Goal: Task Accomplishment & Management: Use online tool/utility

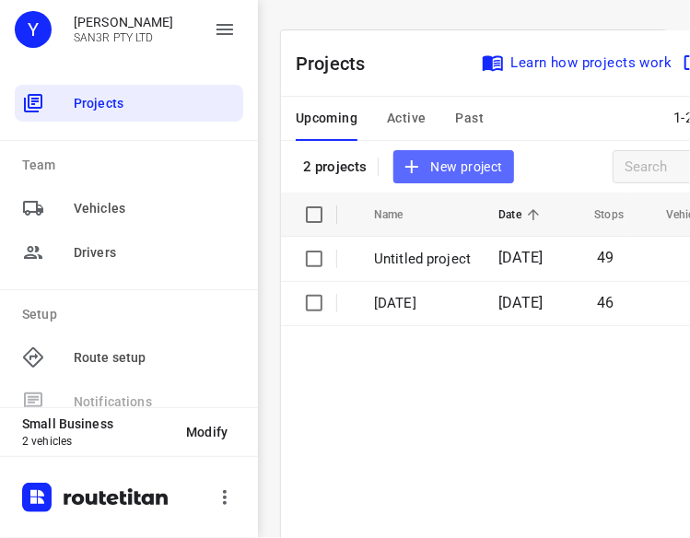
click at [434, 178] on button "New project" at bounding box center [453, 167] width 120 height 34
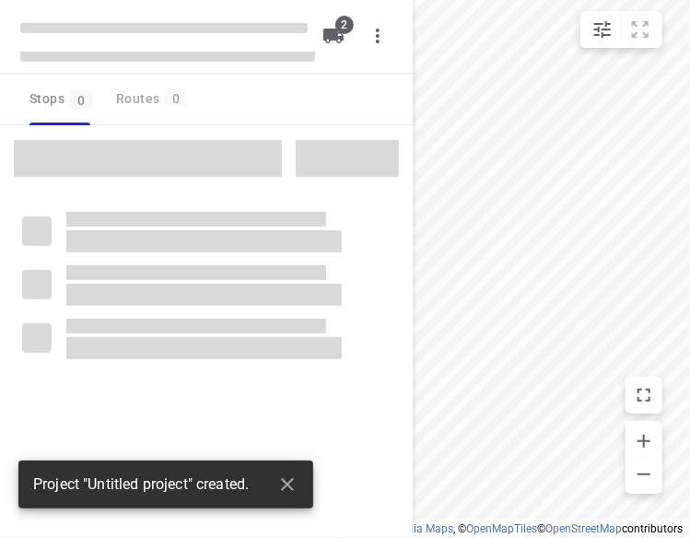
type input "distance"
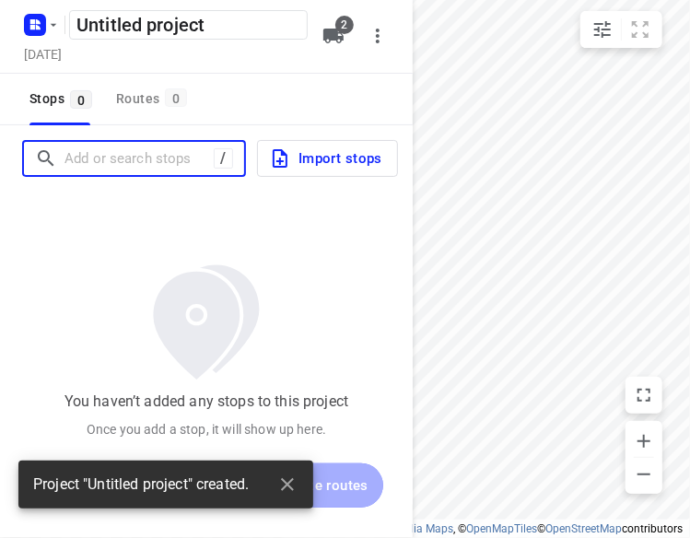
click at [192, 151] on input "Add or search stops" at bounding box center [138, 159] width 149 height 29
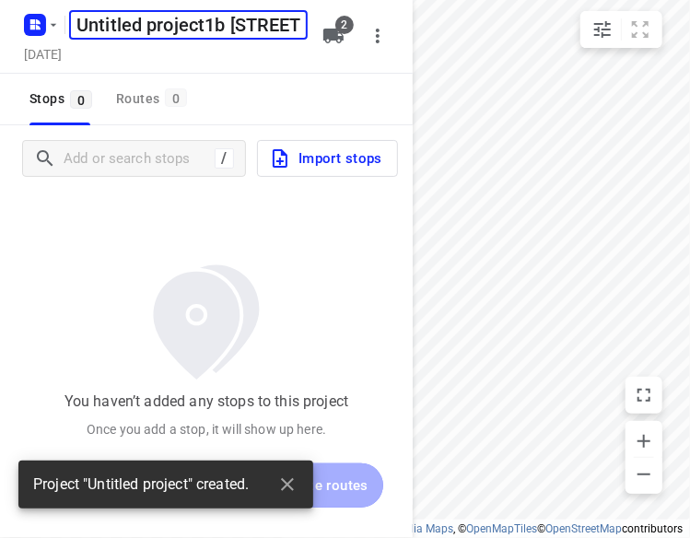
scroll to position [0, 234]
click at [280, 19] on input "Untitled project1b [STREET_ADDRESS]" at bounding box center [188, 24] width 239 height 29
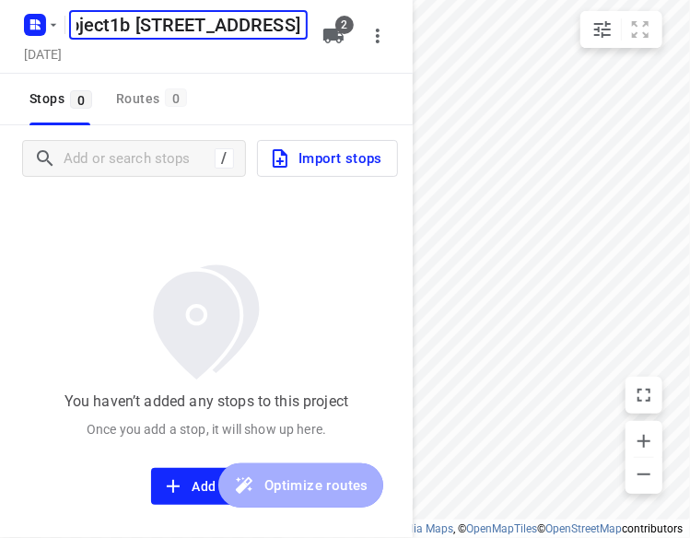
scroll to position [0, 0]
drag, startPoint x: 293, startPoint y: 25, endPoint x: -2, endPoint y: 24, distance: 294.8
click at [0, 24] on html "i © 2025 Routetitan , © Stadia Maps , © OpenMapTiles © OpenStreetMap contributo…" at bounding box center [345, 269] width 690 height 538
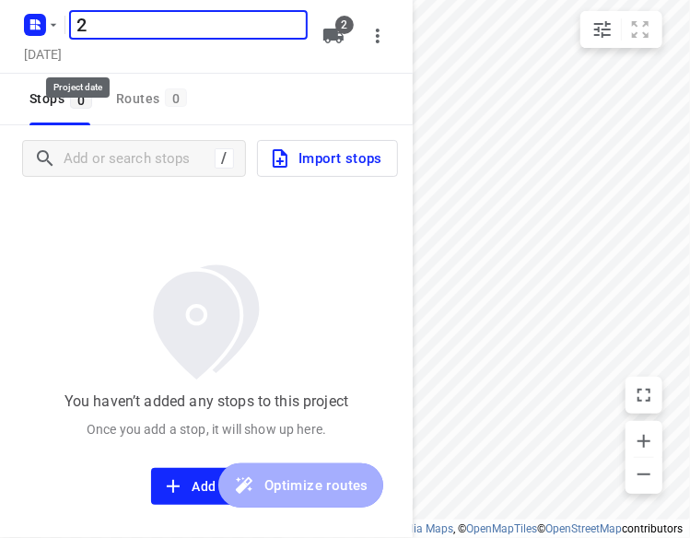
type input "2"
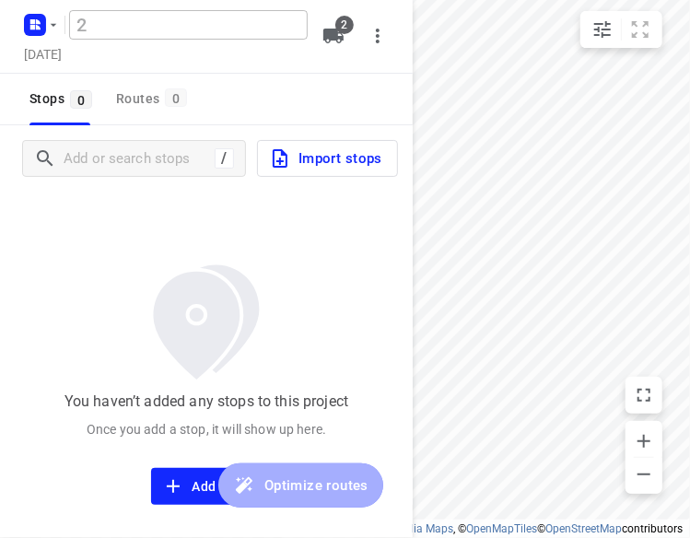
drag, startPoint x: 78, startPoint y: 8, endPoint x: 46, endPoint y: 8, distance: 32.2
click at [46, 8] on div "2 ​" at bounding box center [164, 22] width 295 height 33
click at [104, 24] on h5 "2" at bounding box center [188, 24] width 239 height 29
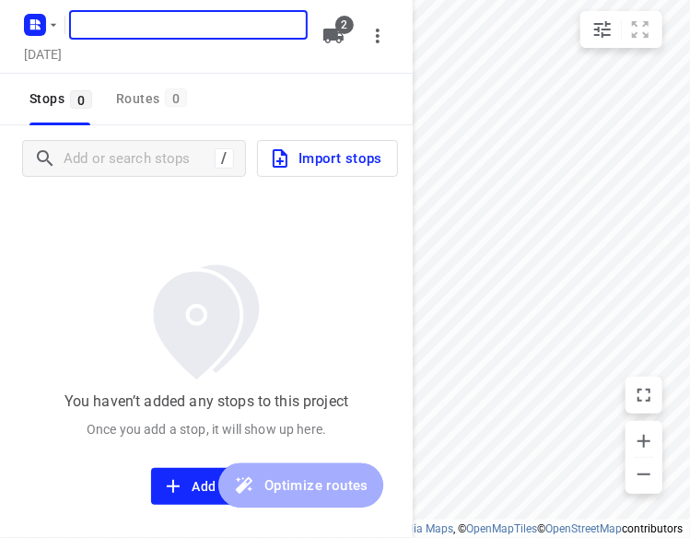
type input "6"
type input "[DATE]"
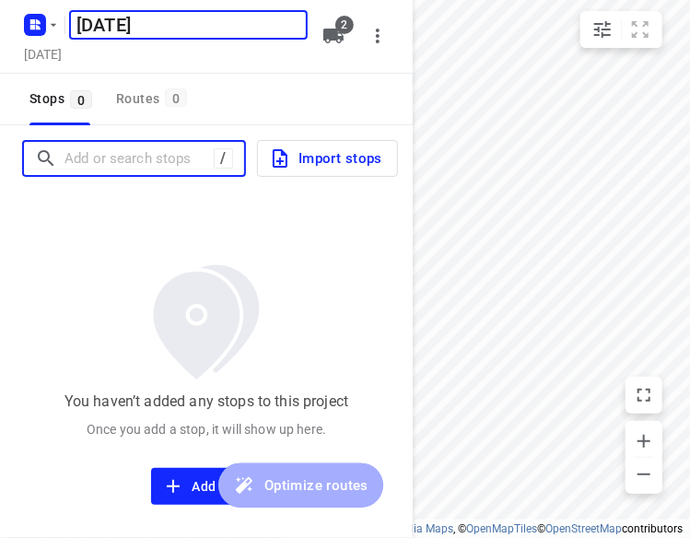
click at [103, 154] on input "Add or search stops" at bounding box center [138, 159] width 149 height 29
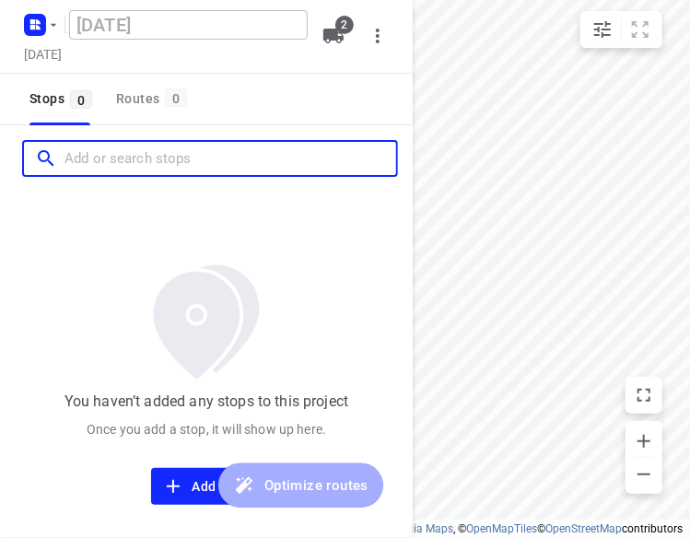
paste input "[STREET_ADDRESS]"
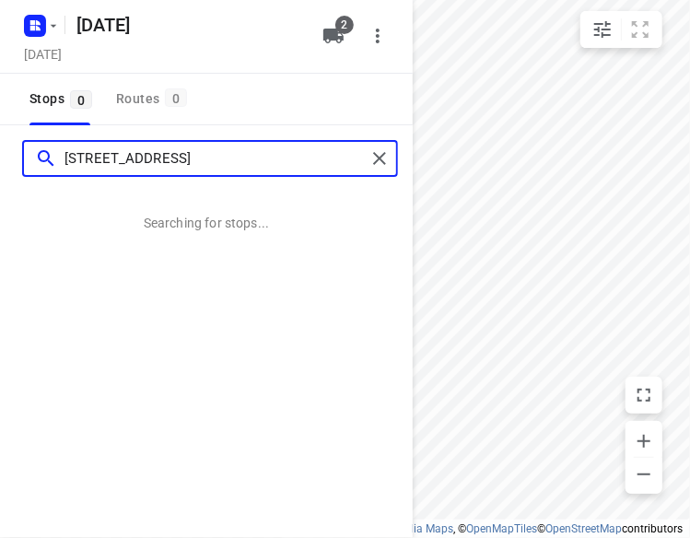
type input "[STREET_ADDRESS]"
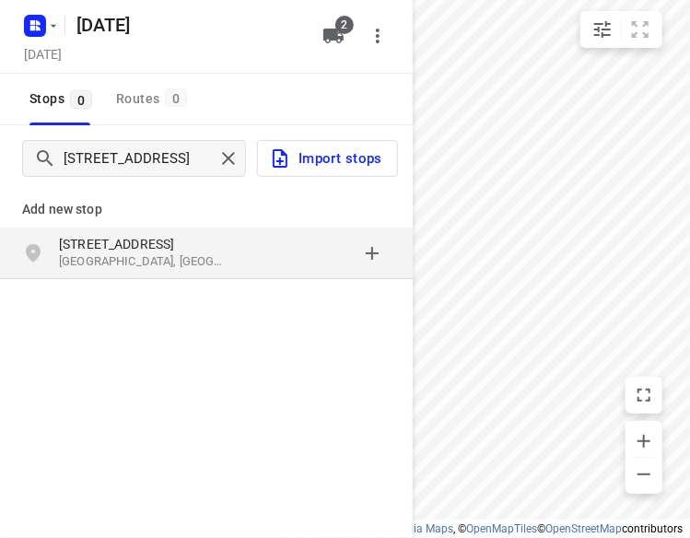
click at [120, 244] on p "[STREET_ADDRESS]" at bounding box center [143, 244] width 169 height 18
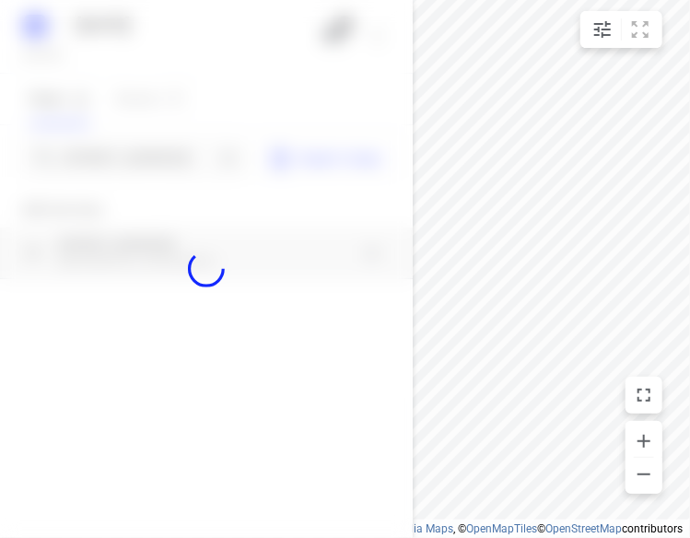
click at [114, 158] on div at bounding box center [206, 269] width 413 height 538
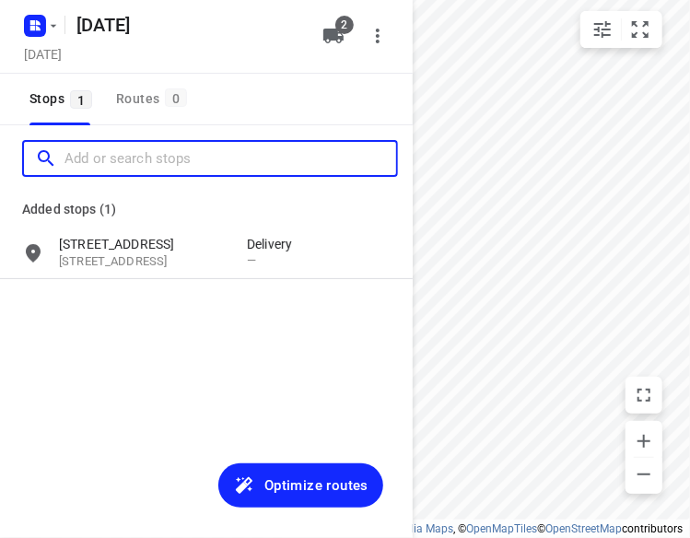
click at [114, 158] on input "Add or search stops" at bounding box center [230, 159] width 332 height 29
paste input "[STREET_ADDRESS]"
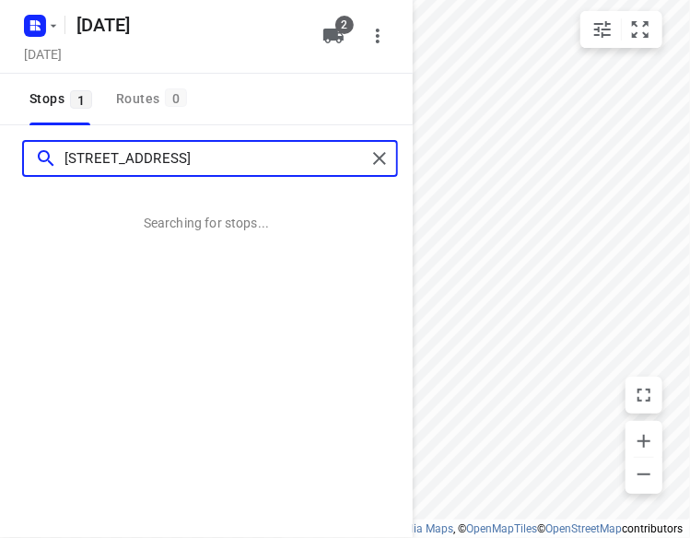
type input "[STREET_ADDRESS]"
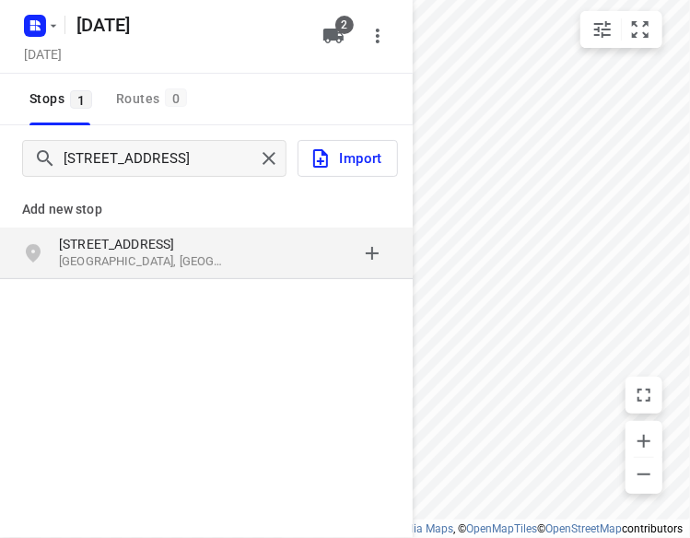
click at [146, 241] on p "[STREET_ADDRESS]" at bounding box center [143, 244] width 169 height 18
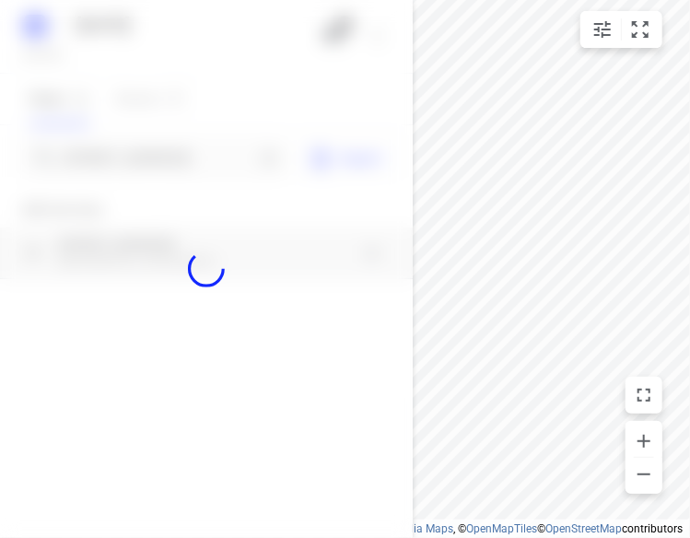
click at [142, 157] on div at bounding box center [206, 269] width 413 height 538
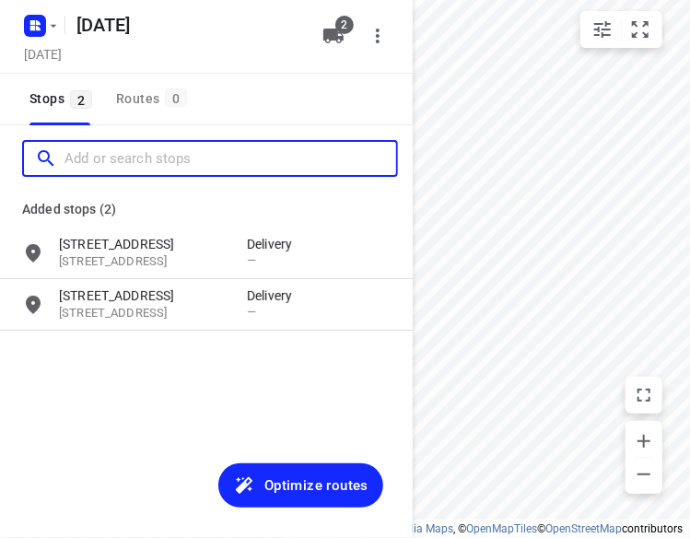
paste input "[STREET_ADDRESS]"
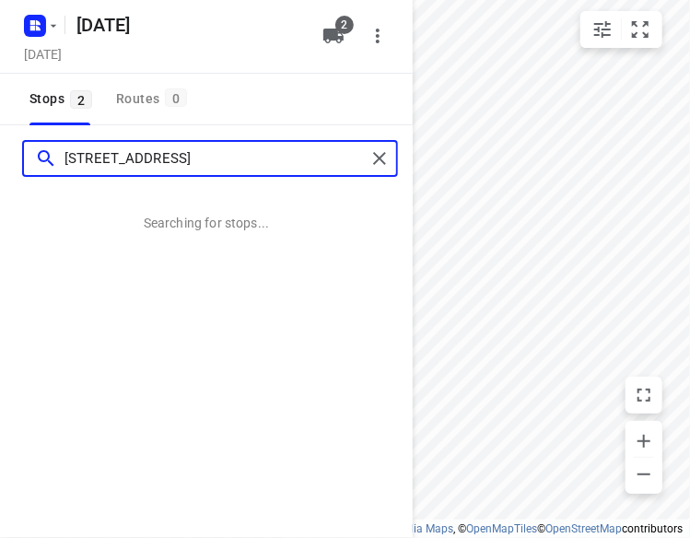
type input "[STREET_ADDRESS]"
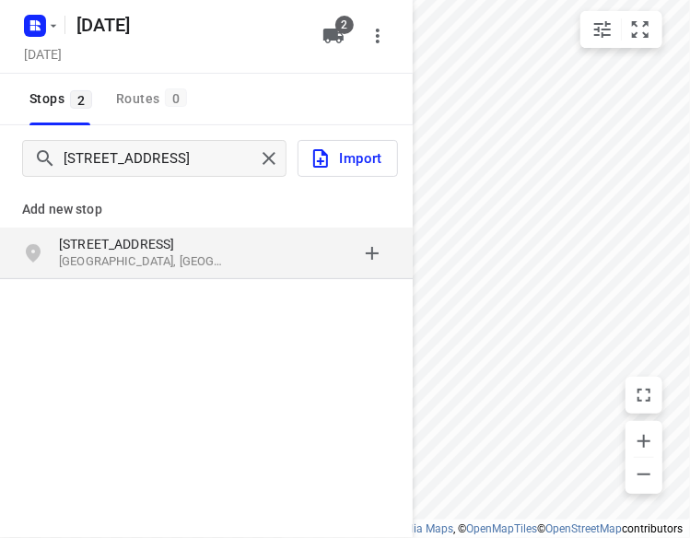
click at [94, 231] on div "[STREET_ADDRESS]" at bounding box center [206, 254] width 413 height 52
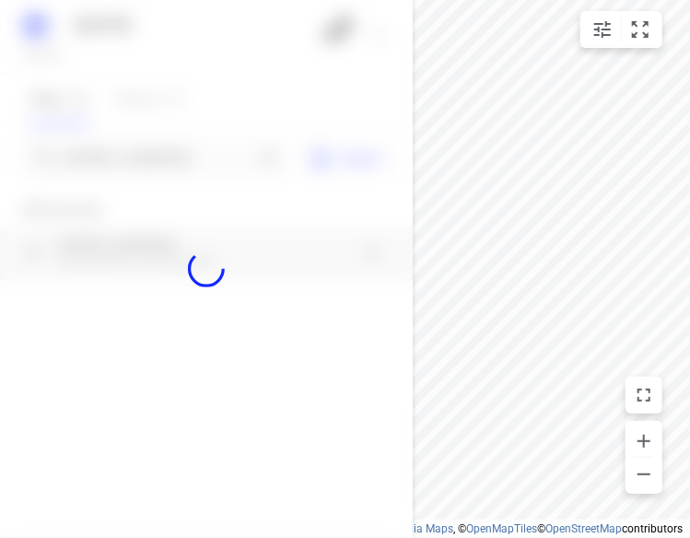
click at [102, 155] on div at bounding box center [206, 269] width 413 height 538
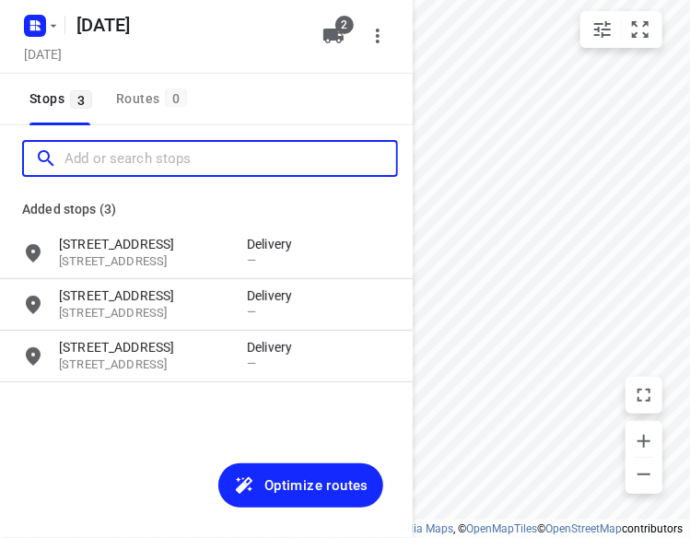
paste input "[STREET_ADDRESS][PERSON_NAME]"
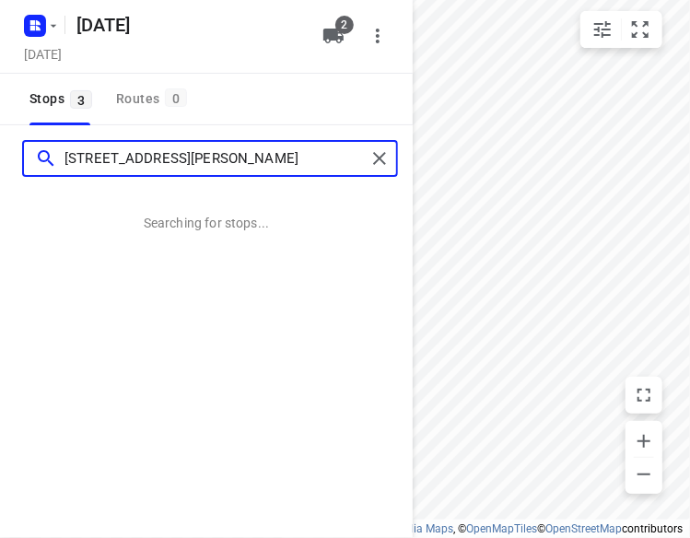
type input "[STREET_ADDRESS][PERSON_NAME]"
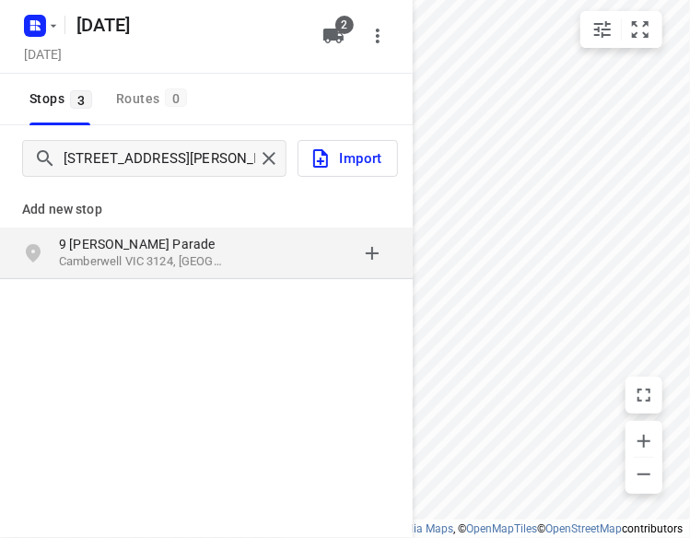
click at [146, 263] on p "Camberwell VIC 3124, [GEOGRAPHIC_DATA]" at bounding box center [143, 262] width 169 height 18
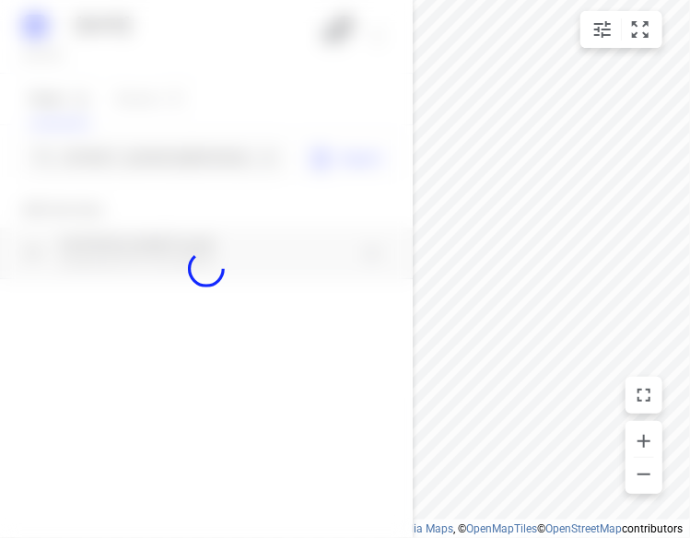
click at [149, 148] on div at bounding box center [206, 269] width 413 height 538
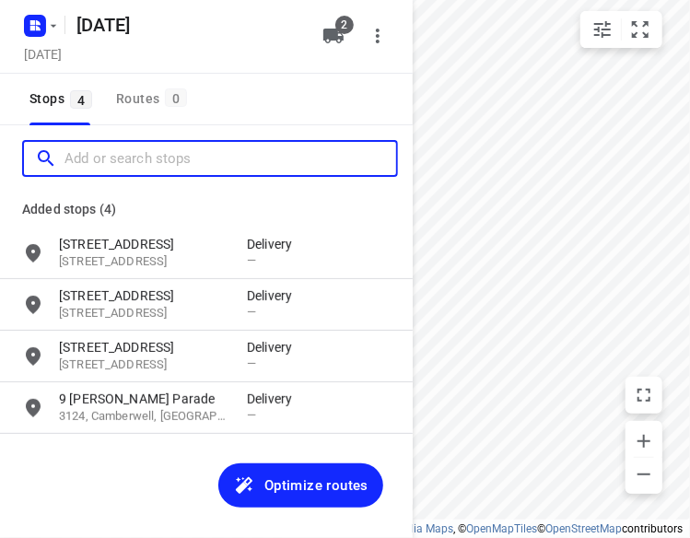
paste input "[STREET_ADDRESS][PERSON_NAME]"
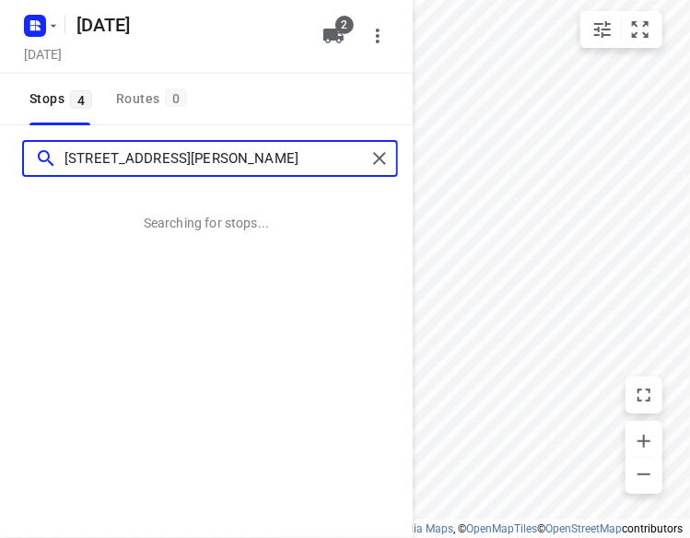
type input "[STREET_ADDRESS][PERSON_NAME]"
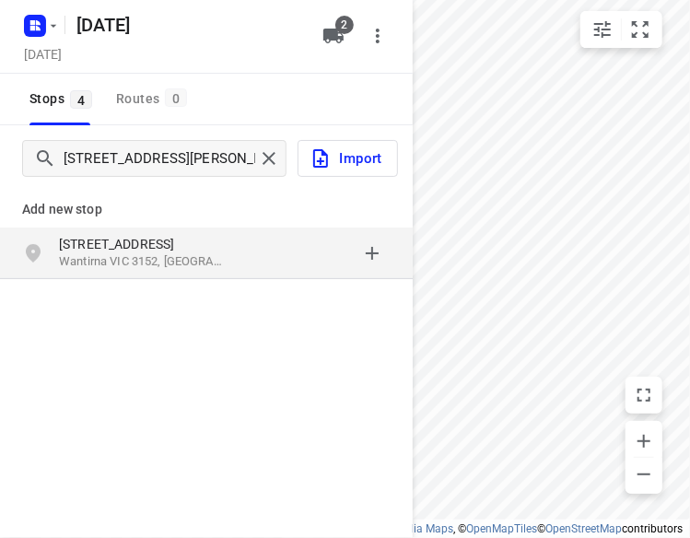
click at [141, 240] on p "[STREET_ADDRESS]" at bounding box center [143, 244] width 169 height 18
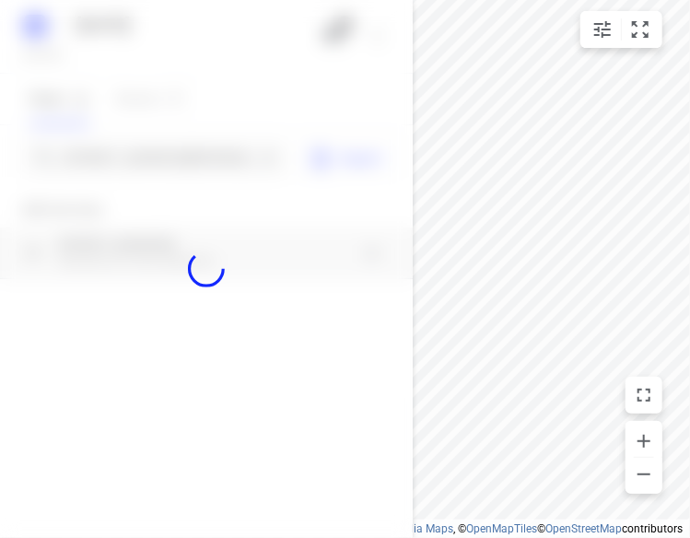
click at [127, 158] on div at bounding box center [206, 269] width 413 height 538
paste input "[STREET_ADDRESS]"
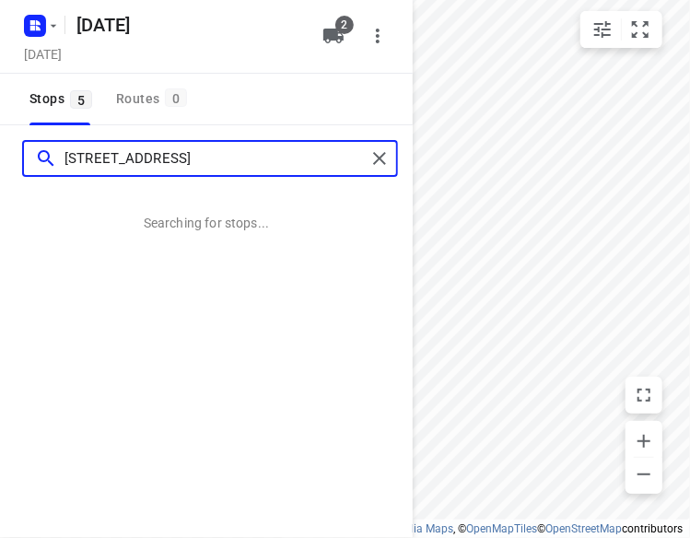
type input "[STREET_ADDRESS]"
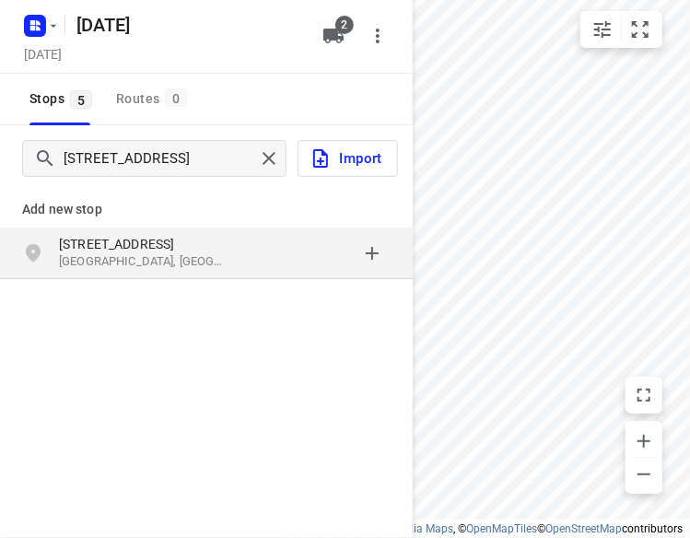
click at [125, 237] on p "[STREET_ADDRESS]" at bounding box center [143, 244] width 169 height 18
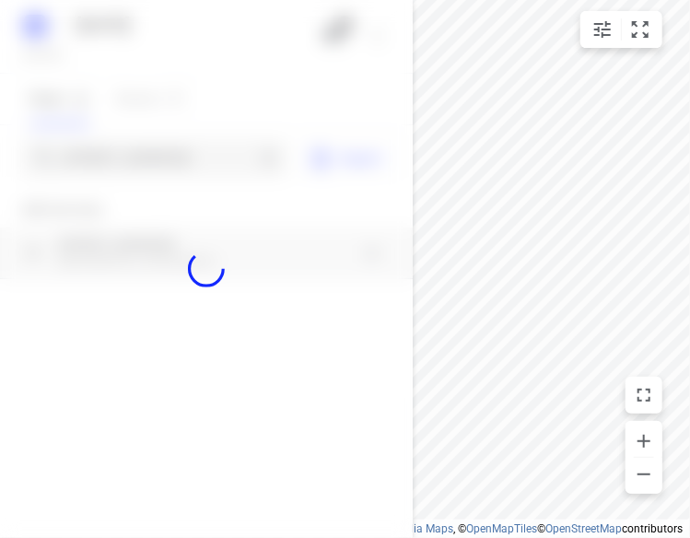
click at [139, 168] on div at bounding box center [206, 269] width 413 height 538
click at [140, 168] on div at bounding box center [206, 269] width 413 height 538
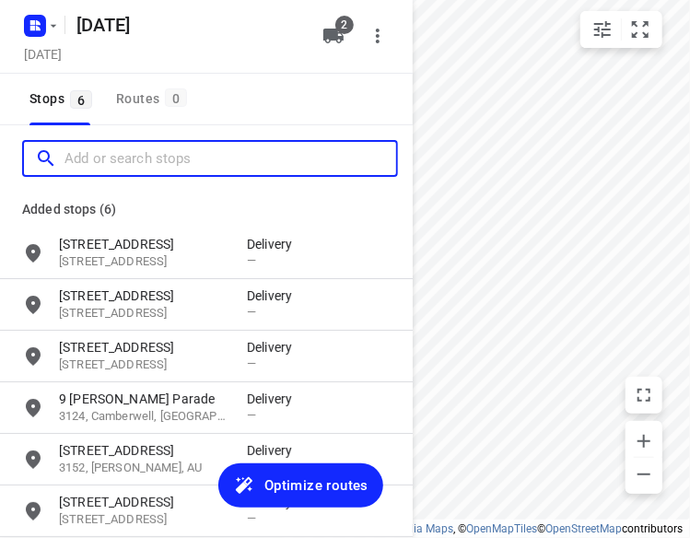
paste input "[STREET_ADDRESS][PERSON_NAME][PERSON_NAME]"
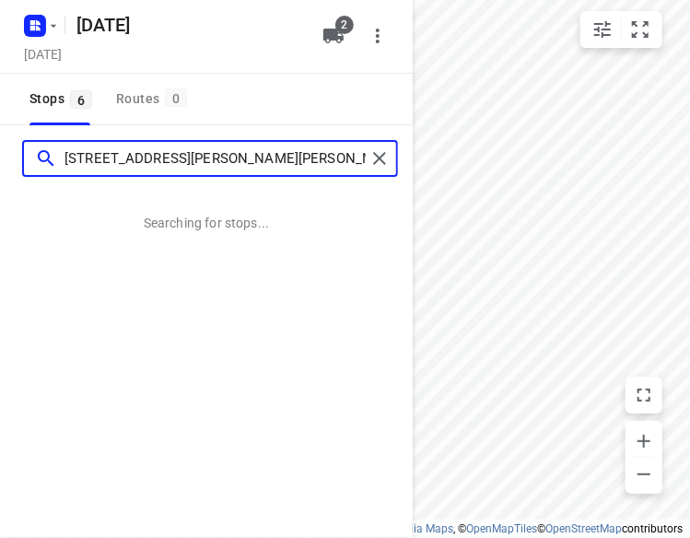
type input "[STREET_ADDRESS][PERSON_NAME][PERSON_NAME]"
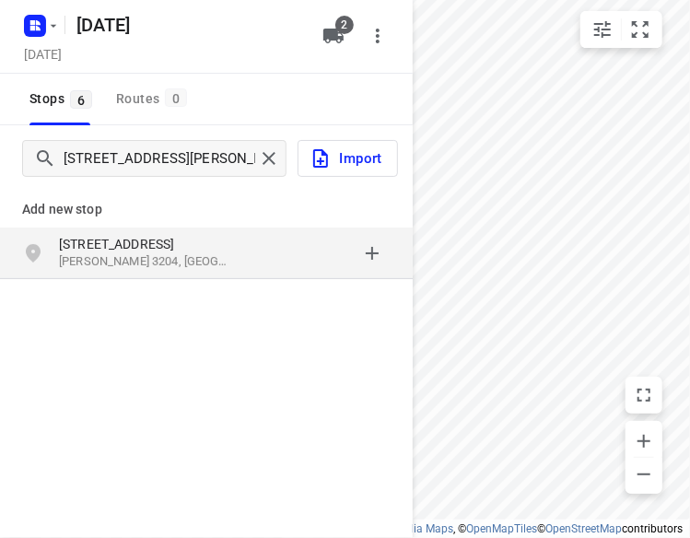
click at [233, 239] on p "[STREET_ADDRESS]" at bounding box center [153, 244] width 188 height 18
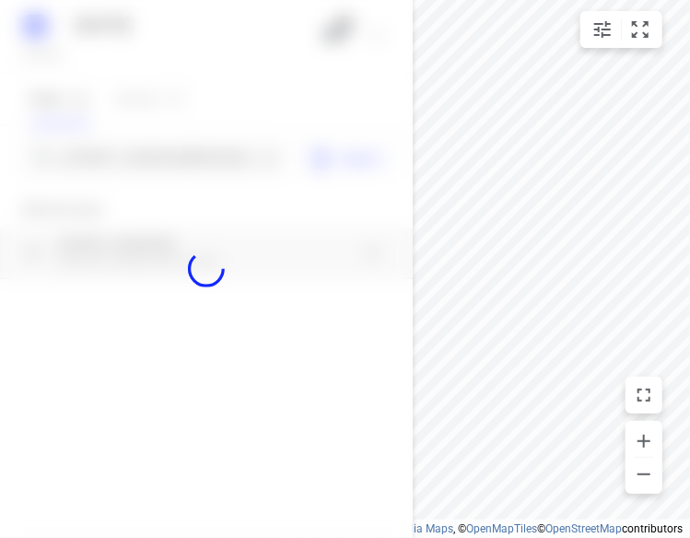
click at [155, 149] on div at bounding box center [206, 269] width 413 height 538
click at [156, 149] on div at bounding box center [206, 269] width 413 height 538
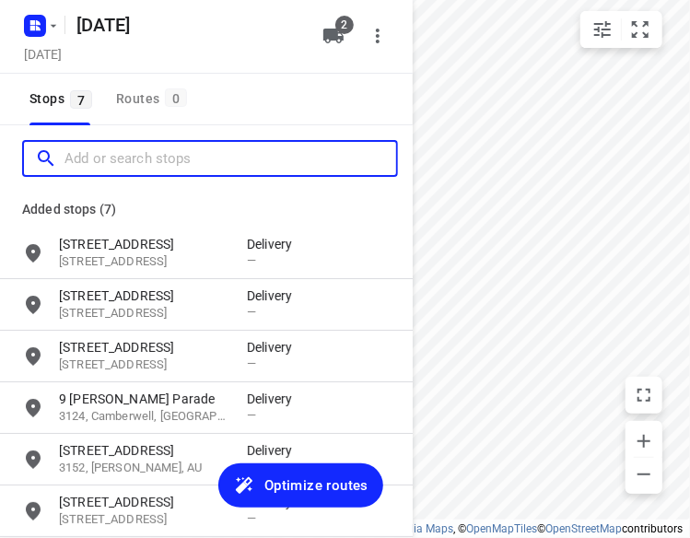
paste input "[STREET_ADDRESS][PERSON_NAME][PERSON_NAME]"
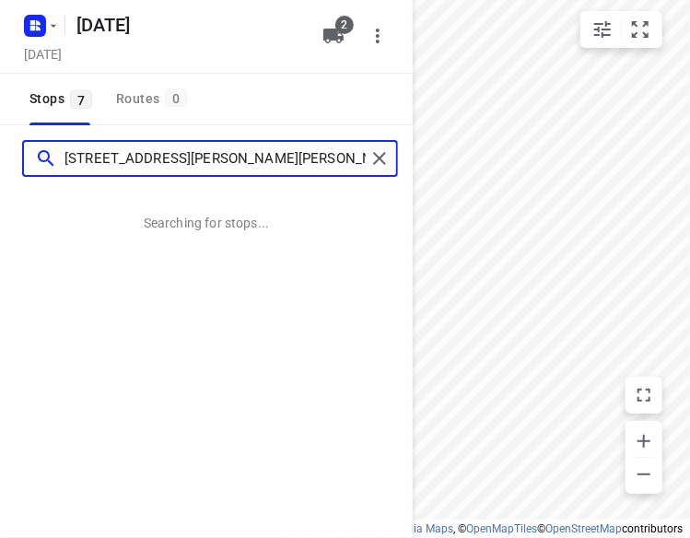
type input "[STREET_ADDRESS][PERSON_NAME][PERSON_NAME]"
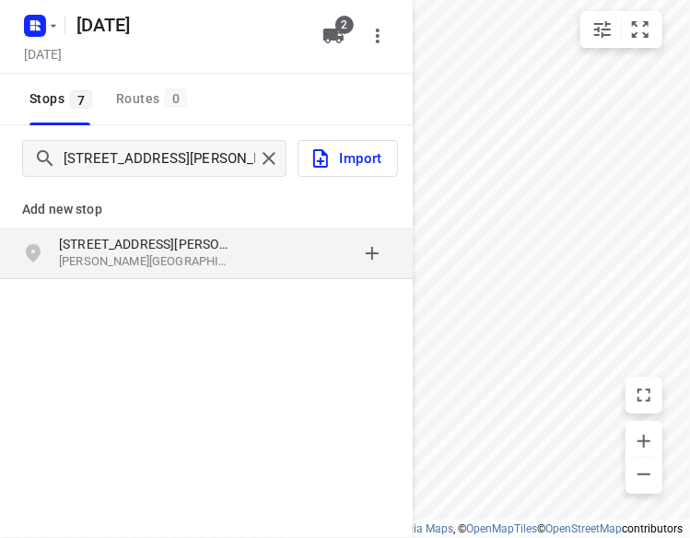
click at [134, 239] on p "[STREET_ADDRESS][PERSON_NAME]" at bounding box center [143, 244] width 169 height 18
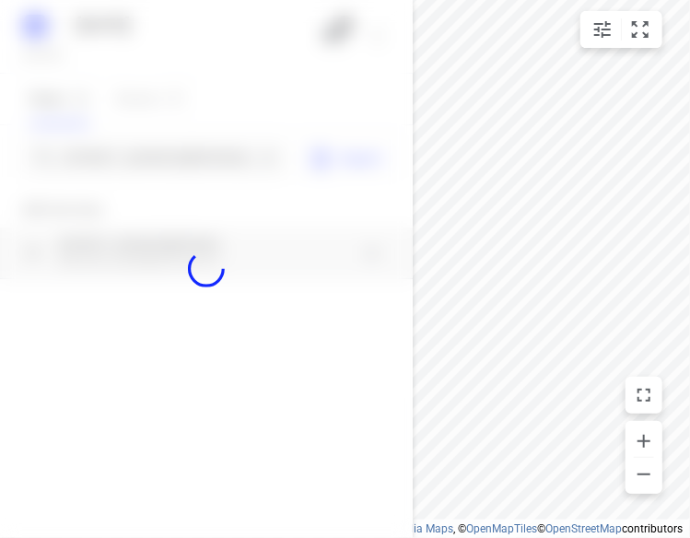
click at [125, 161] on div at bounding box center [206, 269] width 413 height 538
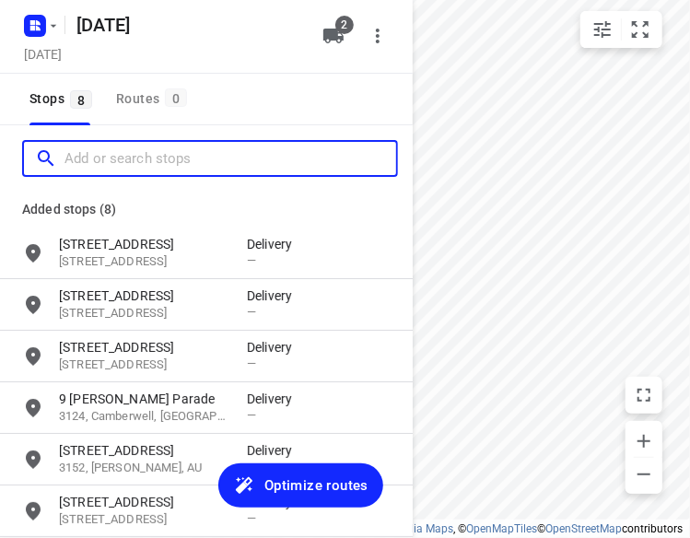
paste input "[STREET_ADDRESS]"
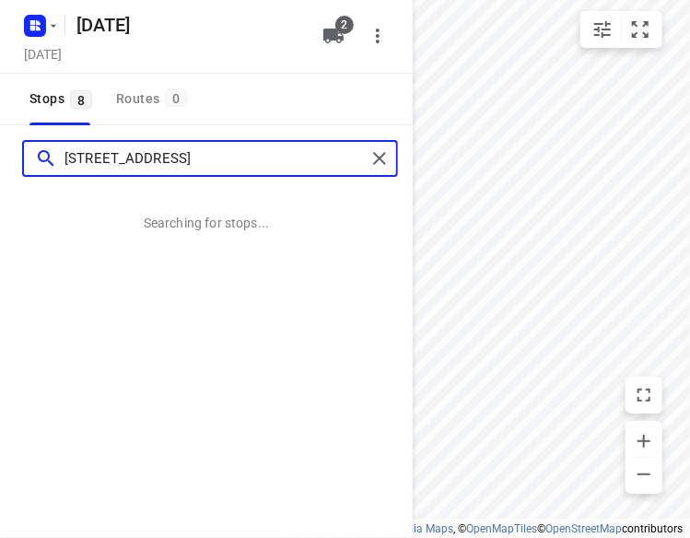
type input "[STREET_ADDRESS]"
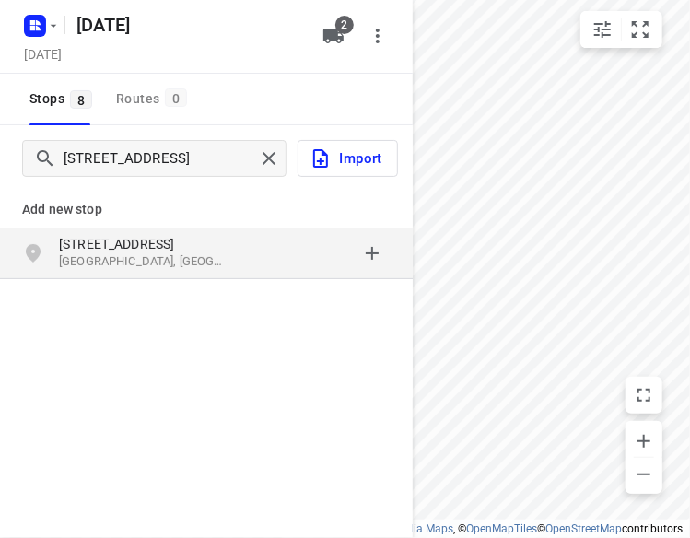
click at [144, 240] on p "[STREET_ADDRESS]" at bounding box center [143, 244] width 169 height 18
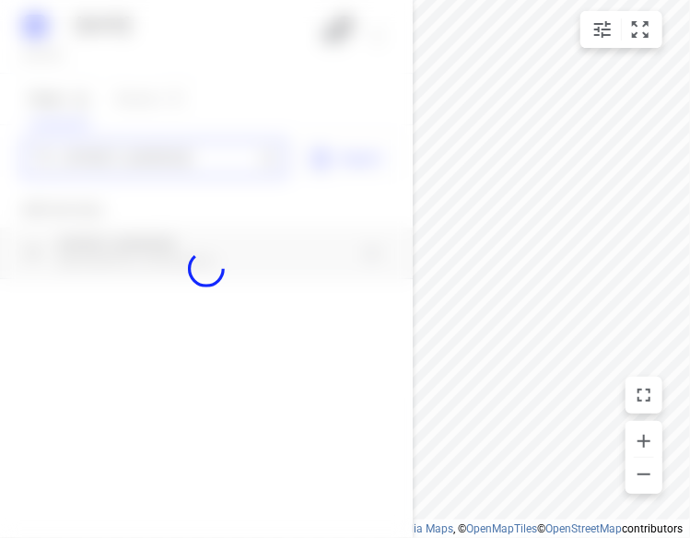
click at [151, 170] on div "[DATE], Oct 15 2 Stops 8 Routes 0 [STREET_ADDRESS] Import Add new stop [STREET_…" at bounding box center [206, 269] width 413 height 538
click at [158, 146] on div at bounding box center [206, 269] width 413 height 538
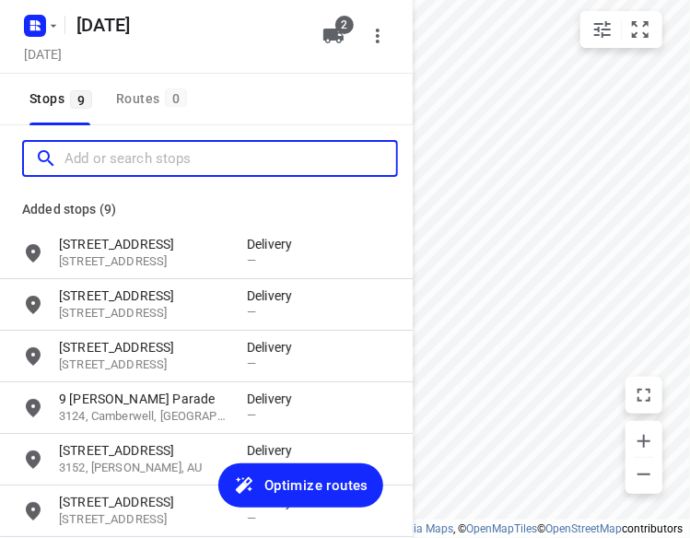
paste input "[STREET_ADDRESS]"
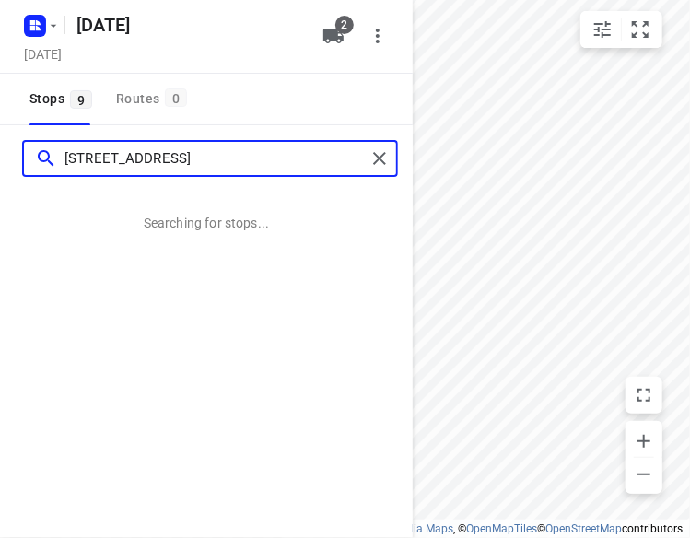
type input "[STREET_ADDRESS]"
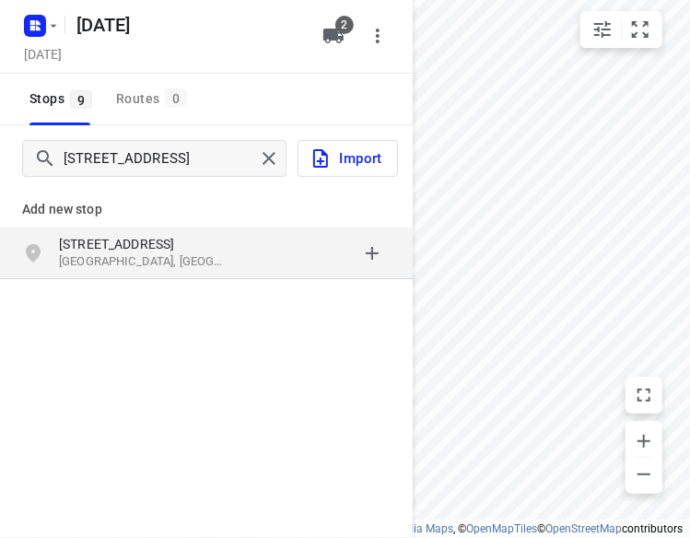
drag, startPoint x: 220, startPoint y: 235, endPoint x: 142, endPoint y: 238, distance: 78.3
click at [142, 238] on p "[STREET_ADDRESS]" at bounding box center [143, 244] width 169 height 18
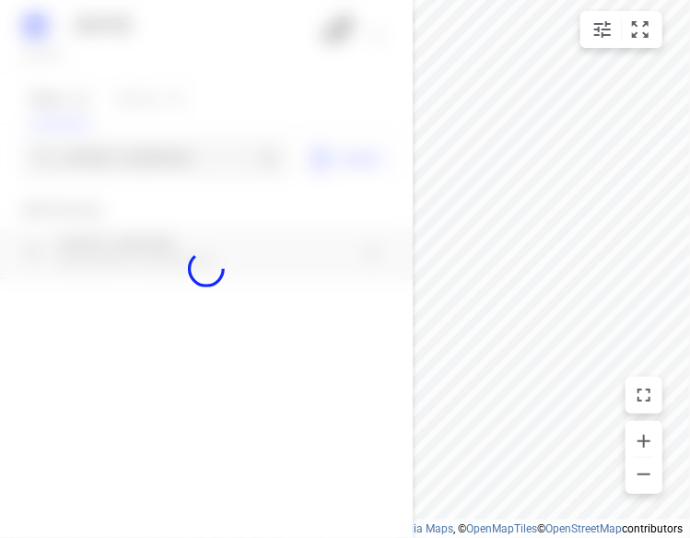
click at [166, 158] on div at bounding box center [206, 269] width 413 height 538
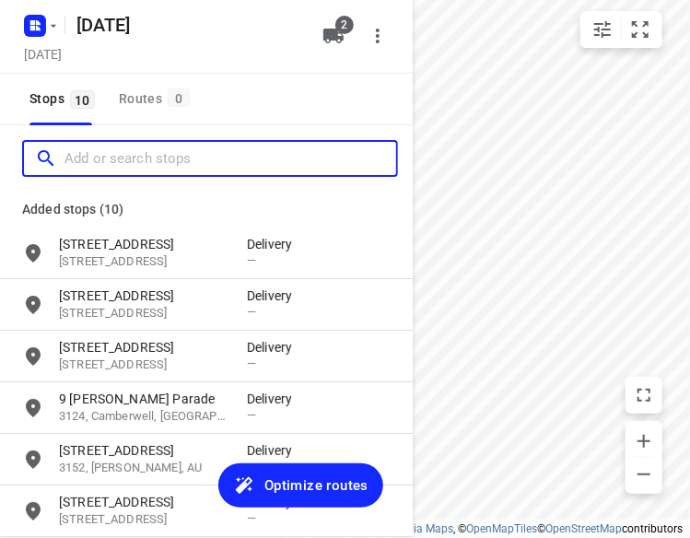
paste input "/[STREET_ADDRESS]"
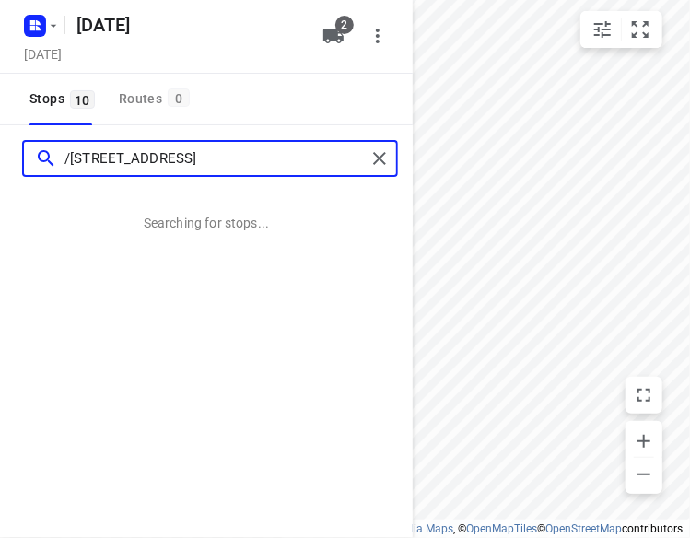
type input "/[STREET_ADDRESS]"
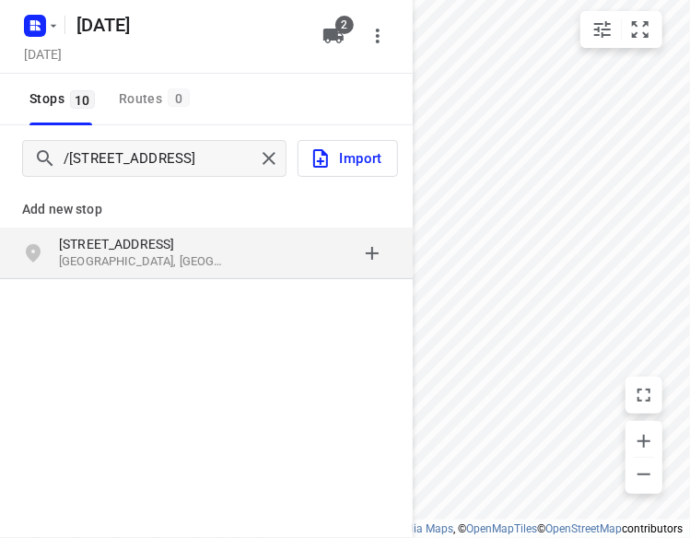
click at [145, 231] on div "[STREET_ADDRESS]" at bounding box center [206, 254] width 413 height 52
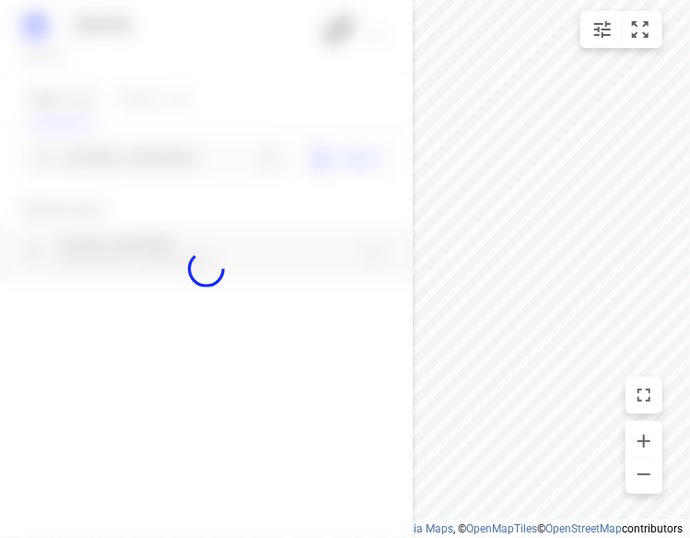
click at [156, 176] on div at bounding box center [206, 269] width 413 height 538
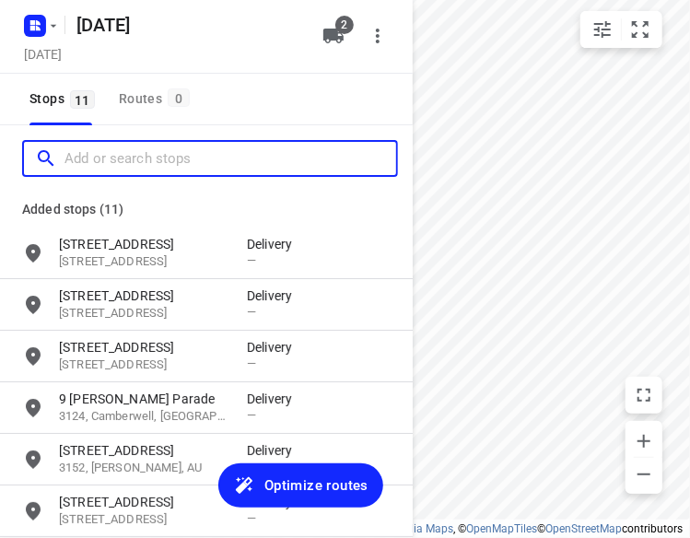
paste input "[STREET_ADDRESS][PERSON_NAME]"
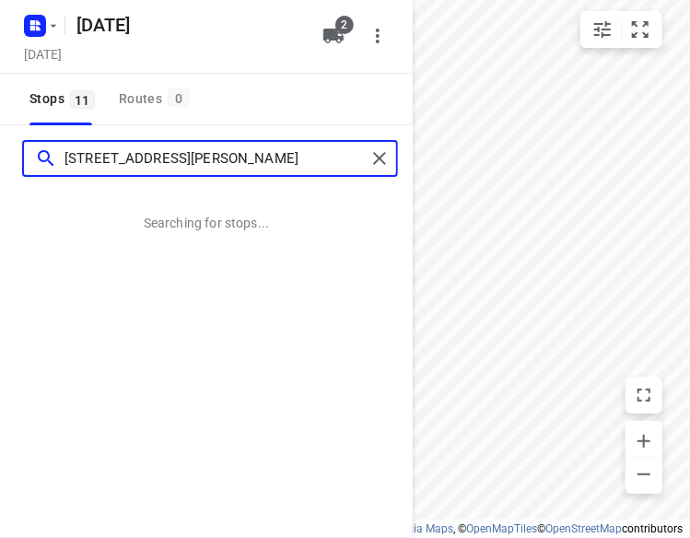
type input "[STREET_ADDRESS][PERSON_NAME]"
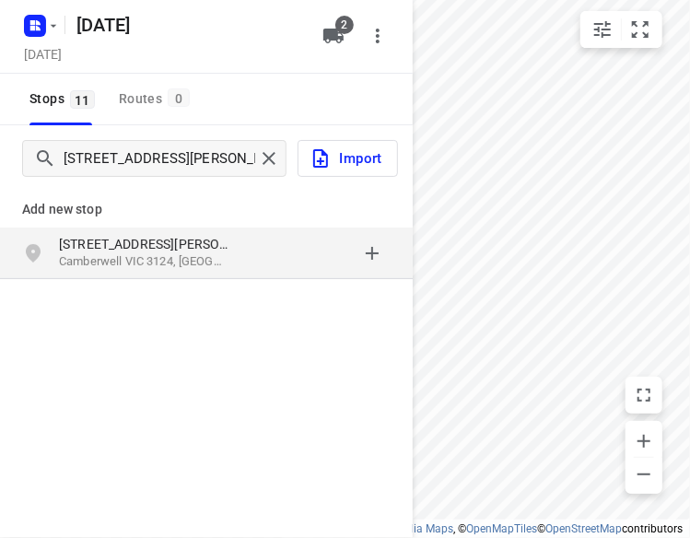
click at [165, 272] on div "[STREET_ADDRESS][PERSON_NAME]" at bounding box center [206, 254] width 413 height 52
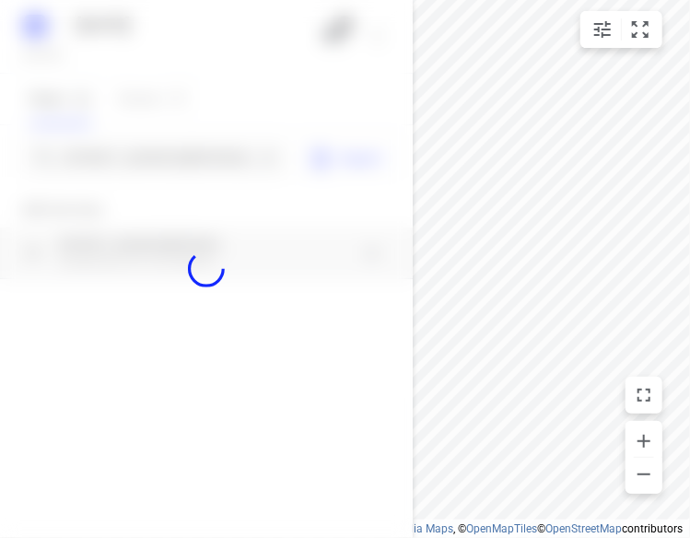
click at [169, 159] on div at bounding box center [206, 269] width 413 height 538
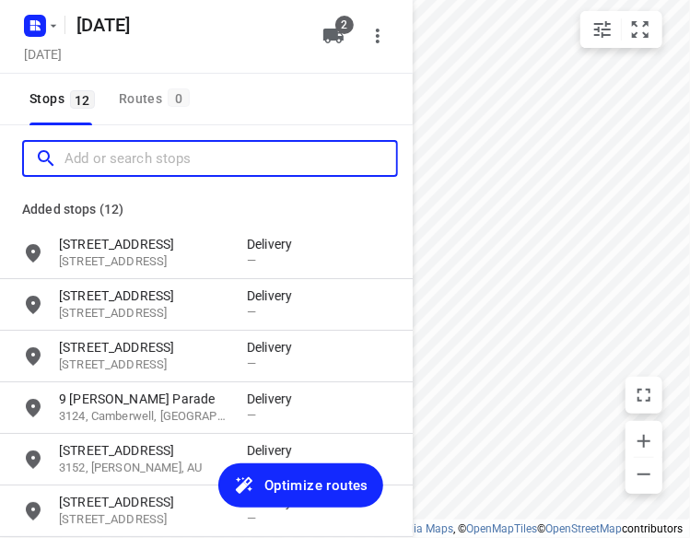
paste input "[STREET_ADDRESS][PERSON_NAME][PERSON_NAME]"
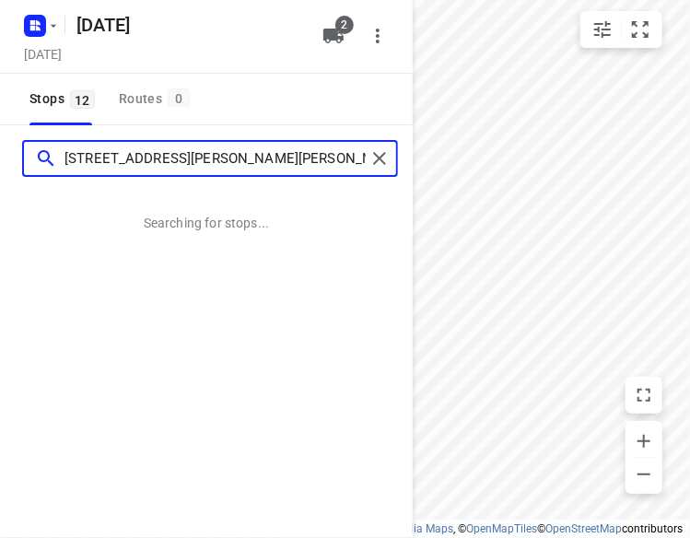
type input "[STREET_ADDRESS][PERSON_NAME][PERSON_NAME]"
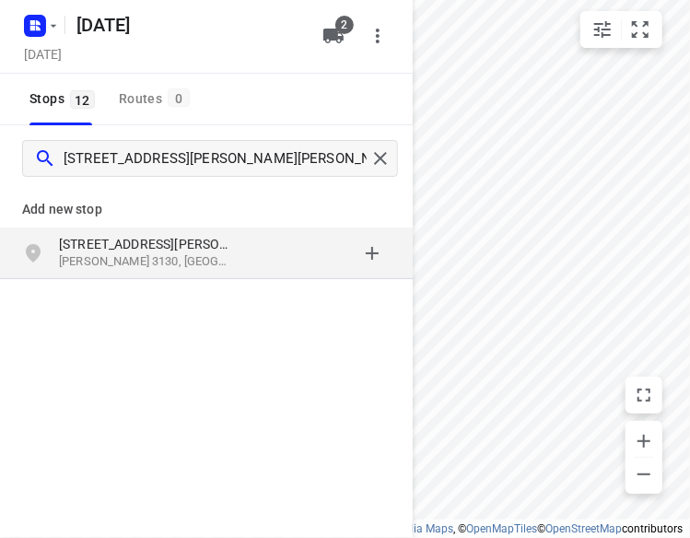
click at [99, 242] on p "[STREET_ADDRESS][PERSON_NAME]" at bounding box center [143, 244] width 169 height 18
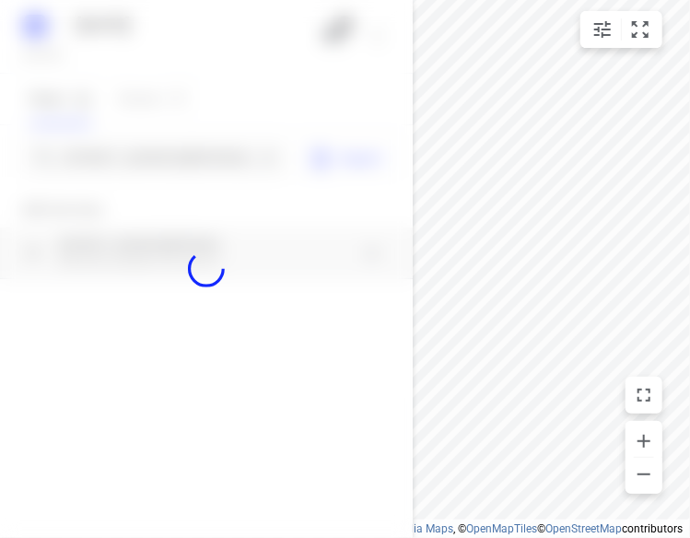
click at [127, 160] on div at bounding box center [206, 269] width 413 height 538
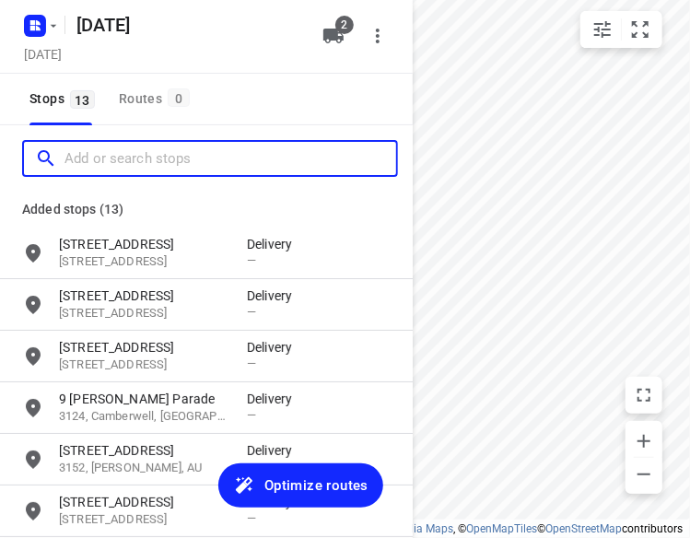
paste input "[STREET_ADDRESS][PERSON_NAME][PERSON_NAME][PERSON_NAME]"
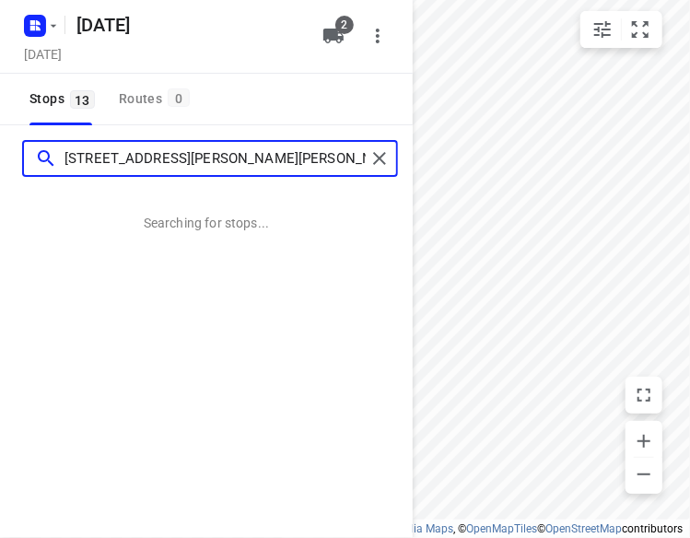
type input "[STREET_ADDRESS][PERSON_NAME][PERSON_NAME][PERSON_NAME]"
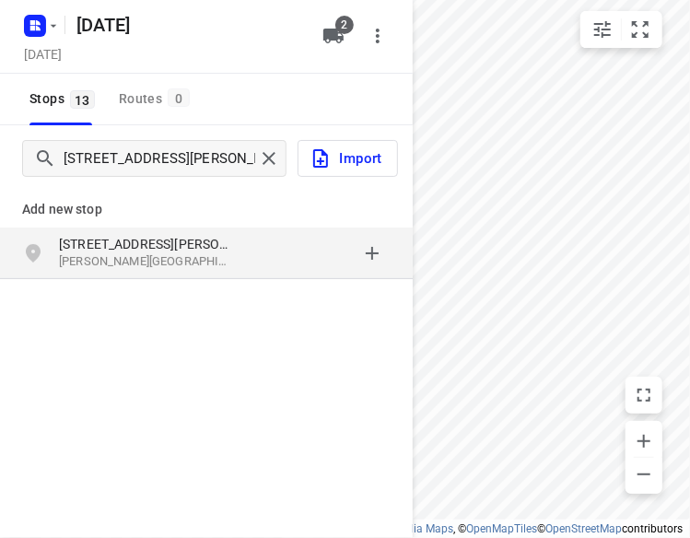
click at [142, 243] on p "[STREET_ADDRESS][PERSON_NAME]" at bounding box center [143, 244] width 169 height 18
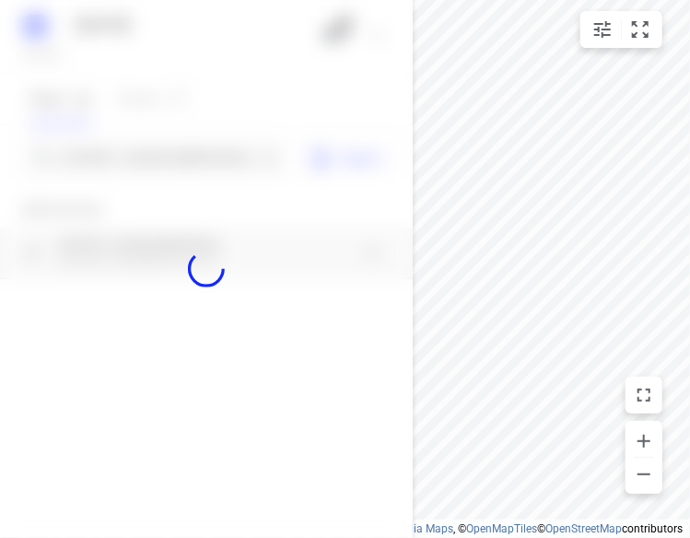
click at [147, 169] on div at bounding box center [206, 269] width 413 height 538
click at [147, 167] on div at bounding box center [206, 269] width 413 height 538
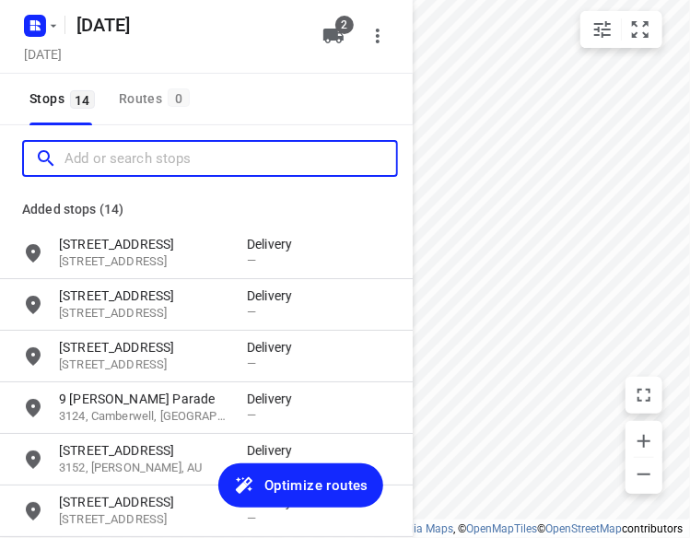
paste input "[STREET_ADDRESS]"
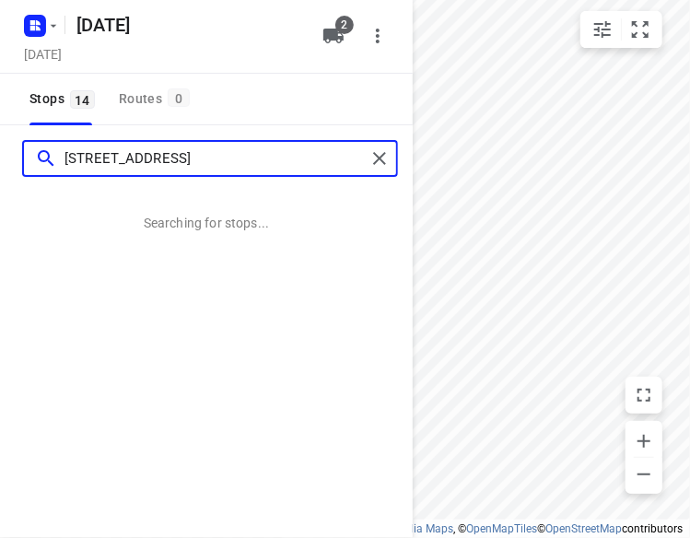
type input "[STREET_ADDRESS]"
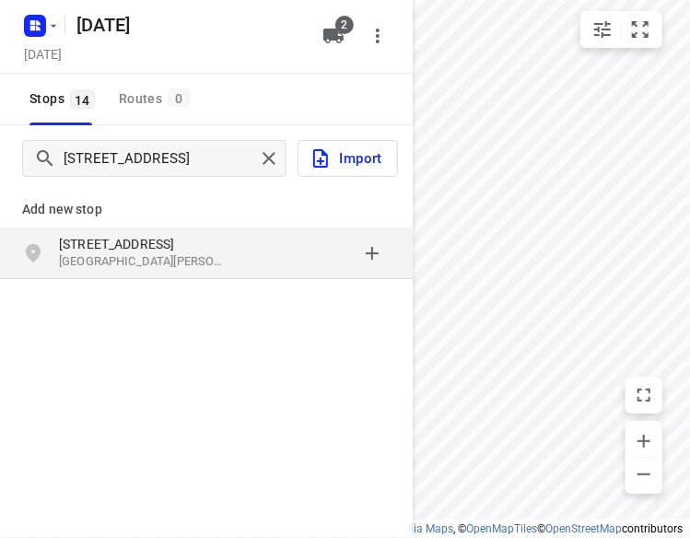
drag, startPoint x: 149, startPoint y: 255, endPoint x: 149, endPoint y: 244, distance: 11.1
click at [149, 244] on p "[STREET_ADDRESS]" at bounding box center [143, 244] width 169 height 18
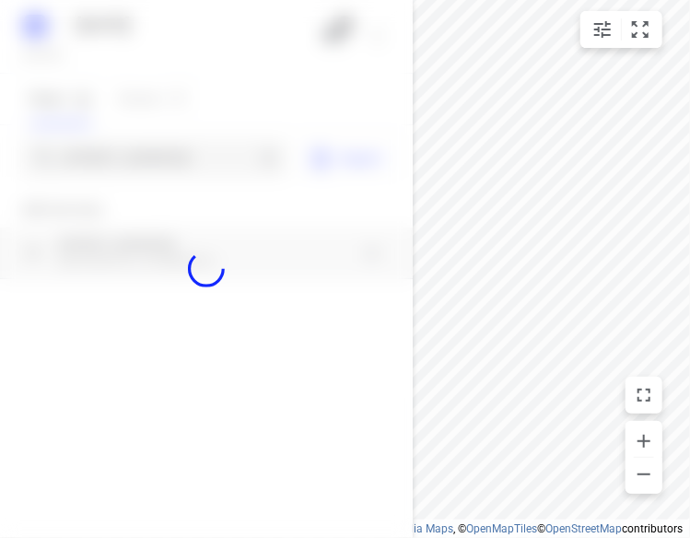
click at [166, 147] on div at bounding box center [206, 269] width 413 height 538
click at [168, 158] on div at bounding box center [206, 269] width 413 height 538
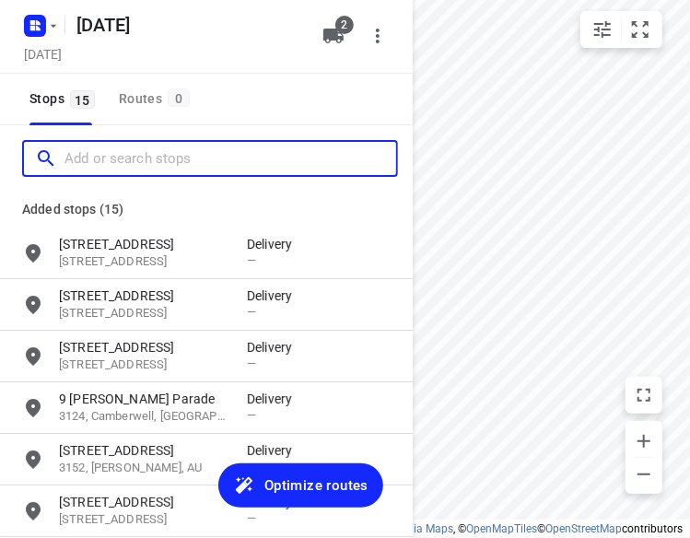
paste input "[STREET_ADDRESS]"
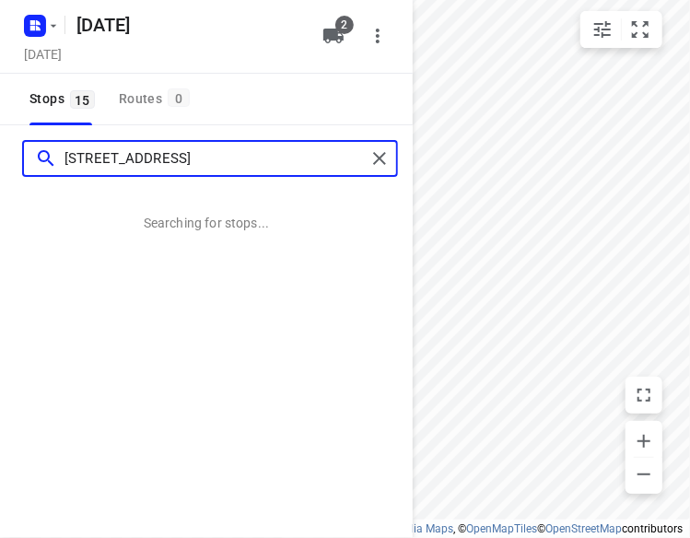
type input "[STREET_ADDRESS]"
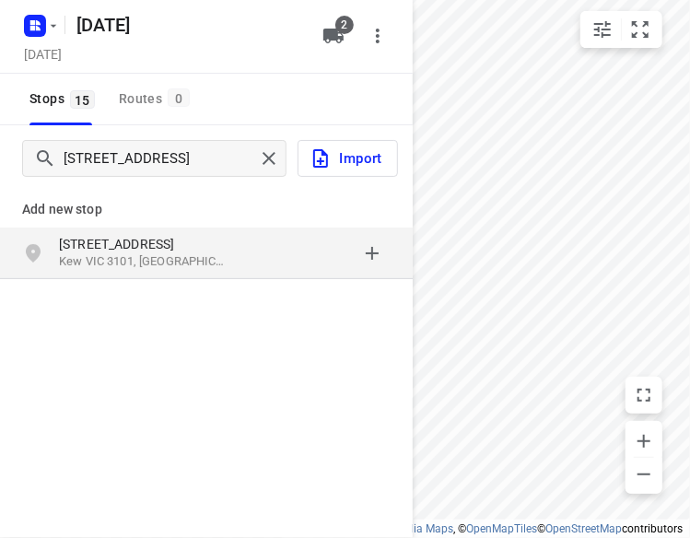
click at [119, 241] on p "[STREET_ADDRESS]" at bounding box center [143, 244] width 169 height 18
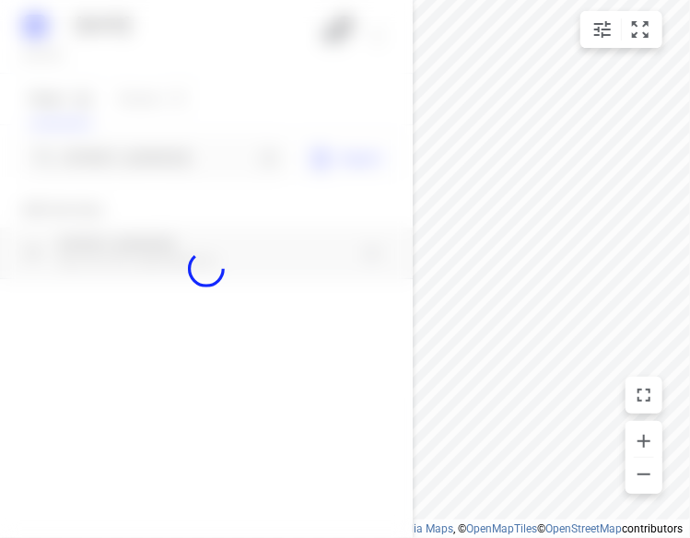
click at [141, 152] on div at bounding box center [206, 269] width 413 height 538
click at [140, 156] on div at bounding box center [206, 269] width 413 height 538
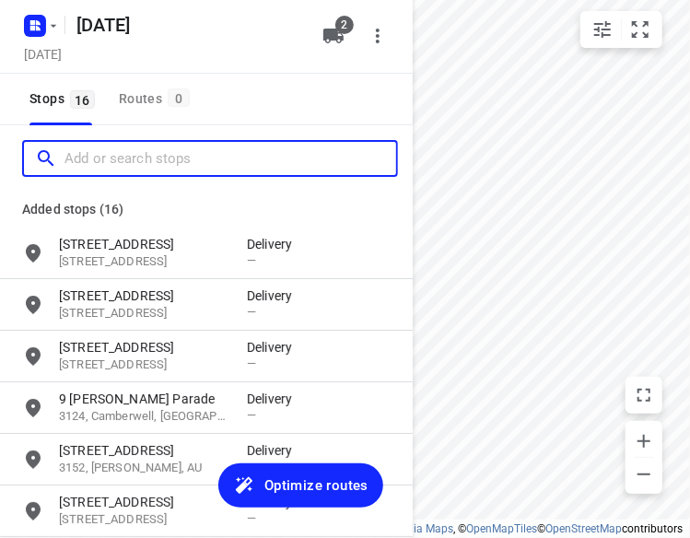
paste input "[STREET_ADDRESS]"
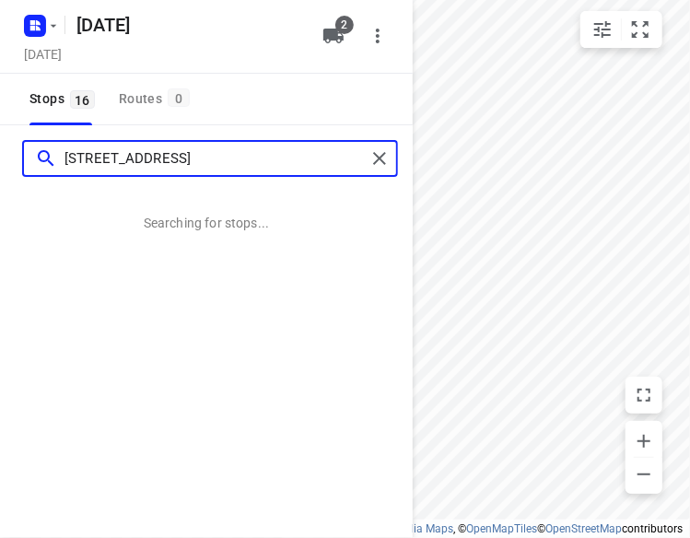
type input "[STREET_ADDRESS]"
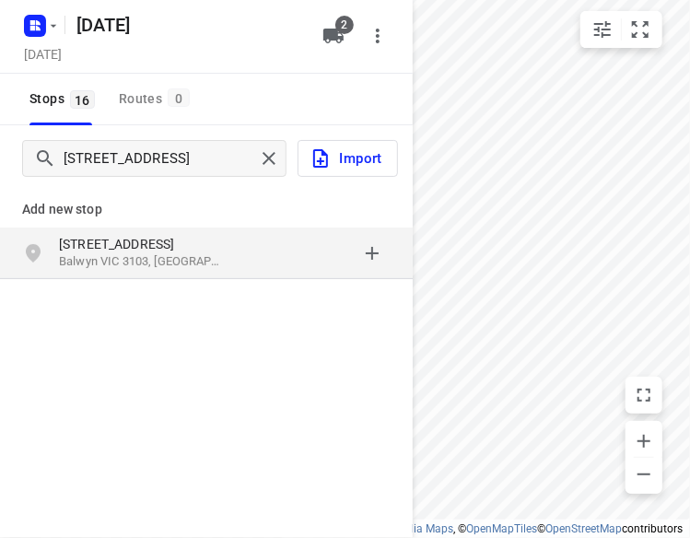
click at [175, 242] on p "[STREET_ADDRESS]" at bounding box center [143, 244] width 169 height 18
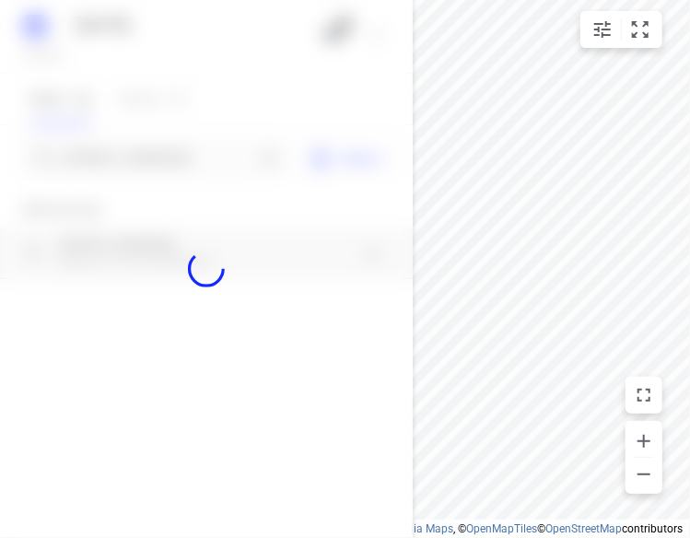
click at [173, 163] on div at bounding box center [206, 269] width 413 height 538
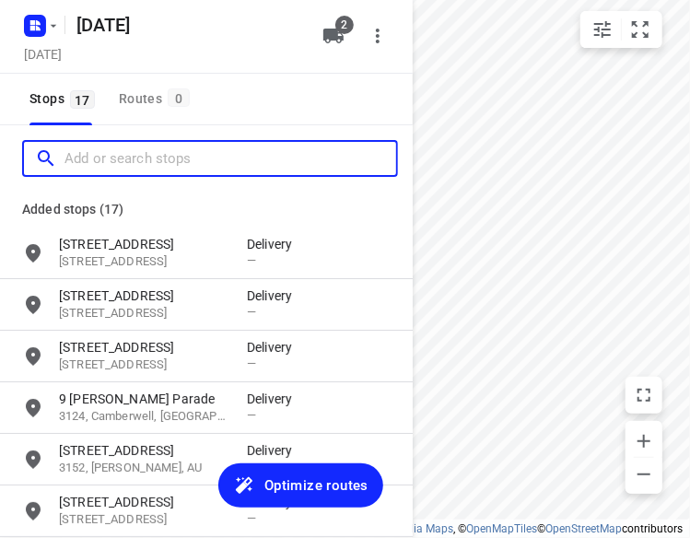
paste input "[STREET_ADDRESS][PERSON_NAME]"
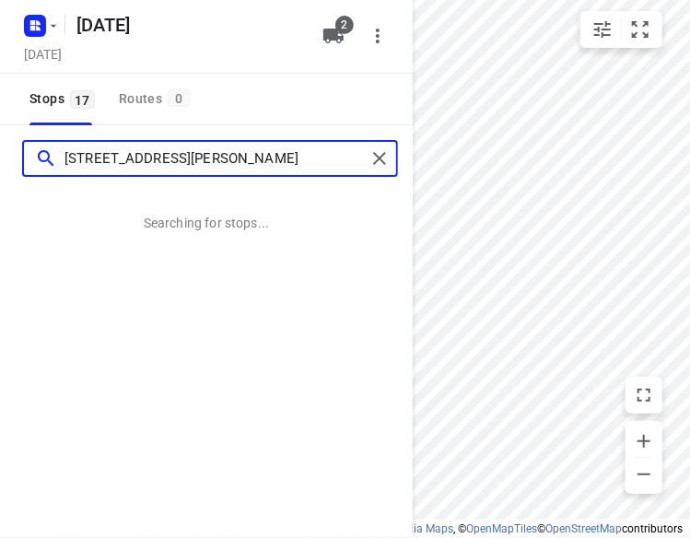
type input "[STREET_ADDRESS][PERSON_NAME]"
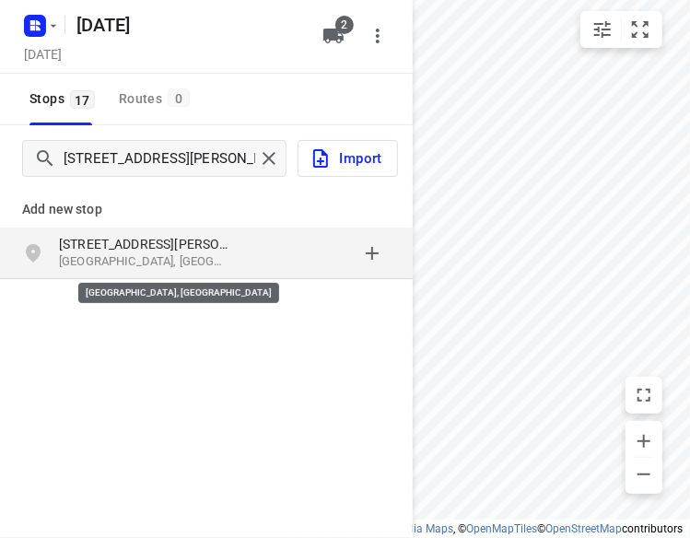
drag, startPoint x: 231, startPoint y: 263, endPoint x: 219, endPoint y: 257, distance: 13.2
click at [219, 257] on p "[GEOGRAPHIC_DATA], [GEOGRAPHIC_DATA]" at bounding box center [143, 262] width 169 height 18
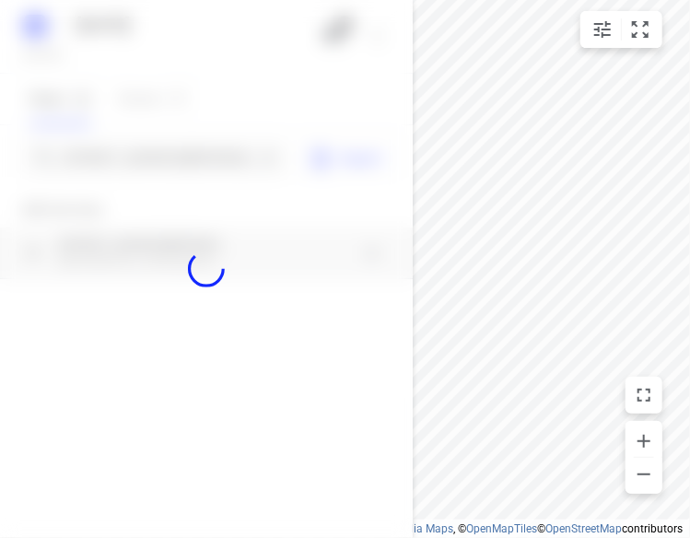
click at [193, 160] on div at bounding box center [206, 269] width 413 height 538
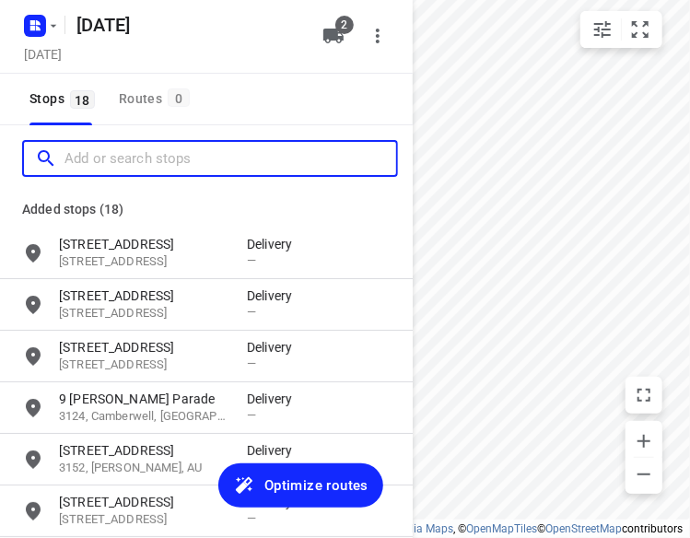
paste input "[STREET_ADDRESS]"
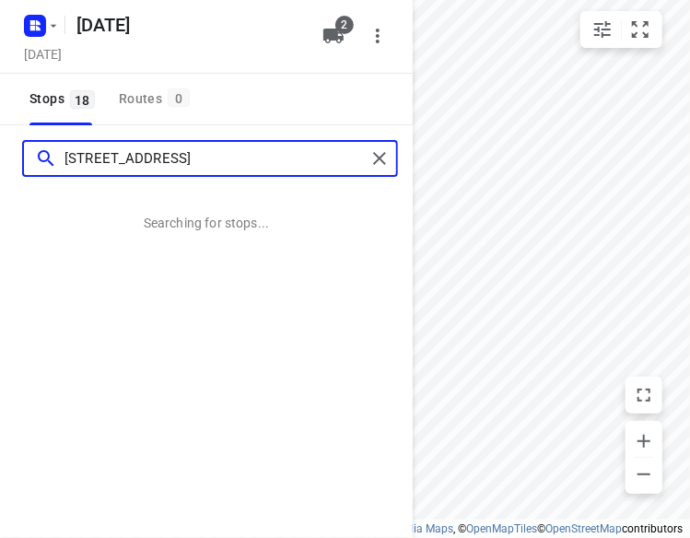
type input "[STREET_ADDRESS]"
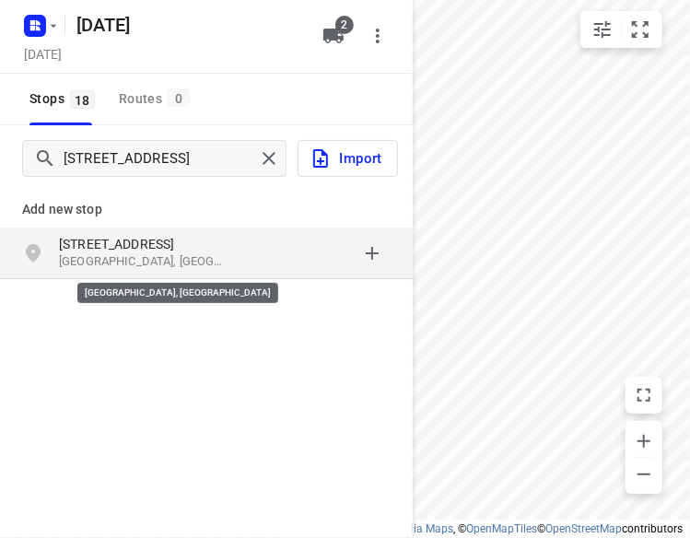
click at [149, 265] on p "[GEOGRAPHIC_DATA], [GEOGRAPHIC_DATA]" at bounding box center [143, 262] width 169 height 18
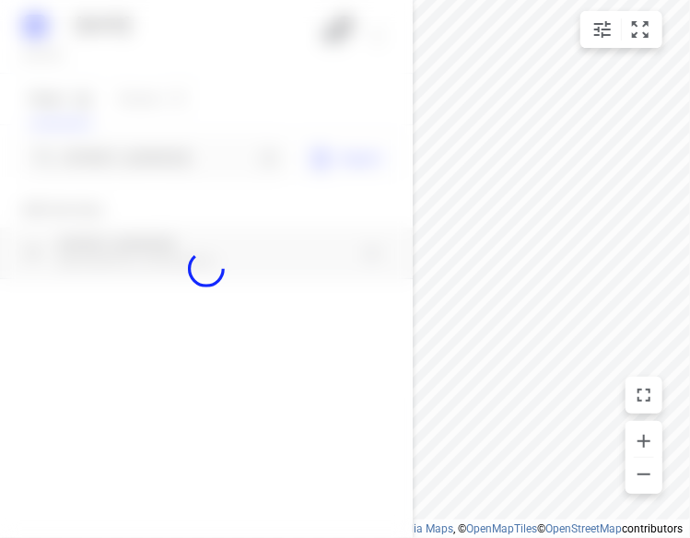
click at [127, 155] on div at bounding box center [206, 269] width 413 height 538
click at [129, 156] on div at bounding box center [206, 269] width 413 height 538
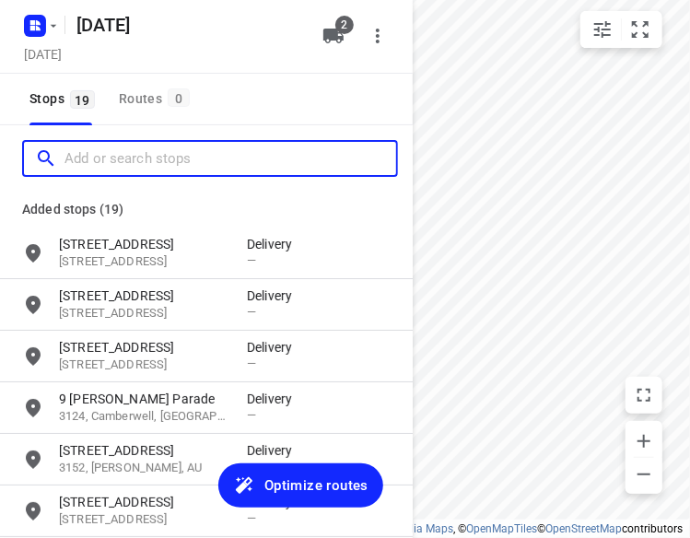
paste input "[STREET_ADDRESS][PERSON_NAME]"
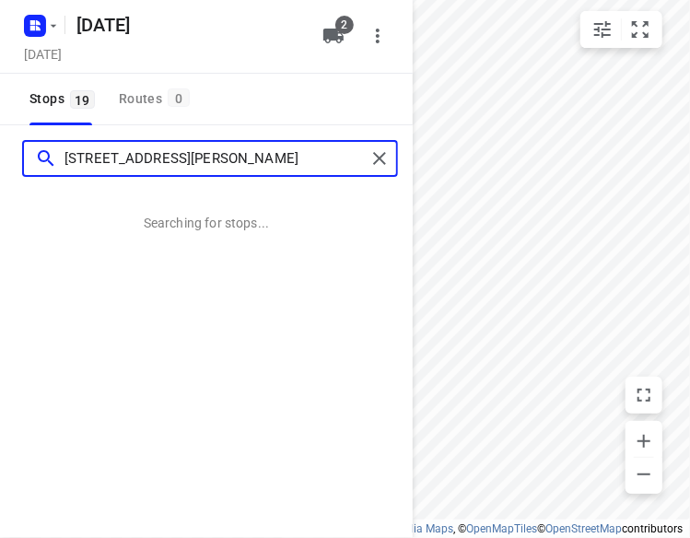
type input "[STREET_ADDRESS][PERSON_NAME]"
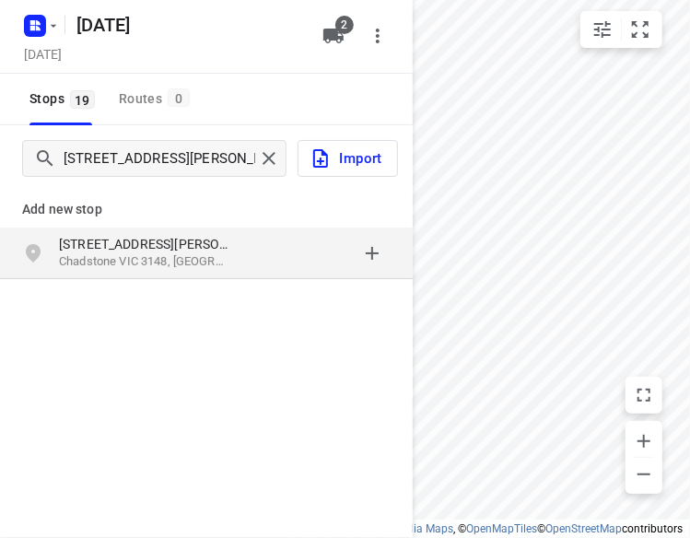
click at [139, 242] on p "[STREET_ADDRESS][PERSON_NAME]" at bounding box center [143, 244] width 169 height 18
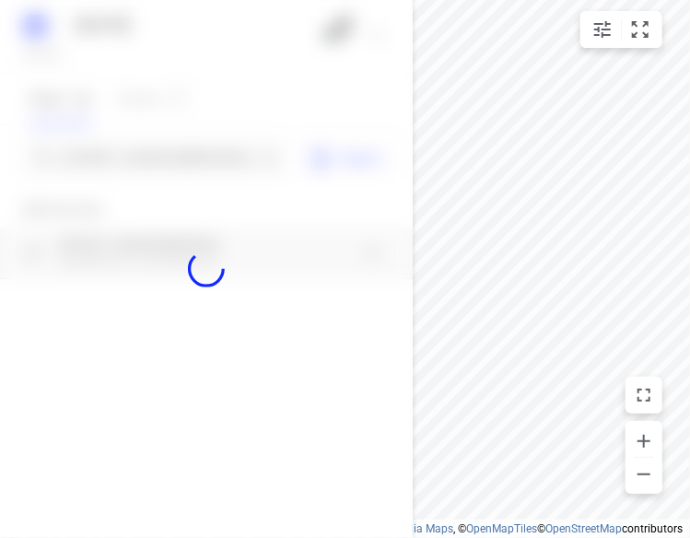
click at [169, 159] on div at bounding box center [206, 269] width 413 height 538
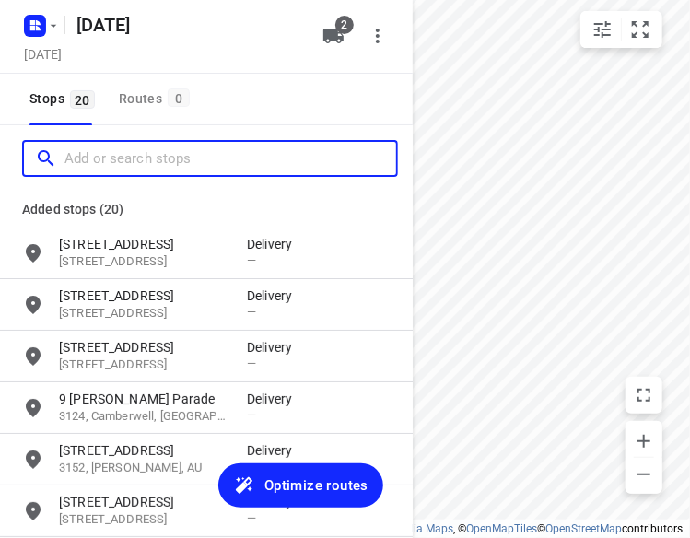
paste input "[STREET_ADDRESS][PERSON_NAME]"
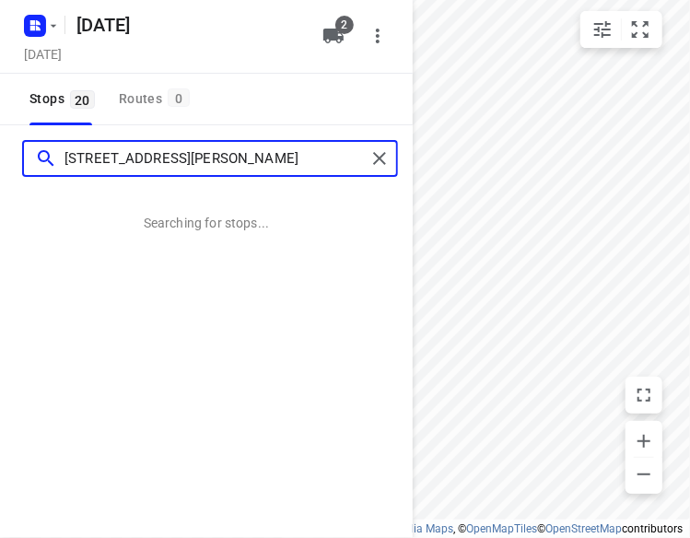
type input "[STREET_ADDRESS][PERSON_NAME]"
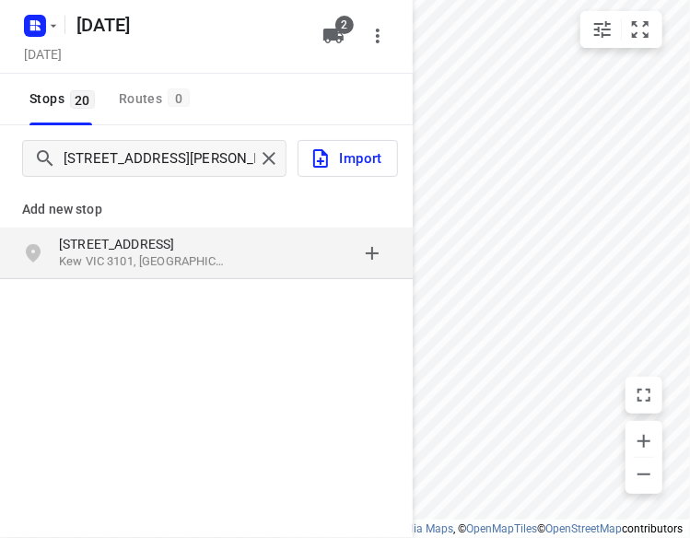
click at [128, 248] on p "[STREET_ADDRESS]" at bounding box center [143, 244] width 169 height 18
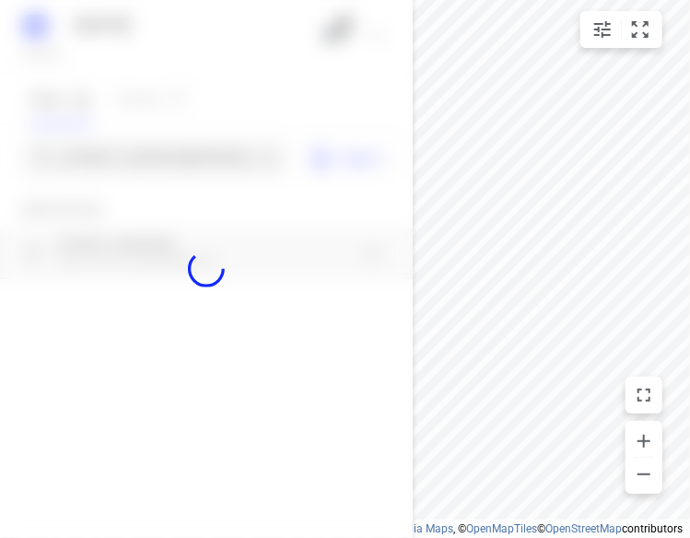
click at [146, 154] on div at bounding box center [206, 269] width 413 height 538
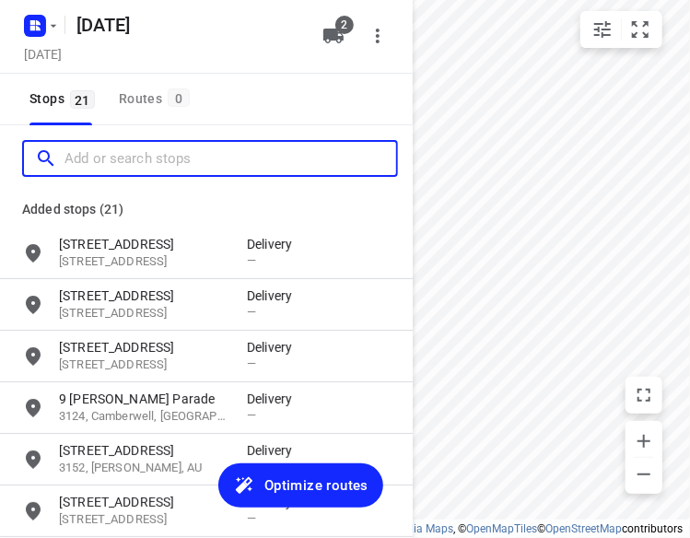
paste input "[STREET_ADDRESS][PERSON_NAME]"
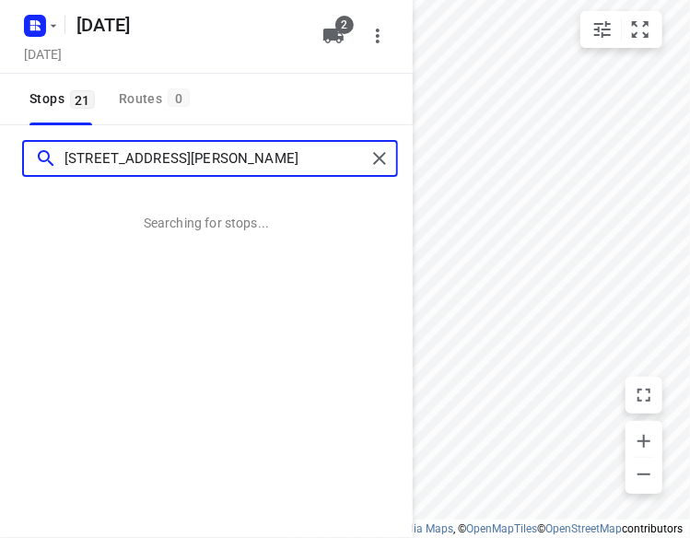
type input "[STREET_ADDRESS][PERSON_NAME]"
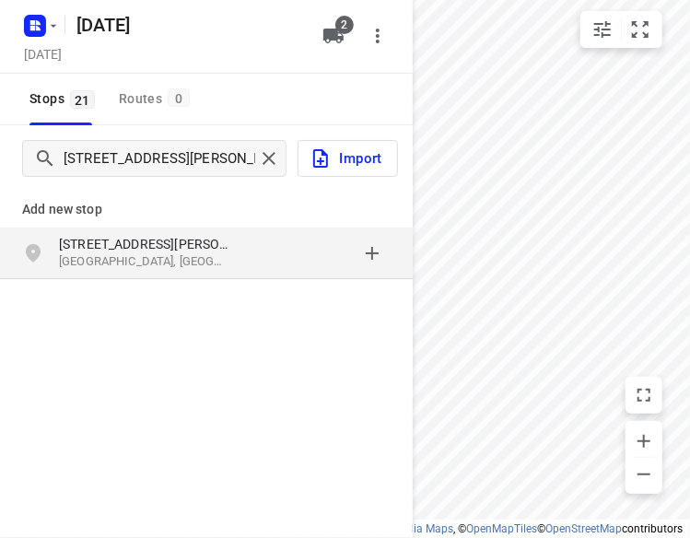
drag, startPoint x: 177, startPoint y: 239, endPoint x: 158, endPoint y: 249, distance: 21.0
click at [158, 249] on p "[STREET_ADDRESS][PERSON_NAME]" at bounding box center [143, 244] width 169 height 18
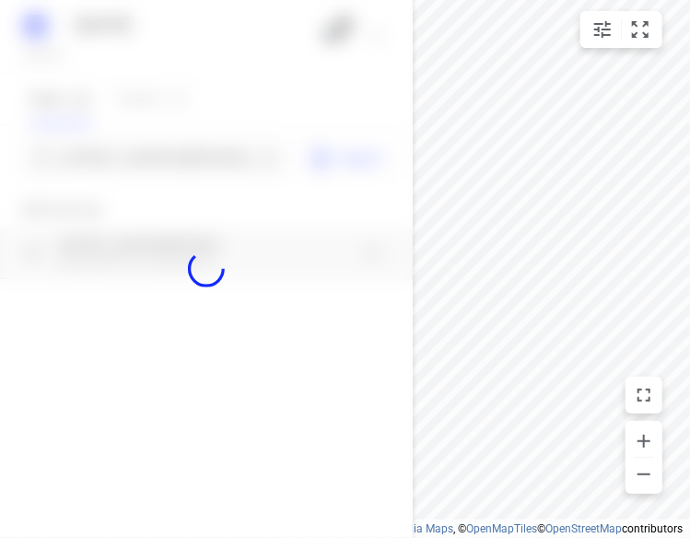
click at [173, 158] on div at bounding box center [206, 269] width 413 height 538
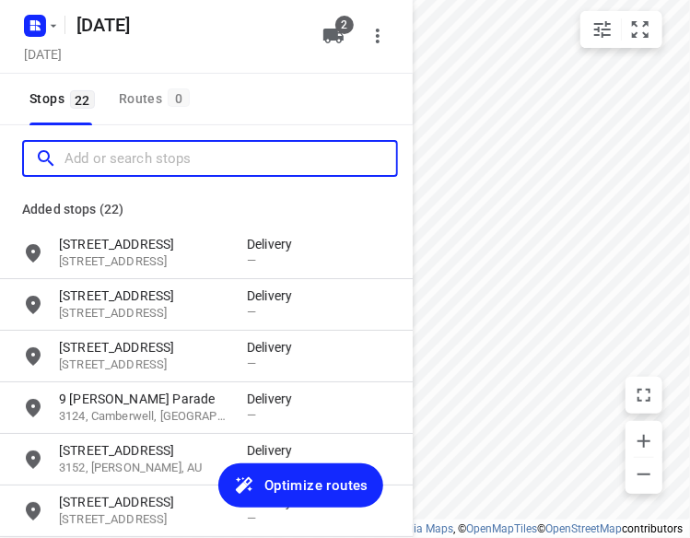
paste input "[STREET_ADDRESS]"
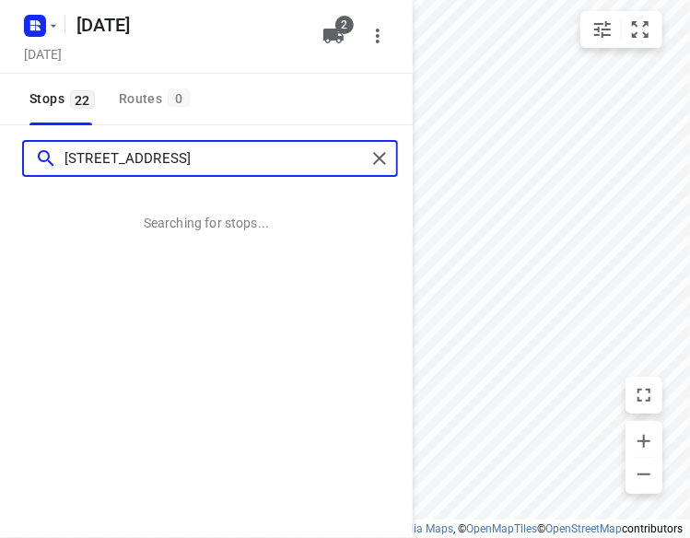
type input "[STREET_ADDRESS]"
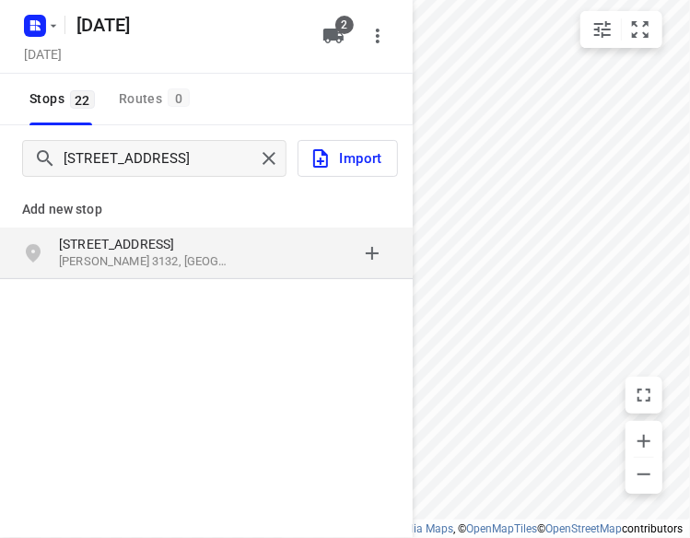
click at [238, 250] on p "[STREET_ADDRESS]" at bounding box center [153, 244] width 188 height 18
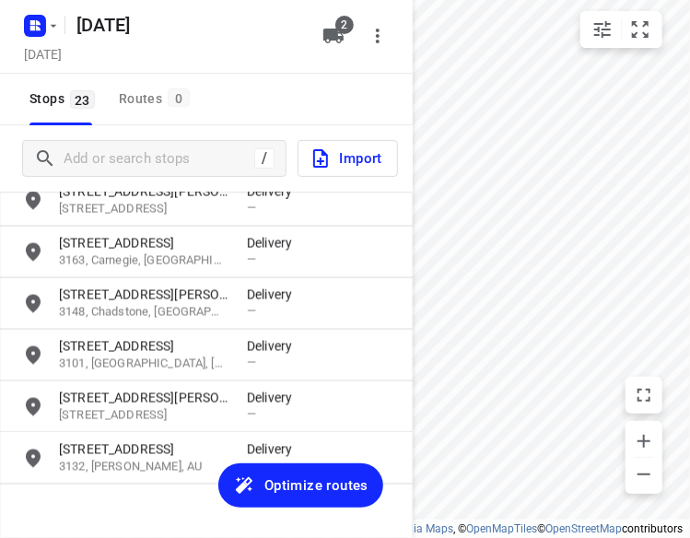
scroll to position [961, 0]
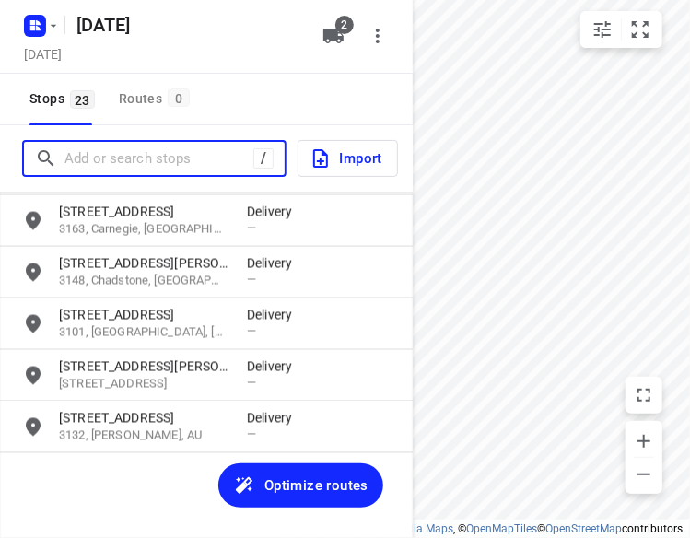
click at [179, 156] on input "Add or search stops" at bounding box center [158, 159] width 189 height 29
paste input "[STREET_ADDRESS]"
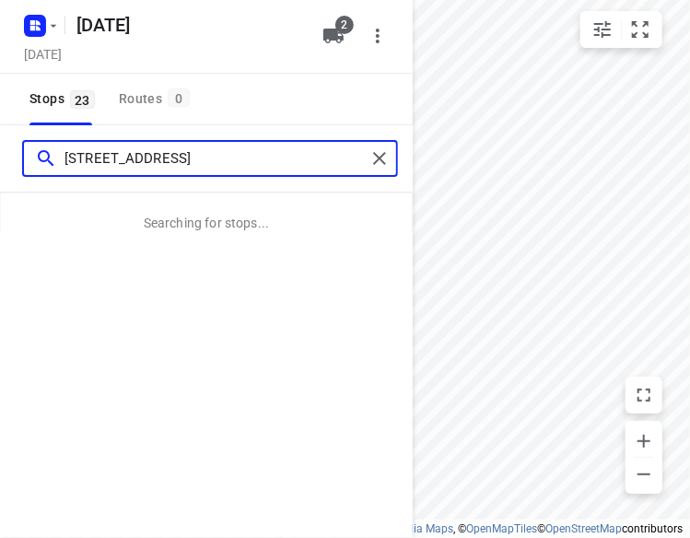
type input "[STREET_ADDRESS]"
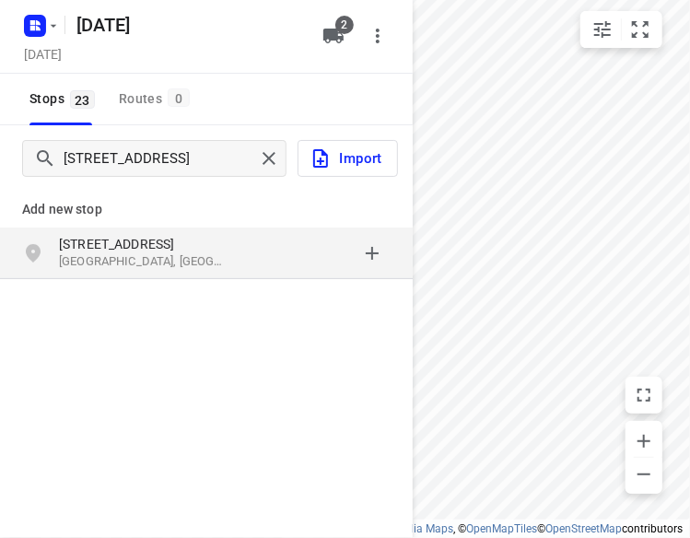
click at [212, 250] on p "[STREET_ADDRESS]" at bounding box center [143, 244] width 169 height 18
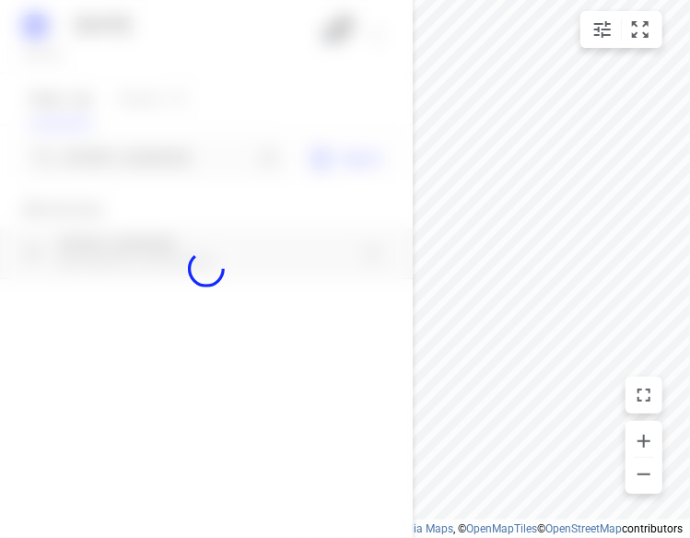
click at [182, 163] on div at bounding box center [206, 269] width 413 height 538
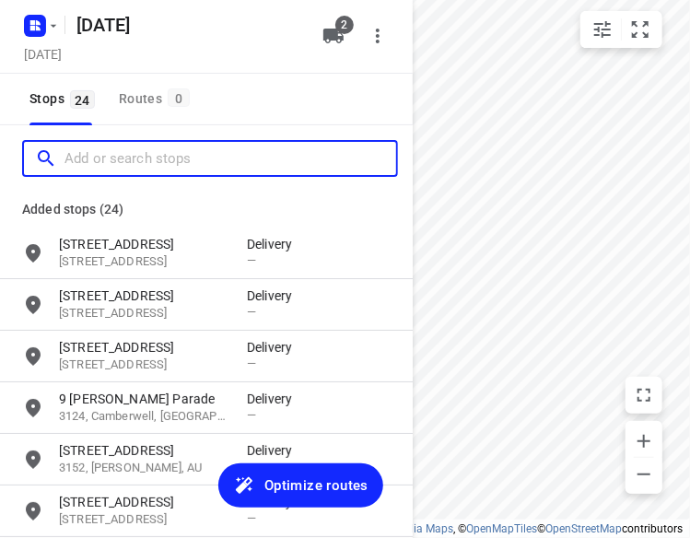
paste input "[STREET_ADDRESS][PERSON_NAME][PERSON_NAME]"
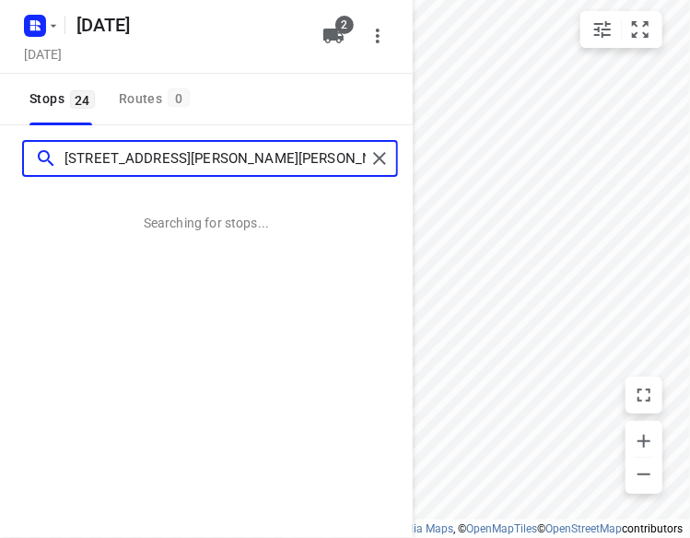
type input "[STREET_ADDRESS][PERSON_NAME][PERSON_NAME]"
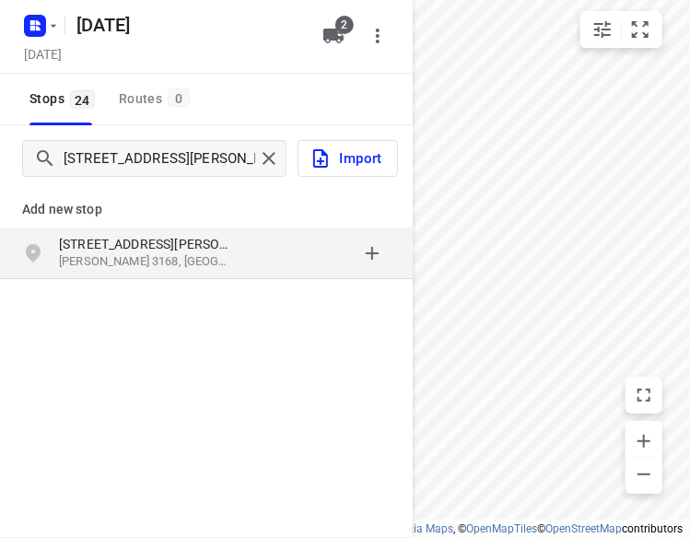
click at [231, 235] on p "[STREET_ADDRESS][PERSON_NAME]" at bounding box center [153, 244] width 188 height 18
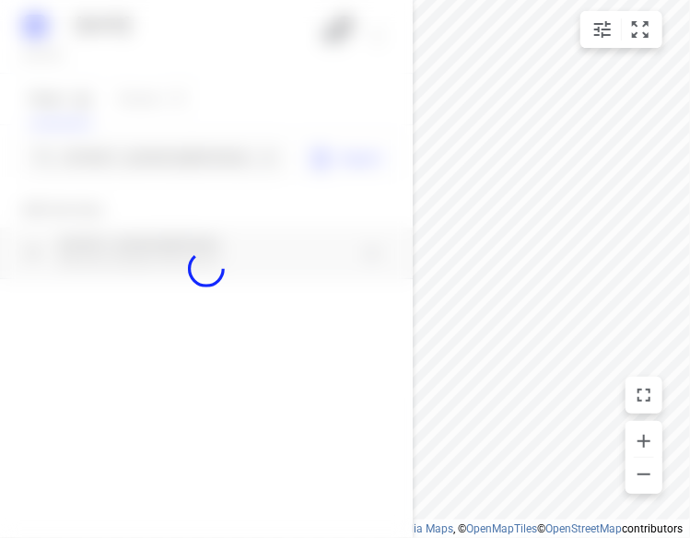
click at [112, 163] on div at bounding box center [206, 269] width 413 height 538
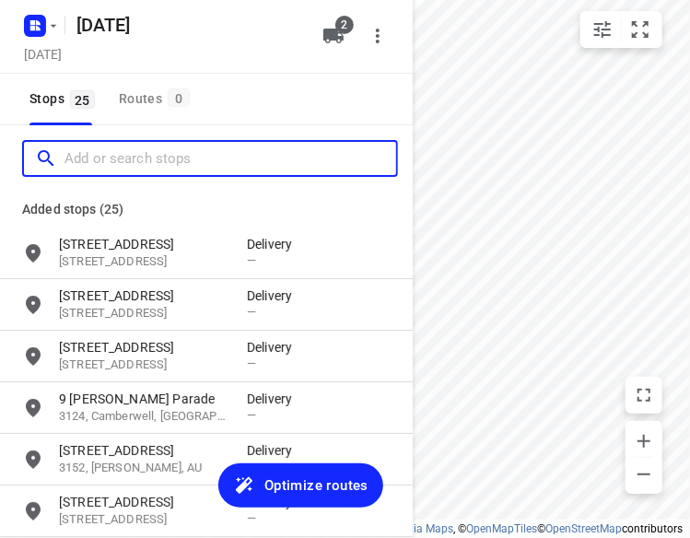
paste input "[STREET_ADDRESS]"
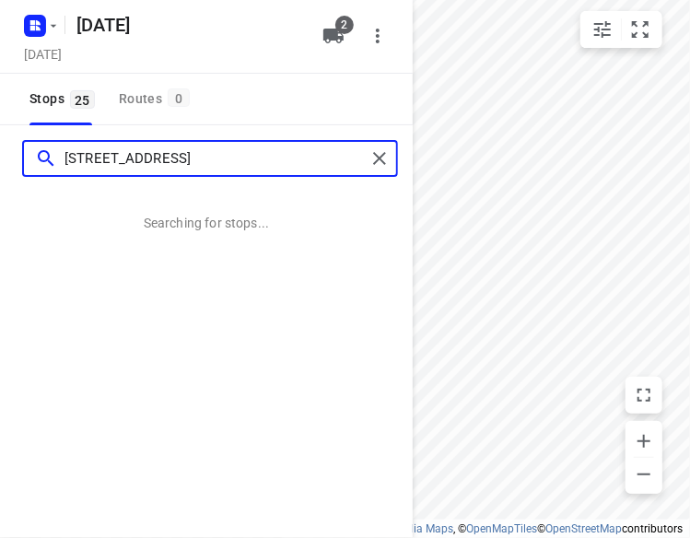
type input "[STREET_ADDRESS]"
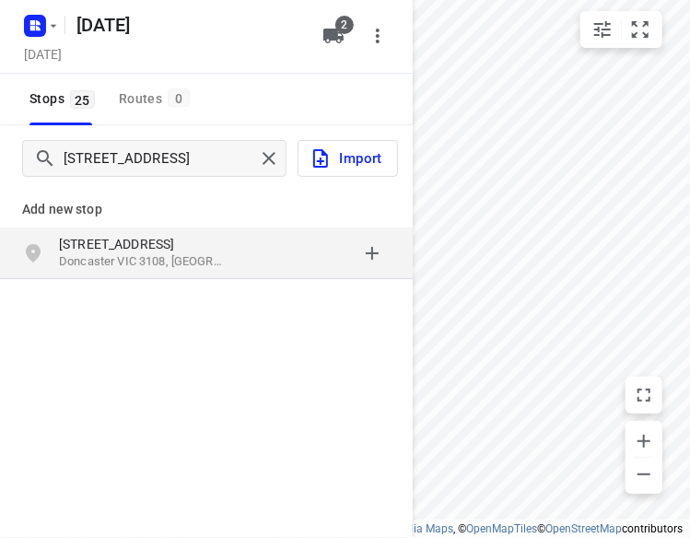
click at [154, 246] on p "[STREET_ADDRESS]" at bounding box center [143, 244] width 169 height 18
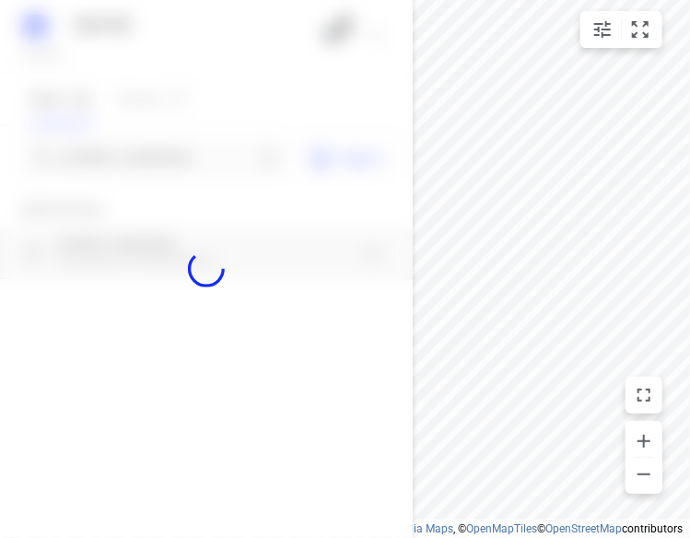
click at [169, 161] on div at bounding box center [206, 269] width 413 height 538
click at [169, 160] on div at bounding box center [206, 269] width 413 height 538
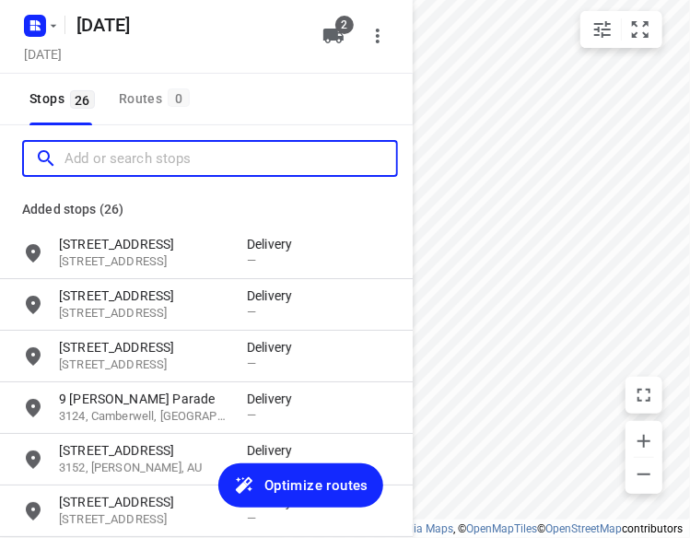
paste input "[STREET_ADDRESS][PERSON_NAME]"
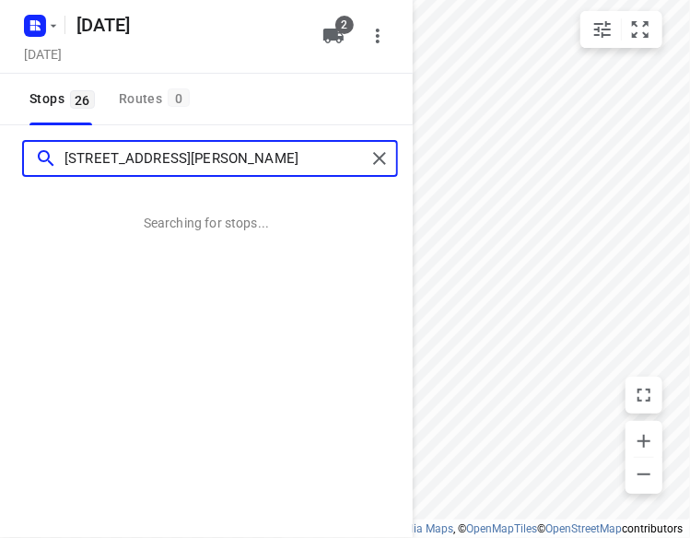
type input "[STREET_ADDRESS][PERSON_NAME]"
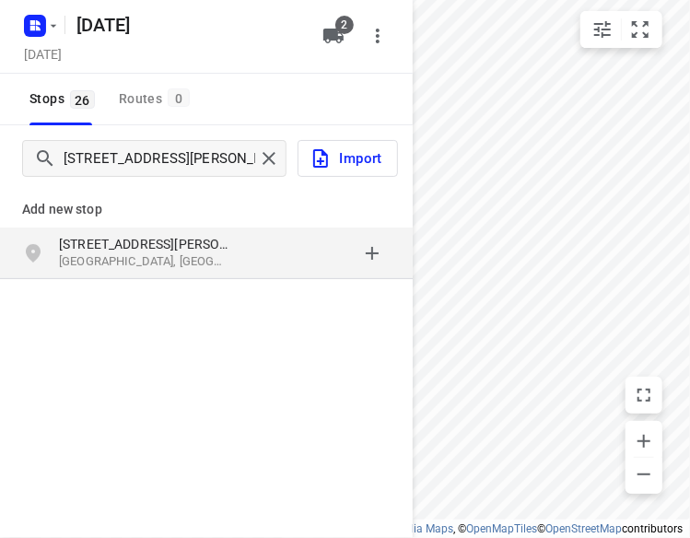
click at [196, 240] on p "[STREET_ADDRESS][PERSON_NAME]" at bounding box center [143, 244] width 169 height 18
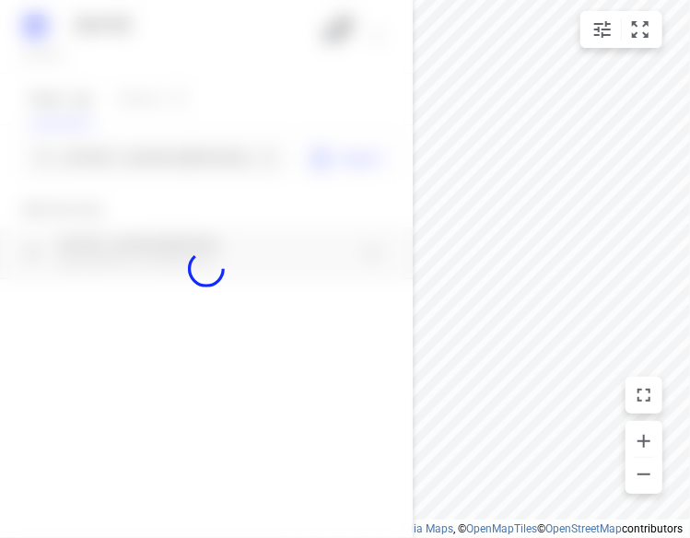
click at [192, 158] on div at bounding box center [206, 269] width 413 height 538
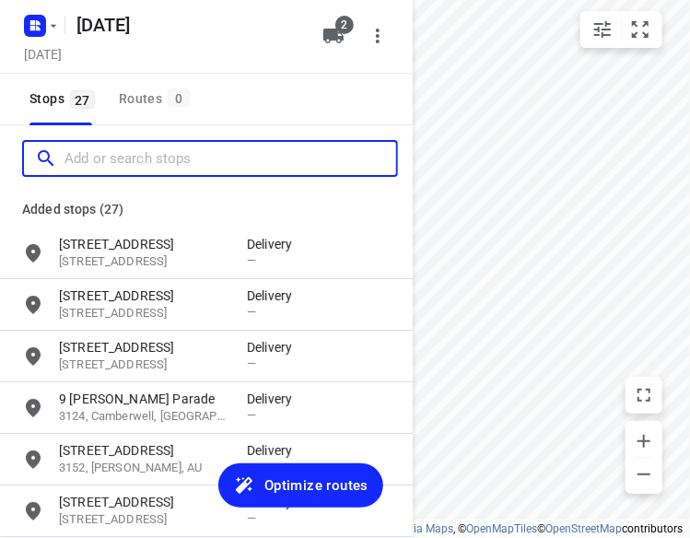
paste input "[STREET_ADDRESS]"
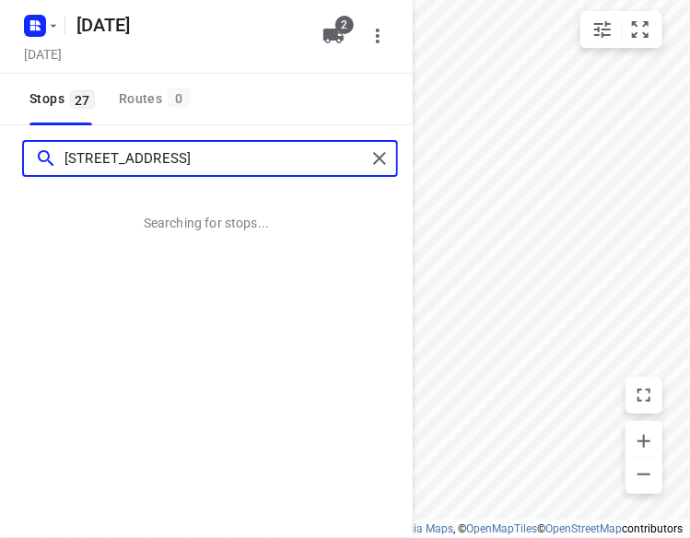
type input "[STREET_ADDRESS]"
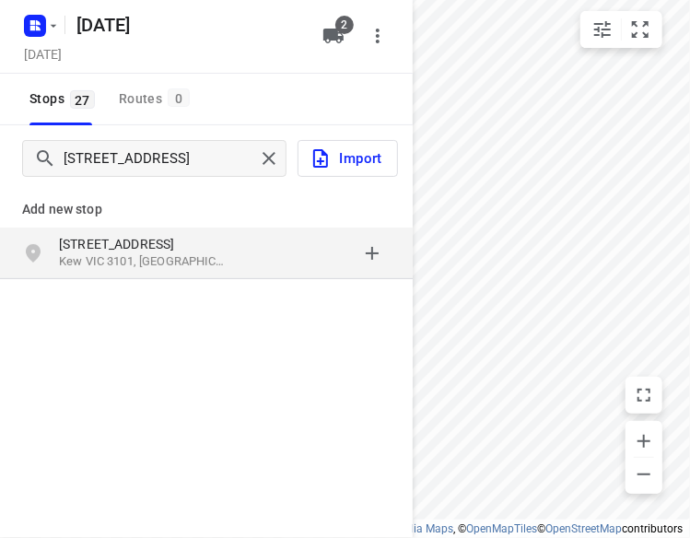
click at [125, 244] on p "[STREET_ADDRESS]" at bounding box center [143, 244] width 169 height 18
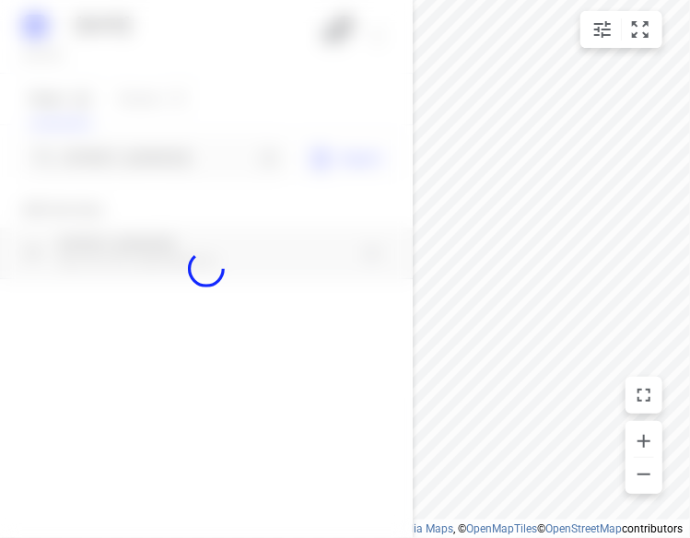
click at [132, 168] on div at bounding box center [206, 269] width 413 height 538
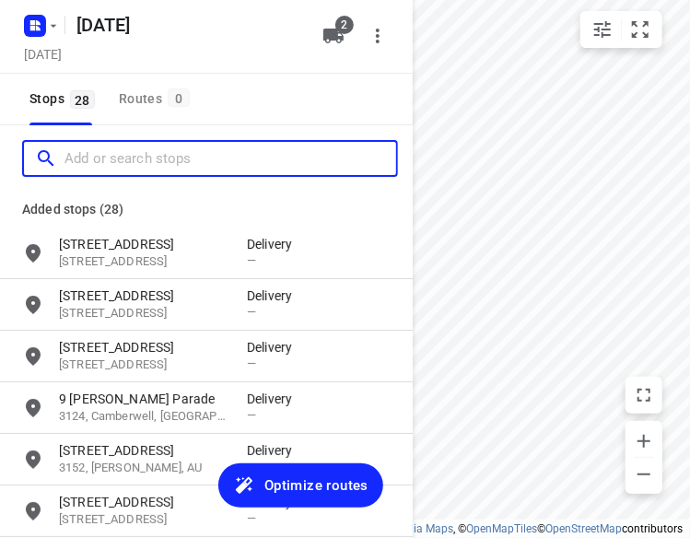
paste input "[STREET_ADDRESS]"
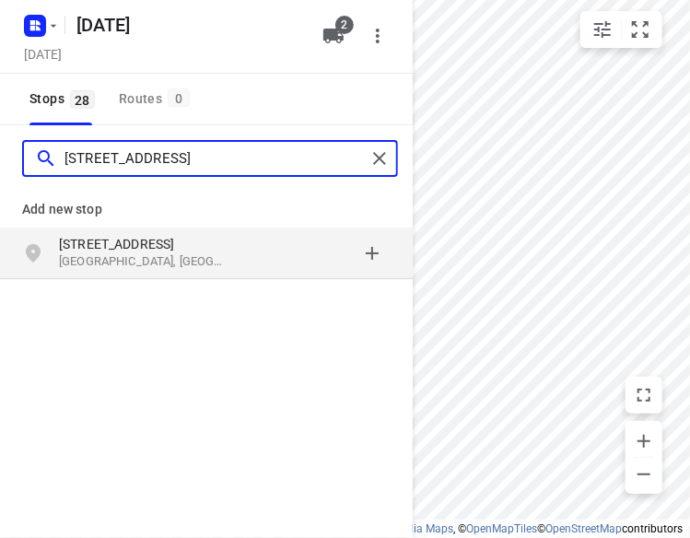
type input "[STREET_ADDRESS]"
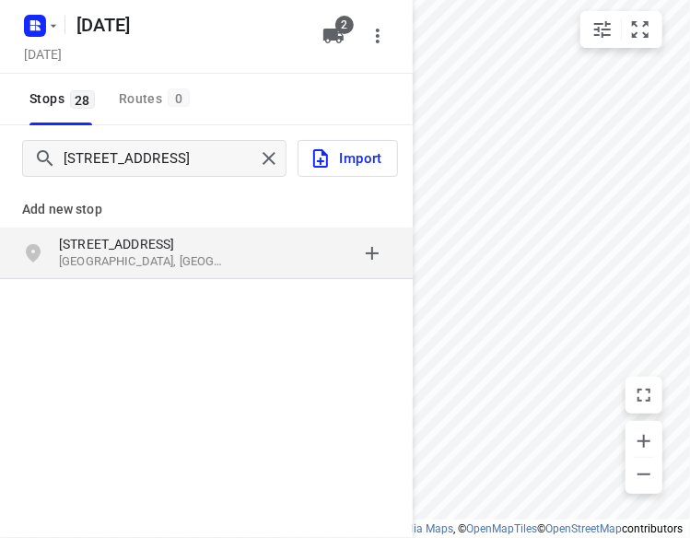
click at [131, 259] on p "[GEOGRAPHIC_DATA], [GEOGRAPHIC_DATA]" at bounding box center [143, 262] width 169 height 18
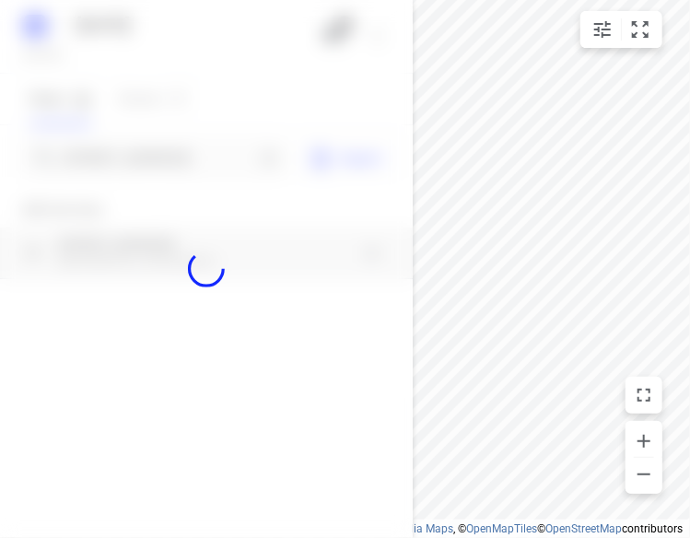
click at [146, 156] on div at bounding box center [206, 269] width 413 height 538
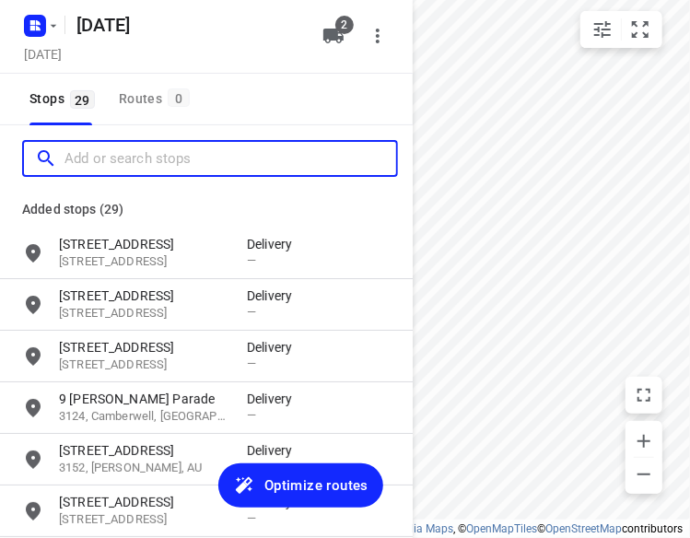
paste input "[STREET_ADDRESS][PERSON_NAME]"
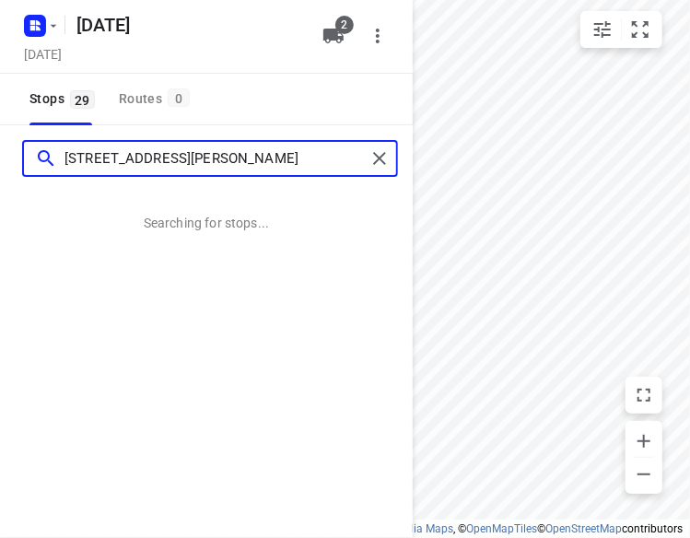
scroll to position [0, 63]
type input "[STREET_ADDRESS][PERSON_NAME]"
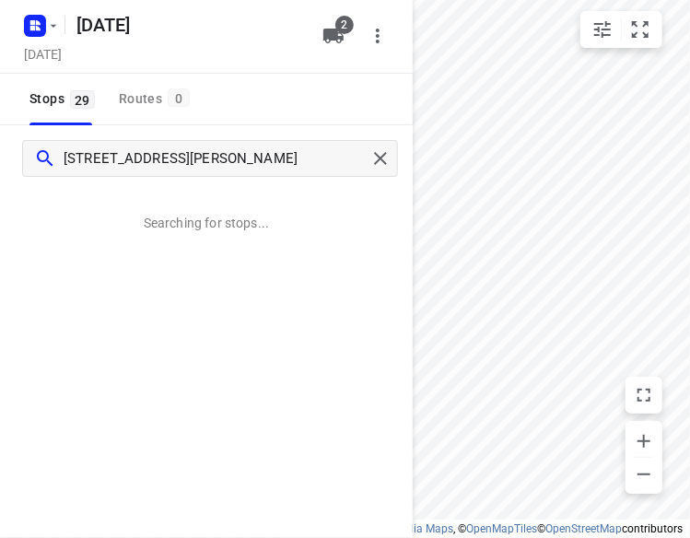
scroll to position [0, 0]
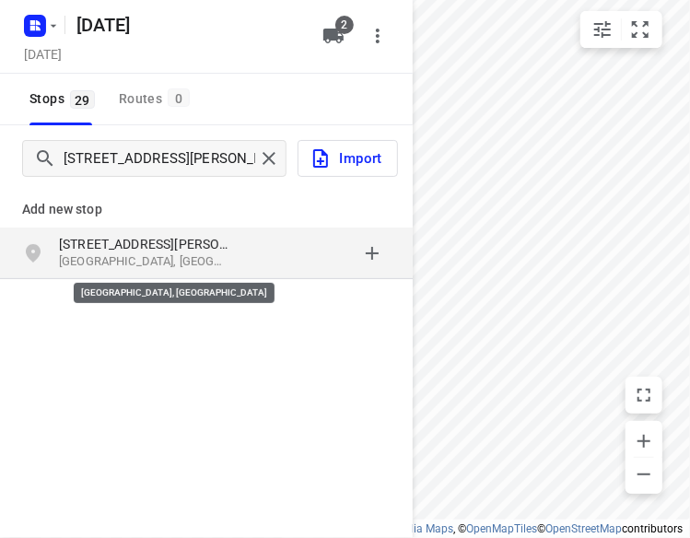
click at [119, 253] on p "[GEOGRAPHIC_DATA], [GEOGRAPHIC_DATA]" at bounding box center [143, 262] width 169 height 18
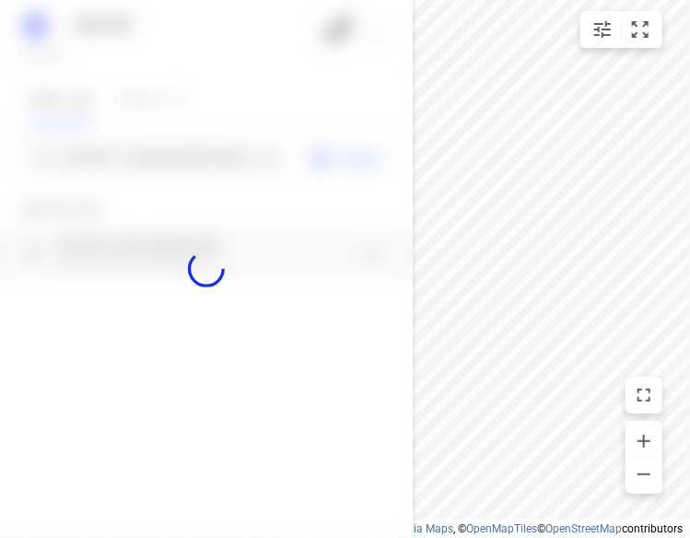
click at [168, 160] on div at bounding box center [206, 269] width 413 height 538
click at [168, 160] on div "[DATE], Oct 15 2 Stops 29 Routes 0 [GEOGRAPHIC_DATA][PERSON_NAME], [GEOGRAPHIC_…" at bounding box center [206, 269] width 413 height 538
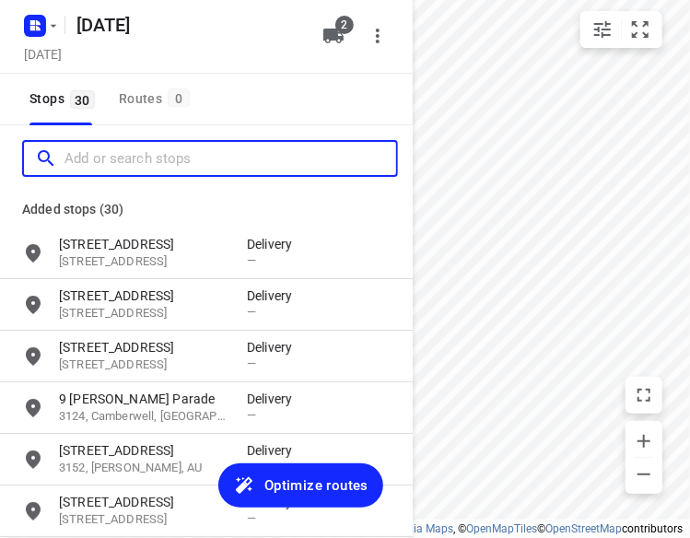
paste input "[STREET_ADDRESS][PERSON_NAME][PERSON_NAME]"
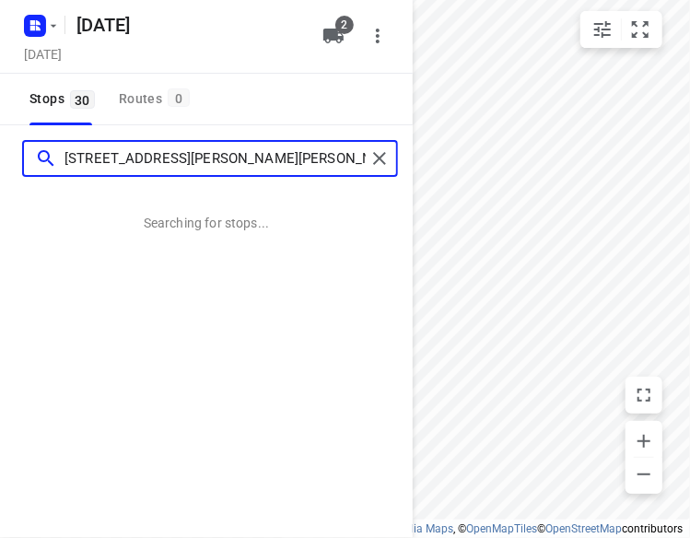
type input "[STREET_ADDRESS][PERSON_NAME][PERSON_NAME]"
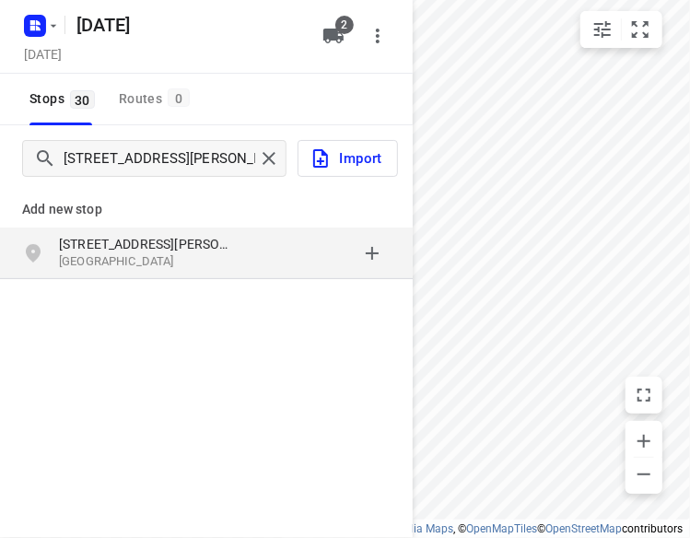
click at [119, 246] on p "[STREET_ADDRESS][PERSON_NAME]" at bounding box center [143, 244] width 169 height 18
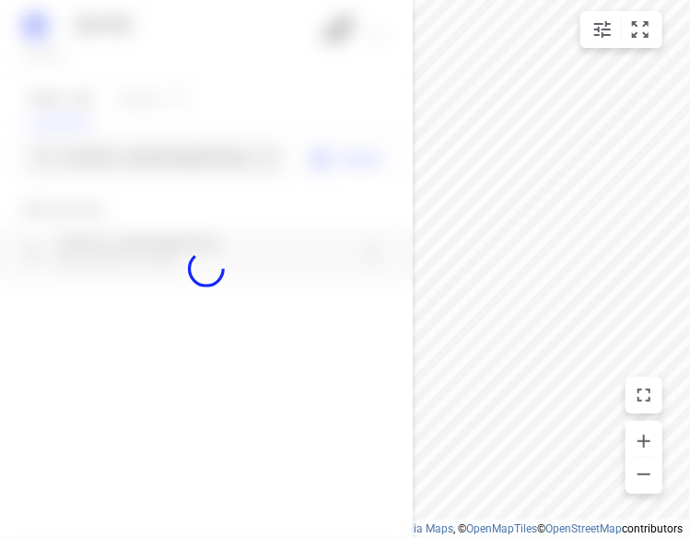
click at [164, 152] on div at bounding box center [206, 269] width 413 height 538
click at [164, 156] on div at bounding box center [206, 269] width 413 height 538
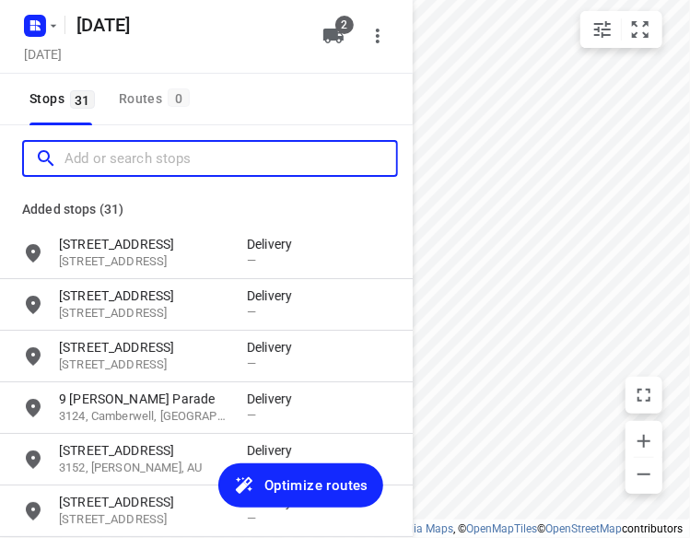
click at [164, 156] on input "Add or search stops" at bounding box center [230, 159] width 332 height 29
paste input "[STREET_ADDRESS]"
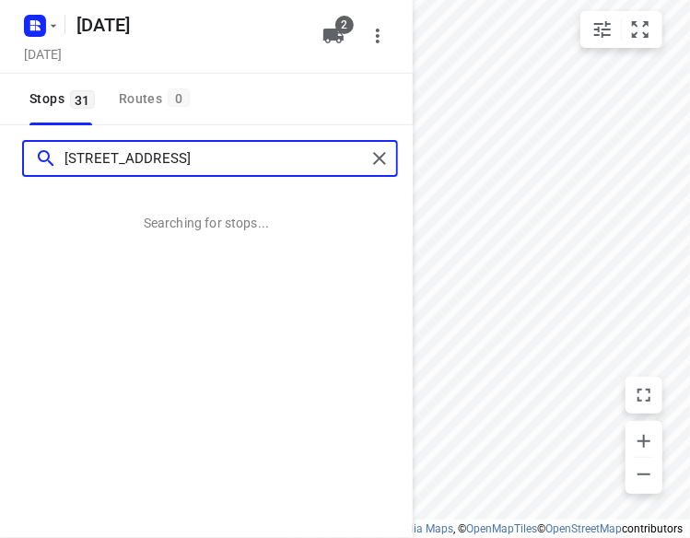
type input "[STREET_ADDRESS]"
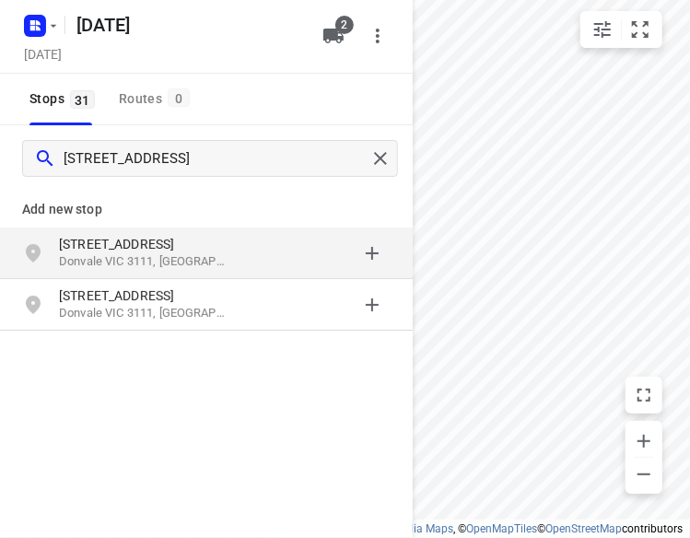
click at [161, 222] on div "Add new stop" at bounding box center [206, 202] width 413 height 52
click at [161, 235] on p "[STREET_ADDRESS]" at bounding box center [143, 244] width 169 height 18
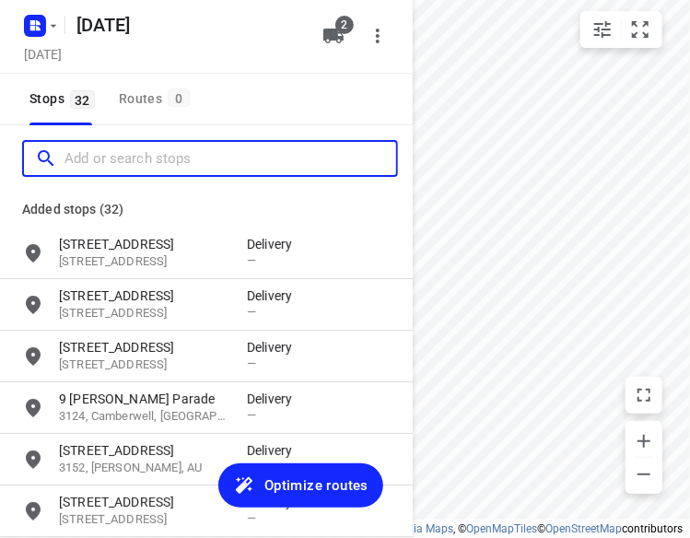
click at [192, 158] on input "Add or search stops" at bounding box center [230, 159] width 332 height 29
paste input "[STREET_ADDRESS][PERSON_NAME]"
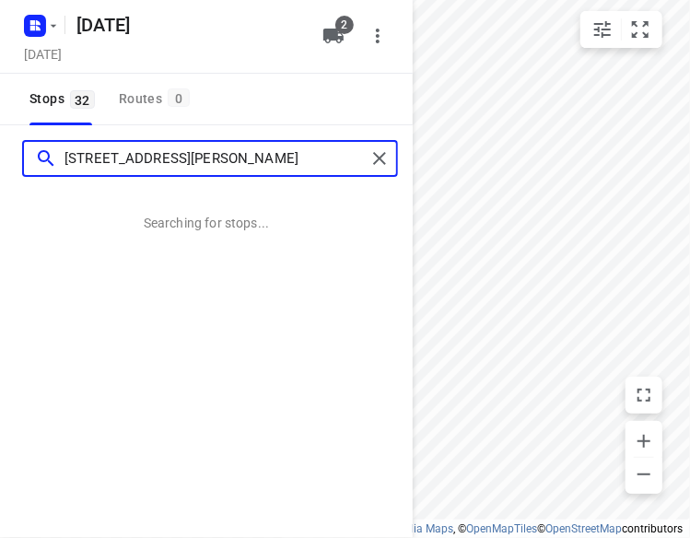
type input "[STREET_ADDRESS][PERSON_NAME]"
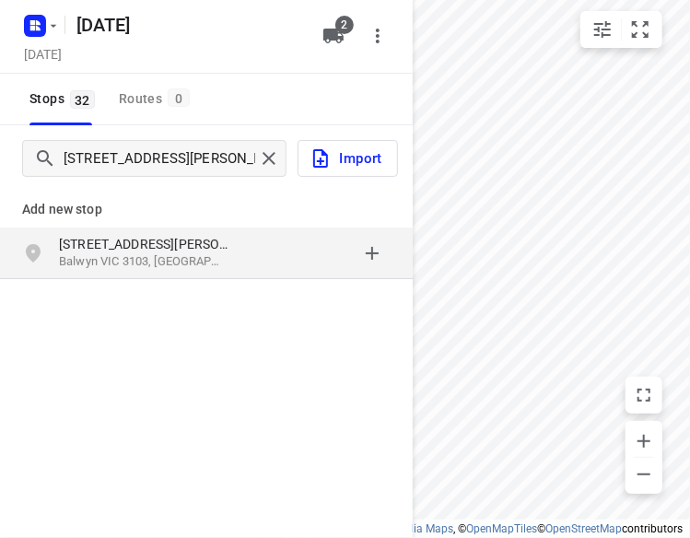
click at [192, 244] on p "[STREET_ADDRESS][PERSON_NAME]" at bounding box center [143, 244] width 169 height 18
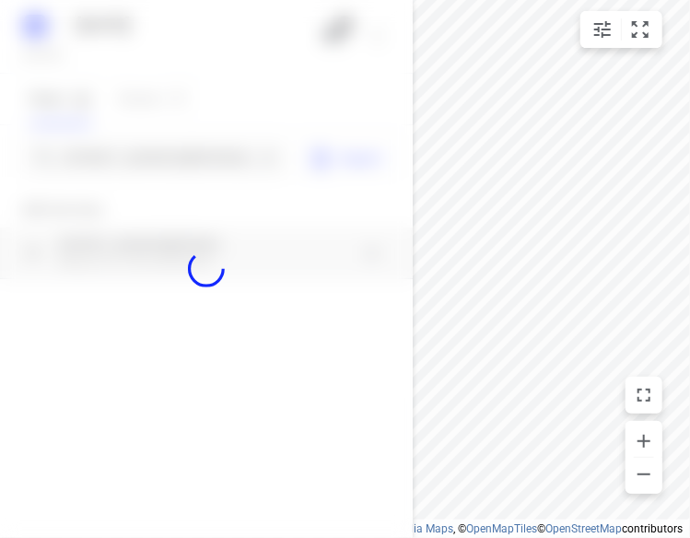
click at [163, 163] on div at bounding box center [206, 269] width 413 height 538
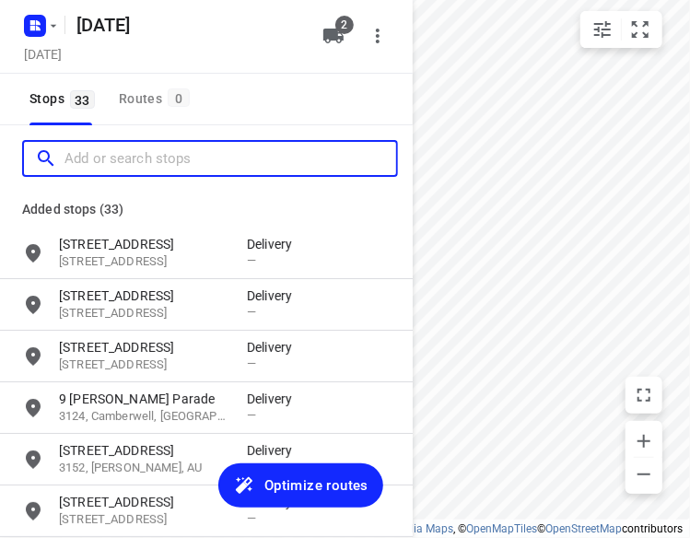
click at [163, 163] on input "Add or search stops" at bounding box center [230, 159] width 332 height 29
paste input "[STREET_ADDRESS][DEMOGRAPHIC_DATA][DEMOGRAPHIC_DATA]"
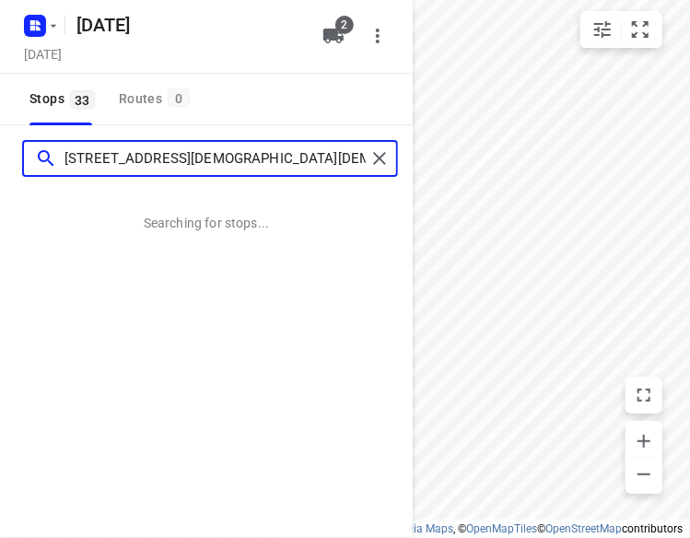
type input "[STREET_ADDRESS][DEMOGRAPHIC_DATA][DEMOGRAPHIC_DATA]"
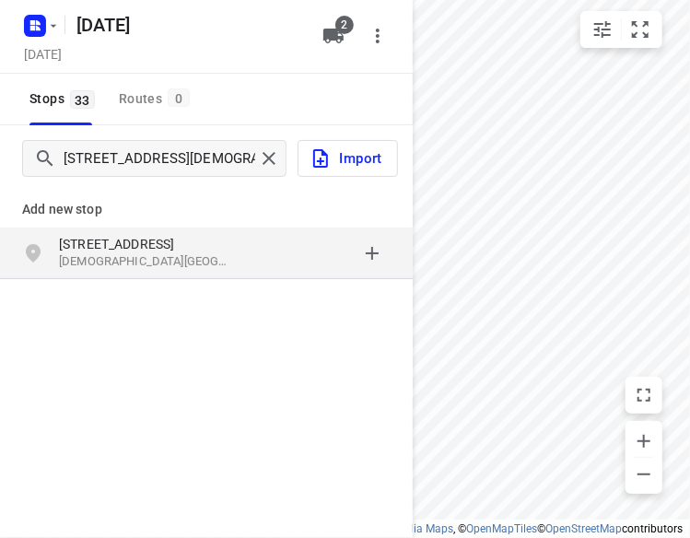
click at [193, 247] on p "[STREET_ADDRESS]" at bounding box center [143, 244] width 169 height 18
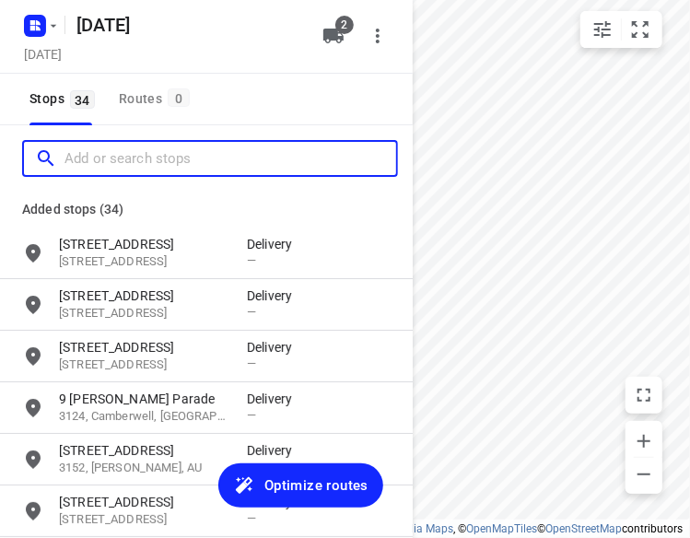
click at [155, 165] on input "Add or search stops" at bounding box center [230, 159] width 332 height 29
paste input "[STREET_ADDRESS][PERSON_NAME]"
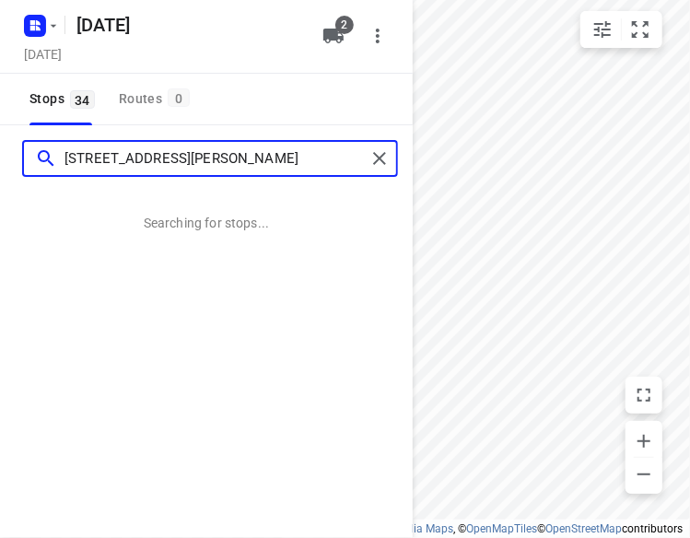
type input "[STREET_ADDRESS][PERSON_NAME]"
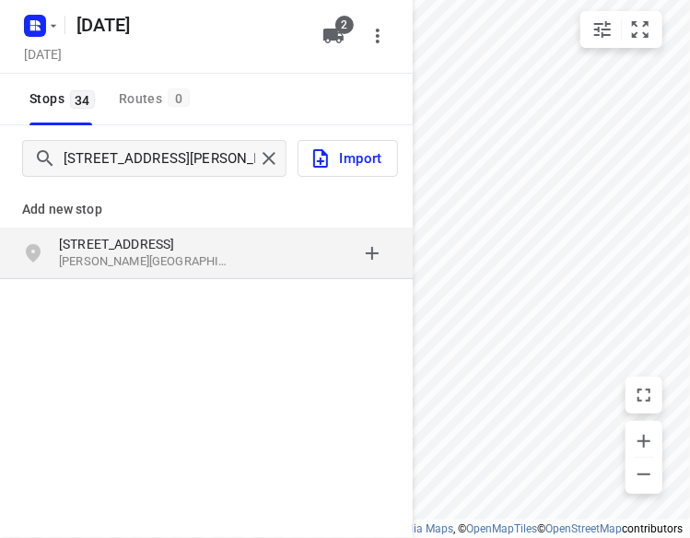
click at [216, 237] on p "[STREET_ADDRESS]" at bounding box center [143, 244] width 169 height 18
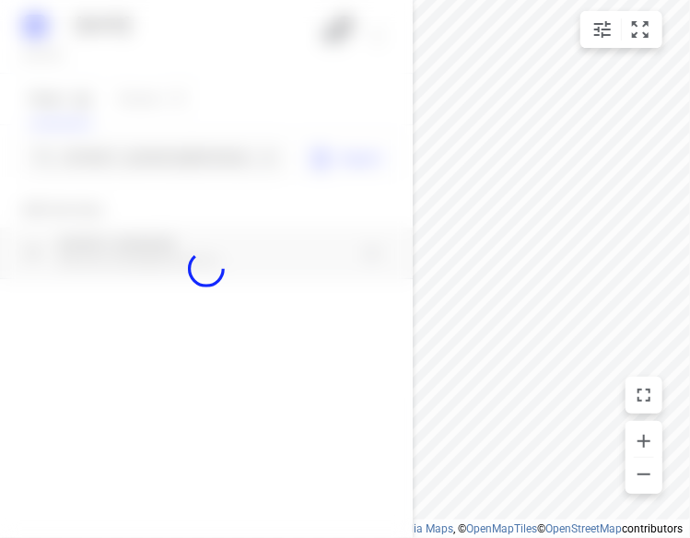
click at [136, 144] on div at bounding box center [206, 269] width 413 height 538
click at [136, 149] on div at bounding box center [206, 269] width 413 height 538
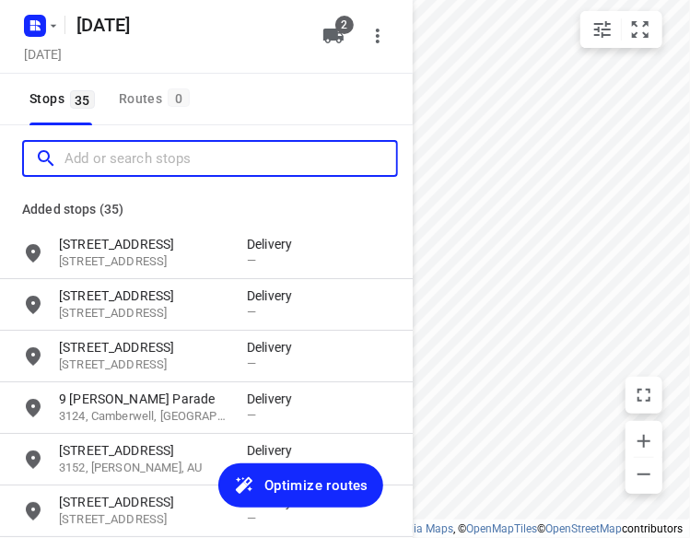
paste input "[STREET_ADDRESS][PERSON_NAME]"
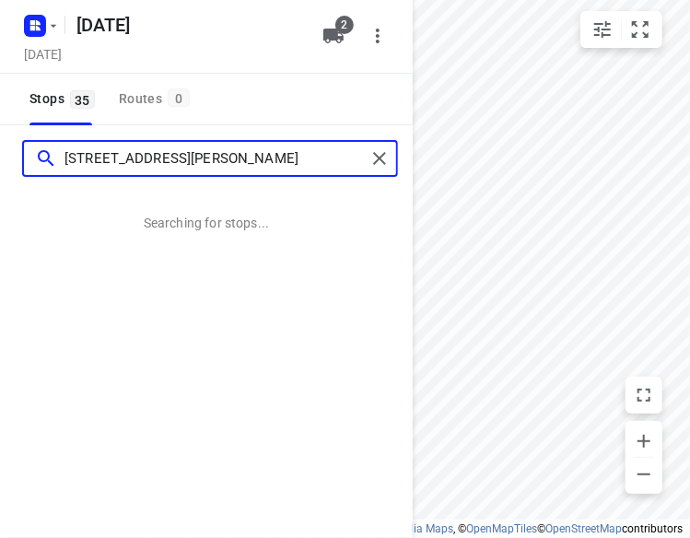
type input "[STREET_ADDRESS][PERSON_NAME]"
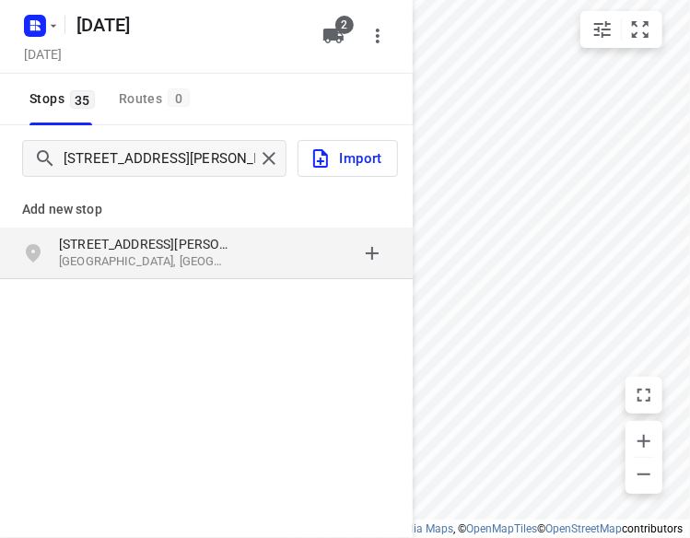
click at [120, 230] on div "[STREET_ADDRESS][PERSON_NAME]" at bounding box center [206, 254] width 413 height 52
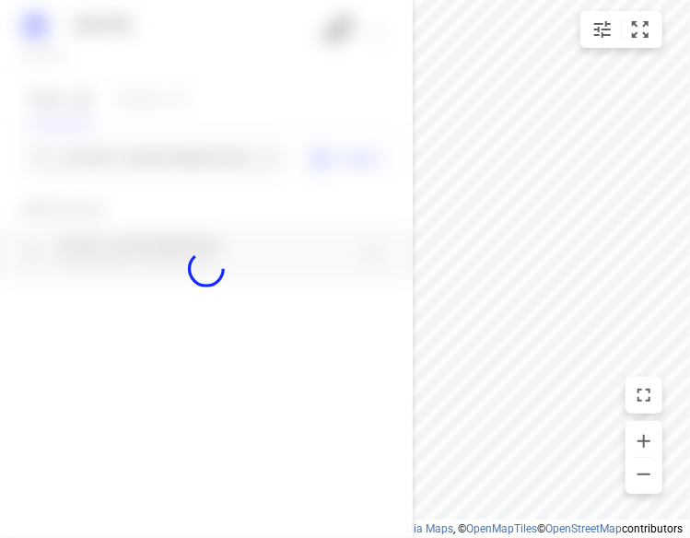
click at [146, 159] on div at bounding box center [206, 269] width 413 height 538
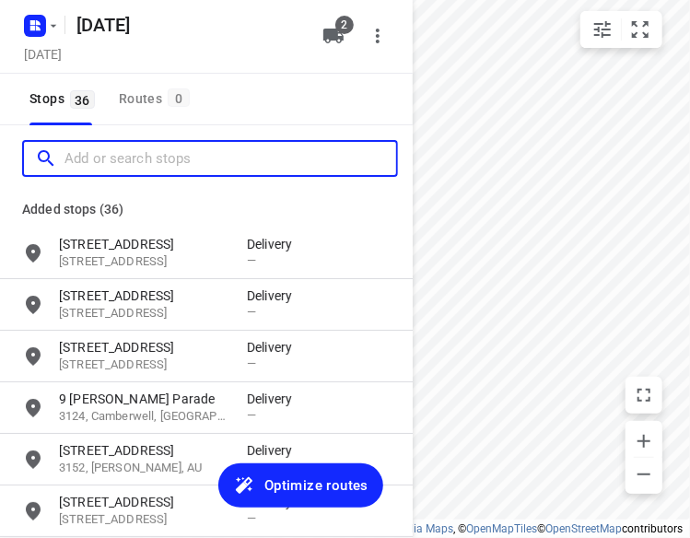
paste input "2 eyre ct [DEMOGRAPHIC_DATA] lower 3107"
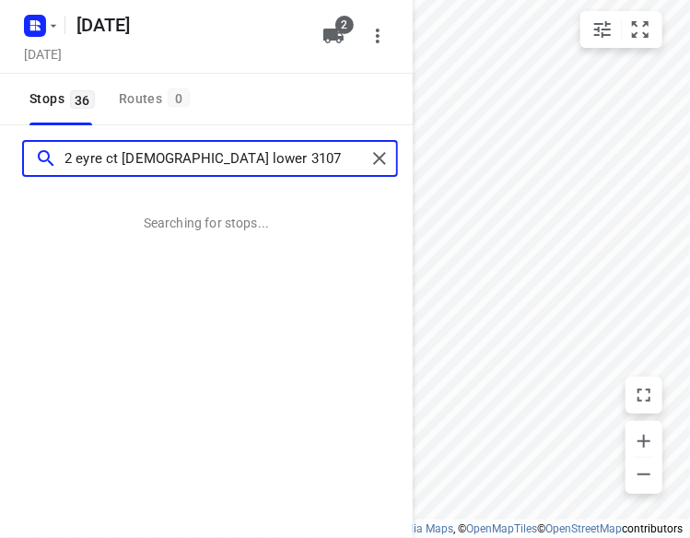
type input "2 eyre ct [DEMOGRAPHIC_DATA] lower 3107"
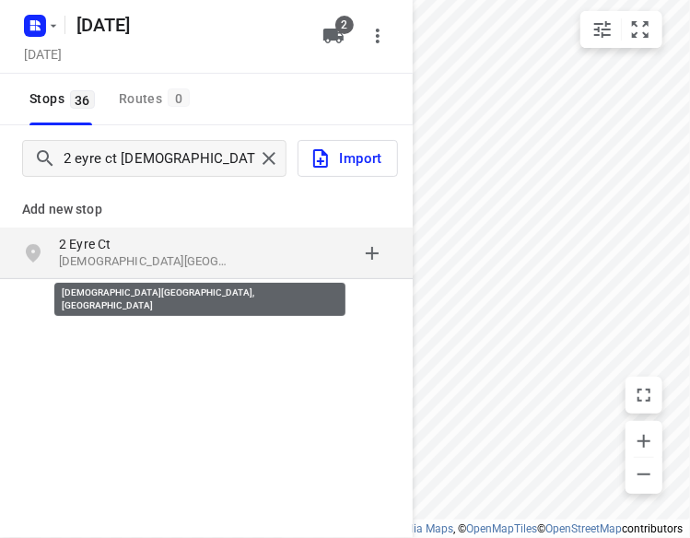
click at [111, 245] on p "2 Eyre Ct" at bounding box center [143, 244] width 169 height 18
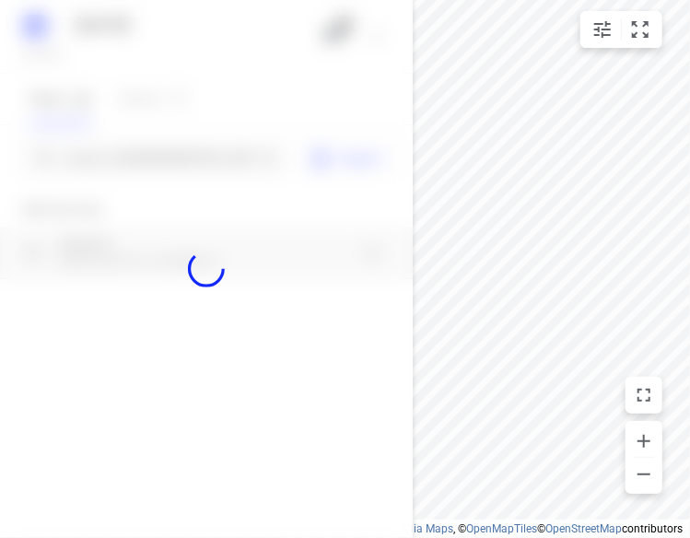
click at [137, 150] on div at bounding box center [206, 269] width 413 height 538
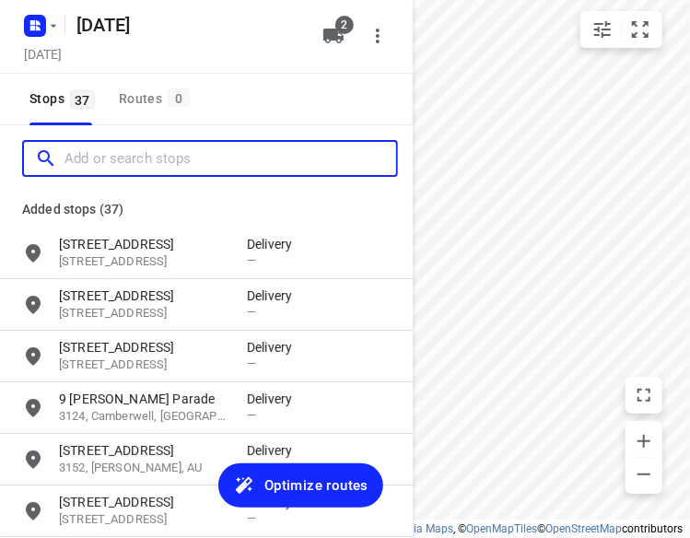
paste input "[STREET_ADDRESS][PERSON_NAME][PERSON_NAME][PERSON_NAME]"
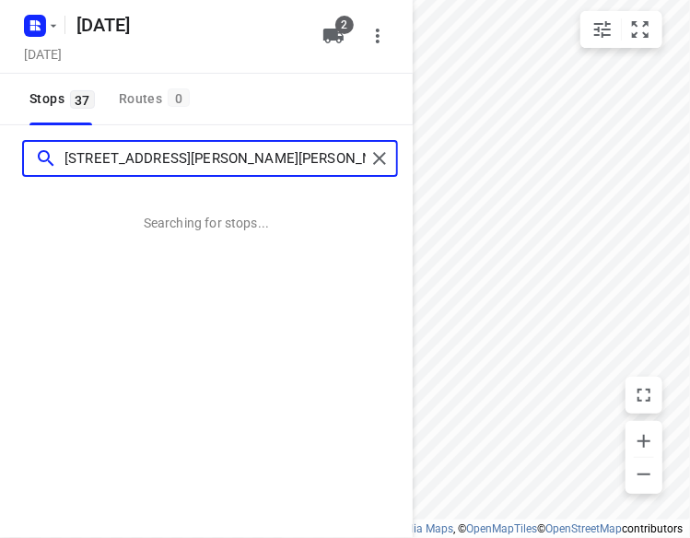
type input "[STREET_ADDRESS][PERSON_NAME][PERSON_NAME][PERSON_NAME]"
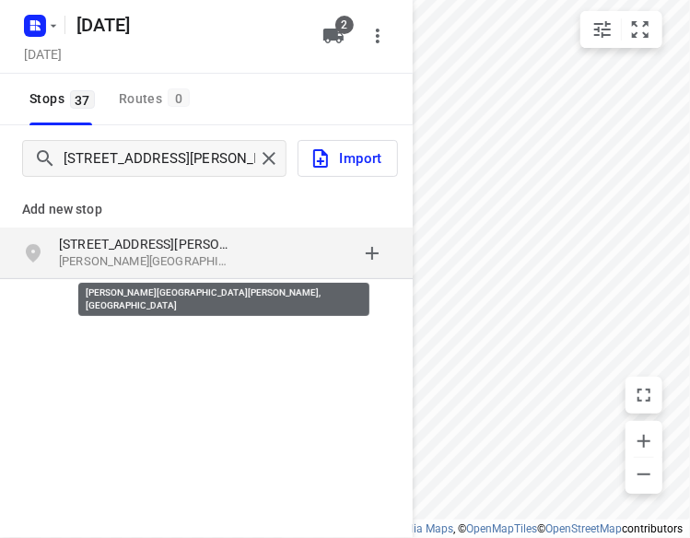
click at [131, 248] on p "[STREET_ADDRESS][PERSON_NAME]" at bounding box center [143, 244] width 169 height 18
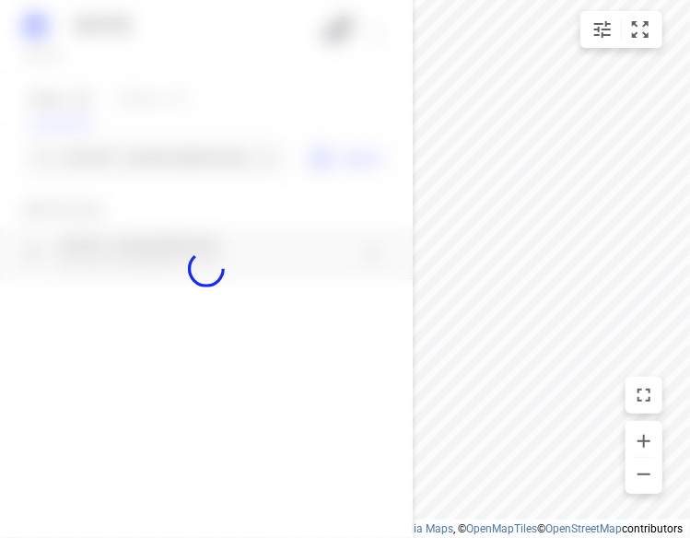
click at [142, 161] on div at bounding box center [206, 269] width 413 height 538
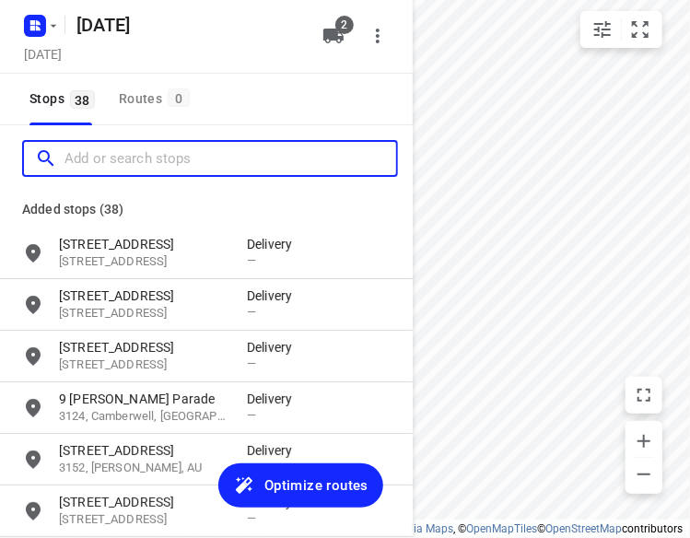
paste input "[STREET_ADDRESS]"
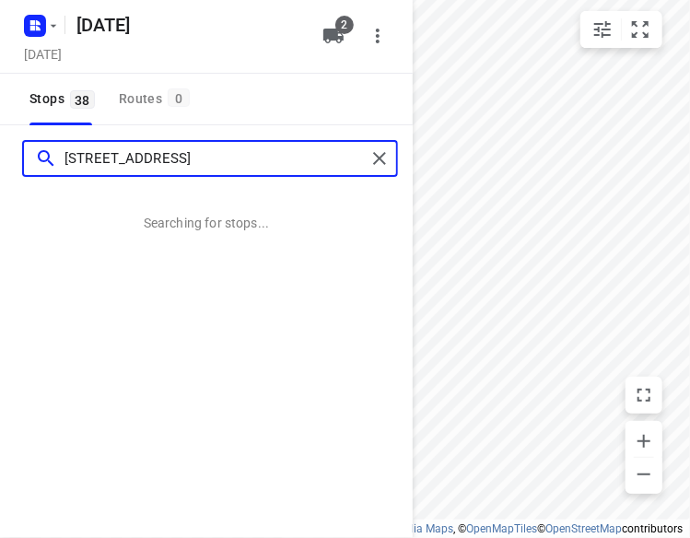
type input "[STREET_ADDRESS]"
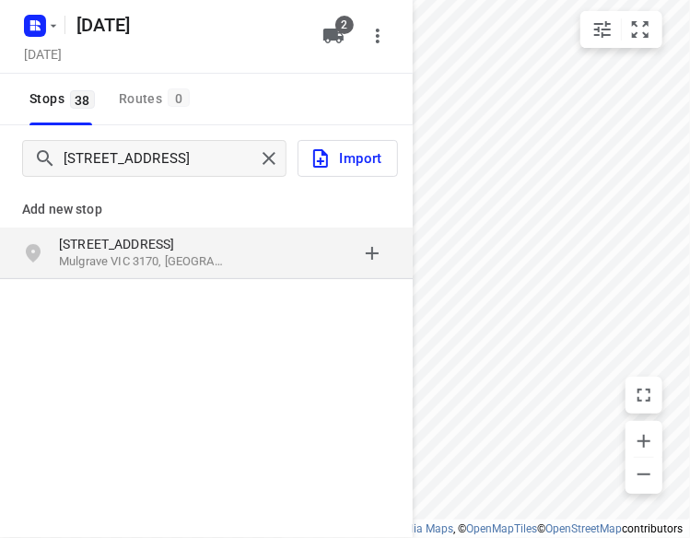
click at [99, 250] on p "[STREET_ADDRESS]" at bounding box center [143, 244] width 169 height 18
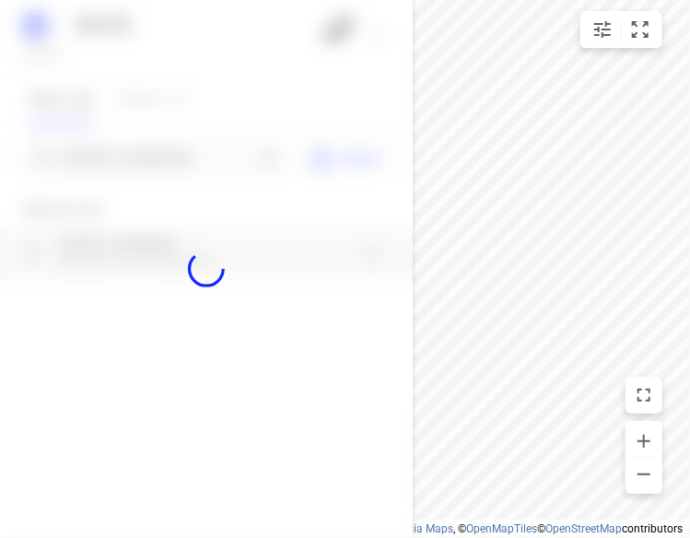
click at [153, 162] on div at bounding box center [206, 269] width 413 height 538
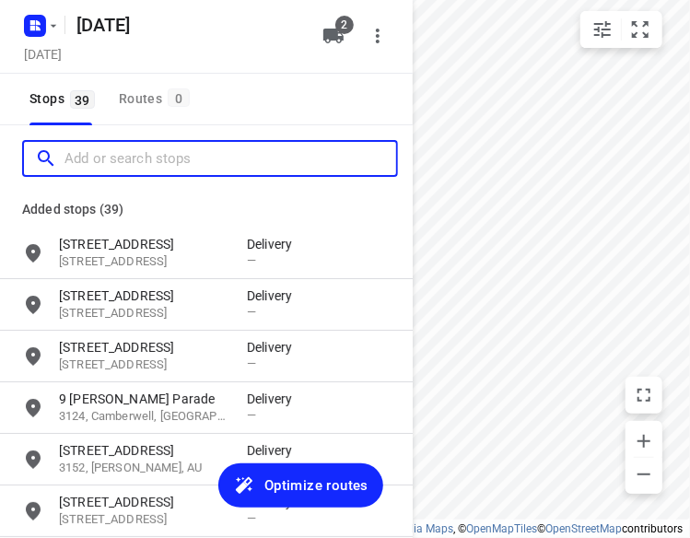
click at [153, 162] on input "Add or search stops" at bounding box center [230, 159] width 332 height 29
paste input "[STREET_ADDRESS]"
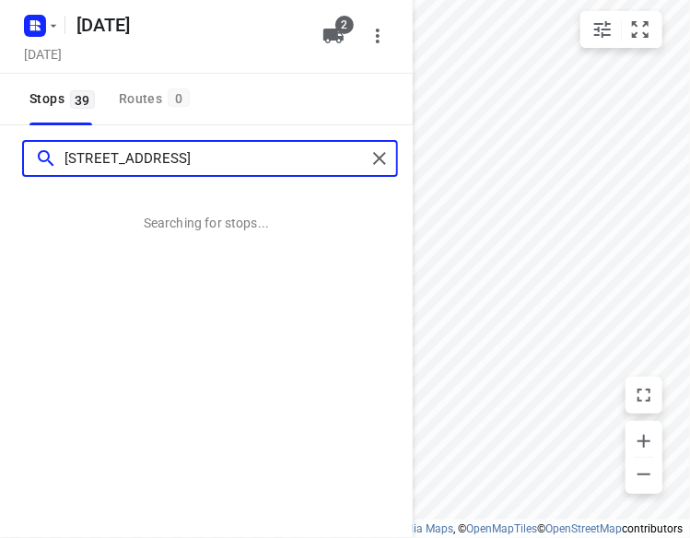
type input "[STREET_ADDRESS]"
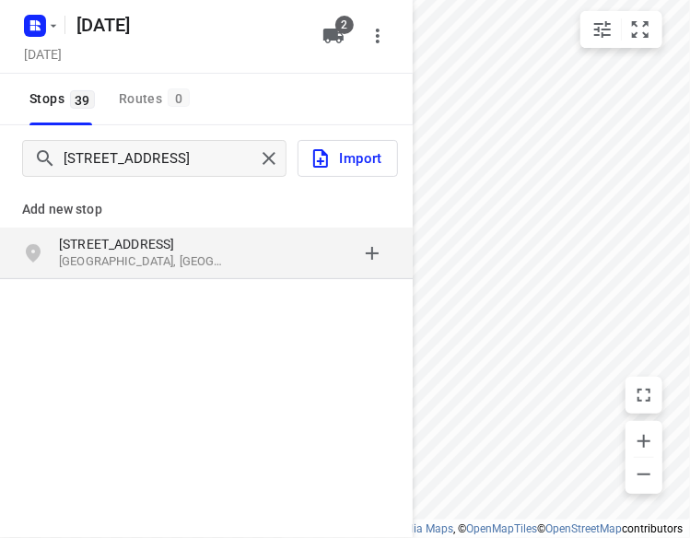
click at [107, 248] on p "[STREET_ADDRESS]" at bounding box center [143, 244] width 169 height 18
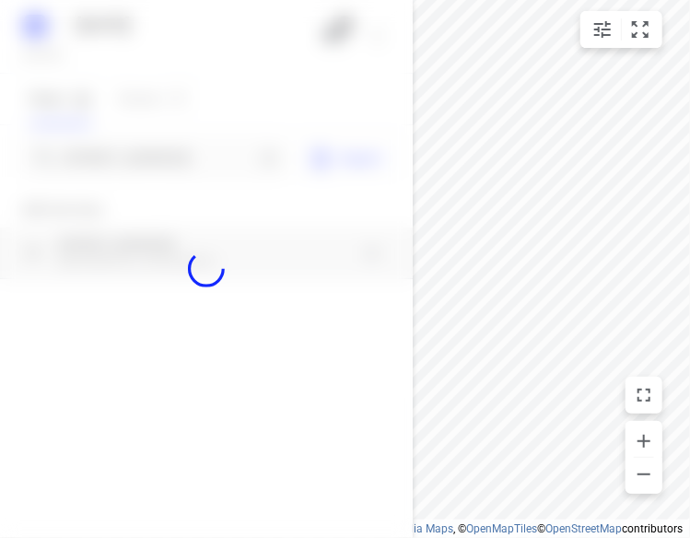
click at [139, 158] on div at bounding box center [206, 269] width 413 height 538
paste input "[STREET_ADDRESS][PERSON_NAME]"
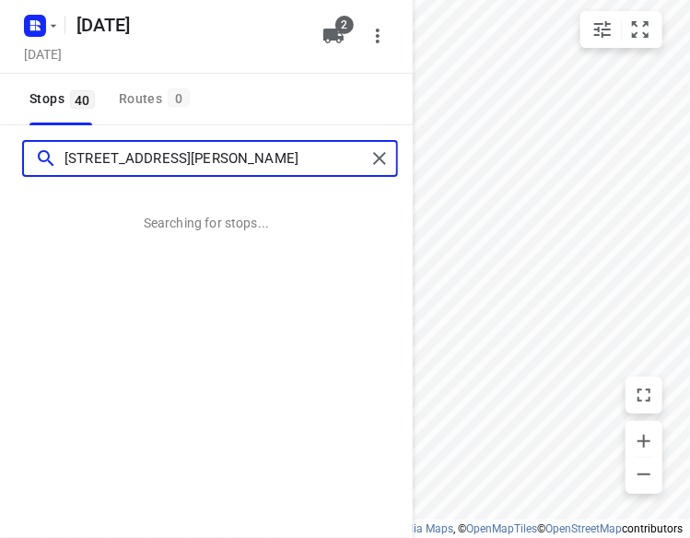
type input "[STREET_ADDRESS][PERSON_NAME]"
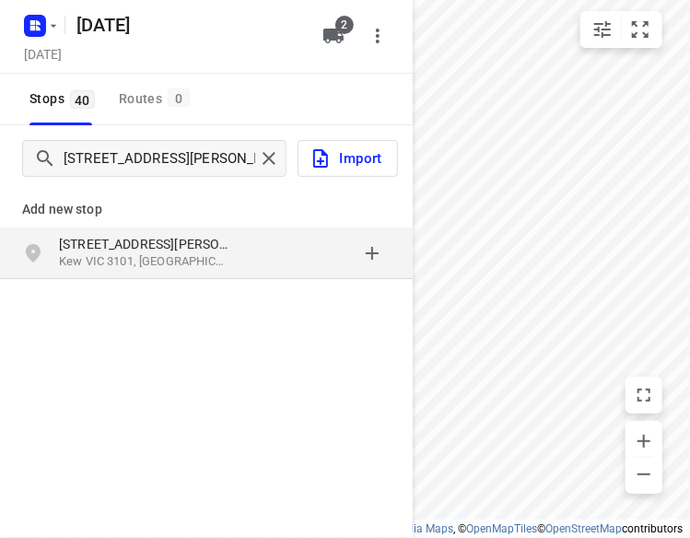
click at [87, 262] on p "Kew VIC 3101, [GEOGRAPHIC_DATA]" at bounding box center [143, 262] width 169 height 18
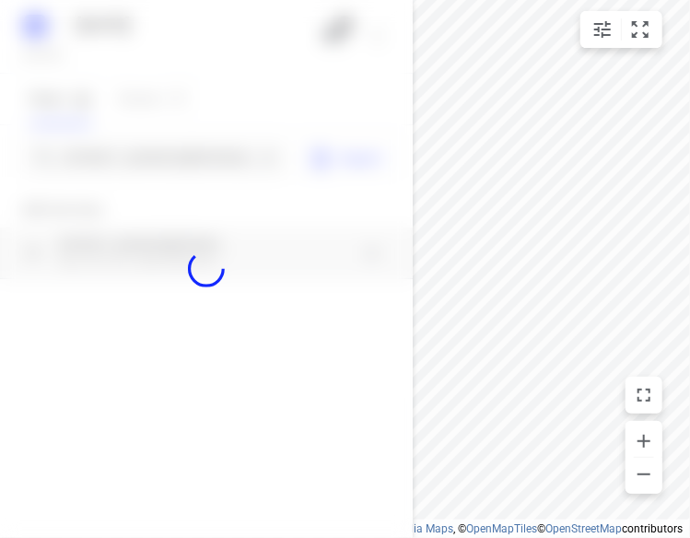
click at [126, 161] on div at bounding box center [206, 269] width 413 height 538
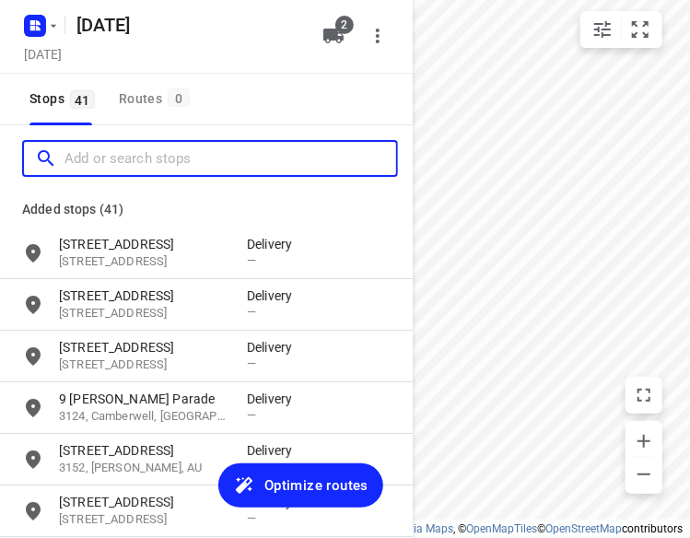
paste input "[STREET_ADDRESS]"
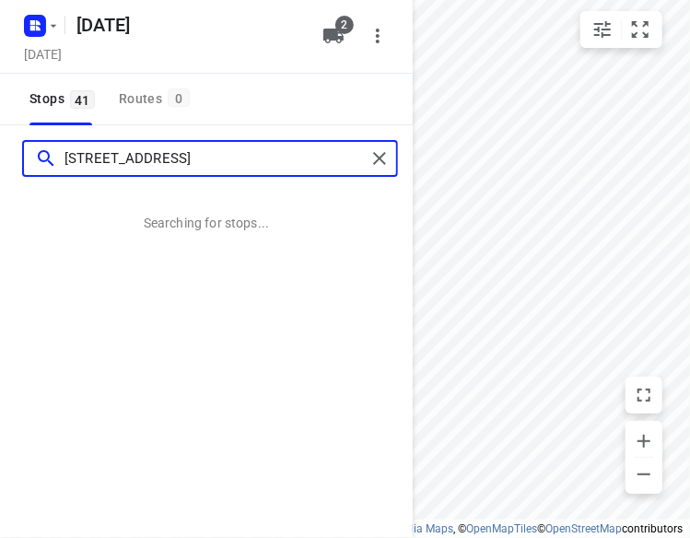
type input "[STREET_ADDRESS]"
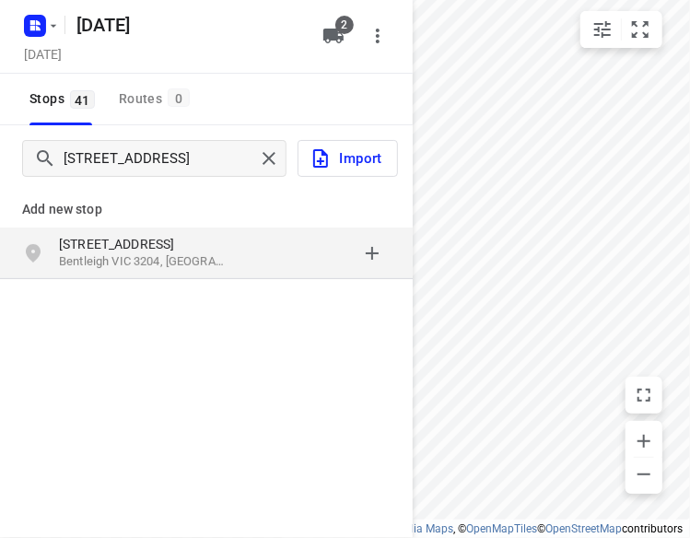
click at [116, 239] on p "[STREET_ADDRESS]" at bounding box center [143, 244] width 169 height 18
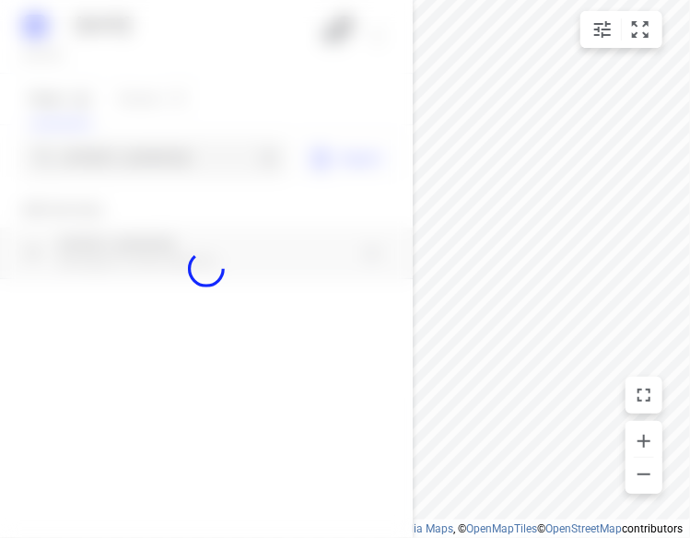
click at [128, 165] on div at bounding box center [206, 269] width 413 height 538
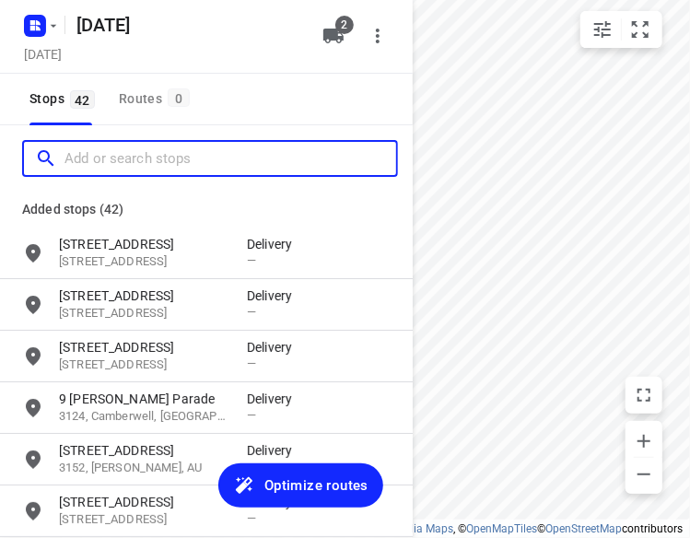
paste input "9 Pioneer Ct Wheelers hill 3150"
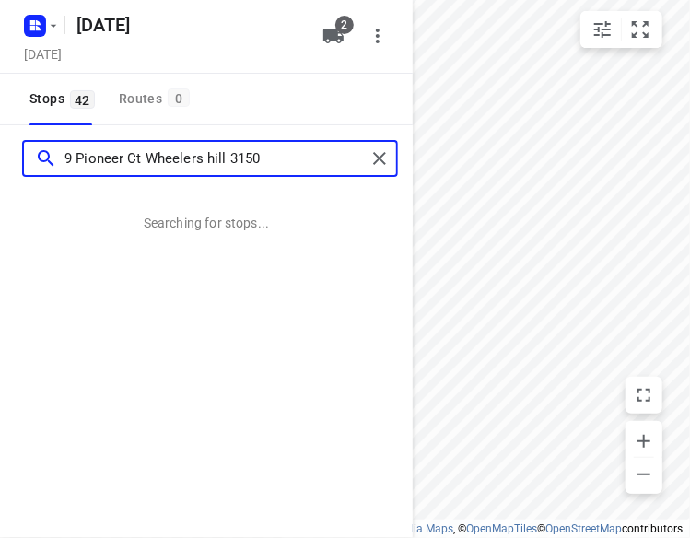
type input "9 Pioneer Ct Wheelers hill 3150"
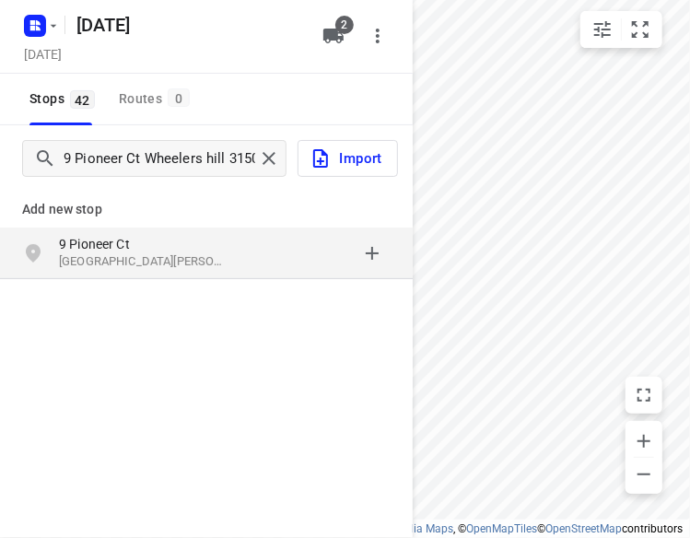
click at [164, 274] on div "[STREET_ADDRESS][PERSON_NAME]" at bounding box center [206, 254] width 413 height 52
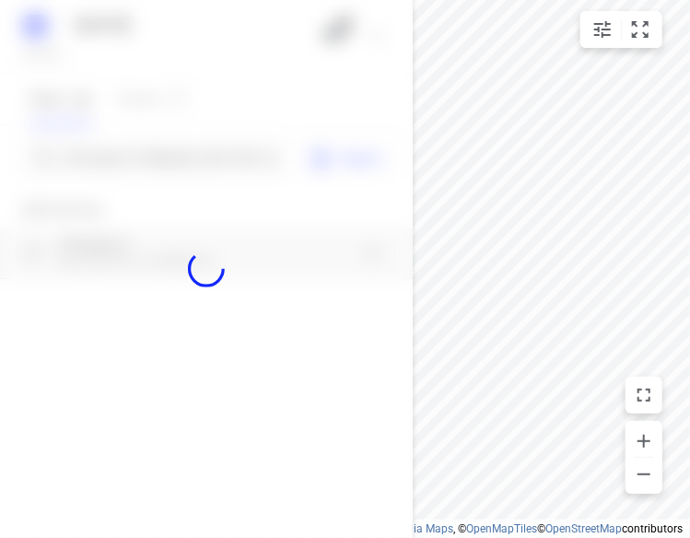
click at [165, 165] on div at bounding box center [206, 269] width 413 height 538
click at [171, 161] on div at bounding box center [206, 269] width 413 height 538
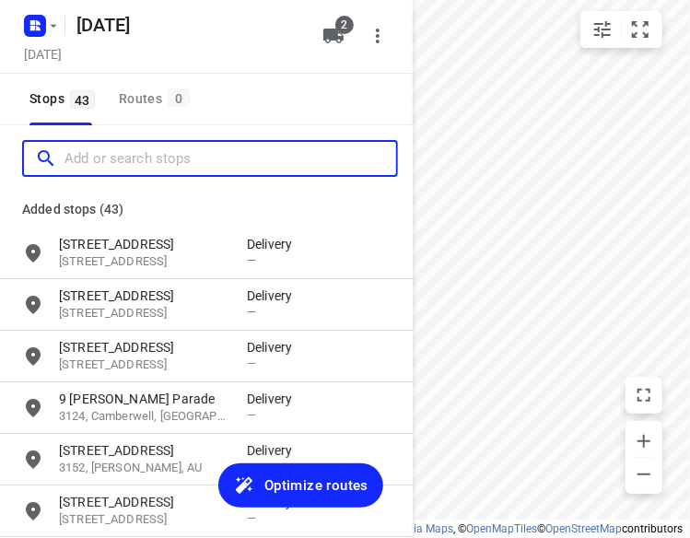
paste input "[STREET_ADDRESS]"
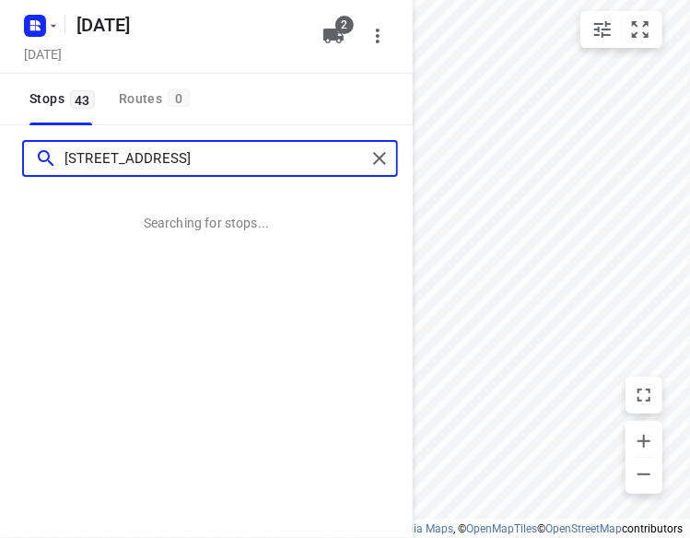
type input "[STREET_ADDRESS]"
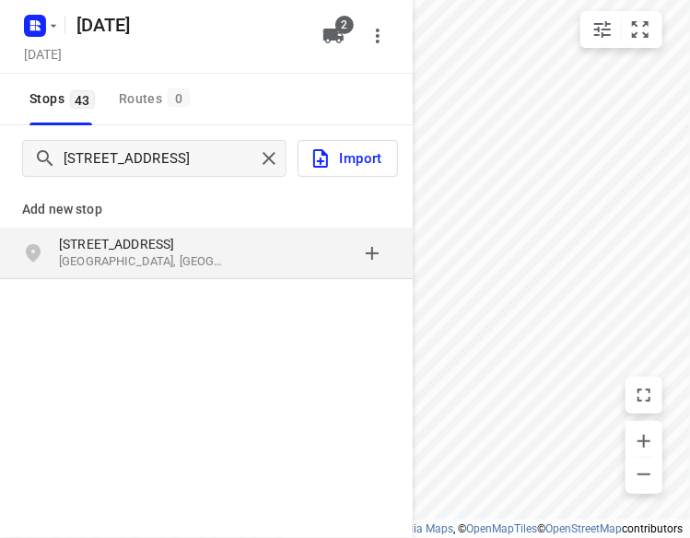
click at [168, 243] on p "[STREET_ADDRESS]" at bounding box center [143, 244] width 169 height 18
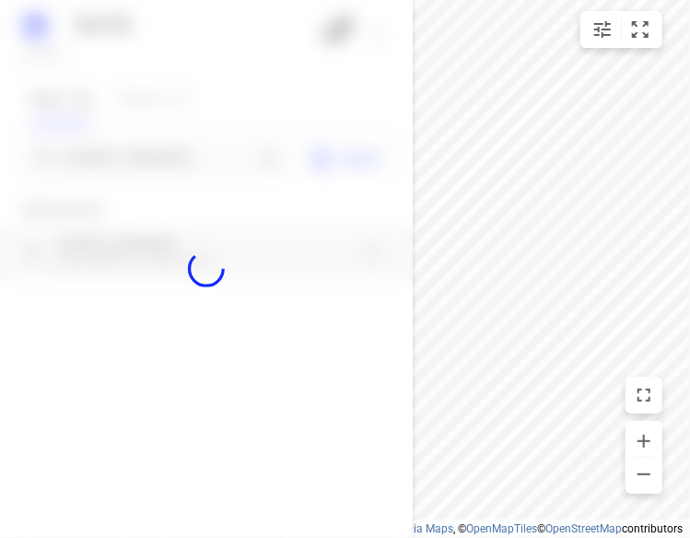
click at [125, 152] on div at bounding box center [206, 269] width 413 height 538
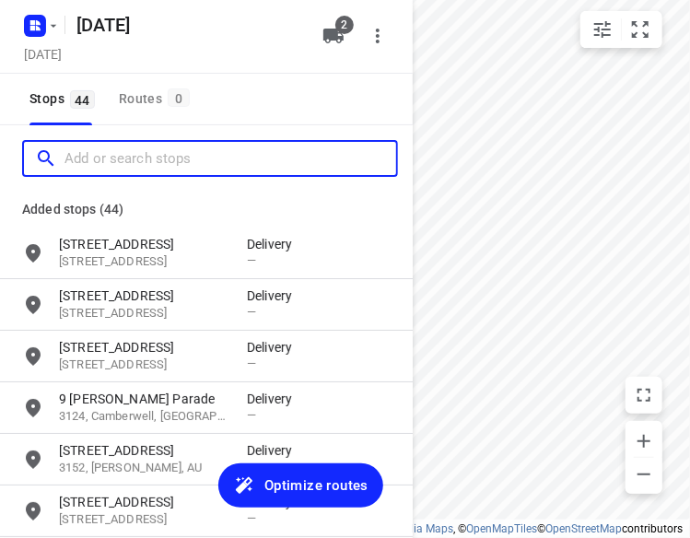
paste input "[STREET_ADDRESS][PERSON_NAME]"
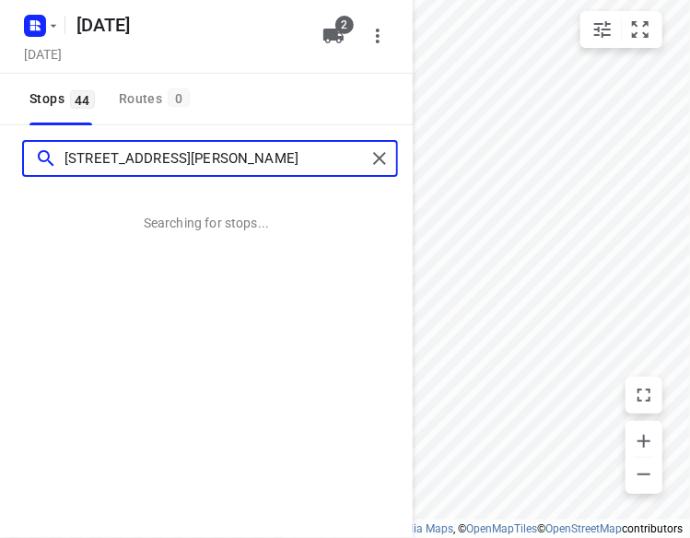
type input "[STREET_ADDRESS][PERSON_NAME]"
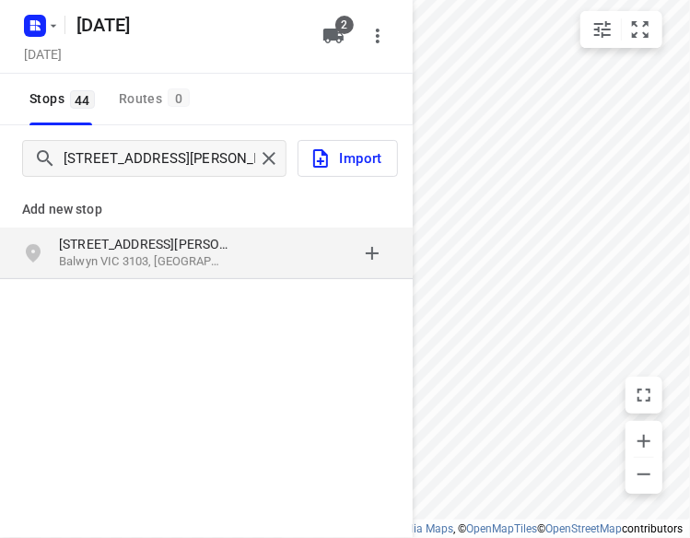
click at [169, 246] on p "[STREET_ADDRESS][PERSON_NAME]" at bounding box center [143, 244] width 169 height 18
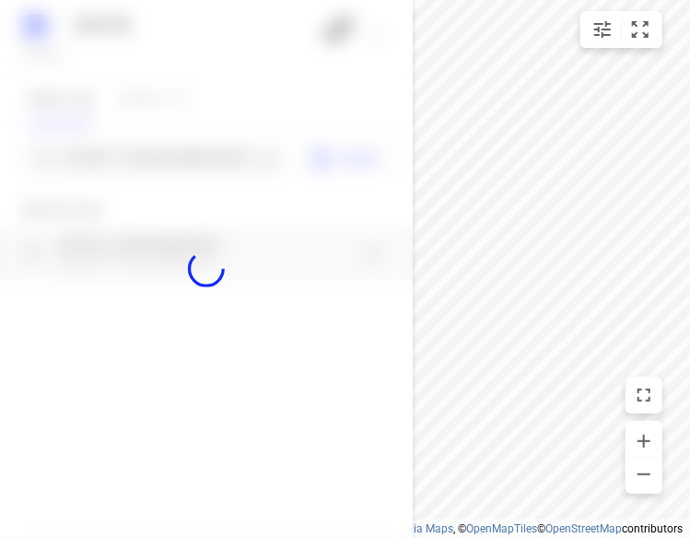
click at [173, 145] on div at bounding box center [206, 269] width 413 height 538
click at [177, 161] on div at bounding box center [206, 269] width 413 height 538
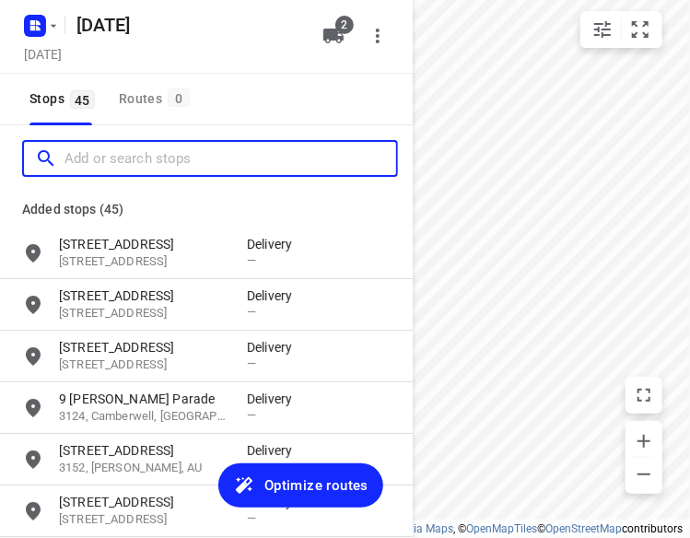
paste input "/[STREET_ADDRESS][PERSON_NAME]"
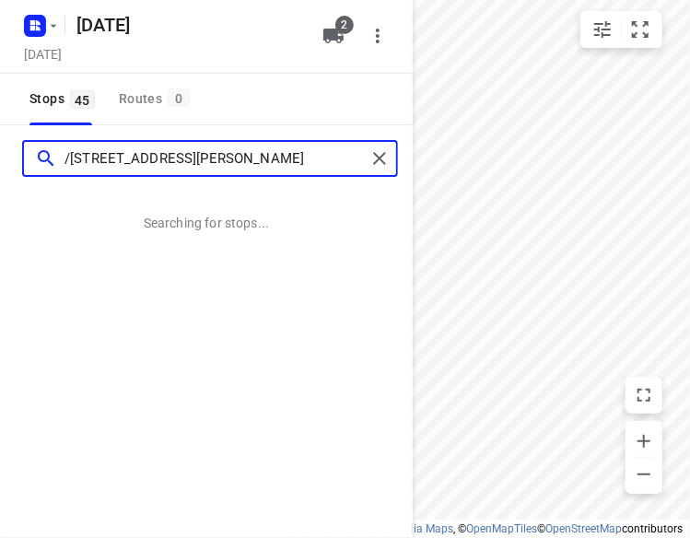
type input "/[STREET_ADDRESS][PERSON_NAME]"
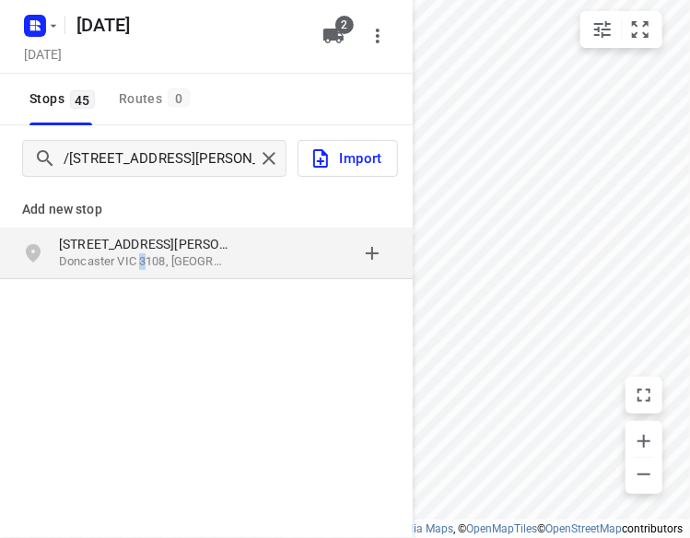
click at [138, 262] on p "Doncaster VIC 3108, [GEOGRAPHIC_DATA]" at bounding box center [143, 262] width 169 height 18
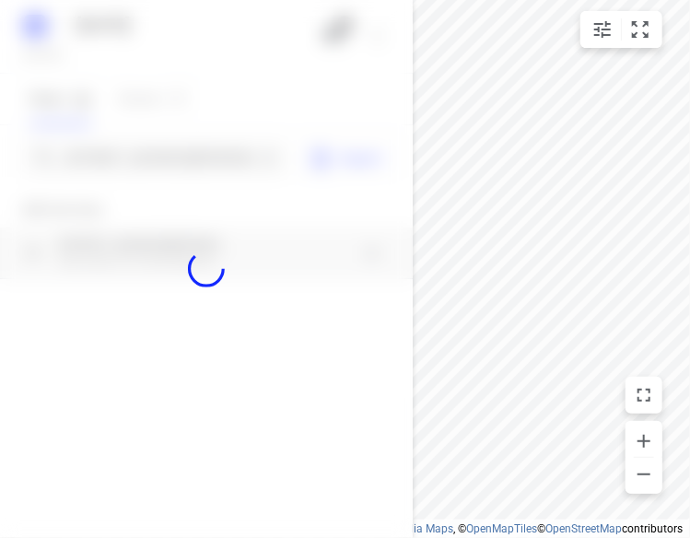
click at [169, 148] on div at bounding box center [206, 269] width 413 height 538
click at [170, 148] on div at bounding box center [206, 269] width 413 height 538
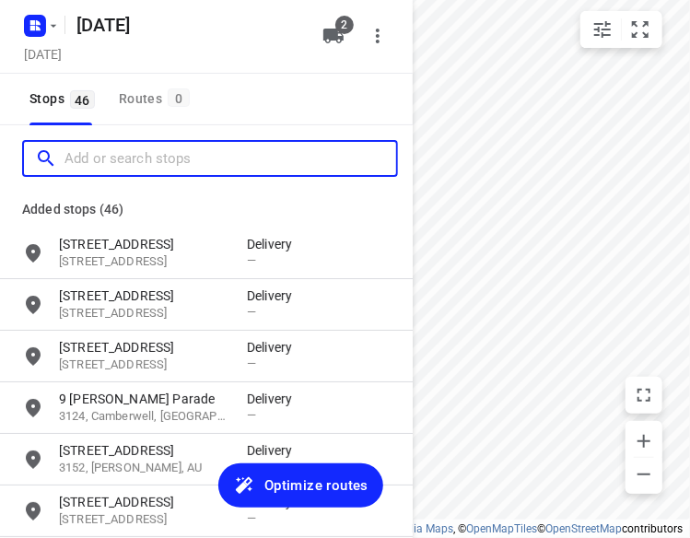
paste input "[STREET_ADDRESS]"
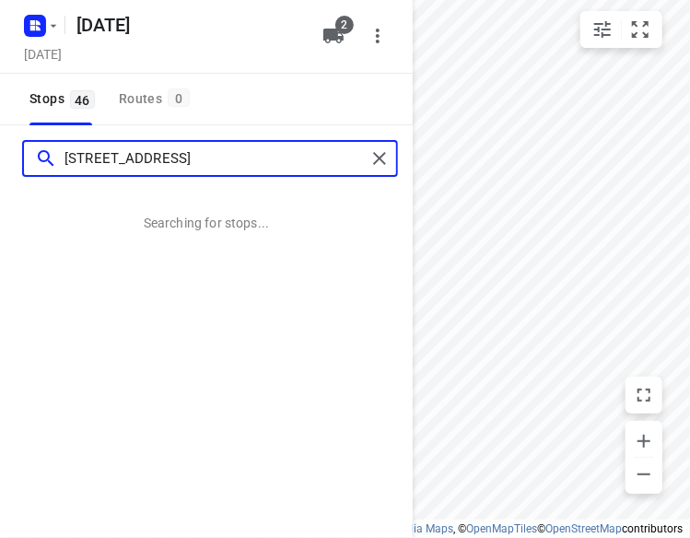
type input "[STREET_ADDRESS]"
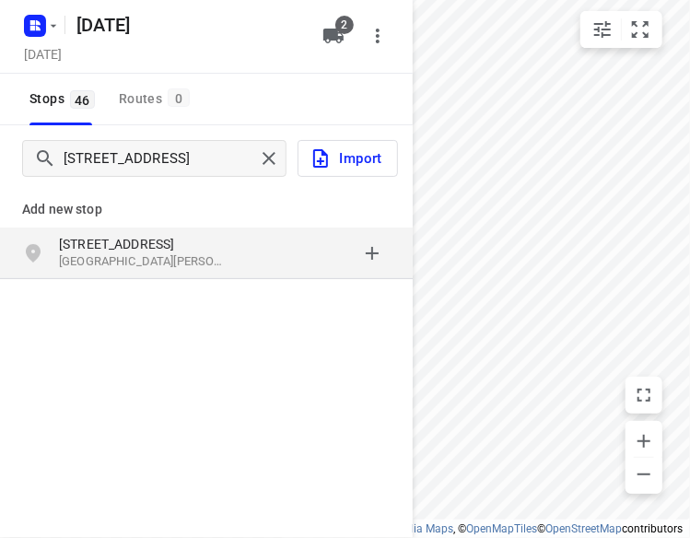
click at [178, 244] on p "[STREET_ADDRESS]" at bounding box center [143, 244] width 169 height 18
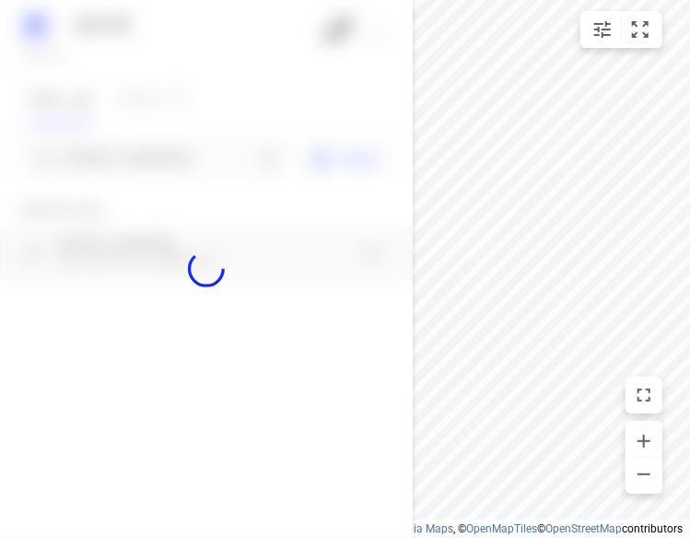
click at [187, 158] on div at bounding box center [206, 269] width 413 height 538
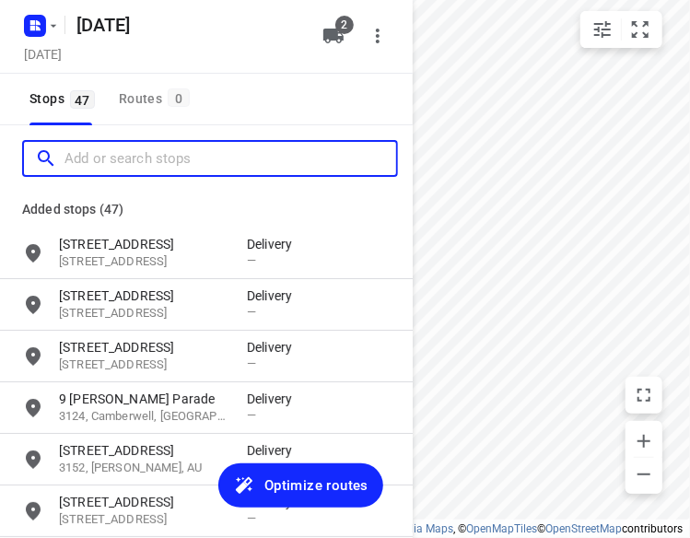
paste input "[STREET_ADDRESS][PERSON_NAME]"
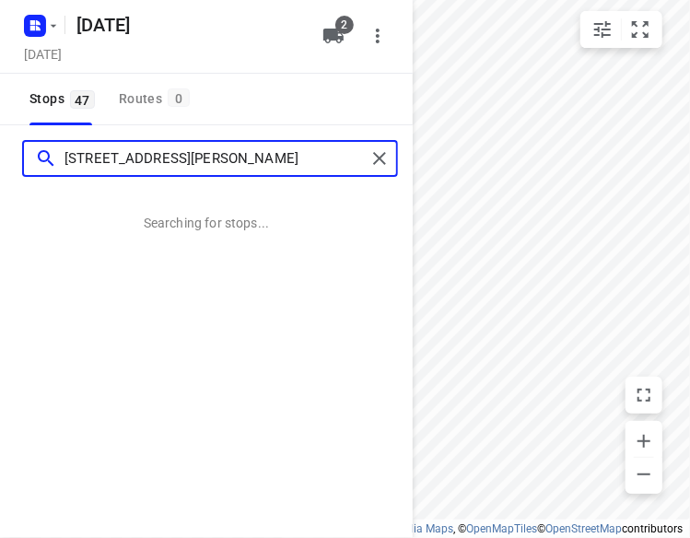
type input "[STREET_ADDRESS][PERSON_NAME]"
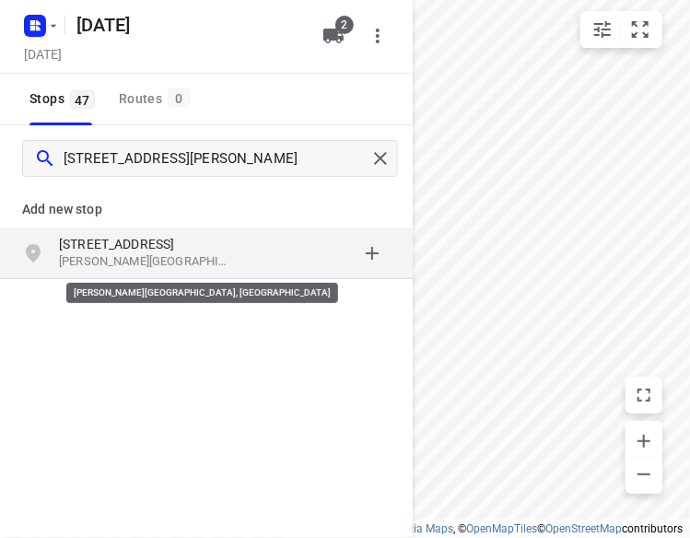
click at [140, 259] on p "[PERSON_NAME][GEOGRAPHIC_DATA], [GEOGRAPHIC_DATA]" at bounding box center [143, 262] width 169 height 18
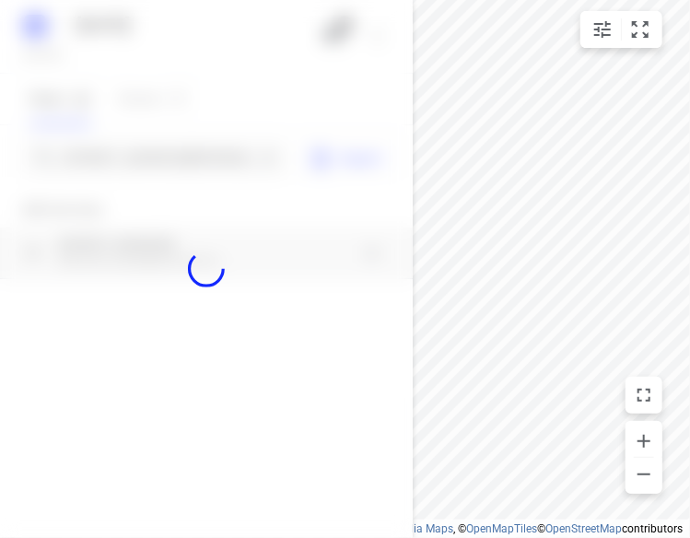
click at [145, 151] on div at bounding box center [206, 269] width 413 height 538
click at [145, 152] on div at bounding box center [206, 269] width 413 height 538
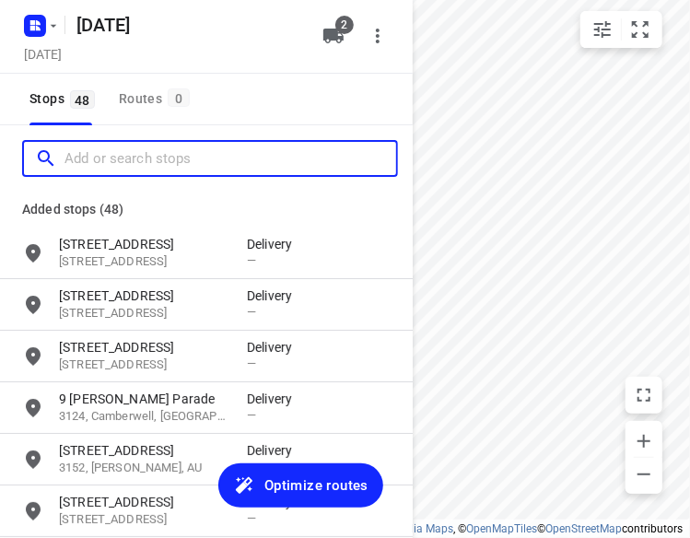
paste input "[STREET_ADDRESS]"
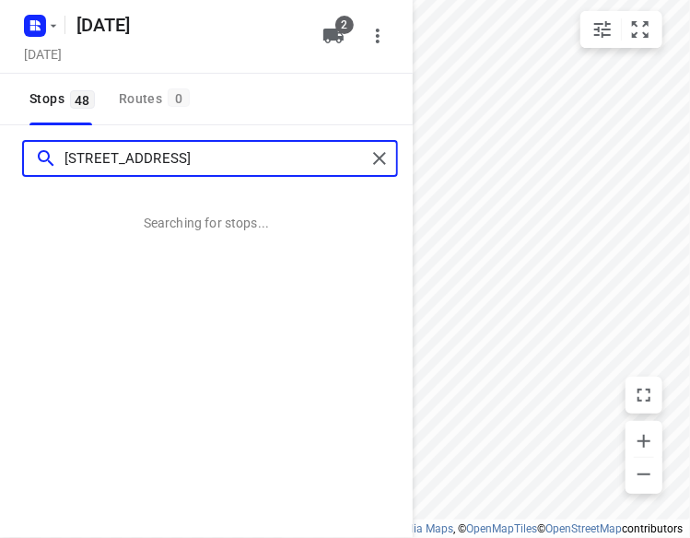
type input "[STREET_ADDRESS]"
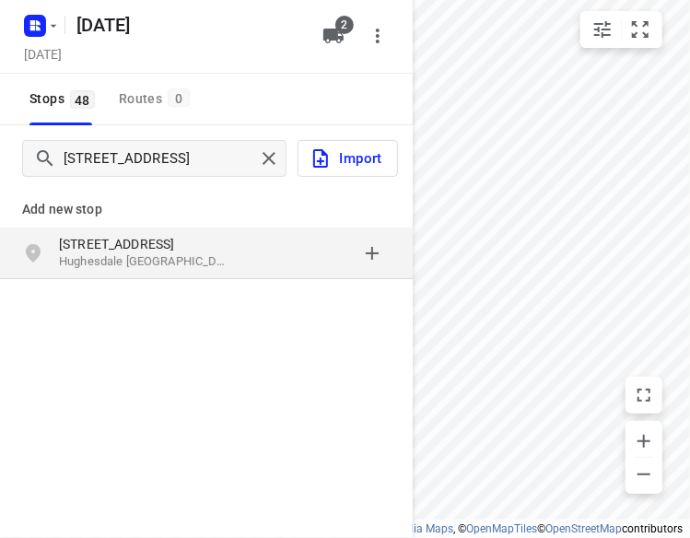
click at [171, 239] on p "[STREET_ADDRESS]" at bounding box center [143, 244] width 169 height 18
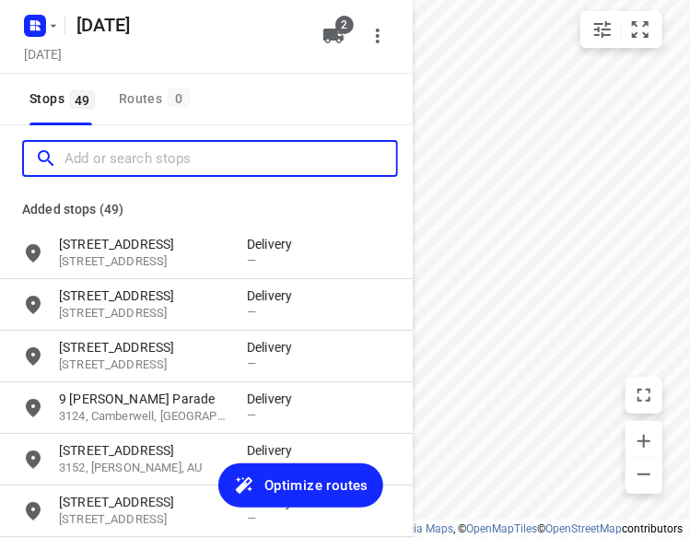
paste input "[STREET_ADDRESS][PERSON_NAME]"
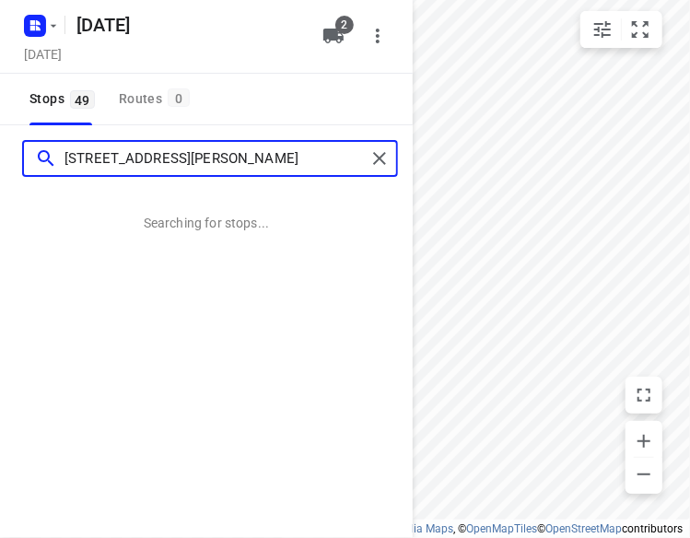
type input "[STREET_ADDRESS][PERSON_NAME]"
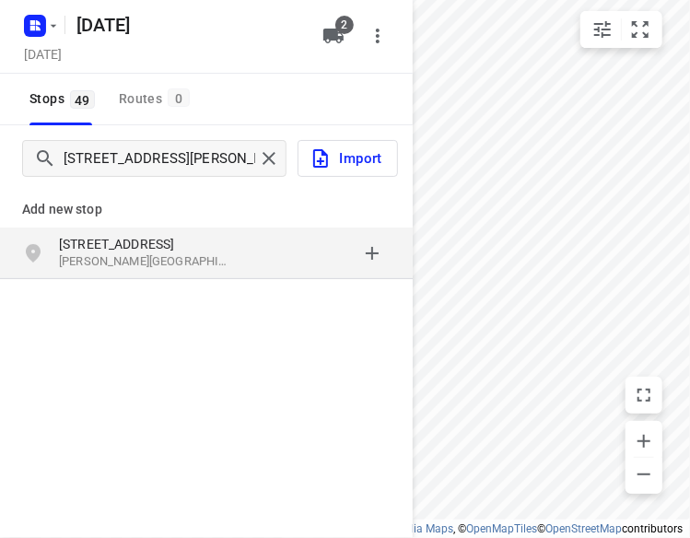
click at [90, 248] on p "[STREET_ADDRESS]" at bounding box center [143, 244] width 169 height 18
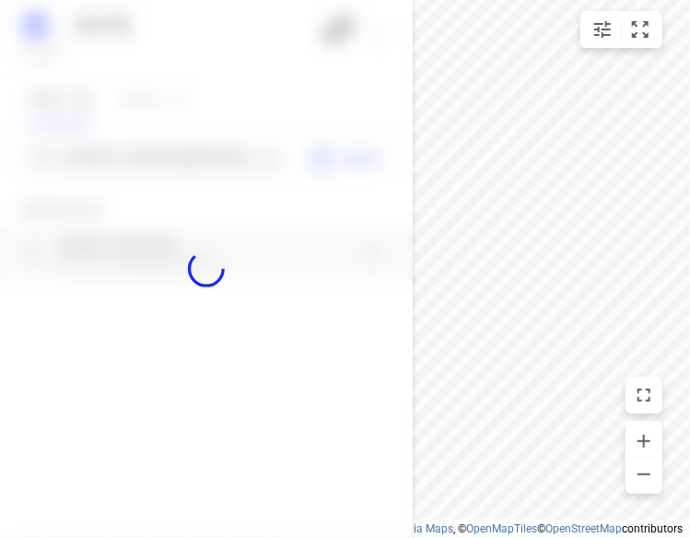
click at [119, 163] on div at bounding box center [206, 269] width 413 height 538
click at [120, 161] on div at bounding box center [206, 269] width 413 height 538
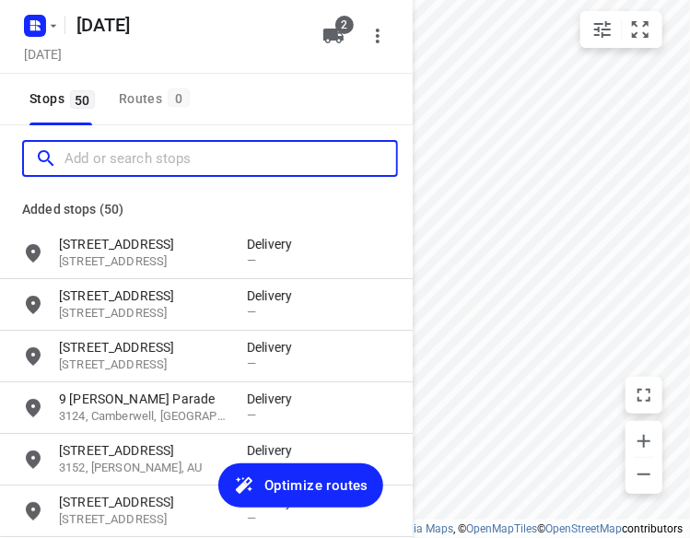
paste input "[STREET_ADDRESS]"
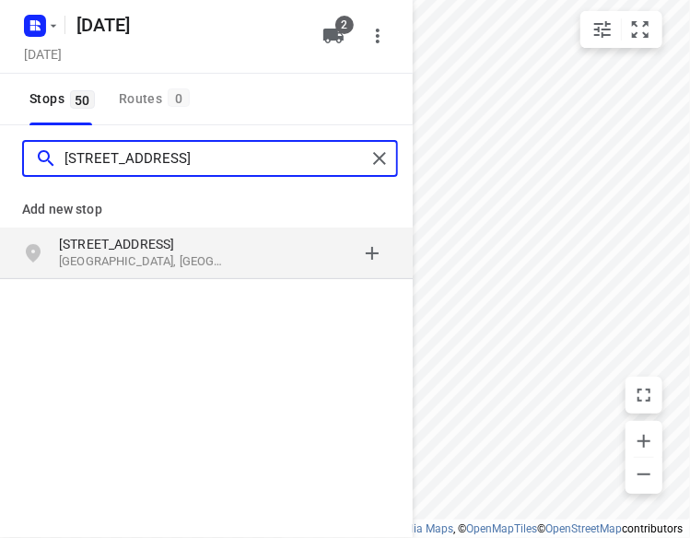
type input "[STREET_ADDRESS]"
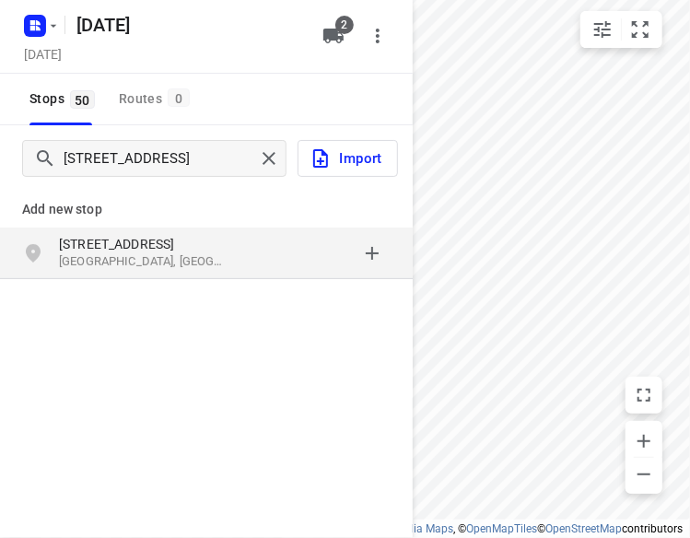
click at [77, 262] on p "[GEOGRAPHIC_DATA], [GEOGRAPHIC_DATA]" at bounding box center [143, 262] width 169 height 18
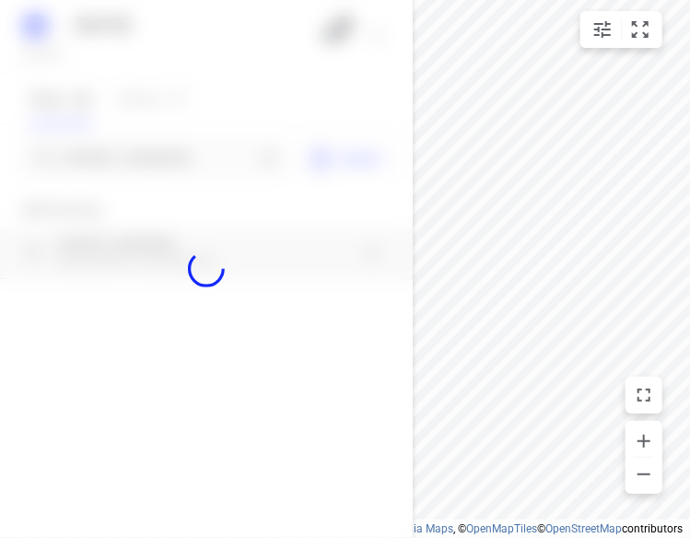
click at [111, 159] on div at bounding box center [206, 269] width 413 height 538
click at [112, 159] on div at bounding box center [206, 269] width 413 height 538
click at [112, 160] on input "[STREET_ADDRESS]" at bounding box center [159, 159] width 190 height 29
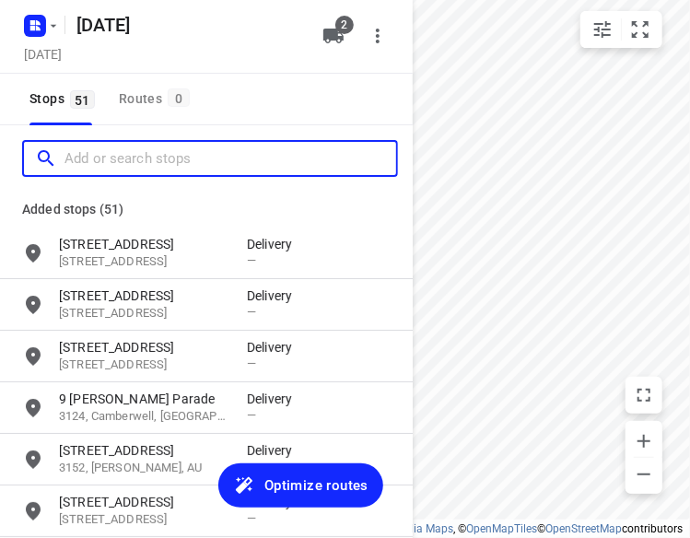
paste input "[STREET_ADDRESS][PERSON_NAME]"
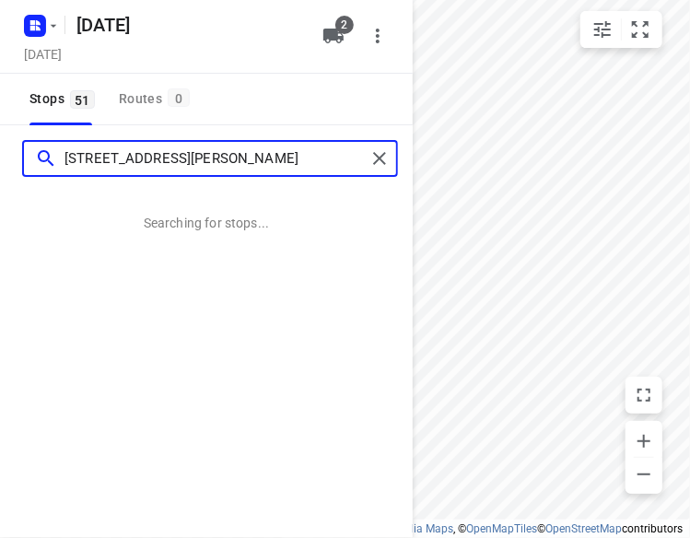
type input "[STREET_ADDRESS][PERSON_NAME]"
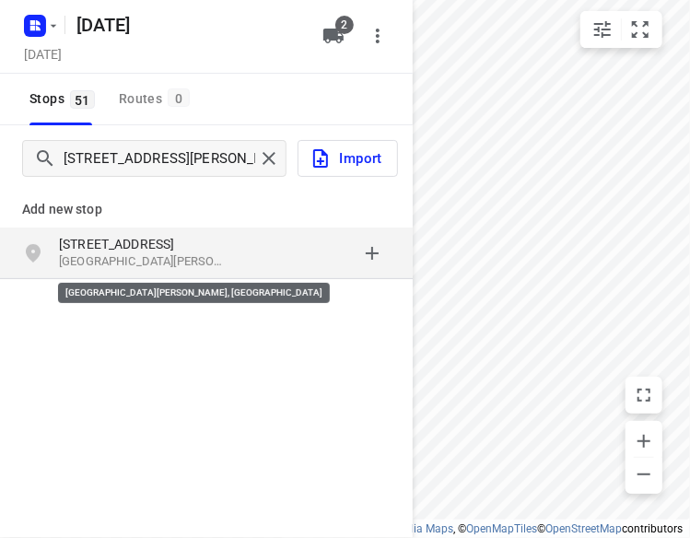
click at [184, 263] on p "[GEOGRAPHIC_DATA][PERSON_NAME], [GEOGRAPHIC_DATA]" at bounding box center [143, 262] width 169 height 18
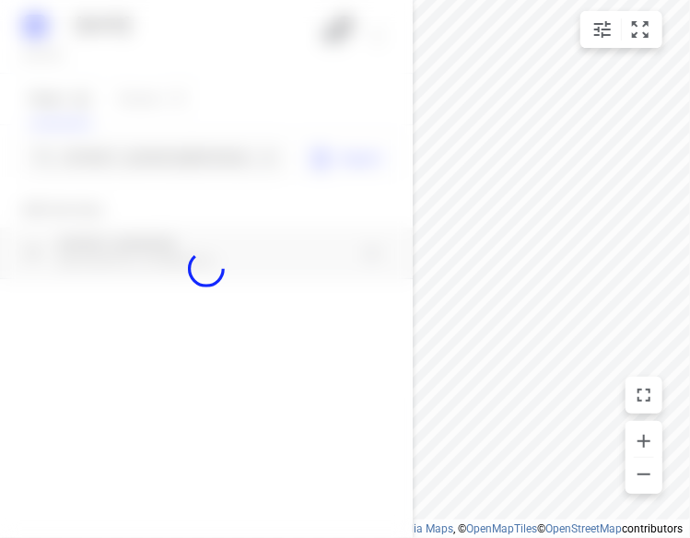
click at [146, 167] on div at bounding box center [206, 269] width 413 height 538
click at [145, 167] on div "[DATE], Oct 15 2 Stops 51 Routes 0 [STREET_ADDRESS][PERSON_NAME] Import Add new…" at bounding box center [206, 269] width 413 height 538
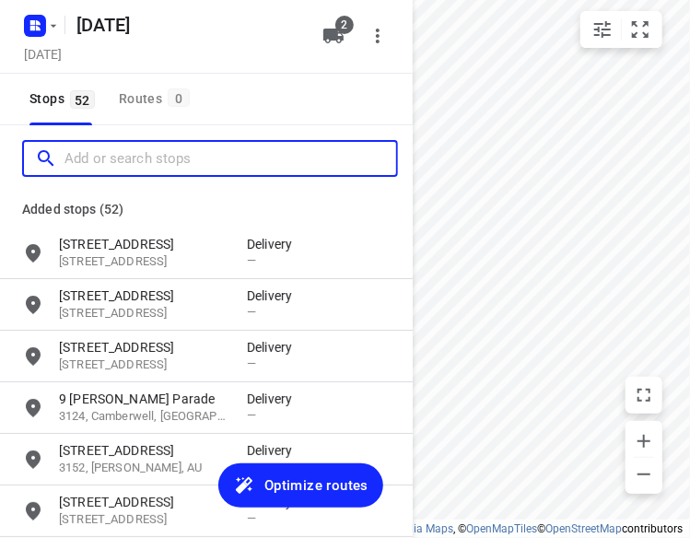
paste input "[STREET_ADDRESS]"
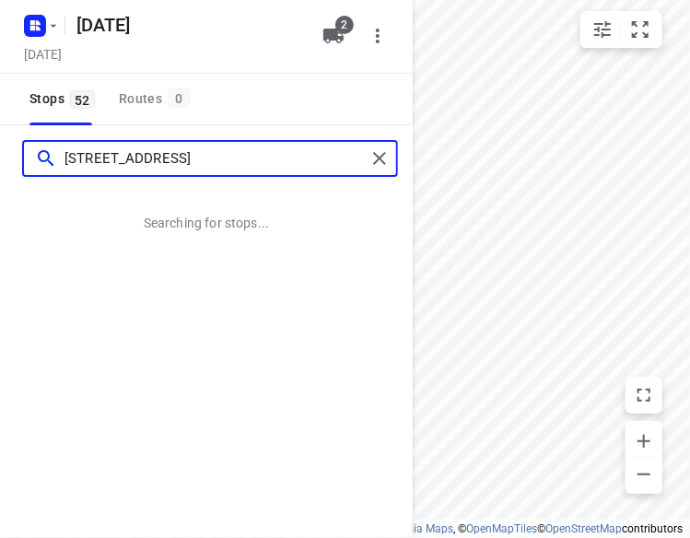
scroll to position [0, 7]
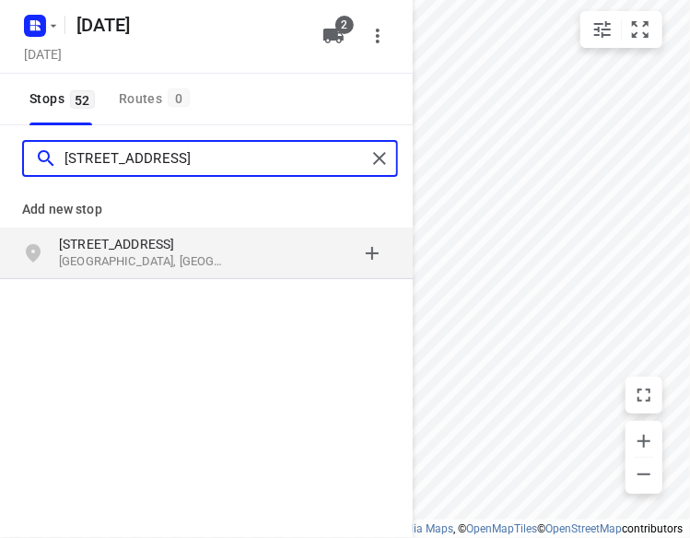
type input "[STREET_ADDRESS]"
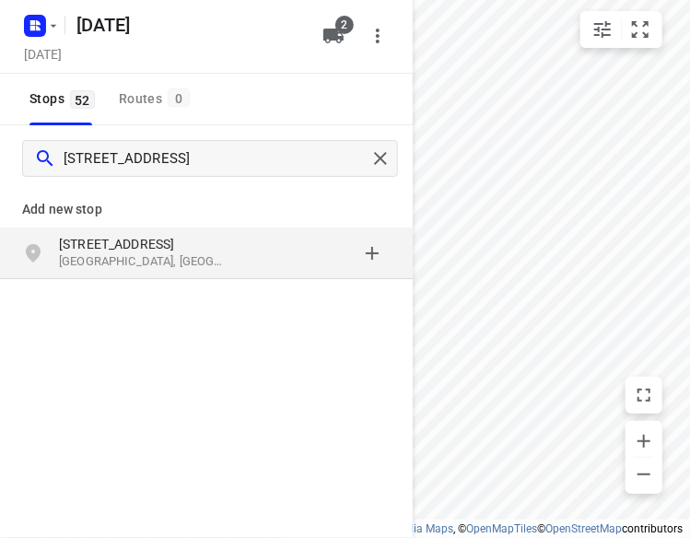
scroll to position [0, 0]
click at [114, 256] on p "[GEOGRAPHIC_DATA], [GEOGRAPHIC_DATA]" at bounding box center [143, 262] width 169 height 18
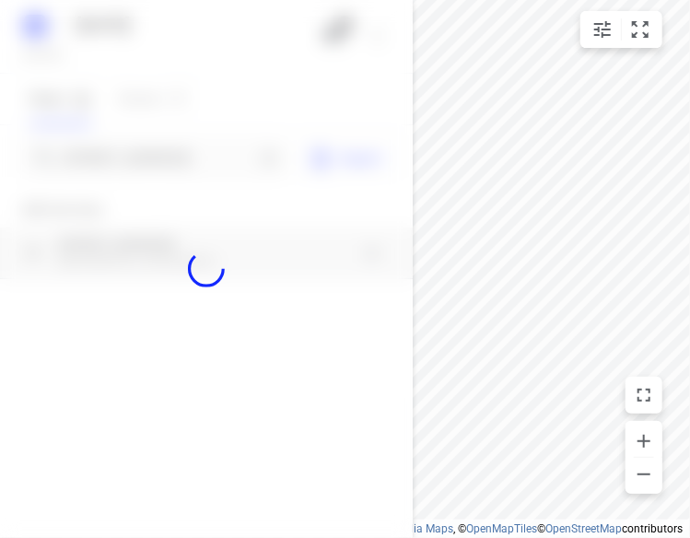
click at [143, 158] on div at bounding box center [206, 269] width 413 height 538
click at [142, 158] on div at bounding box center [206, 269] width 413 height 538
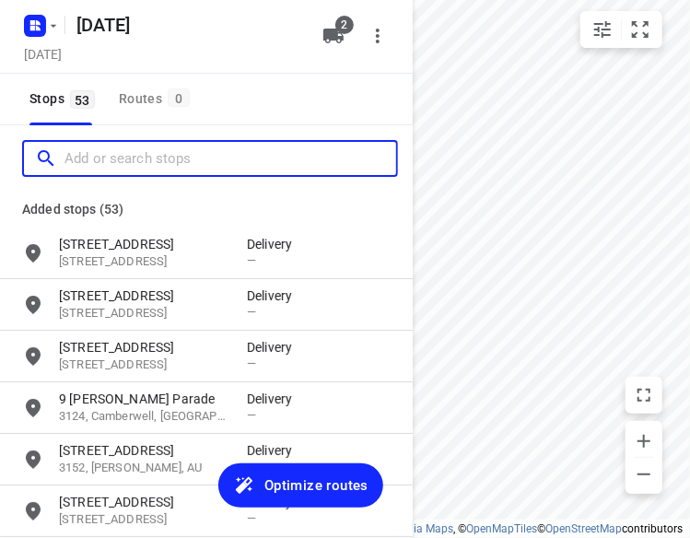
paste input "[STREET_ADDRESS][PERSON_NAME]"
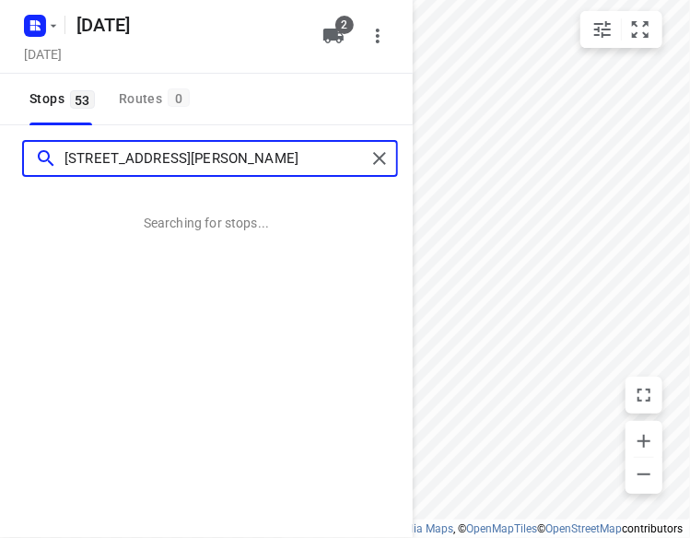
type input "[STREET_ADDRESS][PERSON_NAME]"
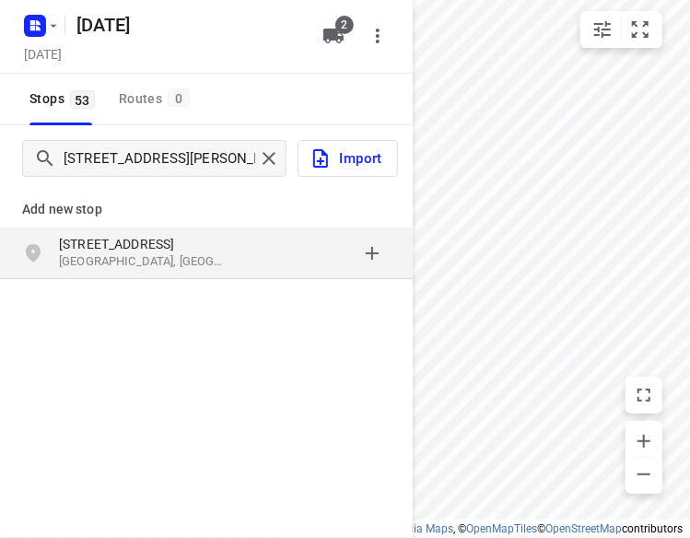
click at [166, 240] on p "[STREET_ADDRESS]" at bounding box center [143, 244] width 169 height 18
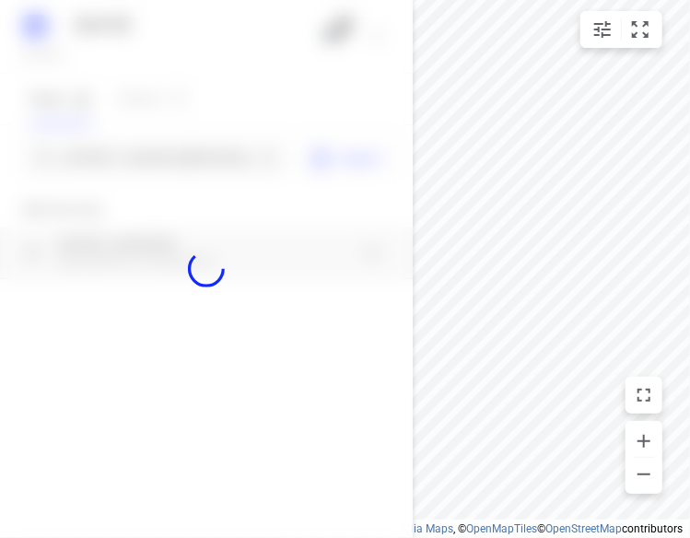
click at [177, 164] on div at bounding box center [206, 269] width 413 height 538
click at [178, 164] on div at bounding box center [206, 269] width 413 height 538
paste input "[STREET_ADDRESS][PERSON_NAME][PERSON_NAME]"
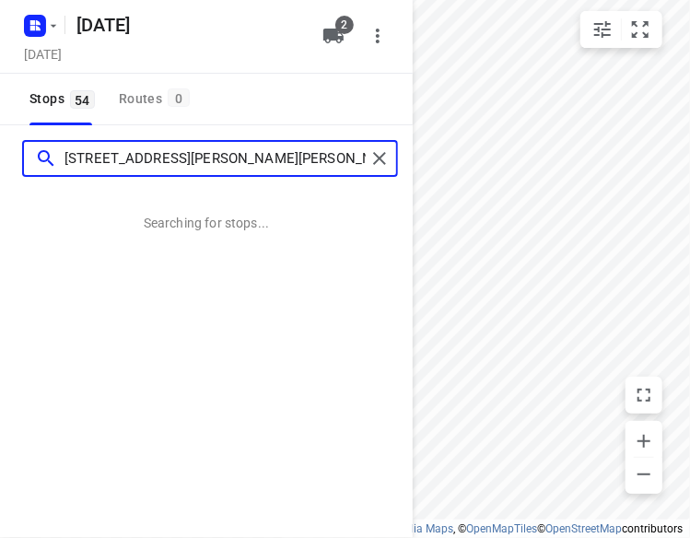
type input "[STREET_ADDRESS][PERSON_NAME][PERSON_NAME]"
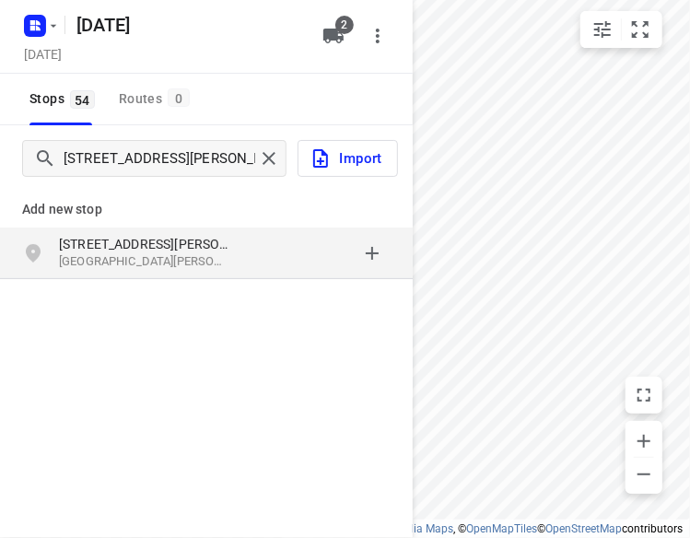
click at [123, 266] on p "[GEOGRAPHIC_DATA][PERSON_NAME], [GEOGRAPHIC_DATA]" at bounding box center [143, 262] width 169 height 18
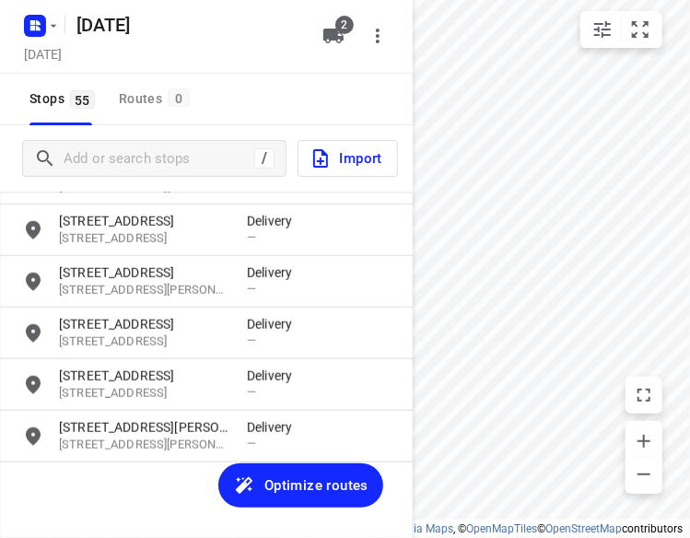
scroll to position [2611, 0]
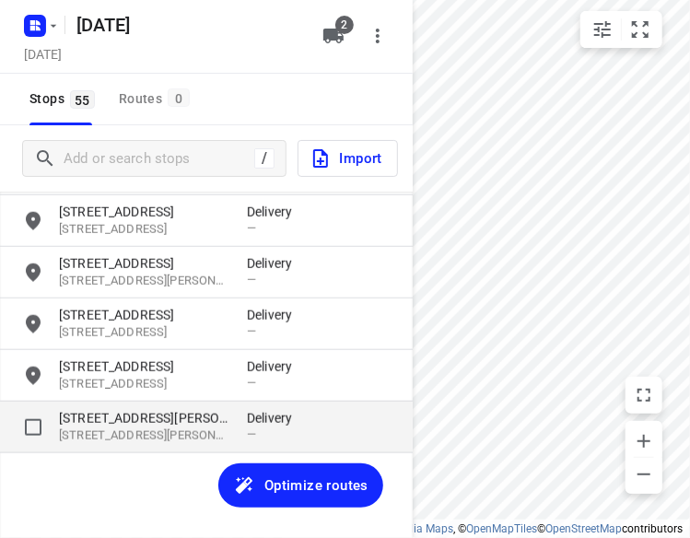
click at [124, 412] on p "[STREET_ADDRESS][PERSON_NAME]" at bounding box center [143, 418] width 169 height 18
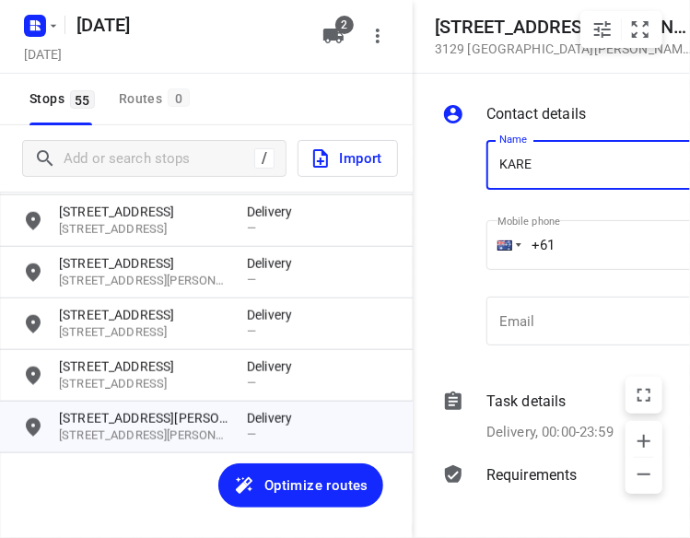
type input "[PERSON_NAME]"
click at [581, 248] on input "+61" at bounding box center [637, 245] width 302 height 50
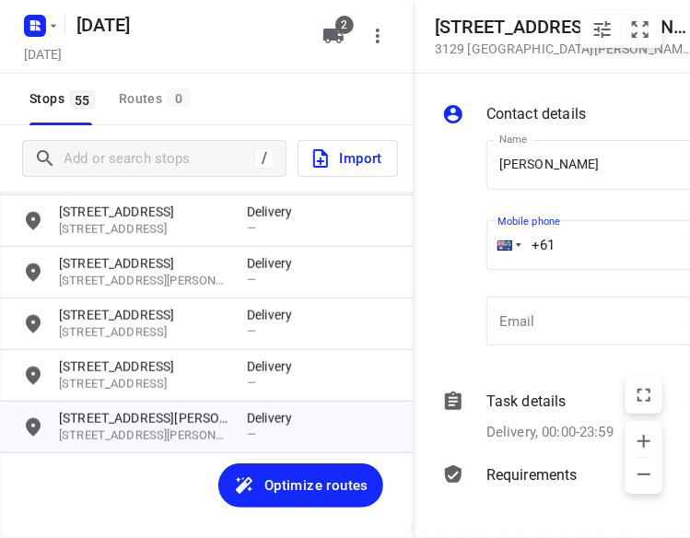
drag, startPoint x: 577, startPoint y: 248, endPoint x: 531, endPoint y: 254, distance: 46.5
click at [531, 254] on input "+61" at bounding box center [637, 245] width 302 height 50
paste input "tel"
drag, startPoint x: 590, startPoint y: 253, endPoint x: 514, endPoint y: 255, distance: 76.5
click at [514, 255] on div "+61" at bounding box center [637, 245] width 302 height 50
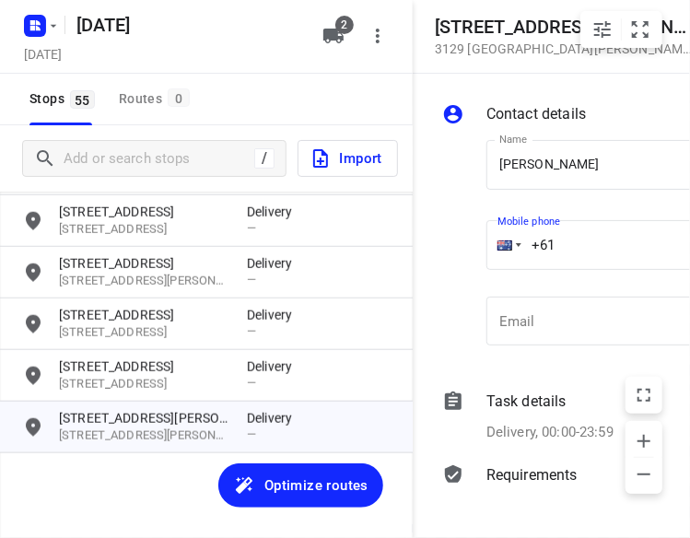
paste input "406261785"
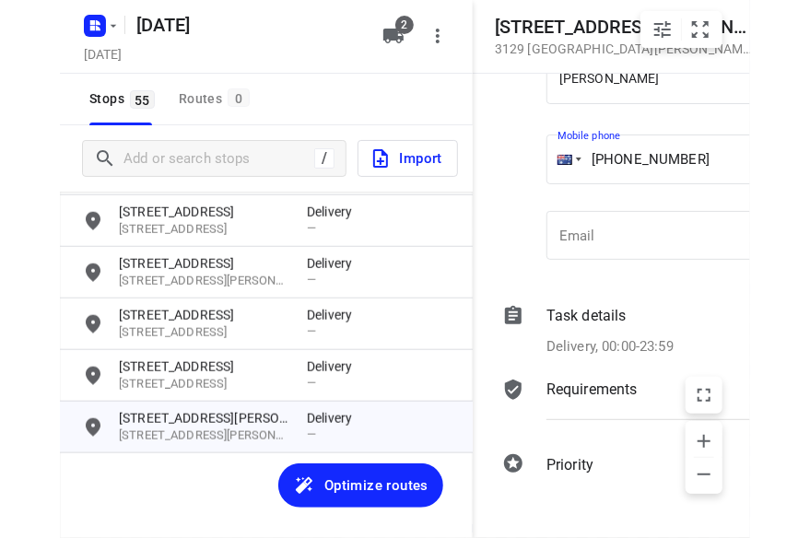
scroll to position [114, 0]
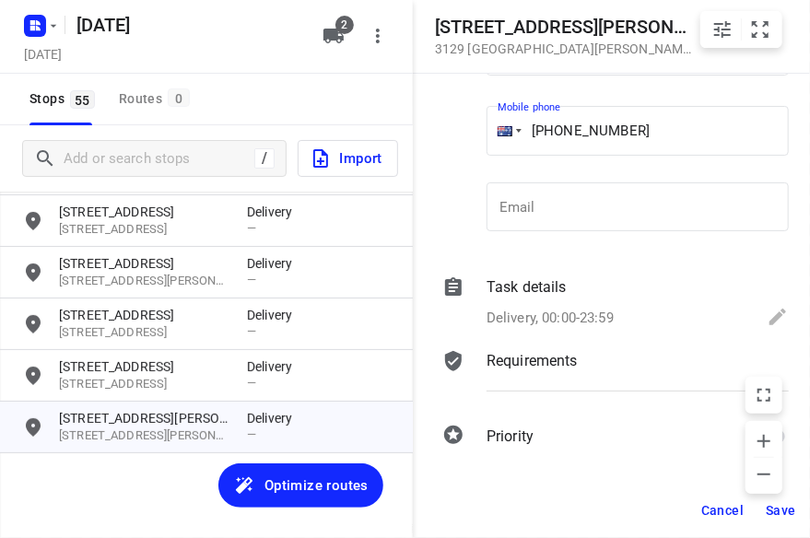
type input "[PHONE_NUMBER]"
click at [780, 522] on button "Save" at bounding box center [780, 510] width 45 height 33
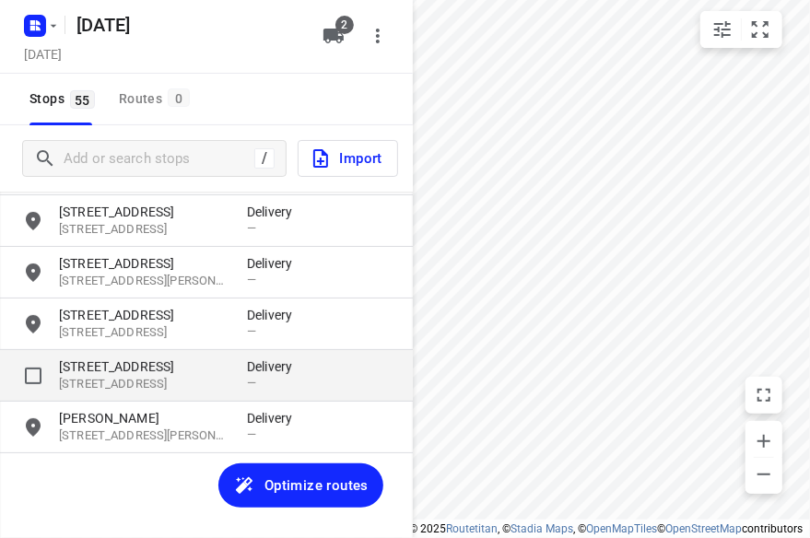
click at [74, 357] on p "[STREET_ADDRESS]" at bounding box center [143, 366] width 169 height 18
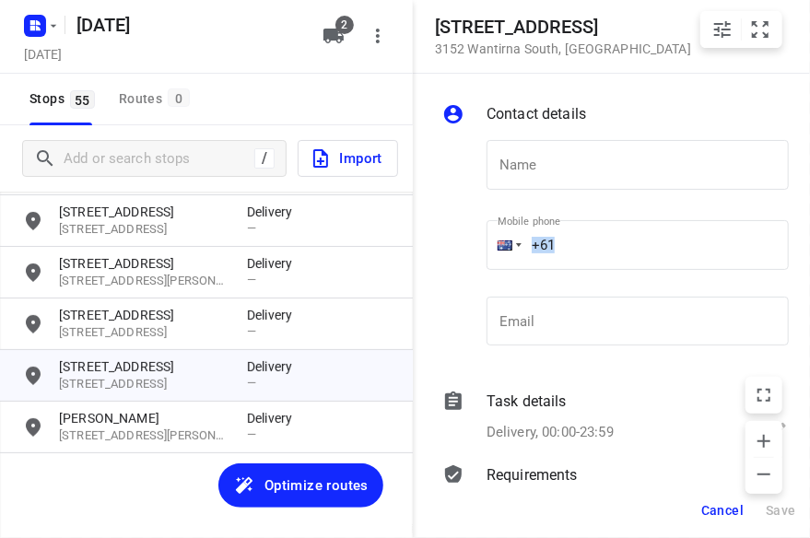
drag, startPoint x: 689, startPoint y: 254, endPoint x: 606, endPoint y: 254, distance: 82.9
click at [606, 254] on div "Contact details Name Name Mobile phone +61 ​ Email Email Task details Delivery,…" at bounding box center [619, 278] width 413 height 409
click at [524, 250] on input "+61" at bounding box center [637, 245] width 302 height 50
drag, startPoint x: 580, startPoint y: 250, endPoint x: 664, endPoint y: 255, distance: 84.0
click at [472, 251] on div "Name Name Mobile phone +61 ​ Email Email" at bounding box center [615, 246] width 354 height 243
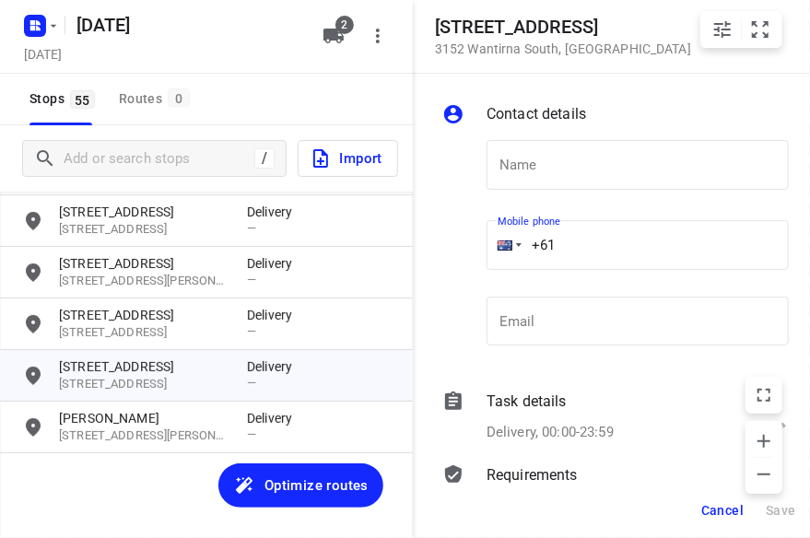
paste input "412987997"
type input "[PHONE_NUMBER]"
click at [564, 167] on input "text" at bounding box center [637, 165] width 302 height 50
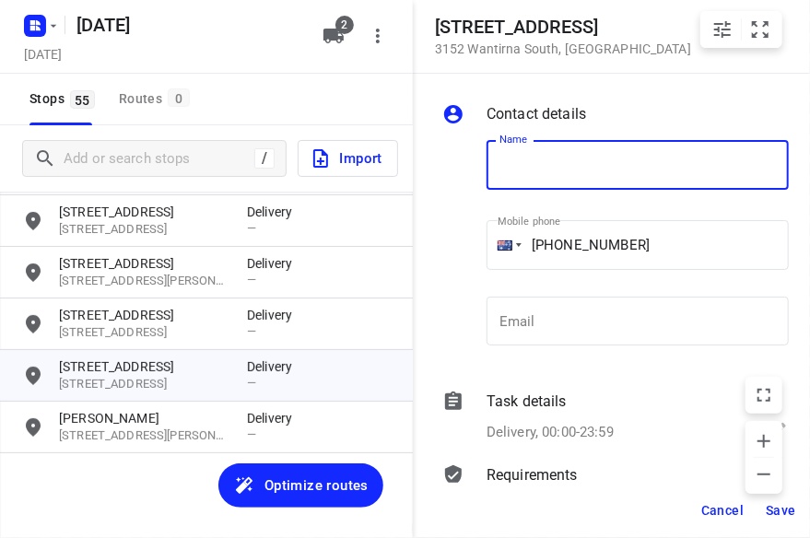
paste input "孝安"
type input "孝安"
click at [781, 498] on button "Save" at bounding box center [780, 510] width 45 height 33
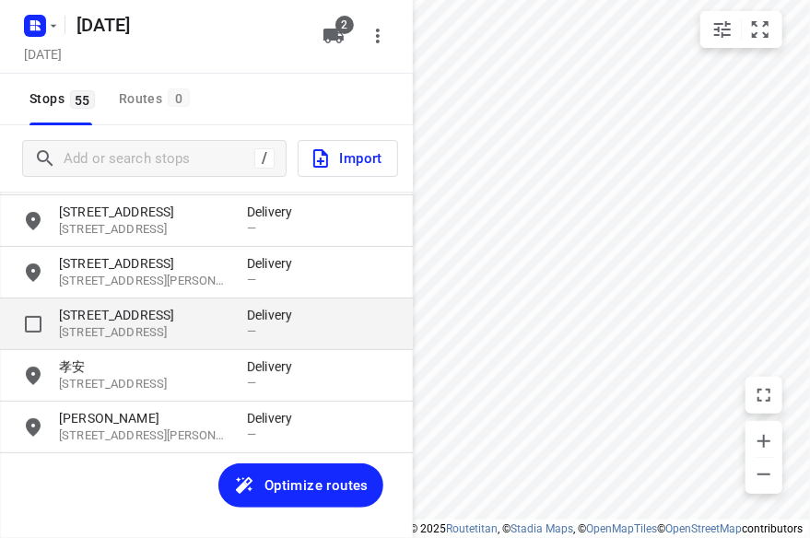
click at [146, 318] on p "[STREET_ADDRESS]" at bounding box center [143, 315] width 169 height 18
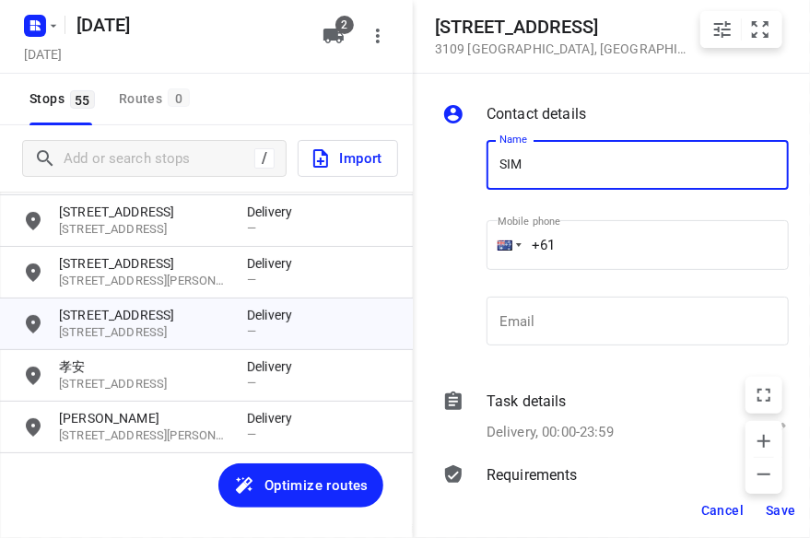
type input "[PERSON_NAME] 3/152"
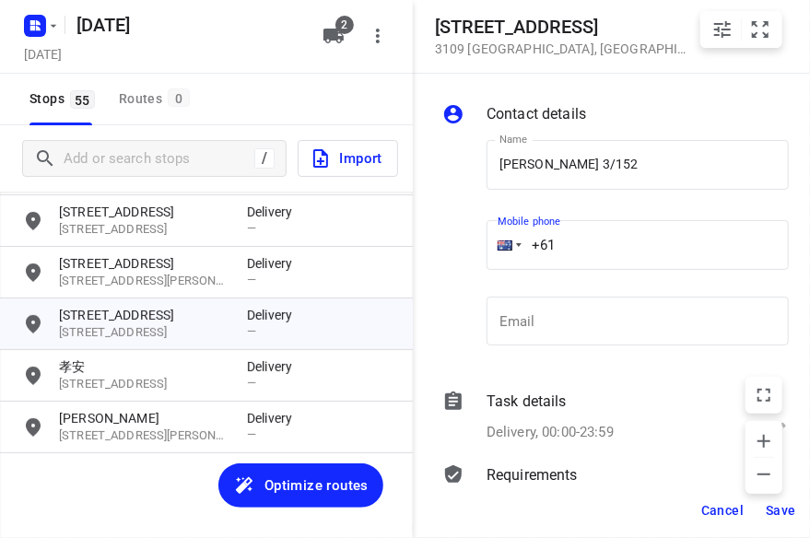
drag, startPoint x: 589, startPoint y: 238, endPoint x: 551, endPoint y: 246, distance: 38.7
click at [545, 246] on input "+61" at bounding box center [637, 245] width 302 height 50
click at [586, 252] on input "+61" at bounding box center [637, 245] width 302 height 50
paste input "433799992"
type input "[PHONE_NUMBER]"
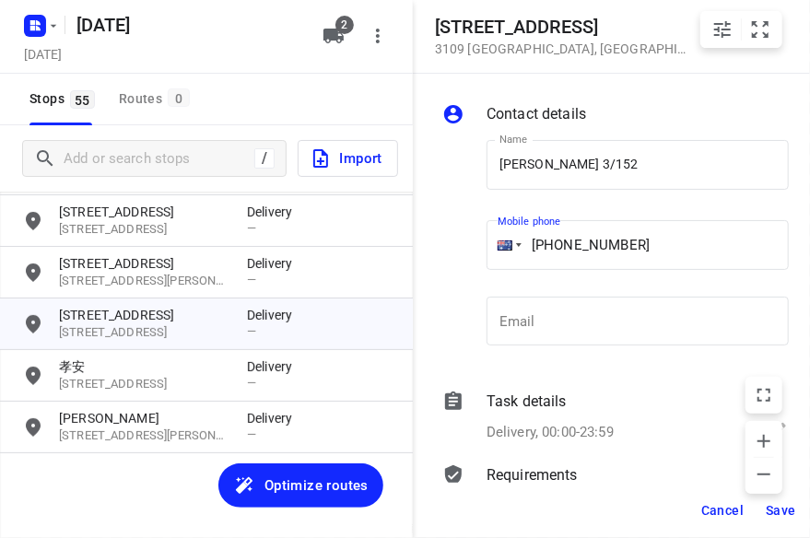
click at [772, 503] on span "Save" at bounding box center [780, 510] width 30 height 15
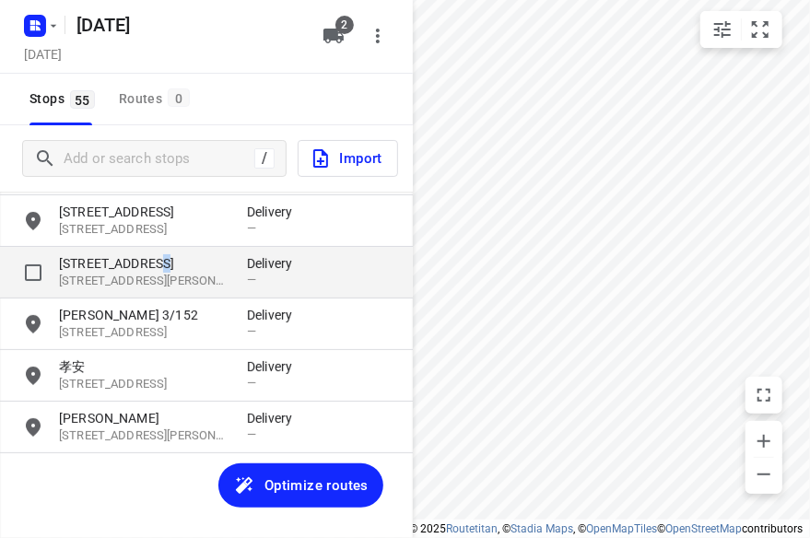
click at [151, 270] on p "[STREET_ADDRESS]" at bounding box center [143, 263] width 169 height 18
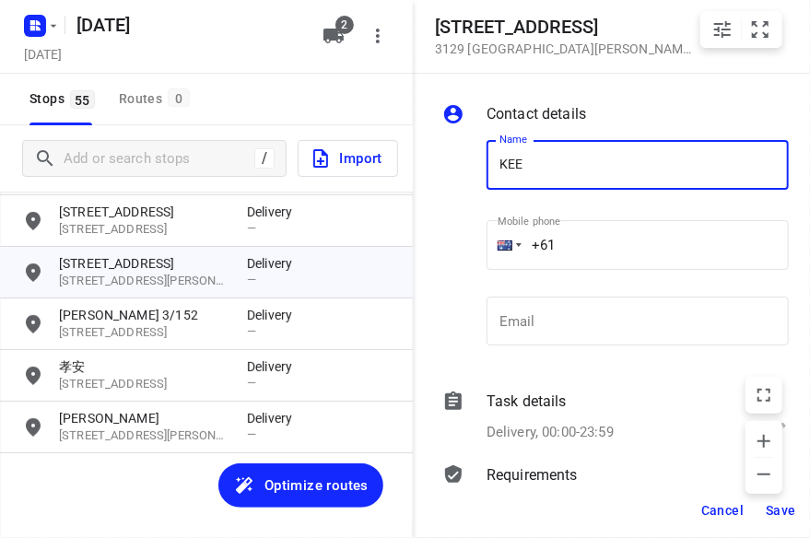
type input "KEE"
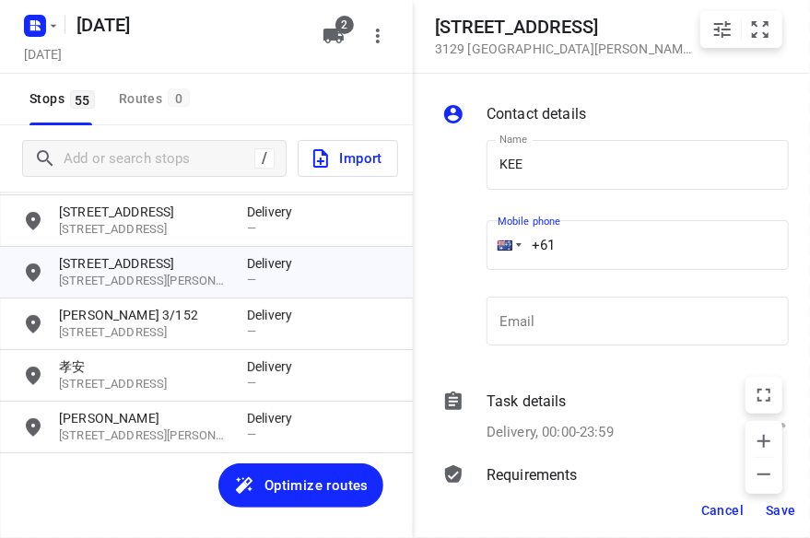
click at [588, 242] on input "+61" at bounding box center [637, 245] width 302 height 50
paste input "433339910"
type input "[PHONE_NUMBER]"
click at [769, 519] on button "Save" at bounding box center [780, 510] width 45 height 33
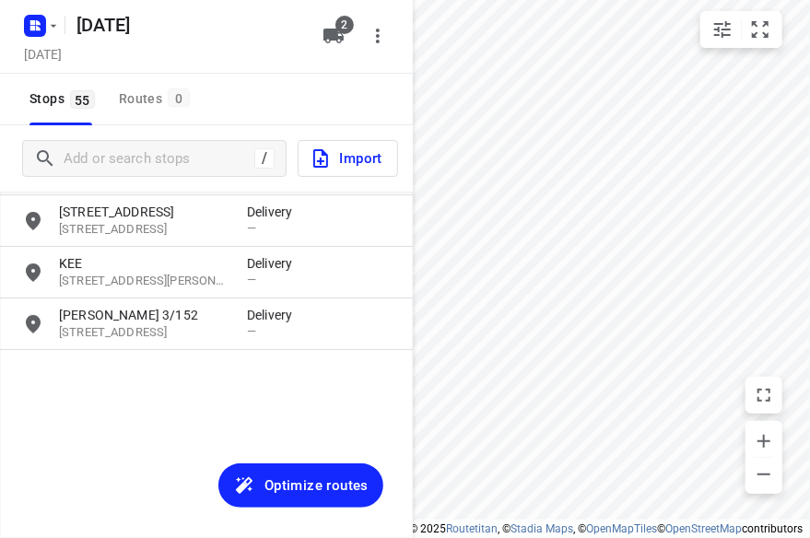
scroll to position [2335, 0]
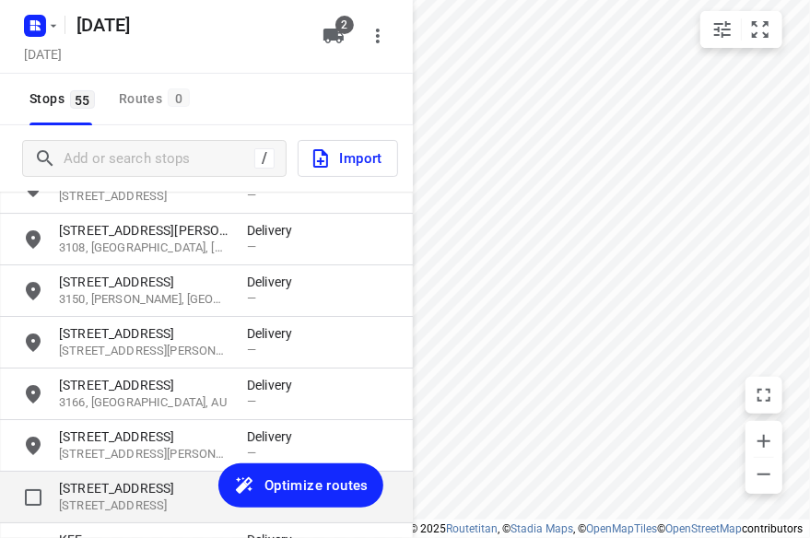
click at [133, 489] on p "[STREET_ADDRESS]" at bounding box center [143, 488] width 169 height 18
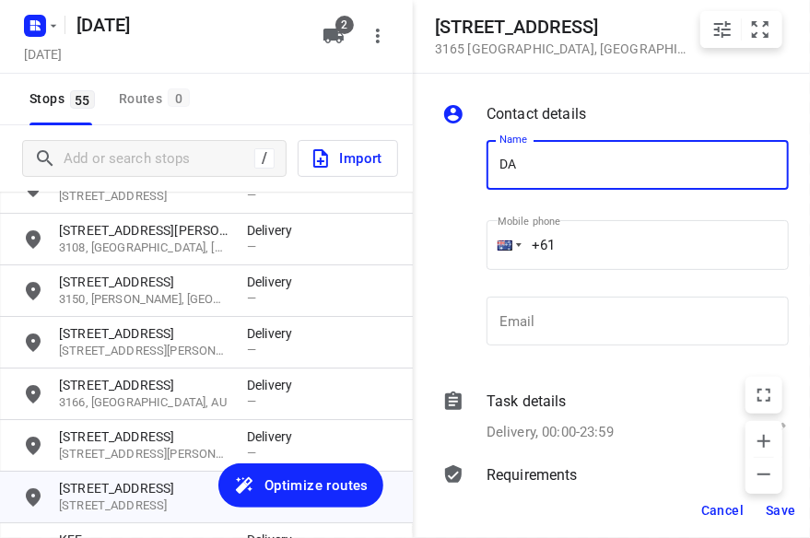
type input "[PERSON_NAME]"
click at [573, 240] on input "+61" at bounding box center [637, 245] width 302 height 50
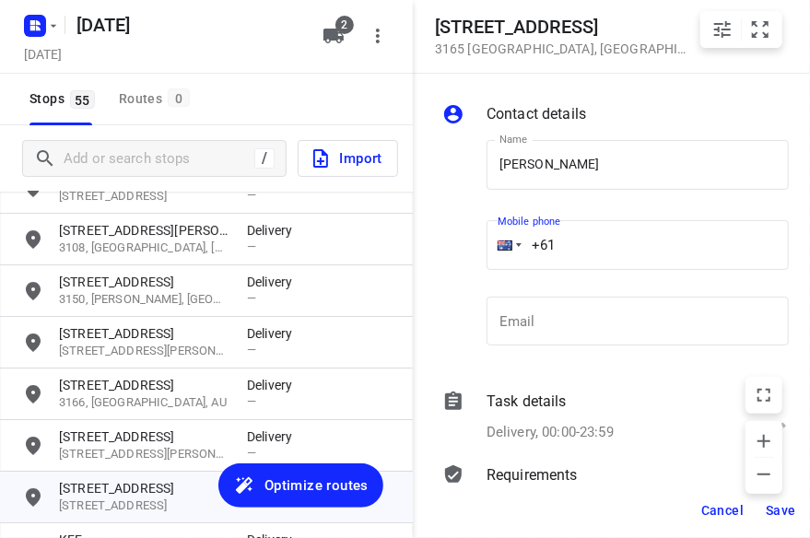
paste input "468389839"
type input "[PHONE_NUMBER]"
click at [781, 509] on span "Save" at bounding box center [780, 510] width 30 height 15
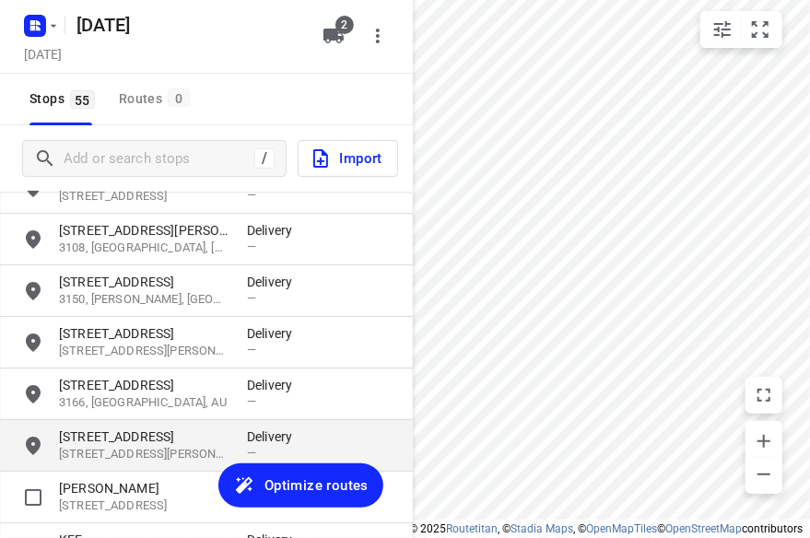
click at [110, 471] on div "[STREET_ADDRESS][PERSON_NAME] Delivery —" at bounding box center [206, 446] width 413 height 52
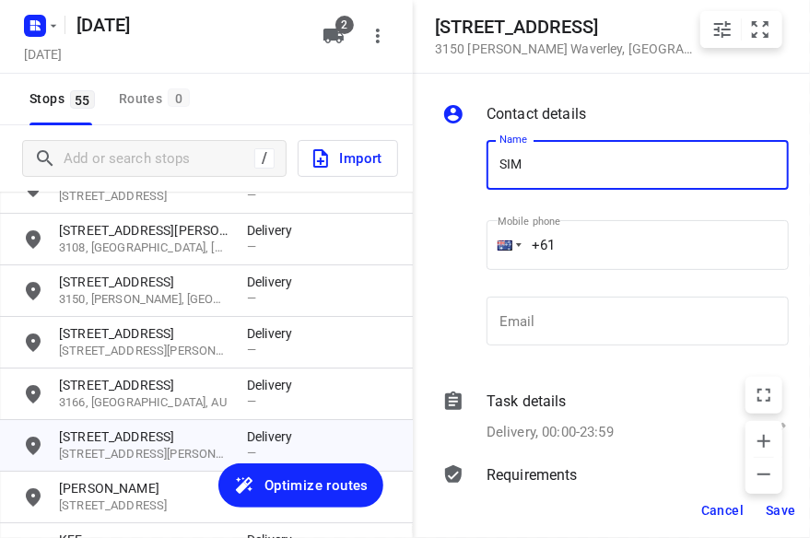
type input "[PERSON_NAME] 1/816"
click at [590, 249] on input "+61" at bounding box center [637, 245] width 302 height 50
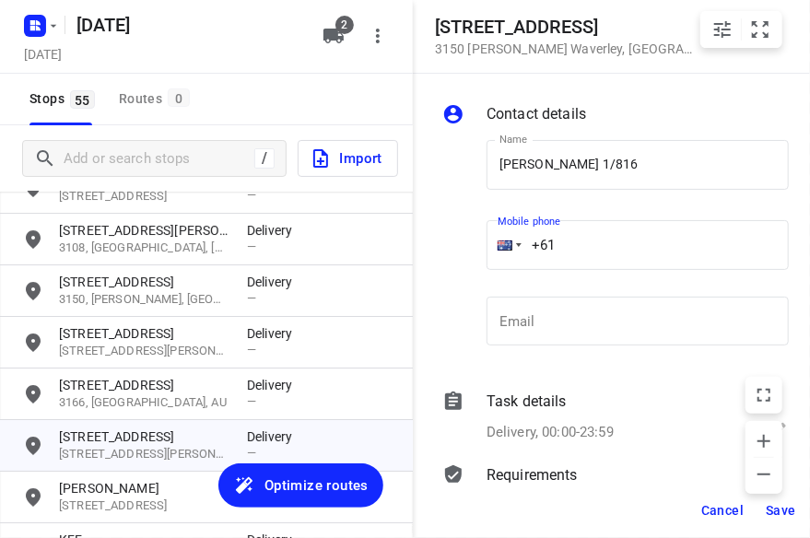
paste input "437353113"
type input "[PHONE_NUMBER]"
click at [777, 508] on span "Save" at bounding box center [780, 510] width 30 height 15
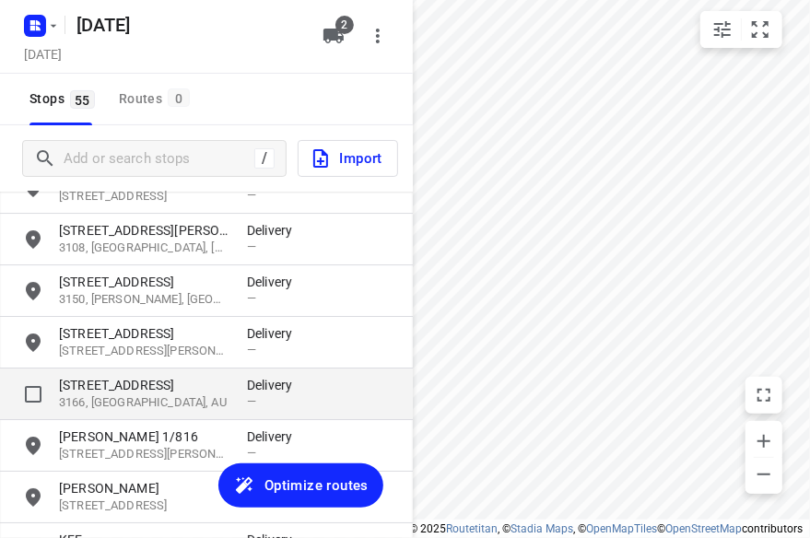
click at [118, 392] on p "[STREET_ADDRESS]" at bounding box center [143, 385] width 169 height 18
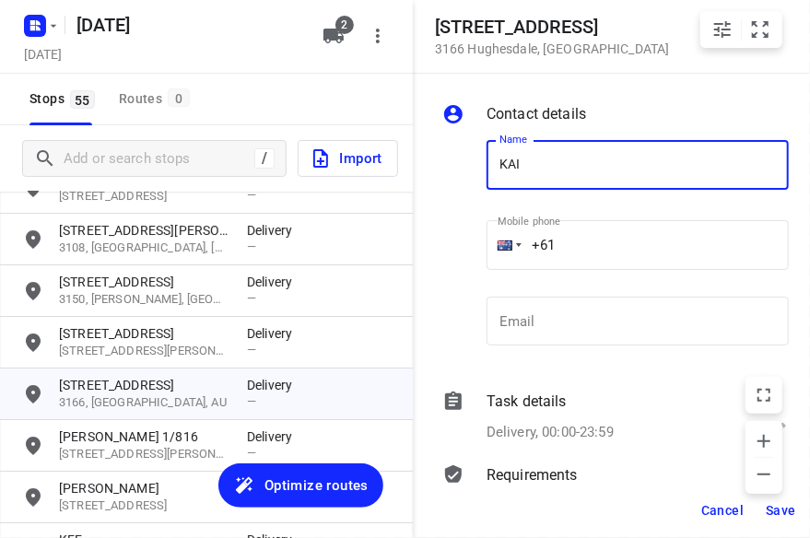
type input "[PERSON_NAME] KUNG 8/47-49"
drag, startPoint x: 568, startPoint y: 244, endPoint x: 490, endPoint y: 251, distance: 78.6
click at [490, 251] on div "+61" at bounding box center [637, 245] width 302 height 50
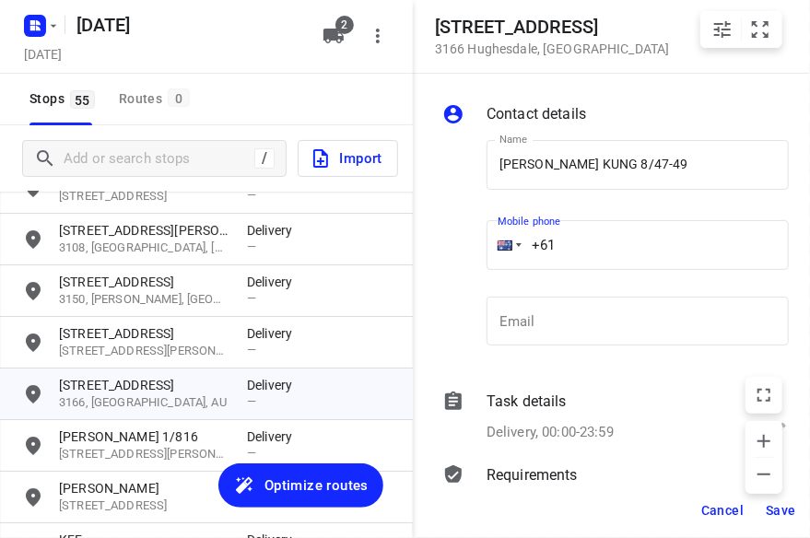
paste input "422972118"
type input "[PHONE_NUMBER]"
click at [776, 500] on button "Save" at bounding box center [780, 510] width 45 height 33
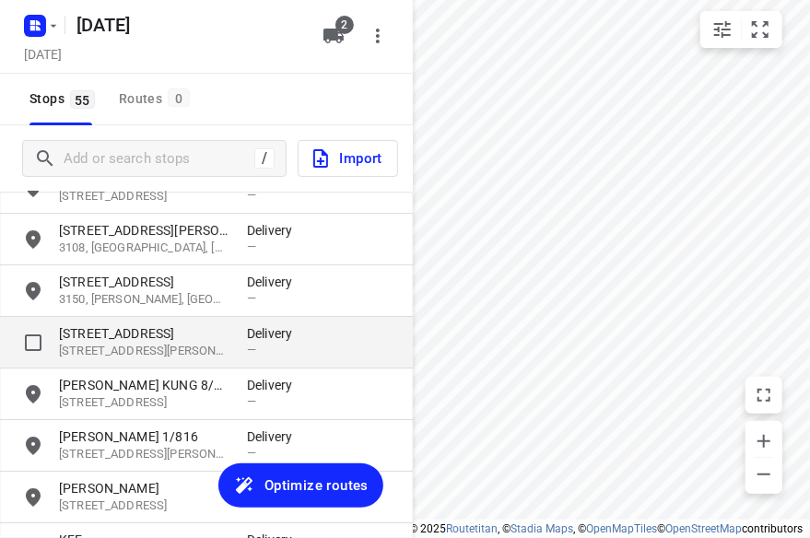
click at [114, 344] on p "[STREET_ADDRESS][PERSON_NAME]" at bounding box center [143, 352] width 169 height 18
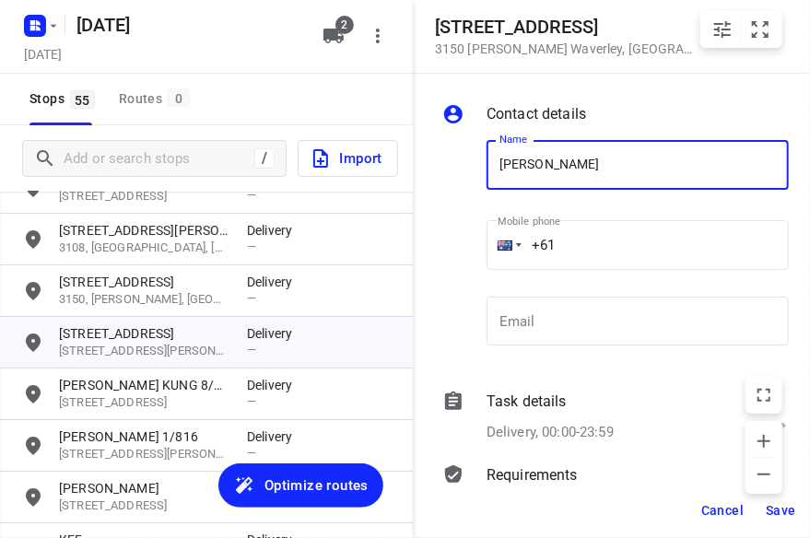
type input "[PERSON_NAME]"
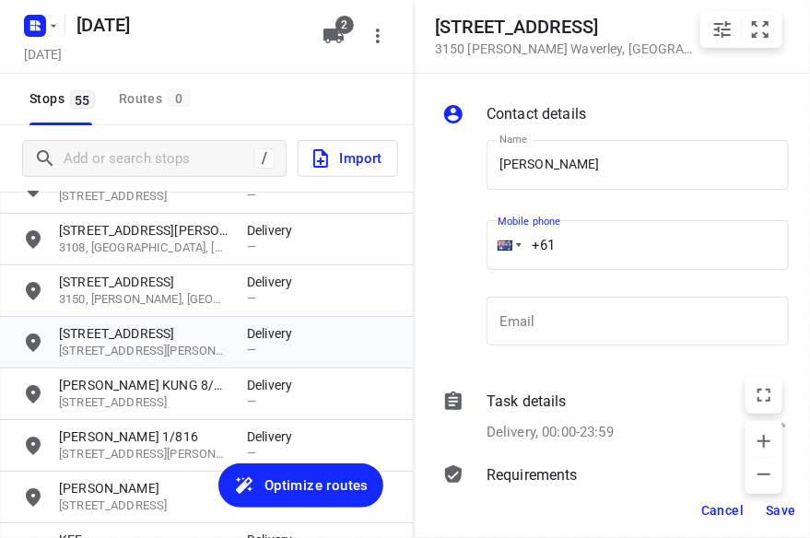
drag, startPoint x: 499, startPoint y: 235, endPoint x: 440, endPoint y: 242, distance: 59.4
click at [440, 242] on div "Name [PERSON_NAME] Name Mobile phone +61 ​ Email Email" at bounding box center [615, 246] width 354 height 243
paste input "425178884"
type input "[PHONE_NUMBER]"
click at [779, 514] on span "Save" at bounding box center [780, 510] width 30 height 15
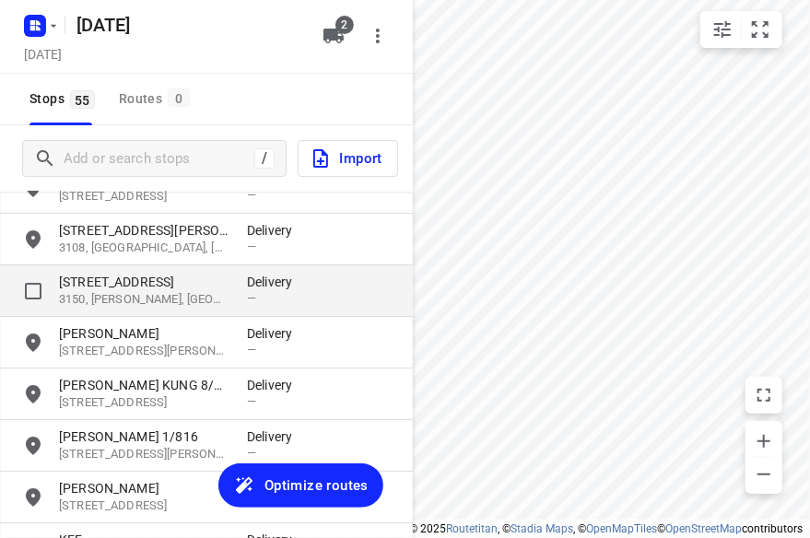
click at [118, 275] on p "[STREET_ADDRESS]" at bounding box center [143, 282] width 169 height 18
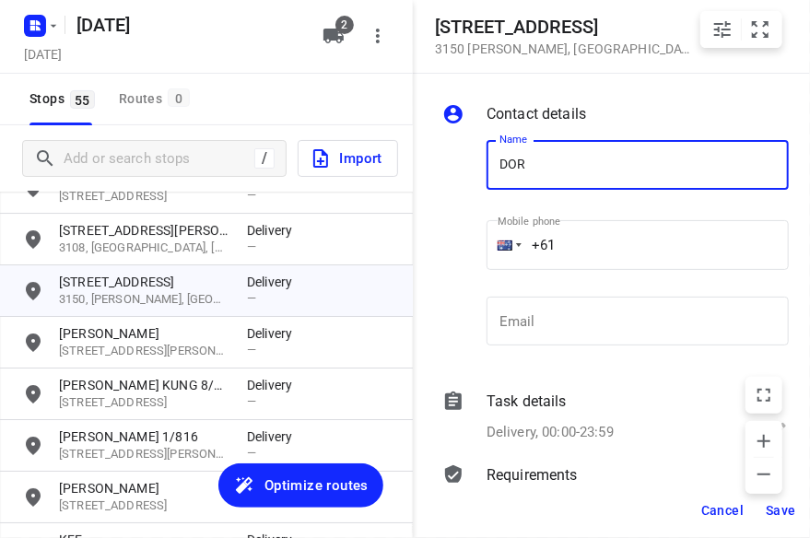
type input "[PERSON_NAME]"
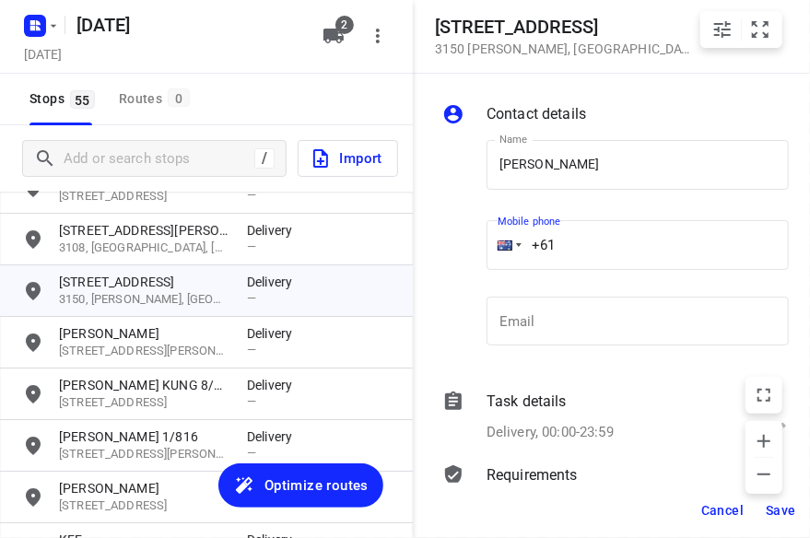
drag, startPoint x: 590, startPoint y: 246, endPoint x: 432, endPoint y: 251, distance: 157.6
click at [432, 251] on div "Contact details Name [PERSON_NAME] Name Mobile phone +61 ​ Email Email Task det…" at bounding box center [619, 278] width 413 height 409
paste input "401243705"
type input "[PHONE_NUMBER]"
click at [770, 506] on span "Save" at bounding box center [780, 510] width 30 height 15
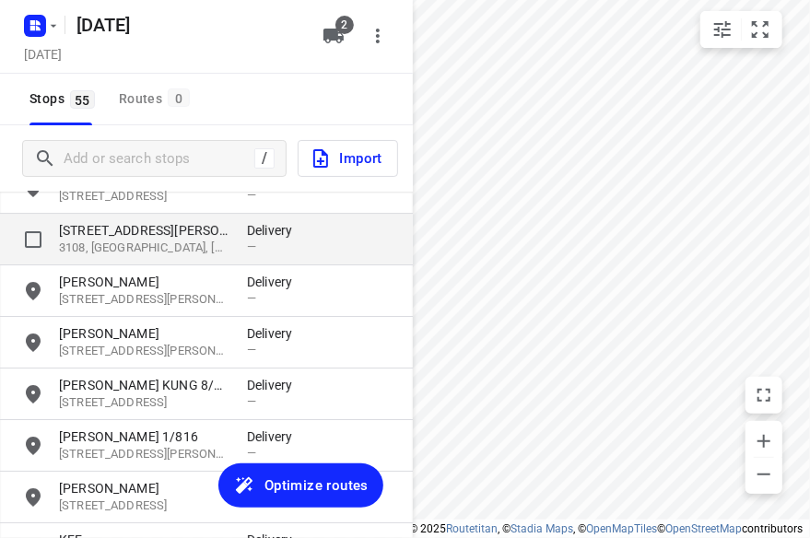
click at [158, 242] on p "3108, [GEOGRAPHIC_DATA], [GEOGRAPHIC_DATA]" at bounding box center [143, 248] width 169 height 18
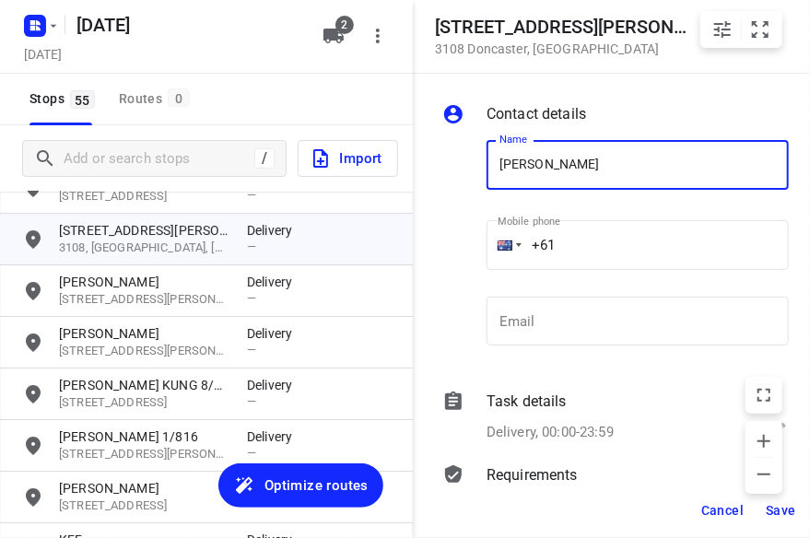
type input "[PERSON_NAME] 3/4"
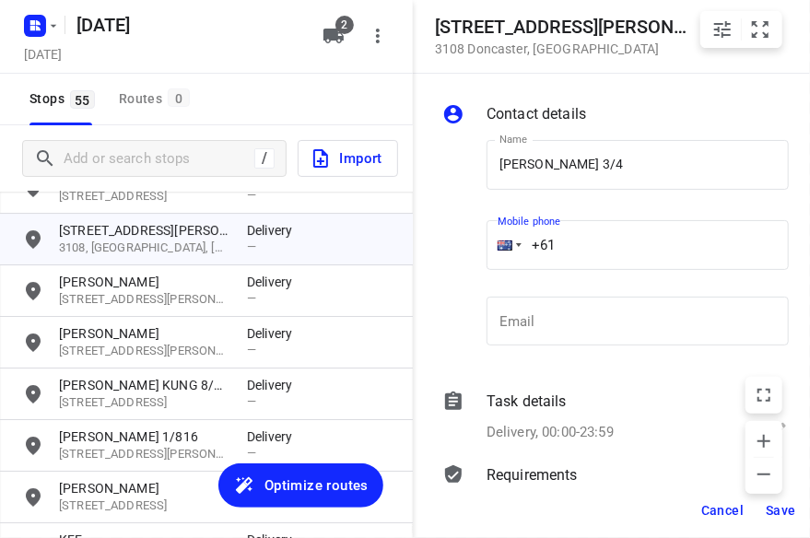
click at [457, 244] on div "Name [PERSON_NAME] 3/4 Name Mobile phone +61 ​ Email Email" at bounding box center [615, 246] width 354 height 243
paste input "437493631"
type input "[PHONE_NUMBER]"
click at [783, 518] on button "Save" at bounding box center [780, 510] width 45 height 33
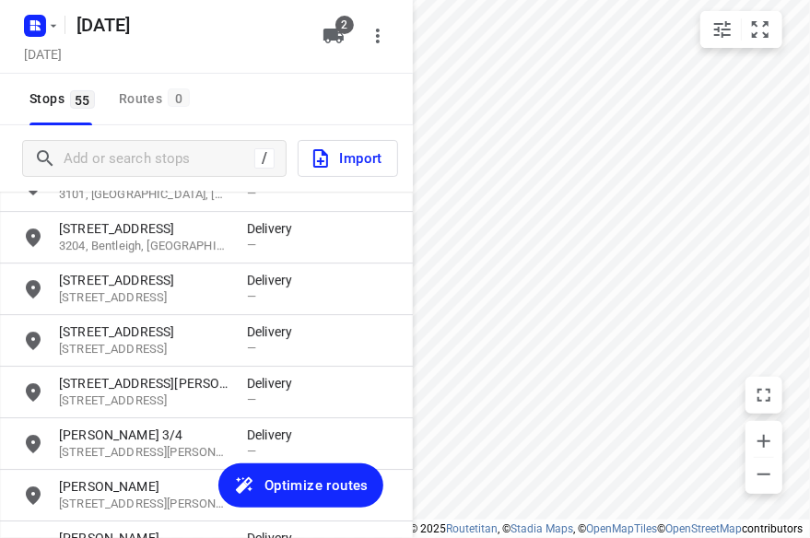
scroll to position [2059, 0]
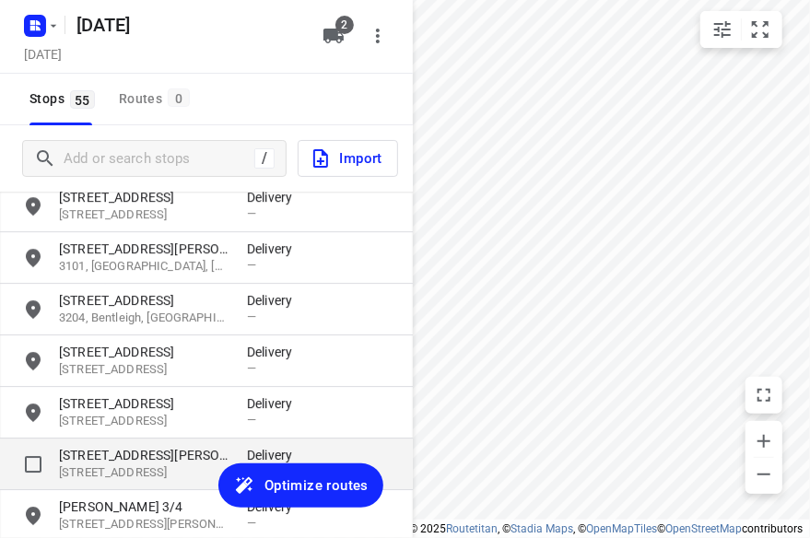
click at [109, 463] on p "[STREET_ADDRESS][PERSON_NAME]" at bounding box center [143, 455] width 169 height 18
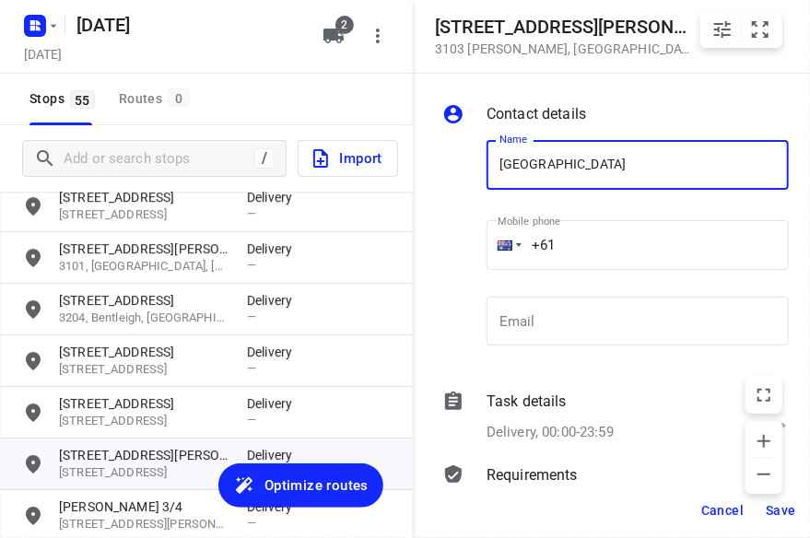
click at [690, 189] on input "[GEOGRAPHIC_DATA]" at bounding box center [637, 165] width 302 height 50
drag, startPoint x: 523, startPoint y: 174, endPoint x: 499, endPoint y: 172, distance: 24.0
click at [518, 174] on input "[GEOGRAPHIC_DATA]" at bounding box center [637, 165] width 302 height 50
click at [499, 172] on input "[GEOGRAPHIC_DATA]" at bounding box center [637, 165] width 302 height 50
click at [571, 165] on input "SUSA" at bounding box center [637, 165] width 302 height 50
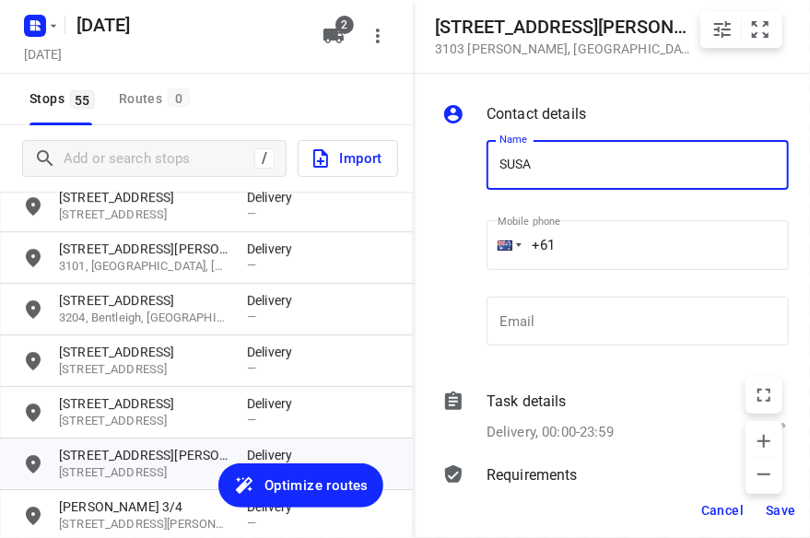
type input "[PERSON_NAME]"
drag, startPoint x: 537, startPoint y: 248, endPoint x: 472, endPoint y: 248, distance: 65.4
click at [472, 248] on div "Name [PERSON_NAME] Name Mobile phone +61 ​ Email Email" at bounding box center [615, 246] width 354 height 243
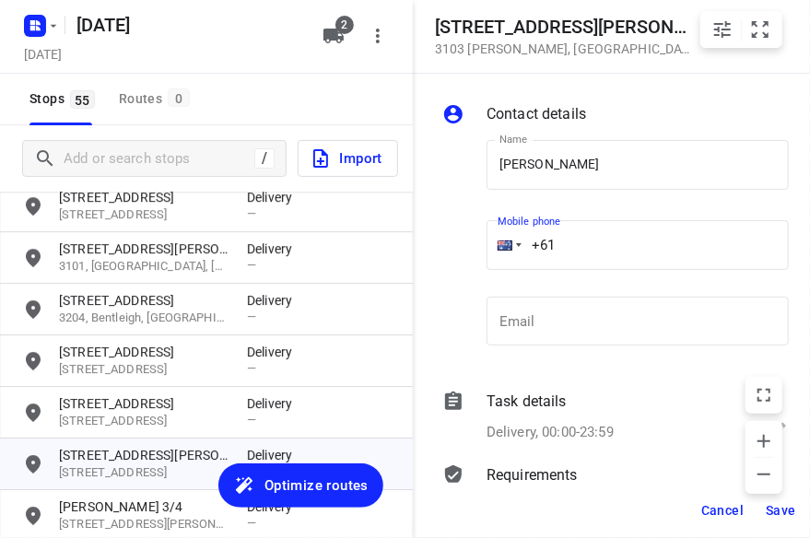
paste input "424327728"
type input "[PHONE_NUMBER]"
click at [777, 520] on button "Save" at bounding box center [780, 510] width 45 height 33
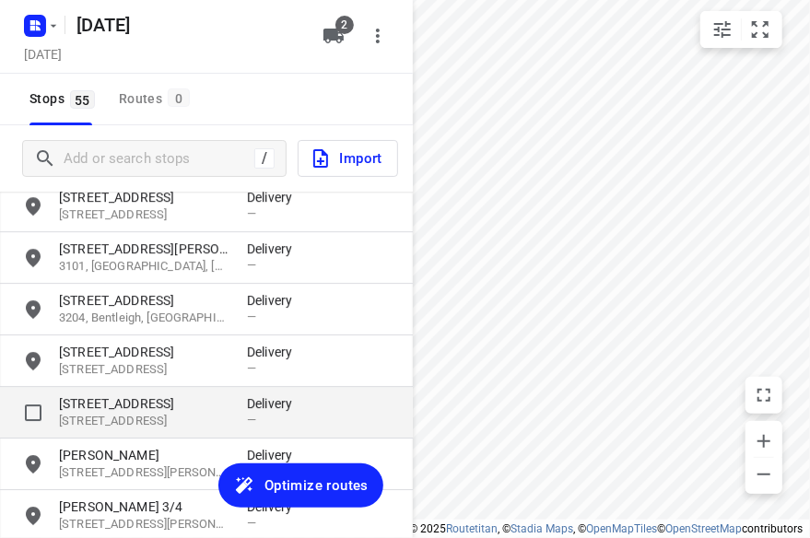
click at [127, 422] on p "[STREET_ADDRESS]" at bounding box center [143, 422] width 169 height 18
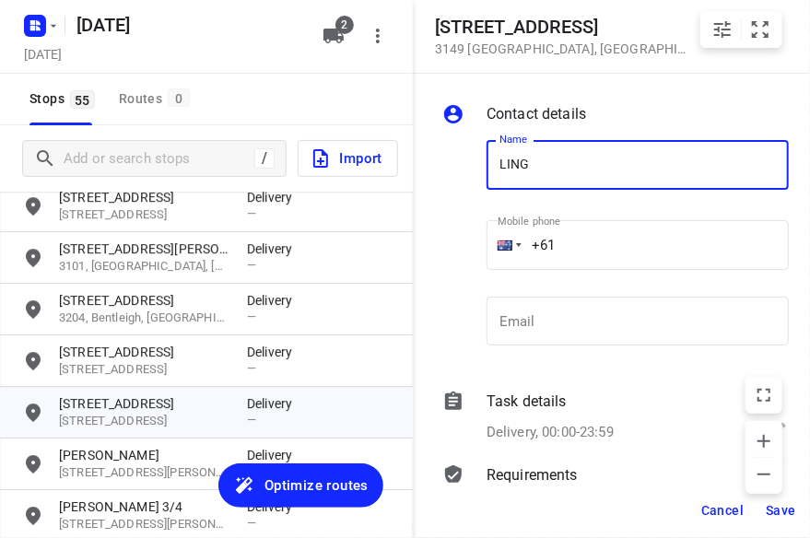
type input "[PERSON_NAME]"
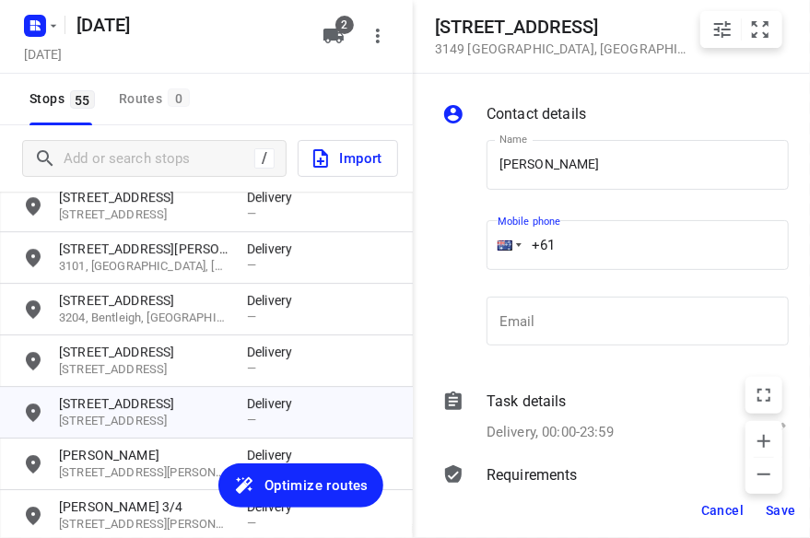
drag, startPoint x: 593, startPoint y: 239, endPoint x: 441, endPoint y: 271, distance: 155.4
click at [441, 271] on div "Name [PERSON_NAME] TEE Name Mobile phone +61 ​ Email Email" at bounding box center [615, 246] width 354 height 243
paste input "412213325"
type input "[PHONE_NUMBER]"
click at [779, 508] on span "Save" at bounding box center [780, 510] width 30 height 15
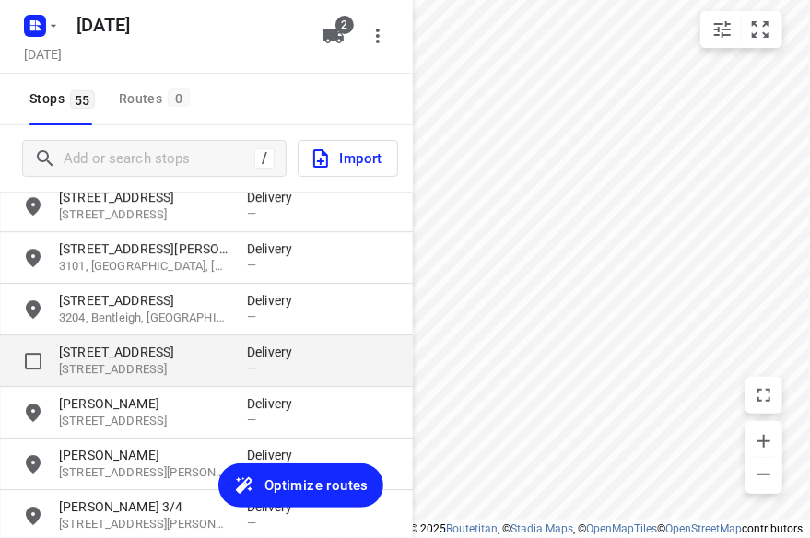
click at [141, 373] on p "[STREET_ADDRESS]" at bounding box center [143, 370] width 169 height 18
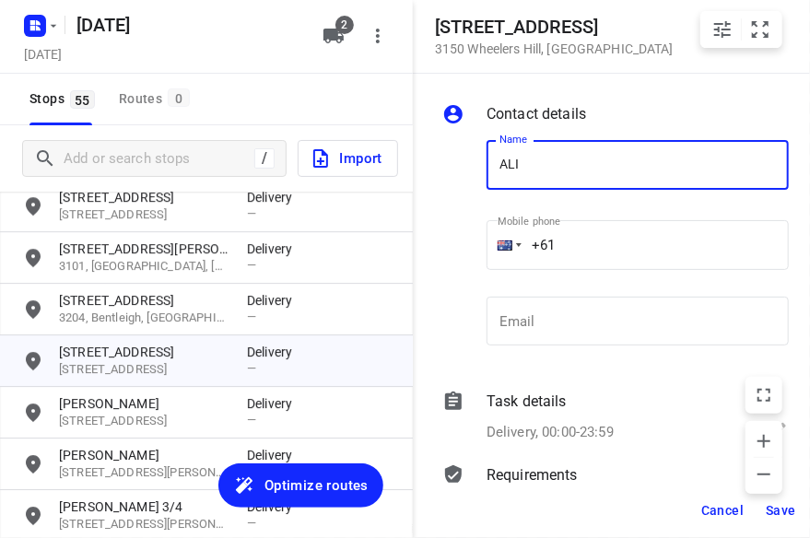
type input "[PERSON_NAME]"
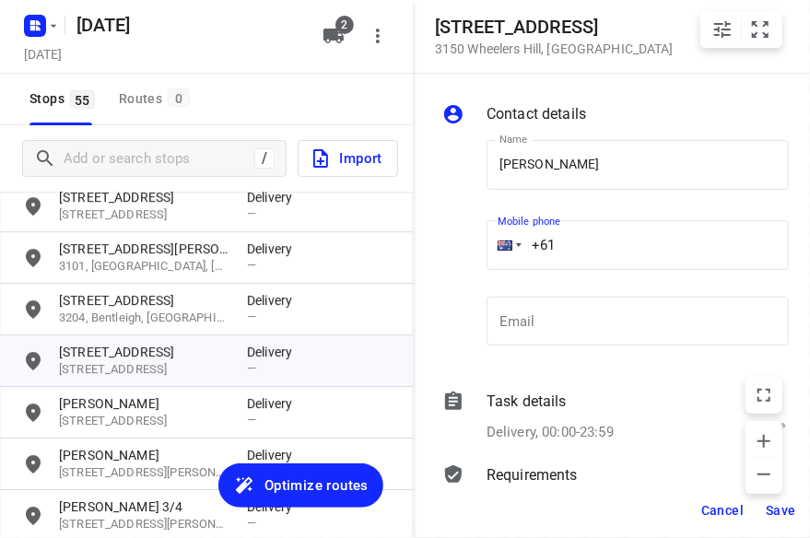
drag, startPoint x: 608, startPoint y: 250, endPoint x: 488, endPoint y: 250, distance: 119.7
click at [527, 253] on input "+61" at bounding box center [637, 245] width 302 height 50
paste input "438260038"
type input "[PHONE_NUMBER]"
click at [790, 508] on span "Save" at bounding box center [780, 510] width 30 height 15
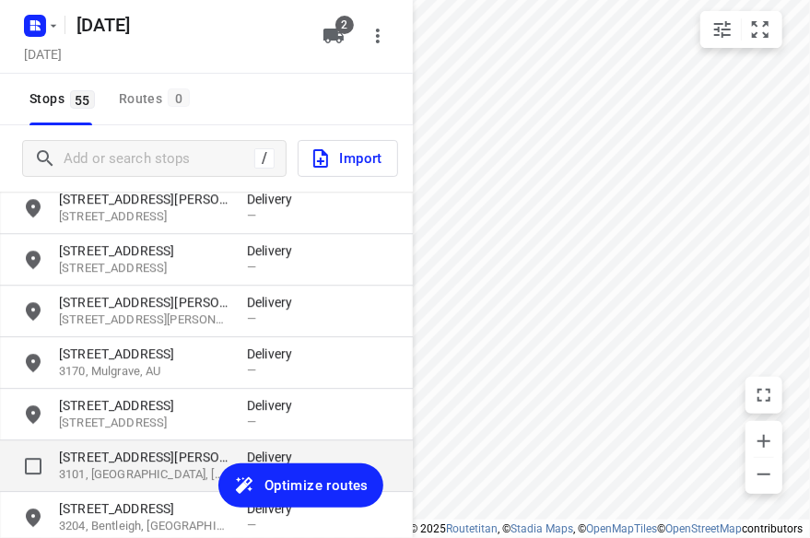
scroll to position [1875, 0]
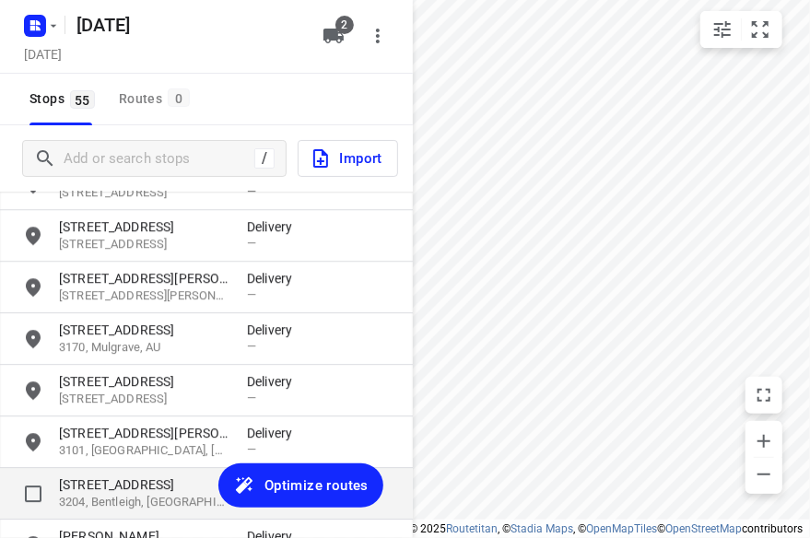
click at [113, 499] on p "3204, Bentleigh, [GEOGRAPHIC_DATA]" at bounding box center [143, 503] width 169 height 18
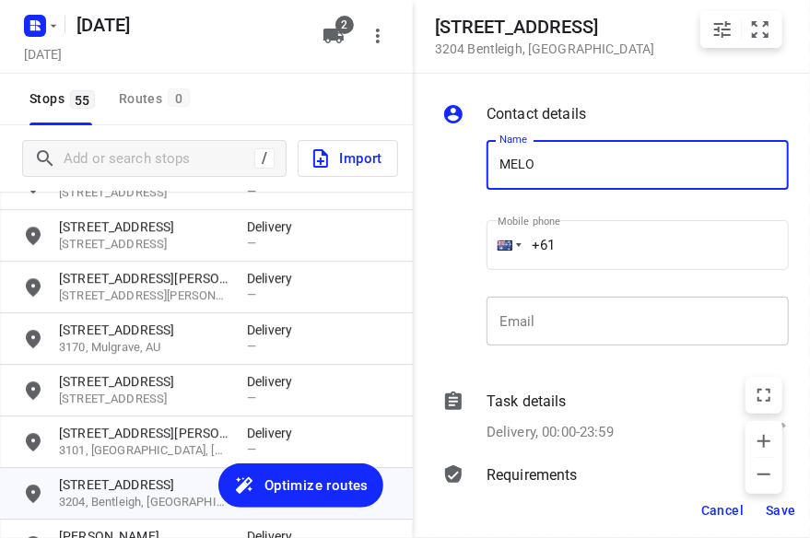
type input "[PERSON_NAME] 2A"
click at [604, 240] on input "+61" at bounding box center [637, 245] width 302 height 50
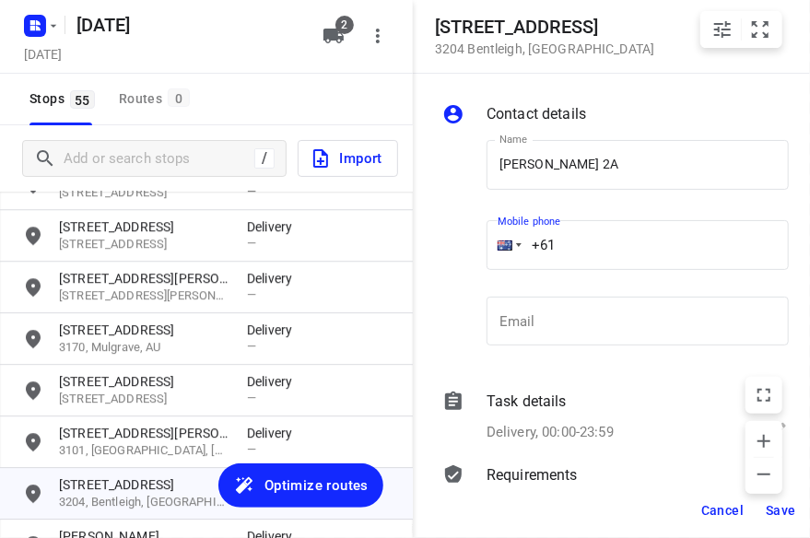
paste input "403220334"
type input "[PHONE_NUMBER]"
click at [770, 519] on button "Save" at bounding box center [780, 510] width 45 height 33
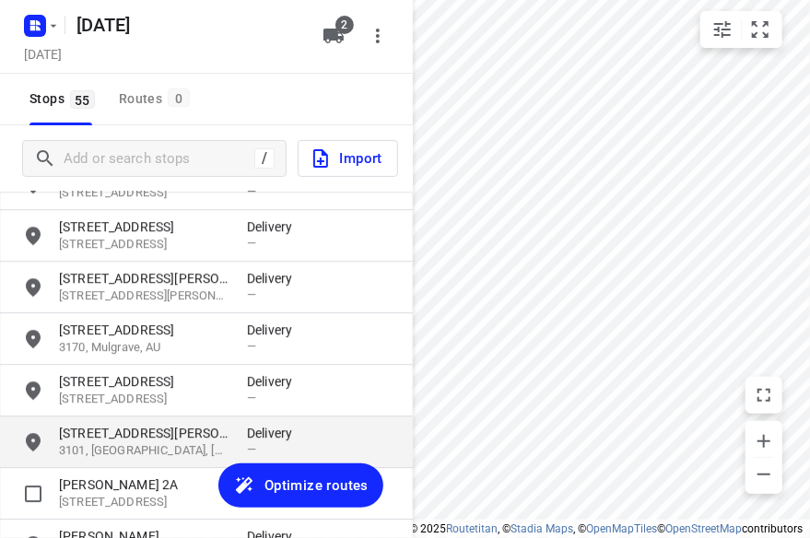
click at [87, 463] on div "[STREET_ADDRESS][PERSON_NAME] Delivery —" at bounding box center [206, 442] width 413 height 52
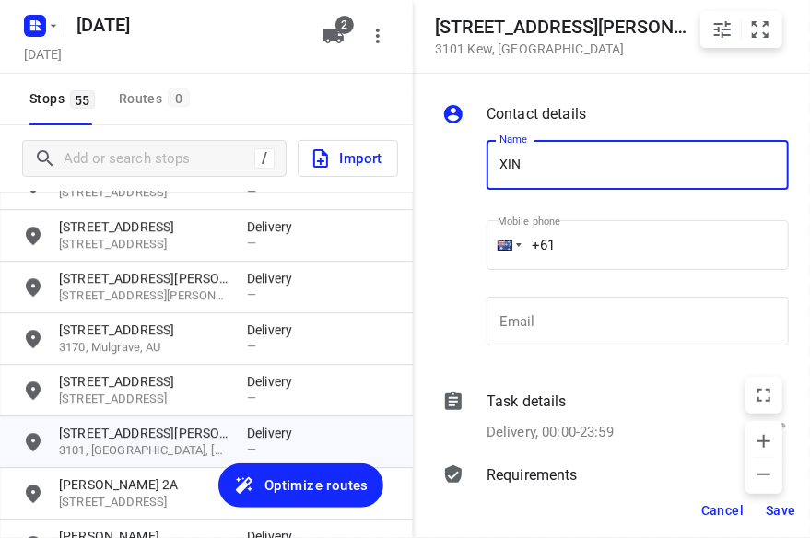
type input "[PERSON_NAME]"
click at [563, 250] on input "+61" at bounding box center [637, 245] width 302 height 50
paste input "433351220"
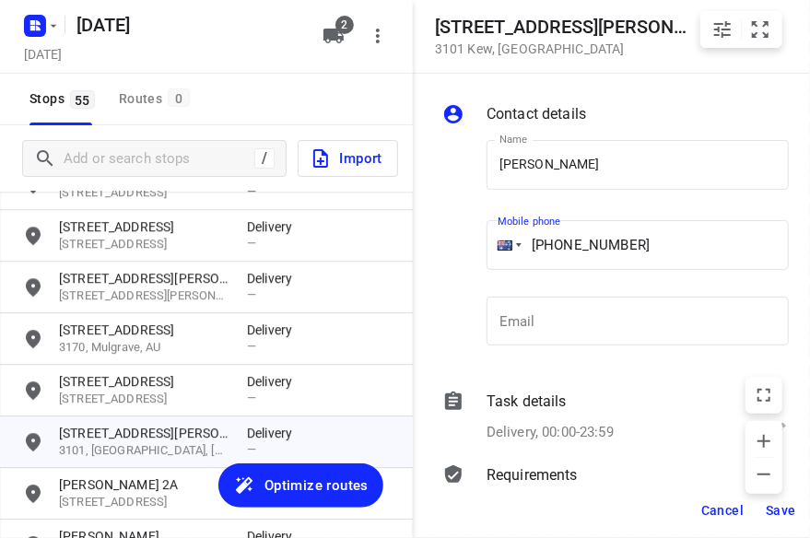
type input "[PHONE_NUMBER]"
click at [772, 506] on span "Save" at bounding box center [780, 510] width 30 height 15
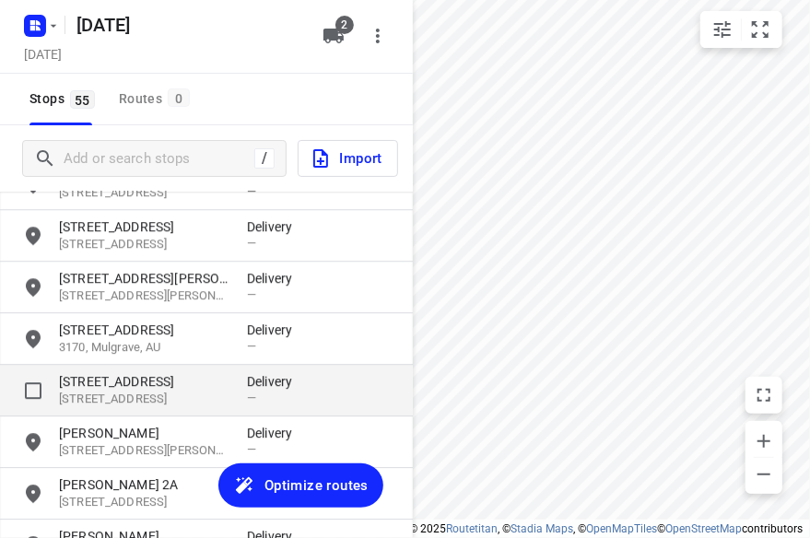
click at [119, 383] on p "[STREET_ADDRESS]" at bounding box center [143, 381] width 169 height 18
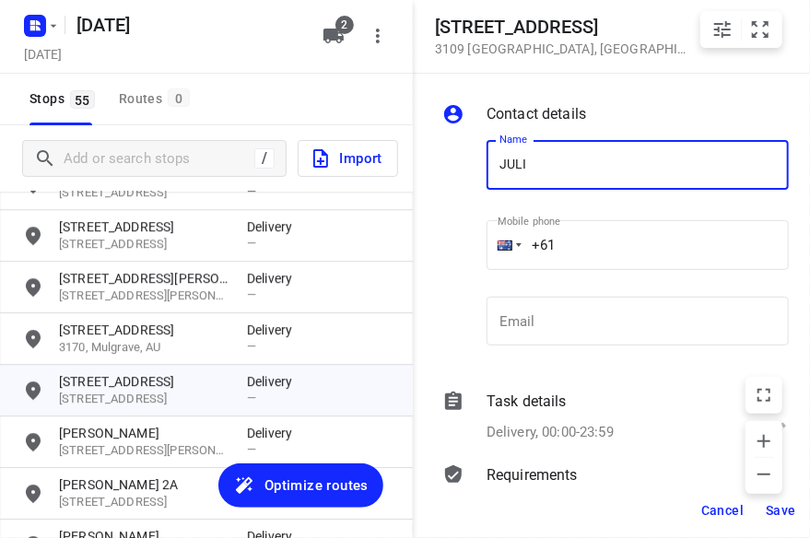
type input "[PERSON_NAME]"
click at [580, 249] on input "+61" at bounding box center [637, 245] width 302 height 50
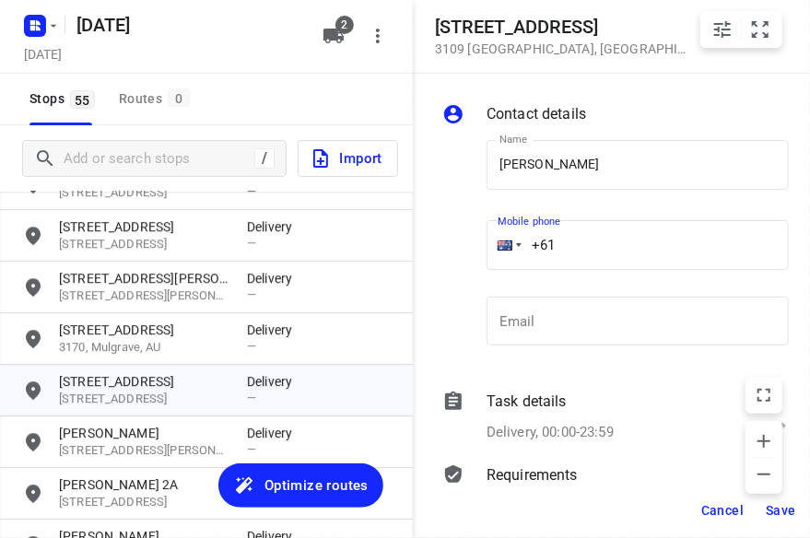
paste input "421077917"
type input "[PHONE_NUMBER]"
click at [787, 506] on span "Save" at bounding box center [780, 510] width 30 height 15
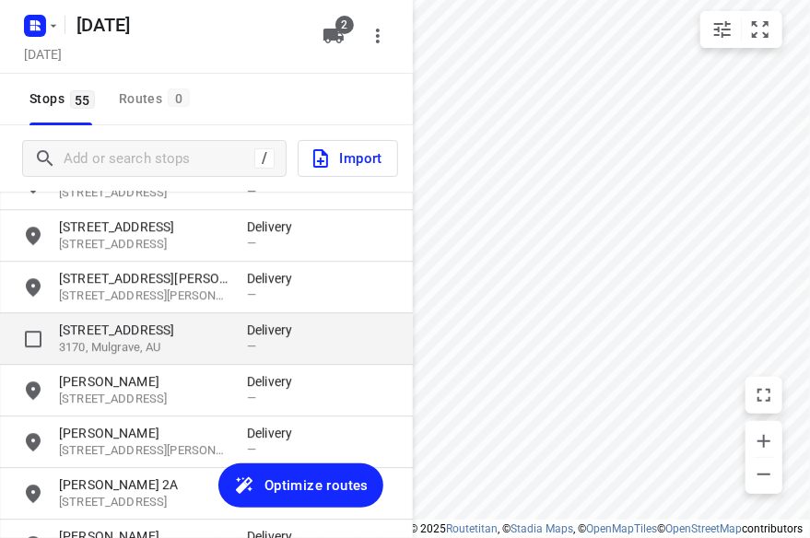
click at [150, 340] on p "3170, Mulgrave, AU" at bounding box center [143, 348] width 169 height 18
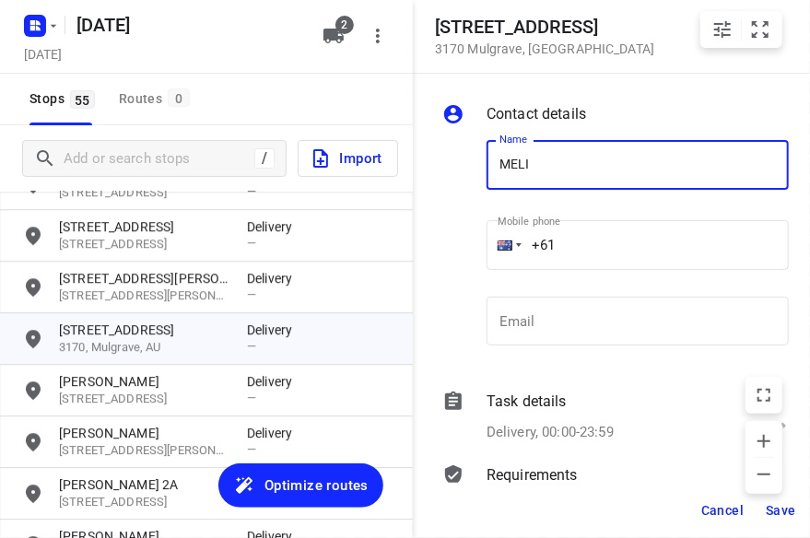
type input "[PERSON_NAME]"
click at [564, 244] on input "+61" at bounding box center [637, 245] width 302 height 50
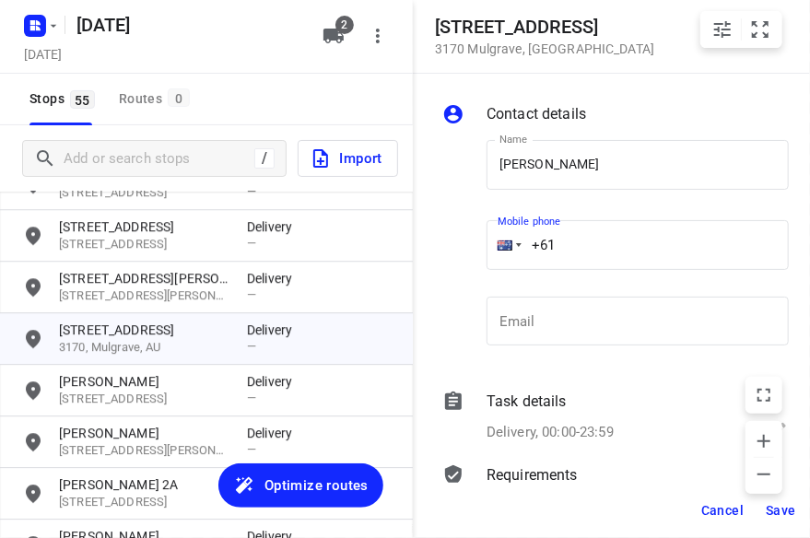
paste input "434851126"
type input "[PHONE_NUMBER]"
click at [783, 501] on button "Save" at bounding box center [780, 510] width 45 height 33
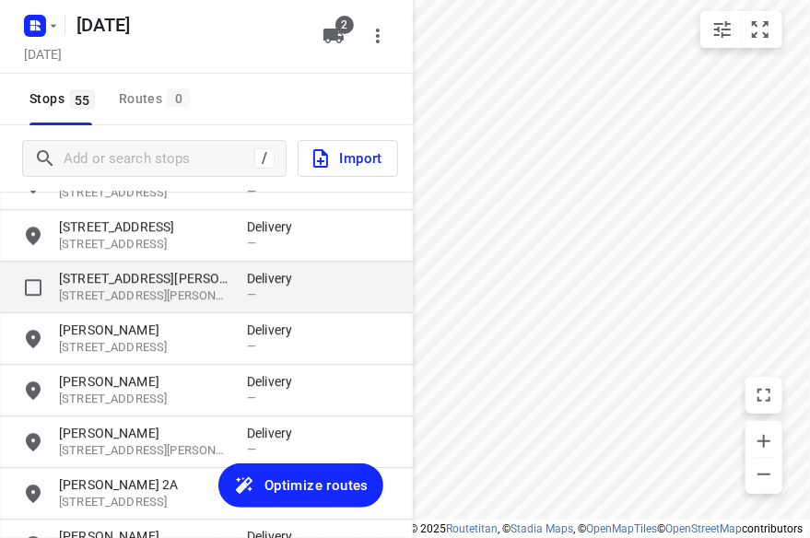
click at [135, 286] on p "[STREET_ADDRESS][PERSON_NAME]" at bounding box center [143, 278] width 169 height 18
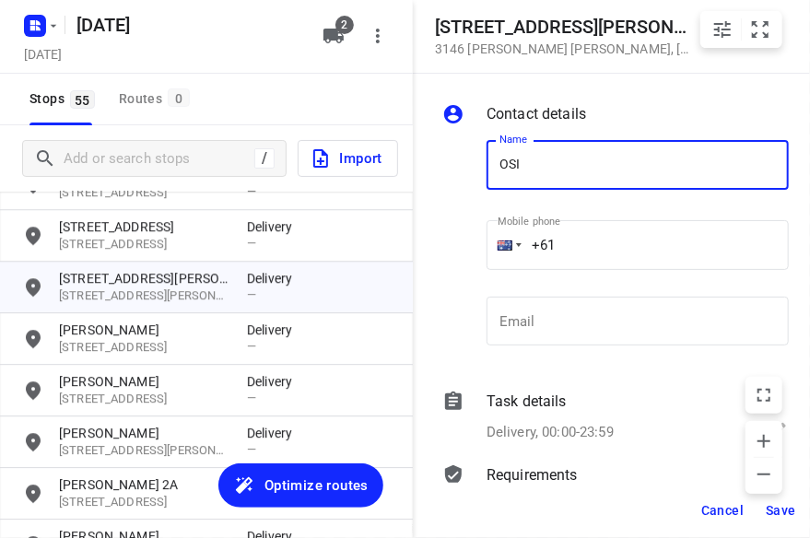
click at [648, 134] on div "Name OSI Name" at bounding box center [637, 169] width 317 height 94
click at [541, 160] on input "OSI" at bounding box center [637, 165] width 302 height 50
click at [503, 165] on input "OSI" at bounding box center [637, 165] width 302 height 50
drag, startPoint x: 615, startPoint y: 150, endPoint x: 617, endPoint y: 165, distance: 14.9
click at [618, 152] on input "JOSI" at bounding box center [637, 165] width 302 height 50
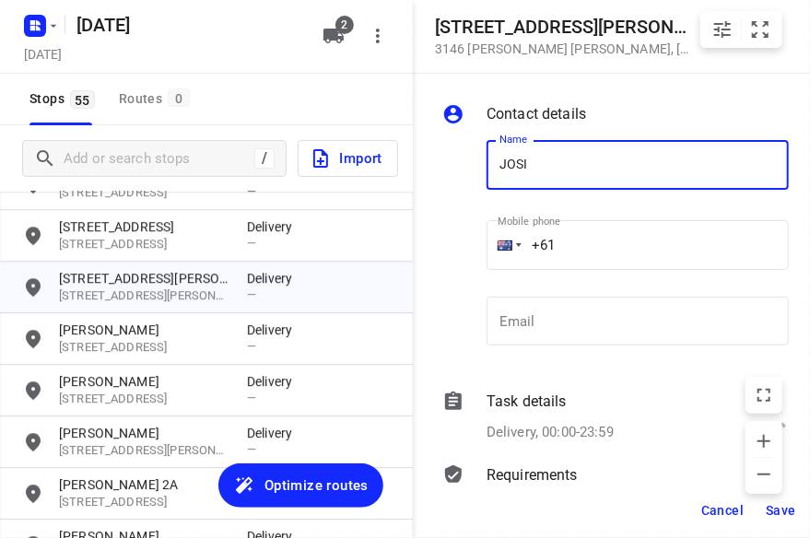
type input "[PERSON_NAME]"
click at [580, 231] on input "+61" at bounding box center [637, 245] width 302 height 50
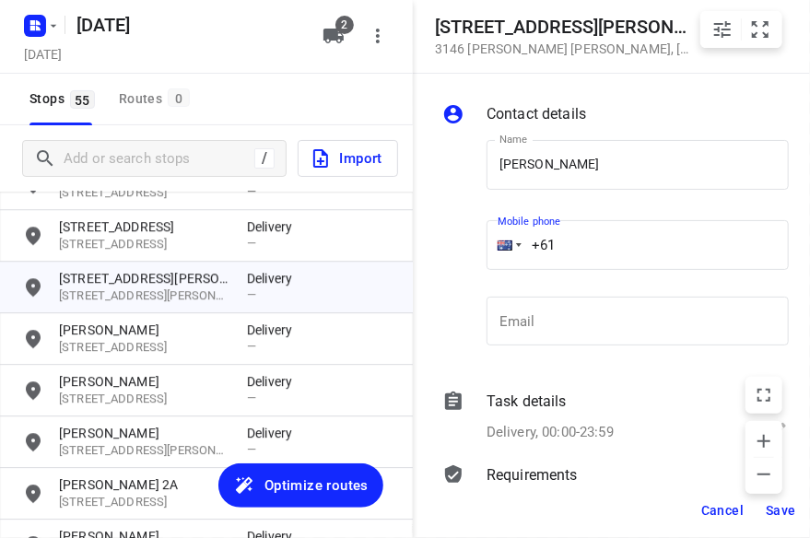
paste input "412868762"
type input "[PHONE_NUMBER]"
click at [770, 509] on span "Save" at bounding box center [780, 510] width 30 height 15
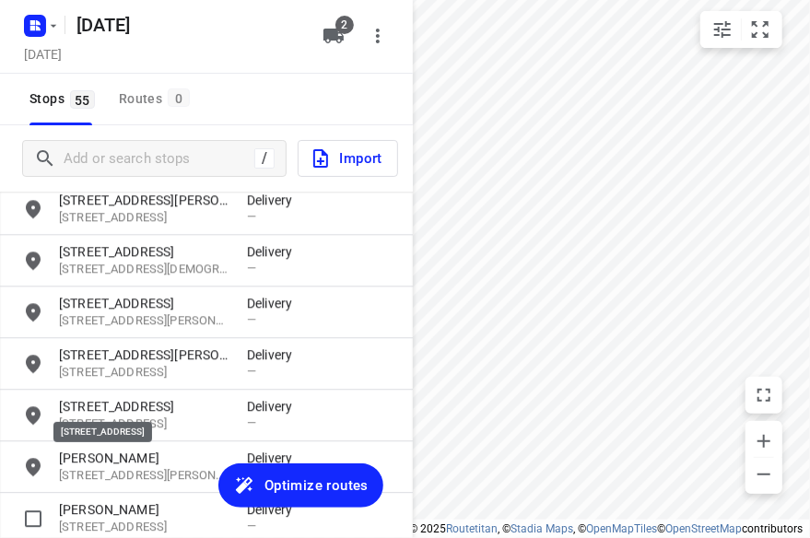
scroll to position [1690, 0]
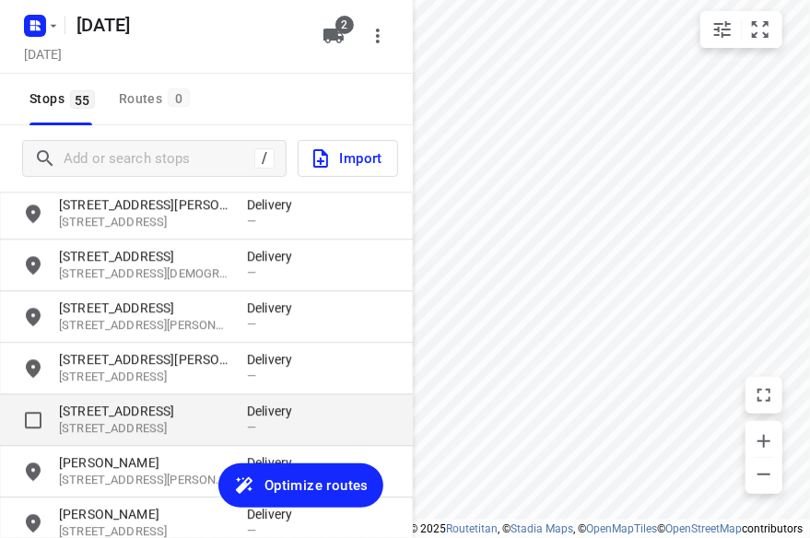
click at [109, 404] on p "[STREET_ADDRESS]" at bounding box center [143, 411] width 169 height 18
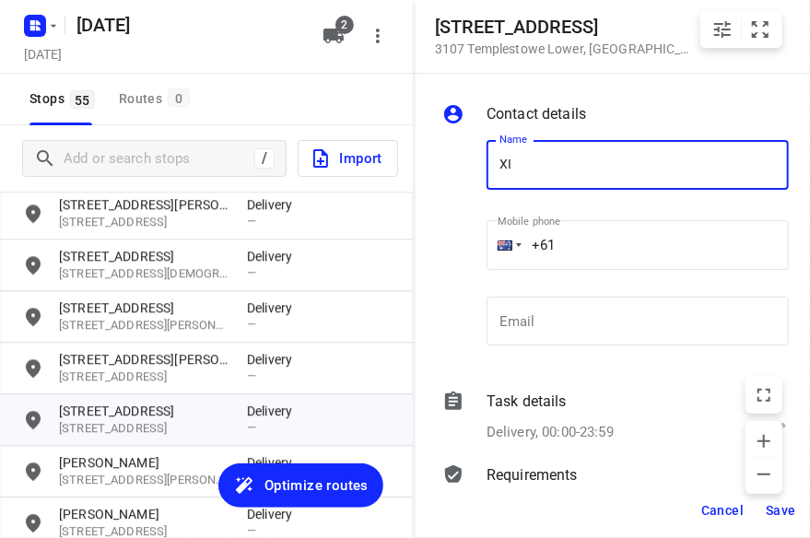
type input "[PERSON_NAME] 2/2"
click at [578, 252] on input "+61" at bounding box center [637, 245] width 302 height 50
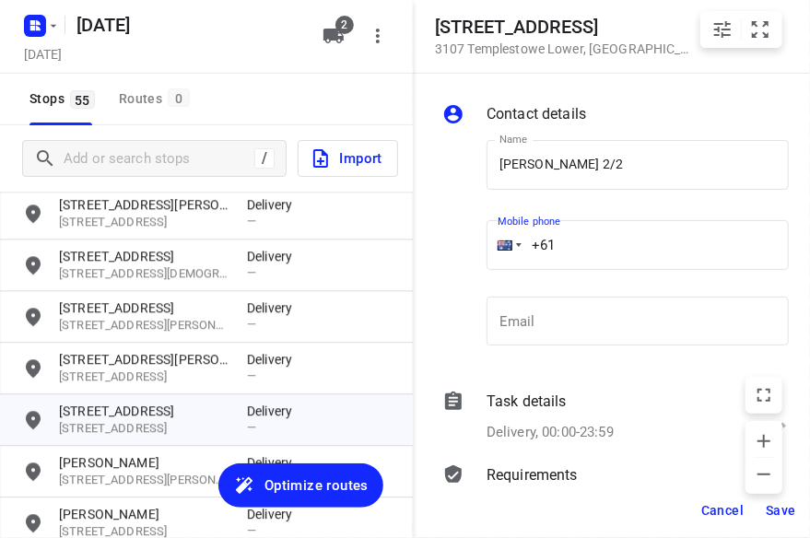
paste input "412868762"
click at [567, 252] on input "[PHONE_NUMBER]" at bounding box center [637, 245] width 302 height 50
drag, startPoint x: 667, startPoint y: 248, endPoint x: 561, endPoint y: 241, distance: 106.1
click at [561, 241] on input "[PHONE_NUMBER]" at bounding box center [637, 245] width 302 height 50
paste input "39041277"
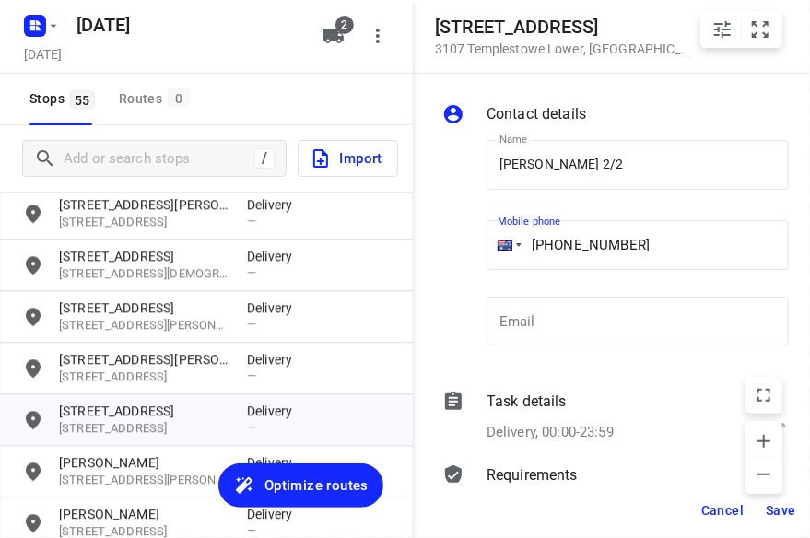
type input "[PHONE_NUMBER]"
click at [777, 505] on span "Save" at bounding box center [780, 510] width 30 height 15
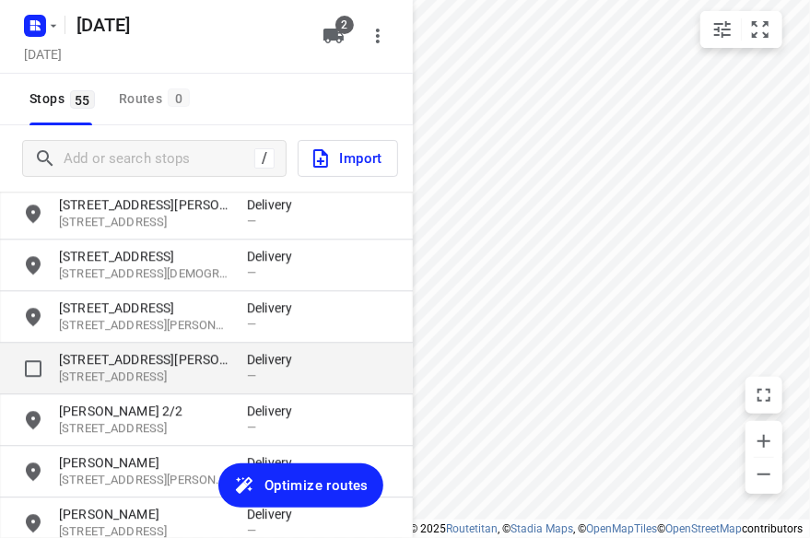
click at [138, 357] on p "[STREET_ADDRESS][PERSON_NAME]" at bounding box center [143, 359] width 169 height 18
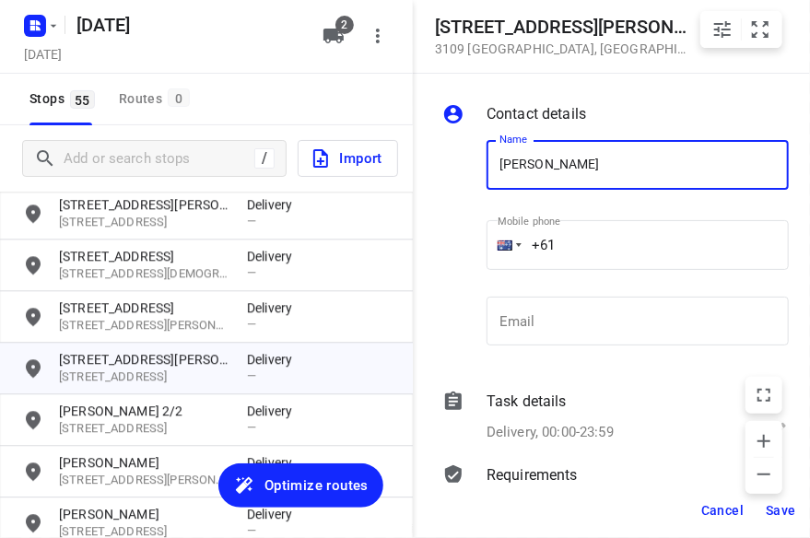
type input "[PERSON_NAME]"
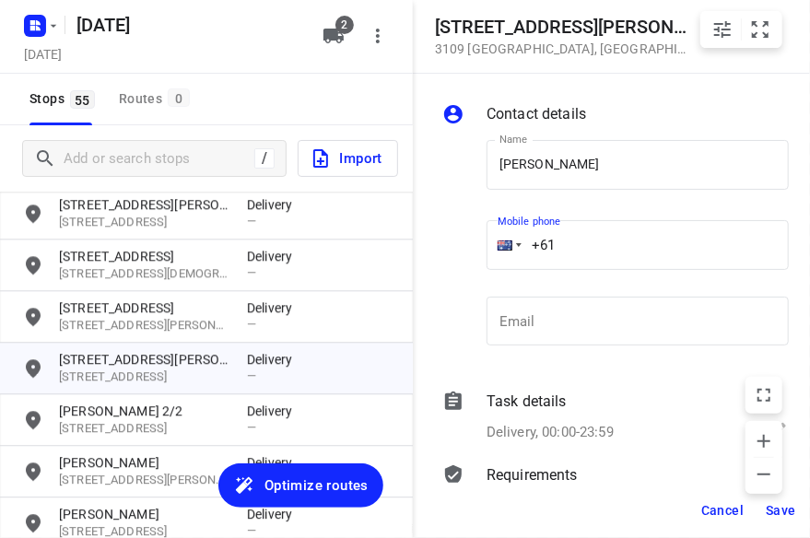
click at [592, 244] on input "+61" at bounding box center [637, 245] width 302 height 50
paste input "412969239"
type input "[PHONE_NUMBER]"
click at [781, 506] on span "Save" at bounding box center [780, 510] width 30 height 15
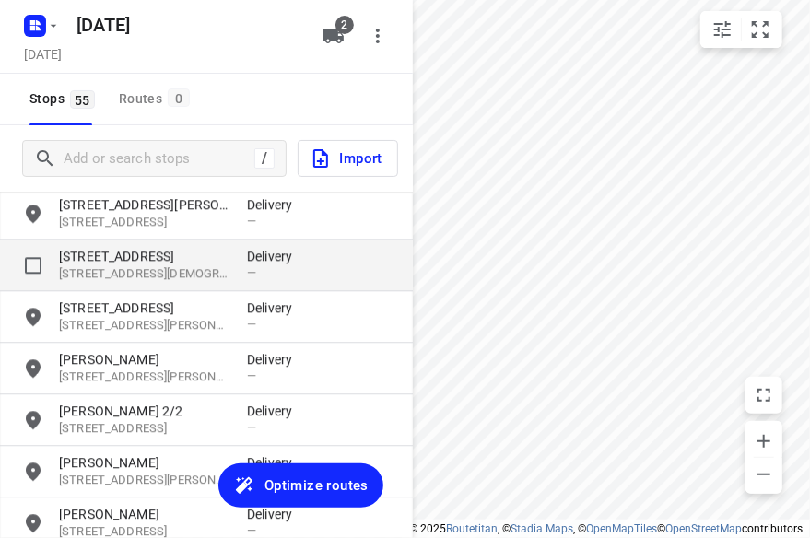
click at [149, 265] on p "[STREET_ADDRESS][DEMOGRAPHIC_DATA]" at bounding box center [143, 274] width 169 height 18
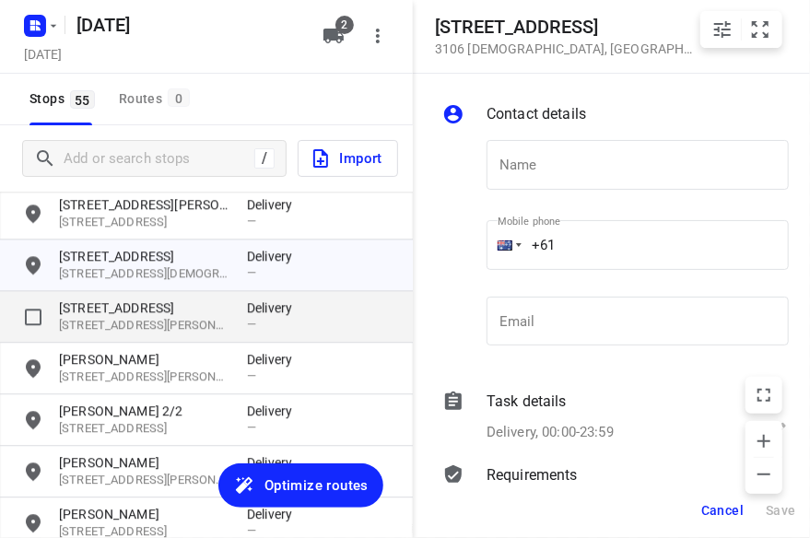
click at [147, 310] on p "[STREET_ADDRESS]" at bounding box center [143, 307] width 169 height 18
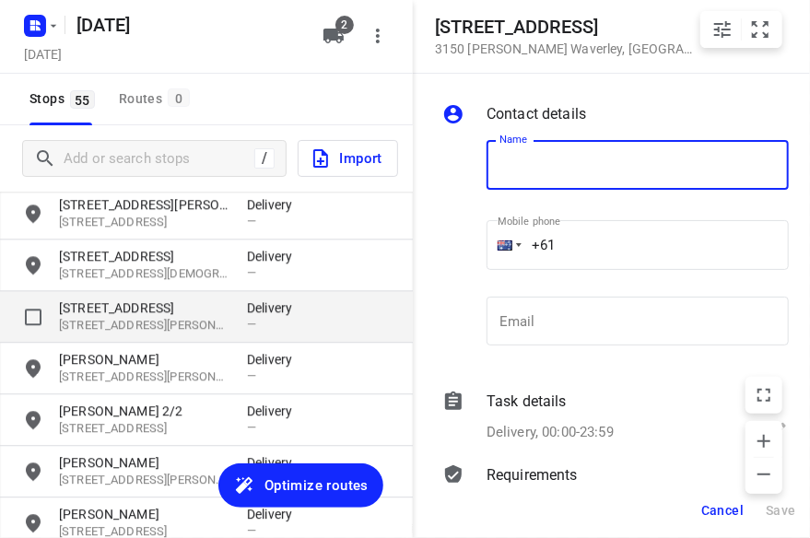
type input "G"
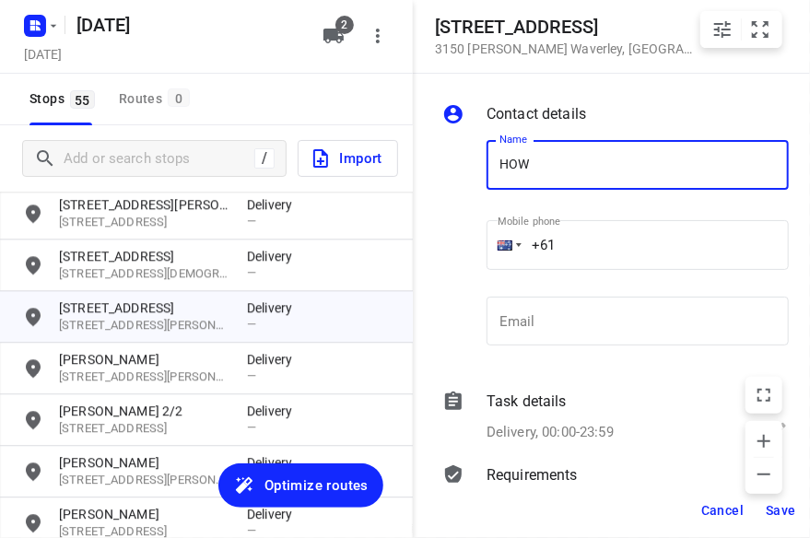
type input "HOW MAN MOK"
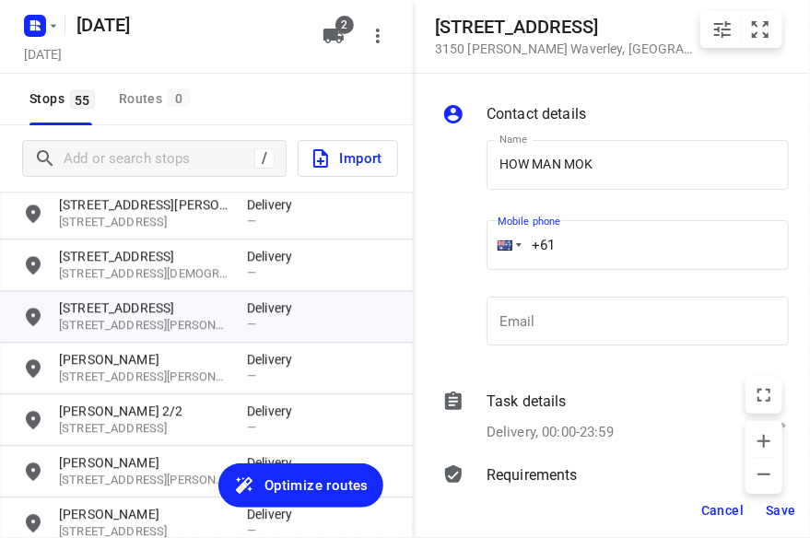
drag, startPoint x: 578, startPoint y: 235, endPoint x: 507, endPoint y: 236, distance: 71.9
click at [511, 237] on div "+61" at bounding box center [637, 245] width 302 height 50
paste input "413677689"
type input "[PHONE_NUMBER]"
click at [776, 508] on span "Save" at bounding box center [780, 510] width 30 height 15
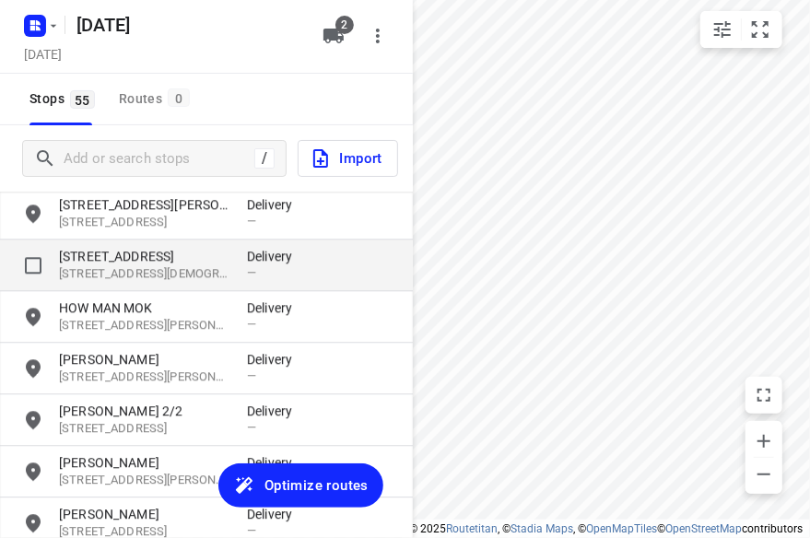
click at [161, 255] on p "[STREET_ADDRESS]" at bounding box center [143, 256] width 169 height 18
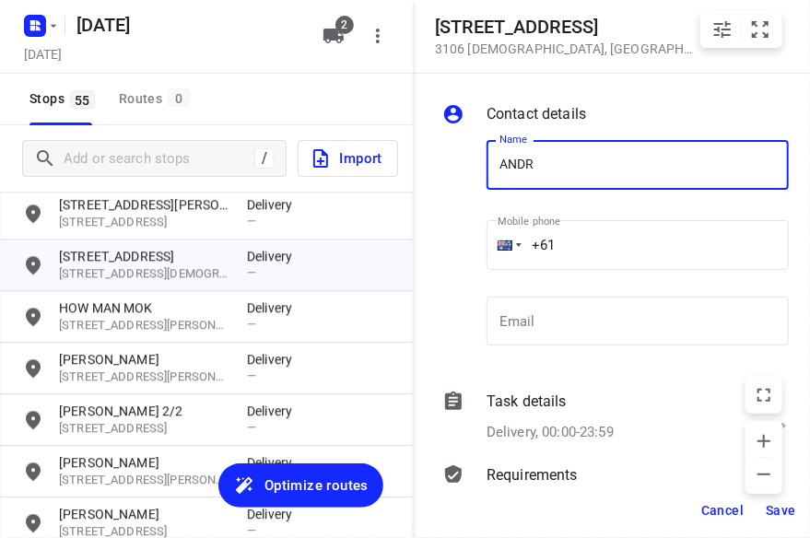
click at [509, 166] on input "ANDR" at bounding box center [637, 165] width 302 height 50
click at [494, 163] on input "ANDR" at bounding box center [637, 165] width 302 height 50
click at [551, 168] on input "SANDR" at bounding box center [637, 165] width 302 height 50
click at [565, 148] on input "SANDR" at bounding box center [637, 165] width 302 height 50
type input "[PERSON_NAME]"
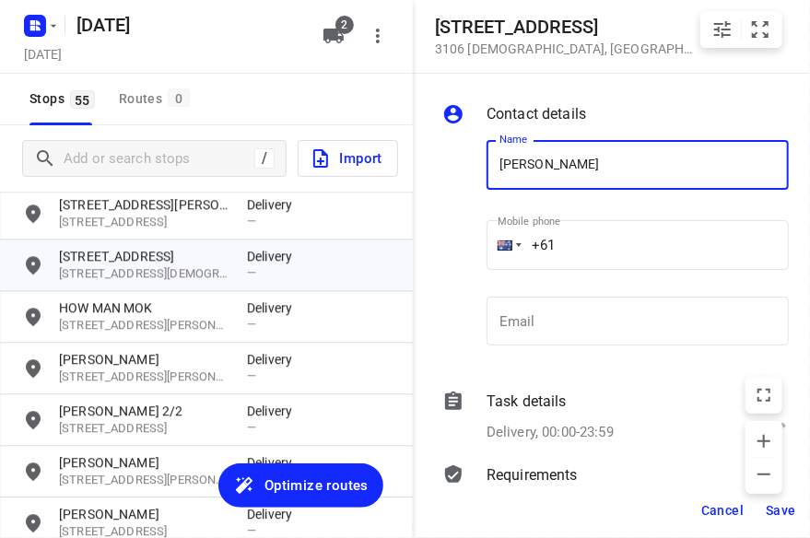
drag, startPoint x: 601, startPoint y: 240, endPoint x: 481, endPoint y: 252, distance: 120.3
click at [481, 252] on div "Mobile phone +61 ​" at bounding box center [637, 250] width 317 height 85
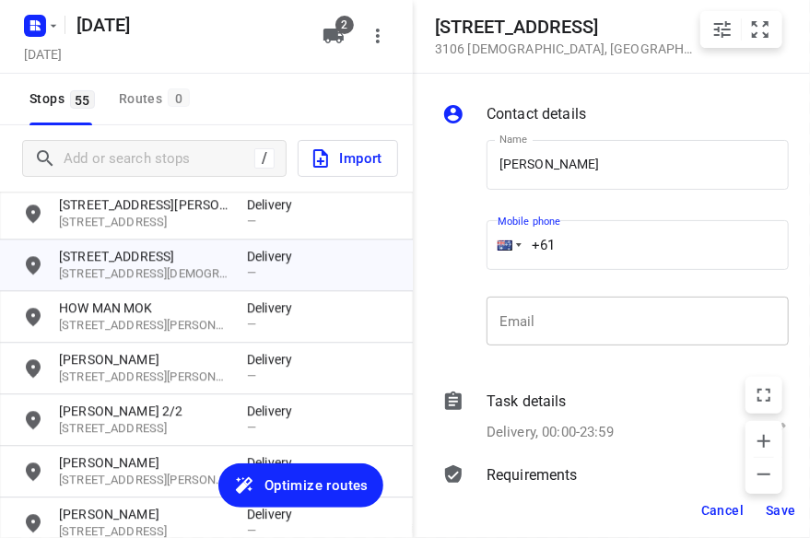
paste input "448993758"
type input "[PHONE_NUMBER]"
click at [789, 510] on span "Save" at bounding box center [780, 510] width 30 height 15
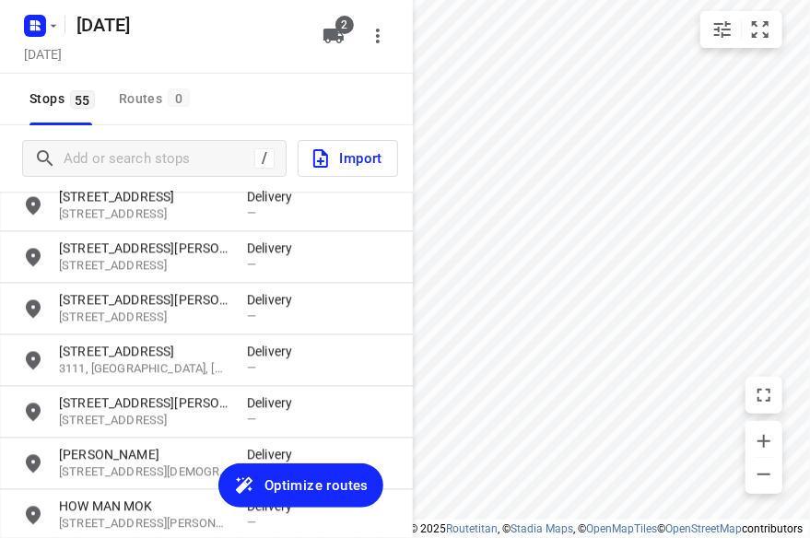
scroll to position [1414, 0]
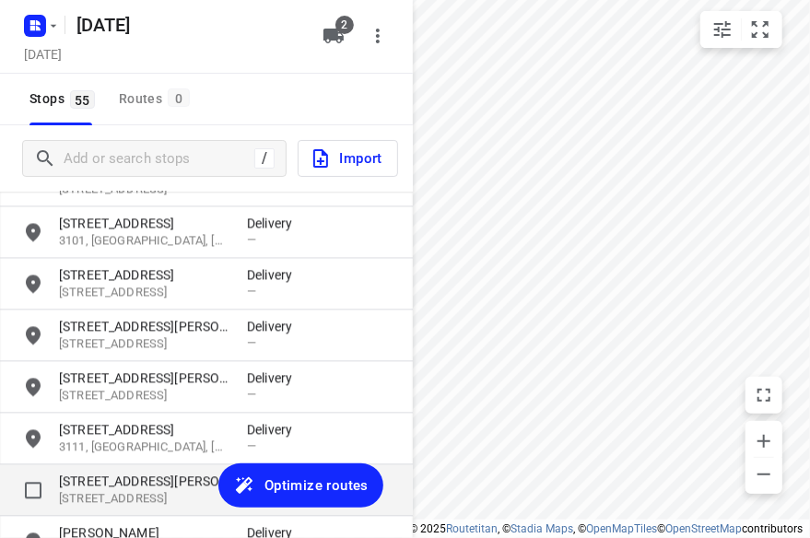
click at [113, 477] on p "[STREET_ADDRESS][PERSON_NAME]" at bounding box center [143, 481] width 169 height 18
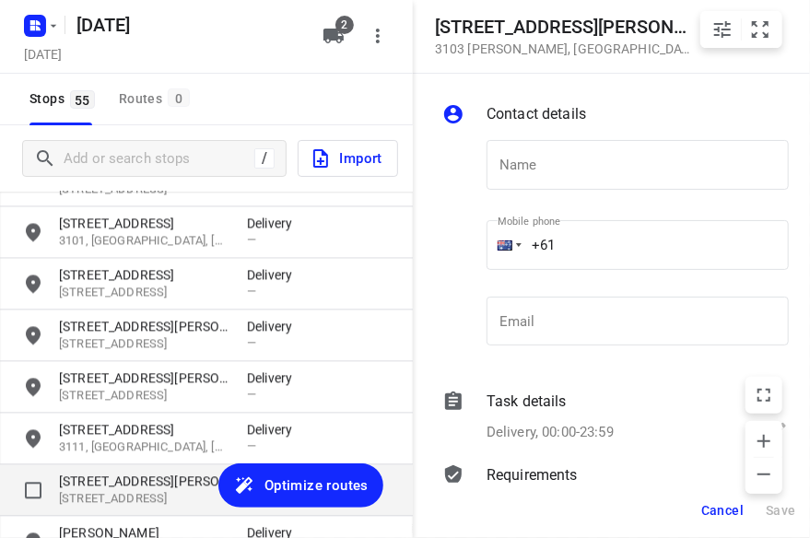
type input "X"
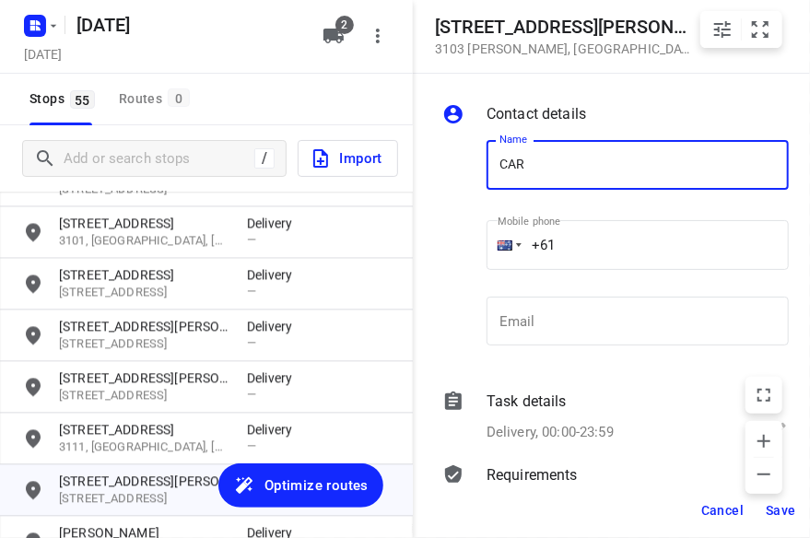
type input "[PERSON_NAME]"
drag, startPoint x: 512, startPoint y: 242, endPoint x: 479, endPoint y: 250, distance: 34.0
click at [479, 250] on div "Mobile phone +61 ​" at bounding box center [637, 250] width 317 height 85
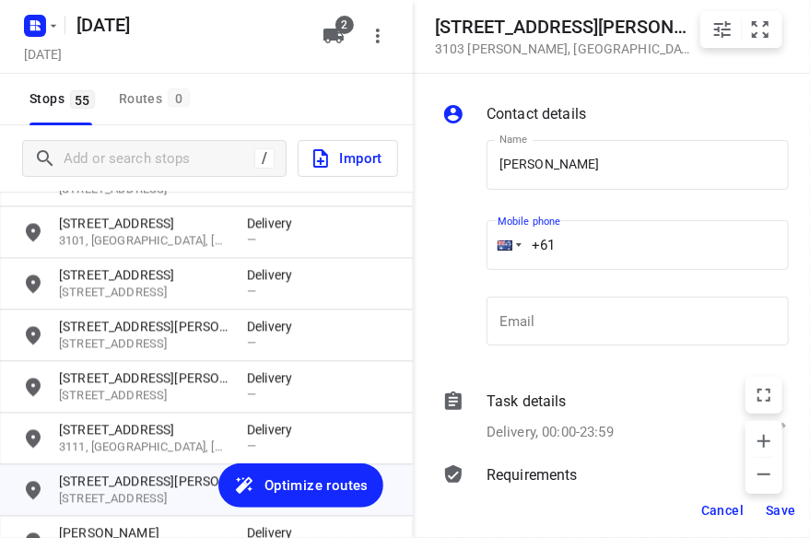
paste input "434189288"
type input "[PHONE_NUMBER]"
click at [782, 514] on span "Save" at bounding box center [780, 510] width 30 height 15
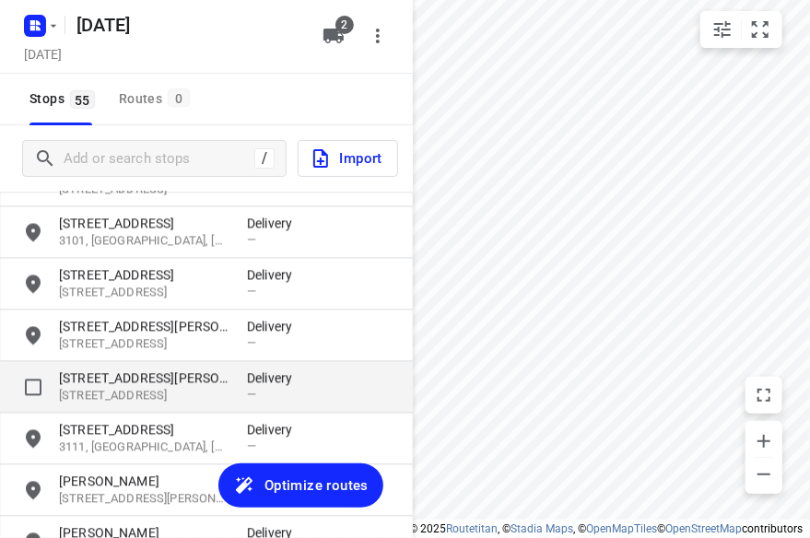
click at [127, 392] on p "[STREET_ADDRESS]" at bounding box center [143, 396] width 169 height 18
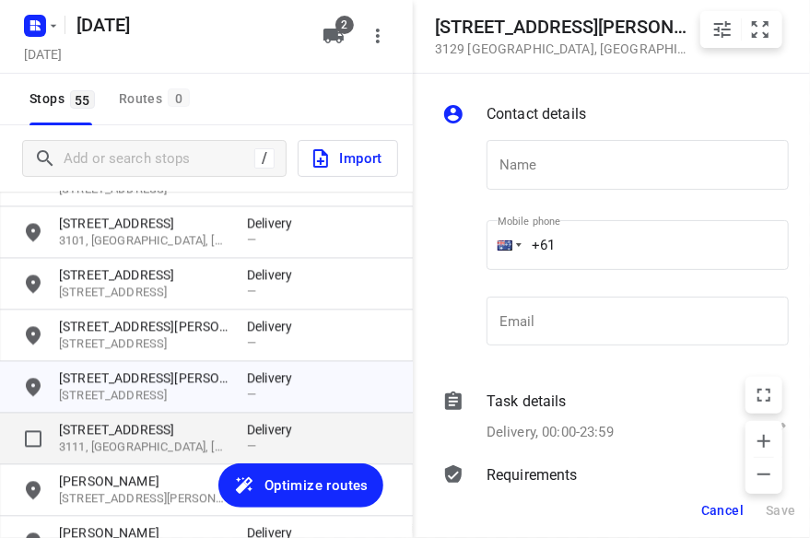
click at [111, 423] on p "[STREET_ADDRESS]" at bounding box center [143, 429] width 169 height 18
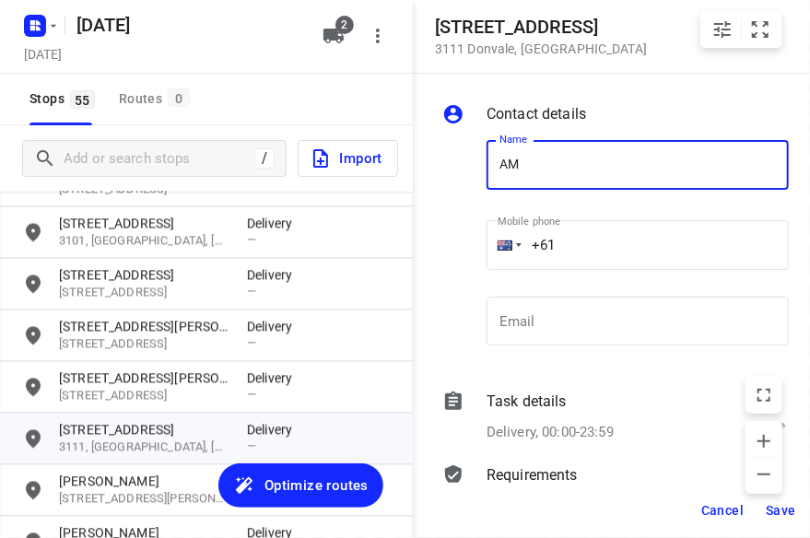
type input "[PERSON_NAME]"
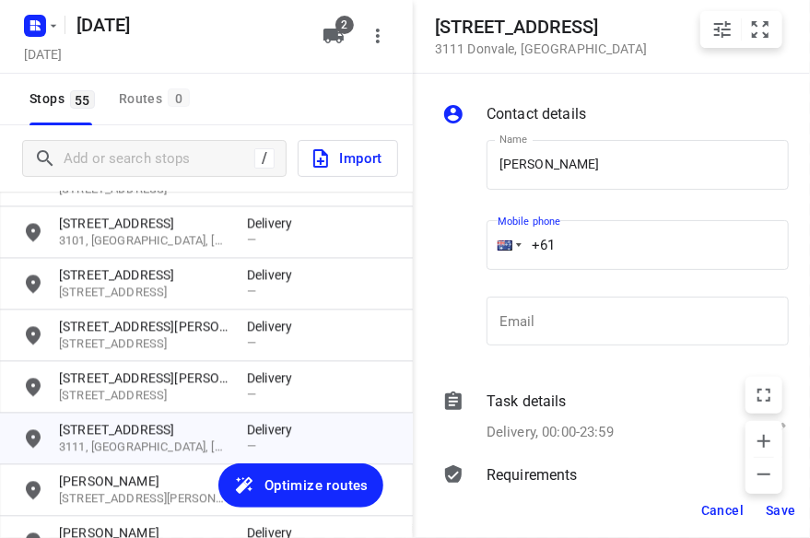
drag, startPoint x: 563, startPoint y: 247, endPoint x: 553, endPoint y: 248, distance: 10.2
click at [553, 248] on input "+61" at bounding box center [637, 245] width 302 height 50
drag, startPoint x: 521, startPoint y: 253, endPoint x: 484, endPoint y: 257, distance: 37.9
click at [484, 256] on div "Mobile phone +61 ​" at bounding box center [637, 250] width 317 height 85
paste input "421906306"
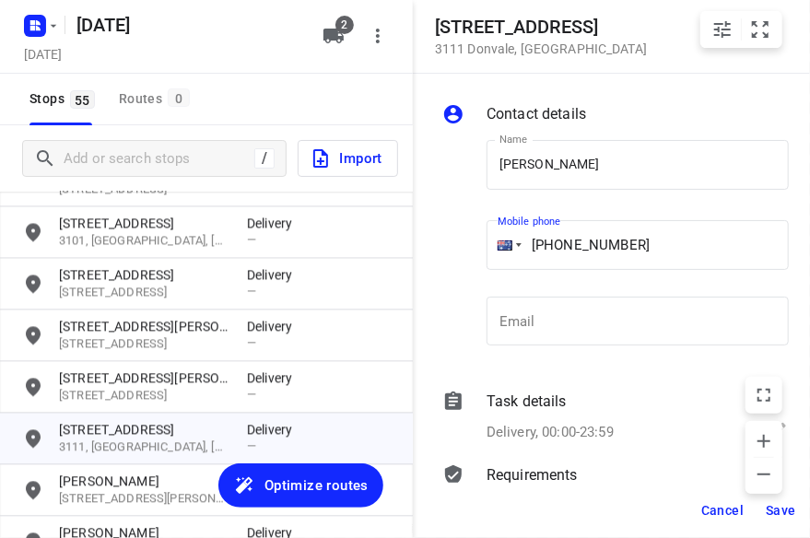
type input "[PHONE_NUMBER]"
click at [776, 509] on span "Save" at bounding box center [780, 510] width 30 height 15
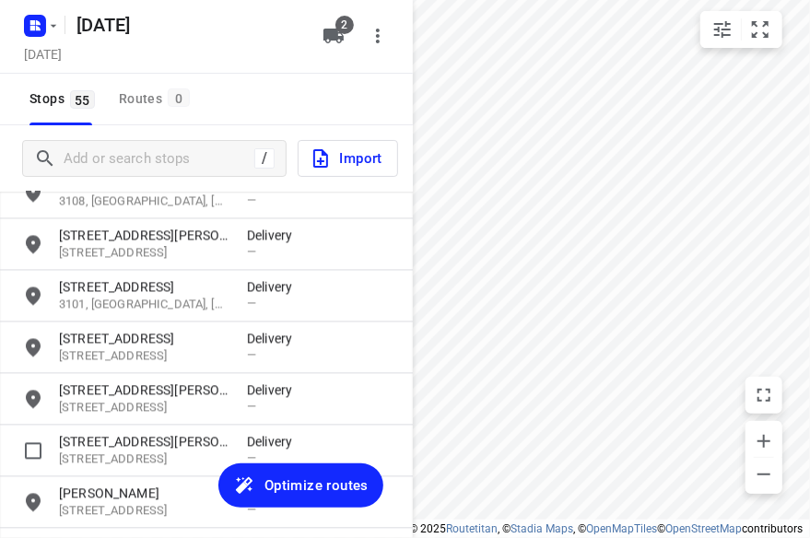
scroll to position [1322, 0]
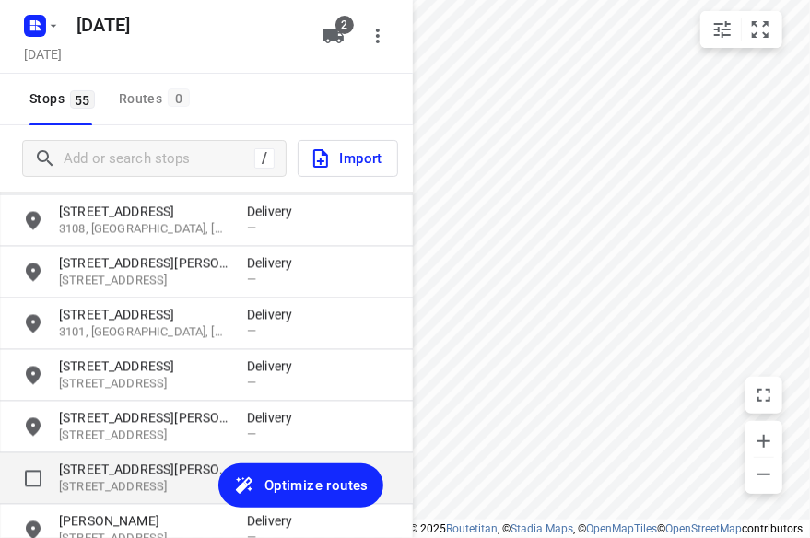
click at [103, 485] on p "[STREET_ADDRESS]" at bounding box center [143, 488] width 169 height 18
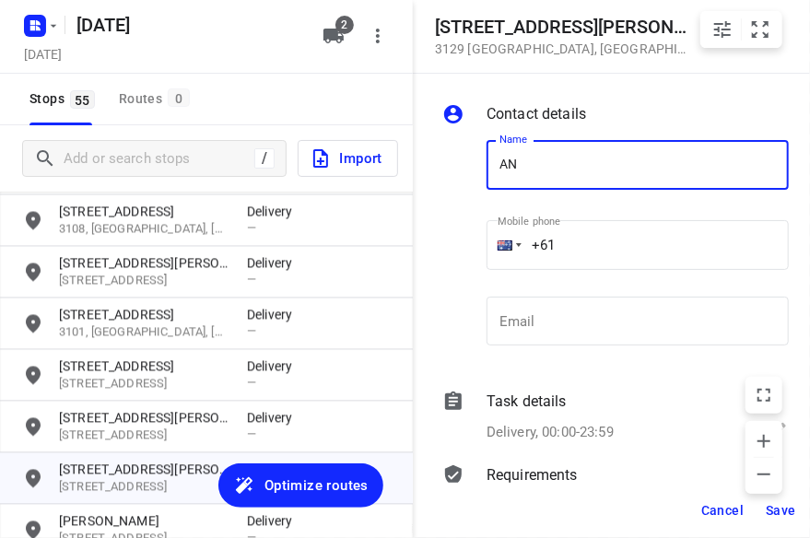
type input "[PERSON_NAME]"
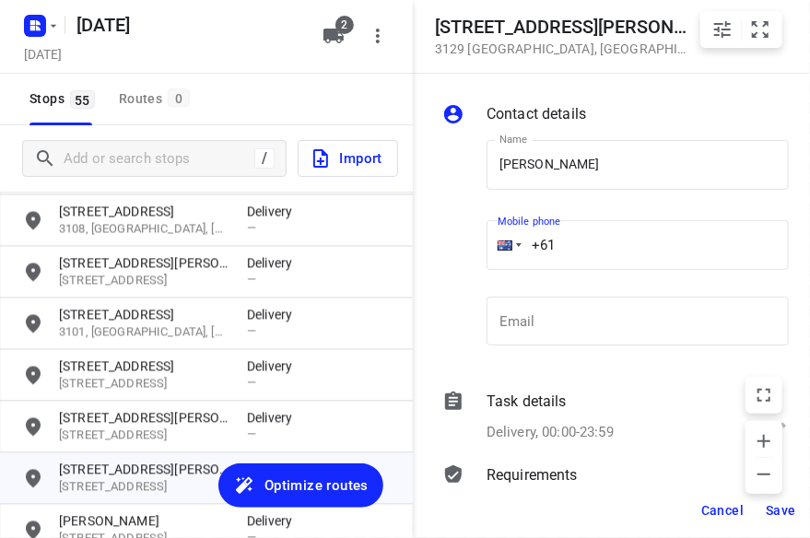
drag, startPoint x: 595, startPoint y: 246, endPoint x: 481, endPoint y: 246, distance: 114.2
click at [481, 246] on div "Mobile phone +61 ​" at bounding box center [637, 250] width 317 height 85
paste input "433016221"
type input "[PHONE_NUMBER]"
click at [774, 513] on span "Save" at bounding box center [780, 510] width 30 height 15
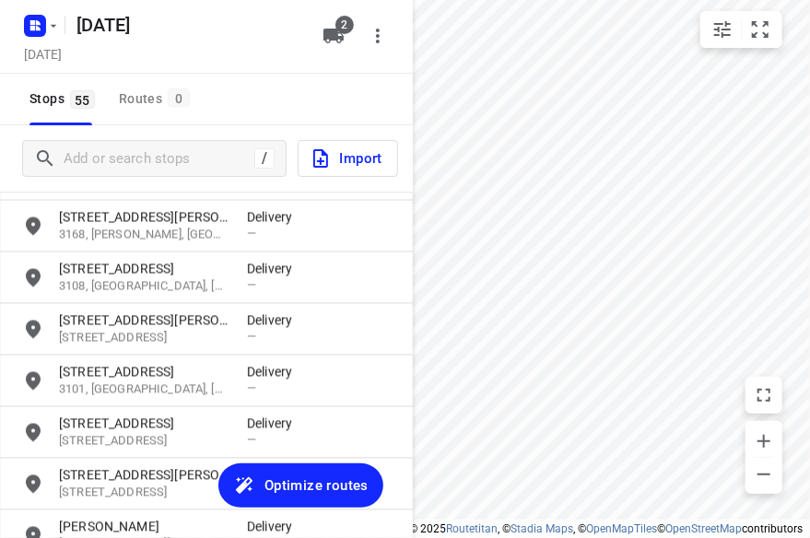
scroll to position [1230, 0]
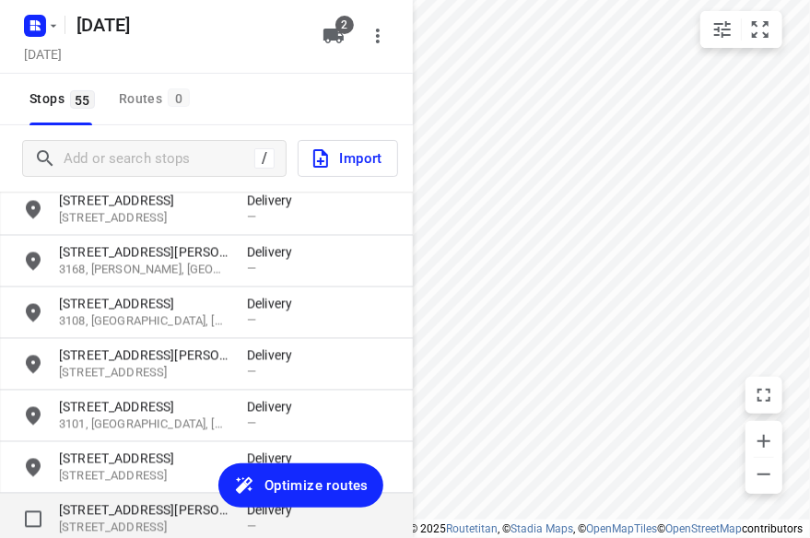
click at [121, 524] on p "[STREET_ADDRESS]" at bounding box center [143, 529] width 169 height 18
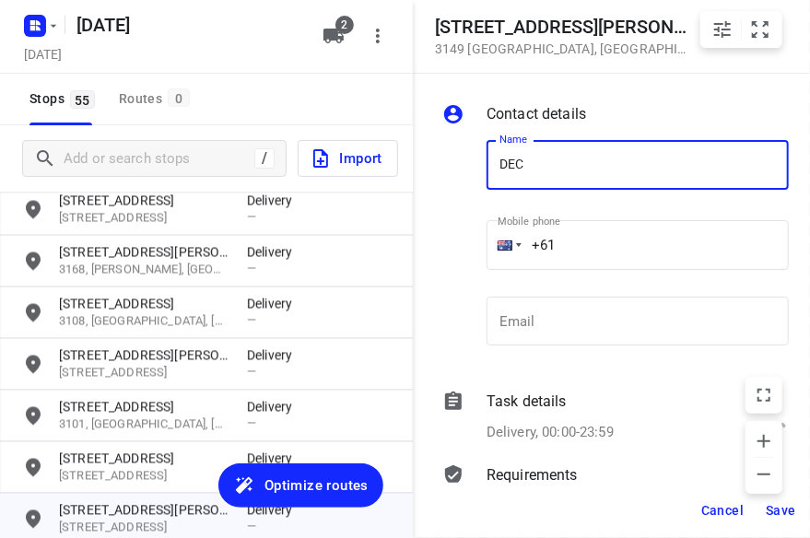
type input "DEC TANG 3/42"
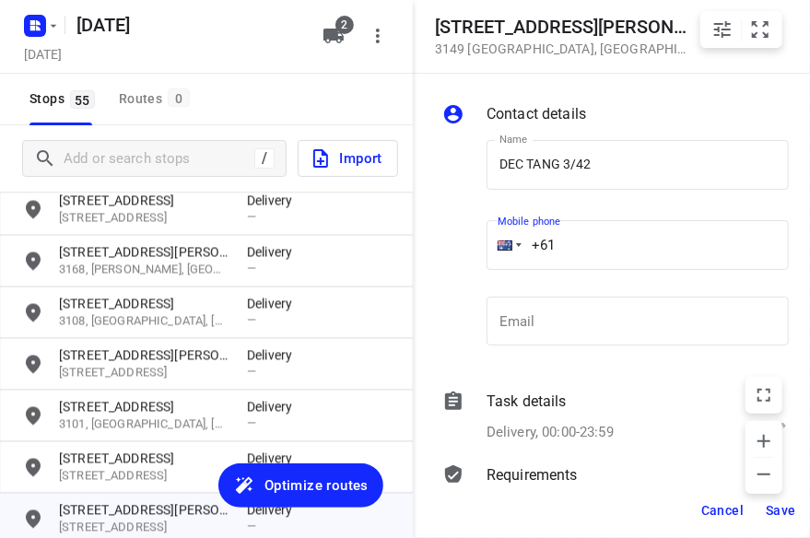
drag, startPoint x: 523, startPoint y: 251, endPoint x: 478, endPoint y: 251, distance: 45.1
click at [481, 251] on div "Mobile phone +61 ​" at bounding box center [637, 250] width 317 height 85
paste input "423146688"
type input "[PHONE_NUMBER]"
click at [771, 510] on span "Save" at bounding box center [780, 510] width 30 height 15
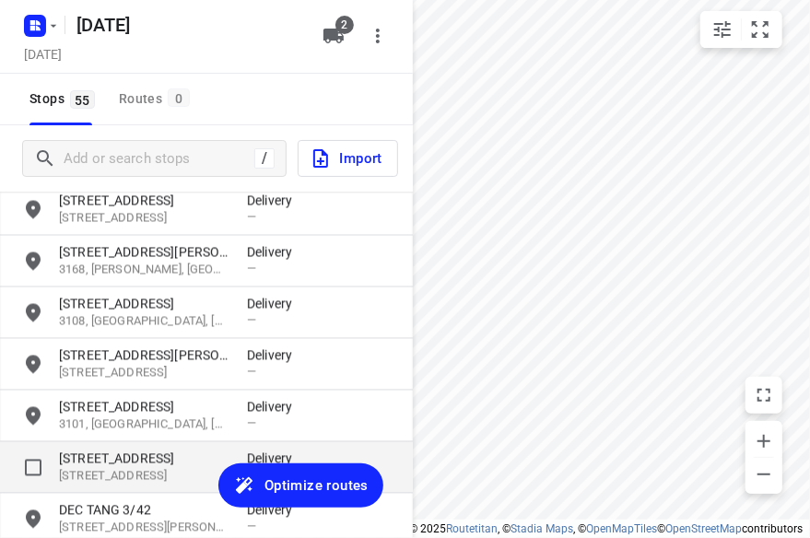
click at [181, 463] on p "[STREET_ADDRESS]" at bounding box center [143, 459] width 169 height 18
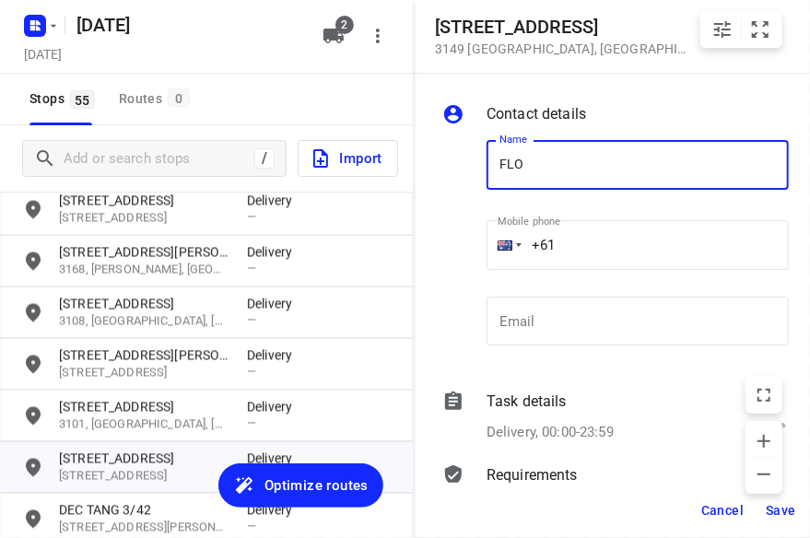
type input "[PERSON_NAME] 3/436"
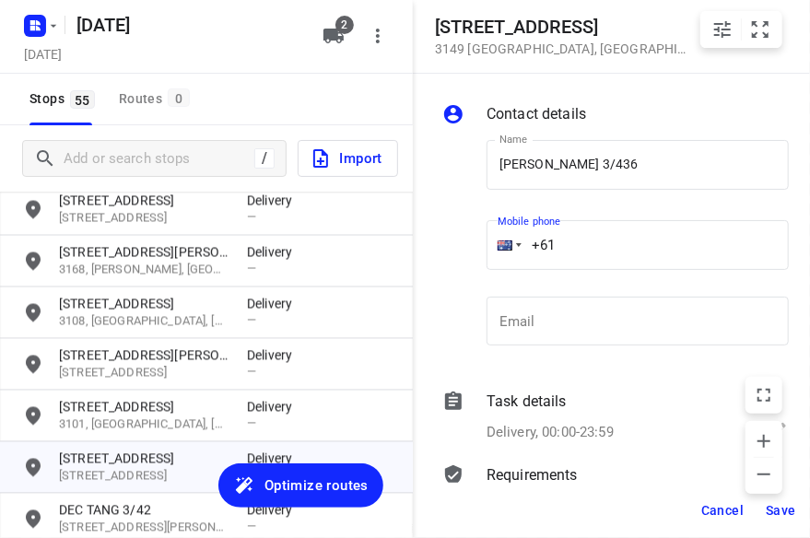
click at [578, 244] on input "+61" at bounding box center [637, 245] width 302 height 50
drag, startPoint x: 584, startPoint y: 242, endPoint x: 479, endPoint y: 248, distance: 105.2
click at [479, 248] on div "Mobile phone +61 ​" at bounding box center [637, 250] width 317 height 85
paste input "468493238"
type input "[PHONE_NUMBER]"
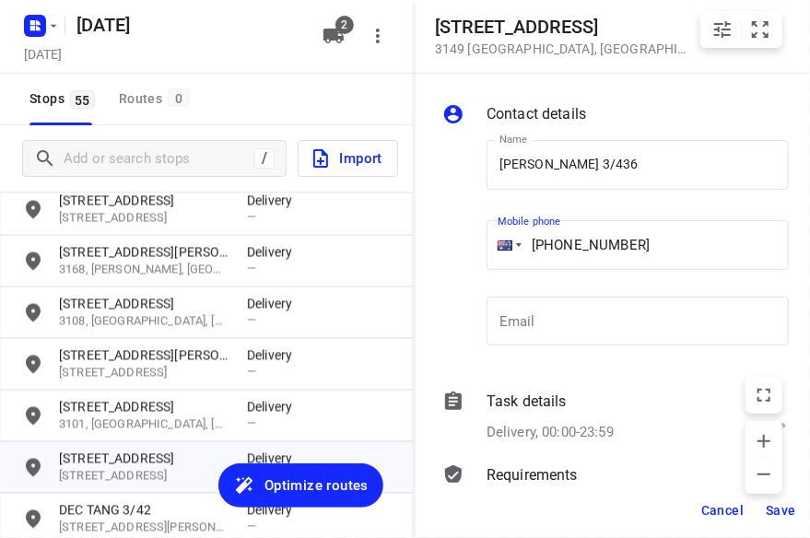
click at [789, 500] on button "Save" at bounding box center [780, 510] width 45 height 33
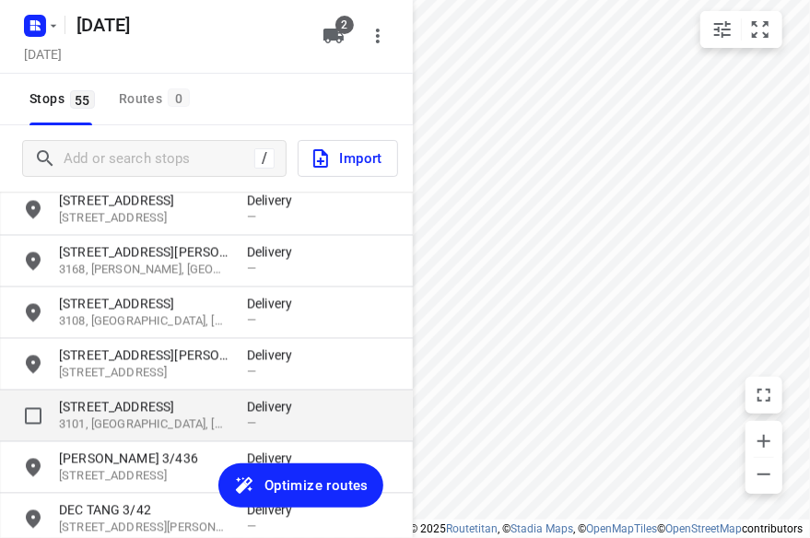
click at [88, 419] on p "3101, [GEOGRAPHIC_DATA], [GEOGRAPHIC_DATA]" at bounding box center [143, 425] width 169 height 18
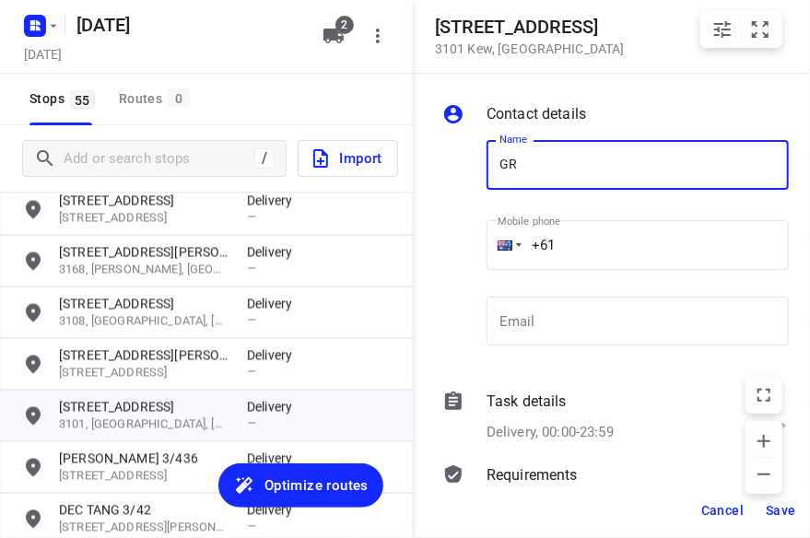
type input "[PERSON_NAME] 309/369"
click at [591, 254] on input "+61" at bounding box center [637, 245] width 302 height 50
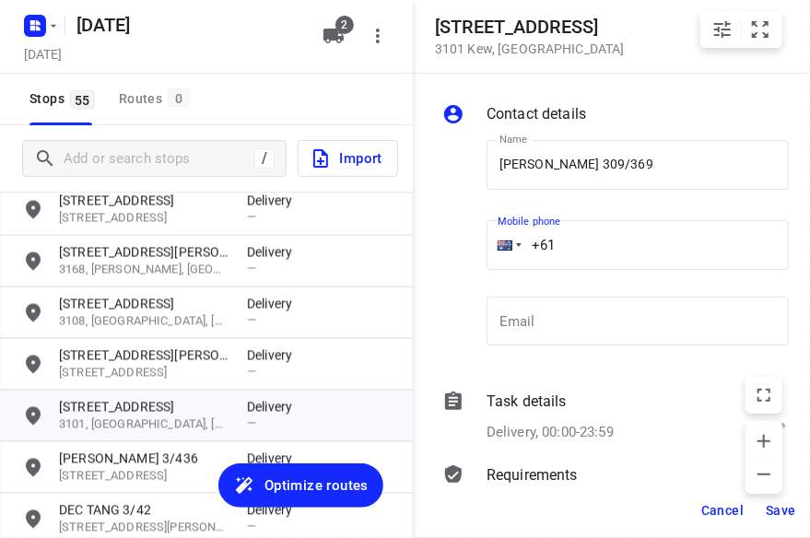
drag, startPoint x: 574, startPoint y: 251, endPoint x: 505, endPoint y: 275, distance: 73.1
click at [486, 255] on div "+61" at bounding box center [637, 245] width 302 height 50
paste input "417784668"
type input "[PHONE_NUMBER]"
click at [779, 509] on span "Save" at bounding box center [780, 510] width 30 height 15
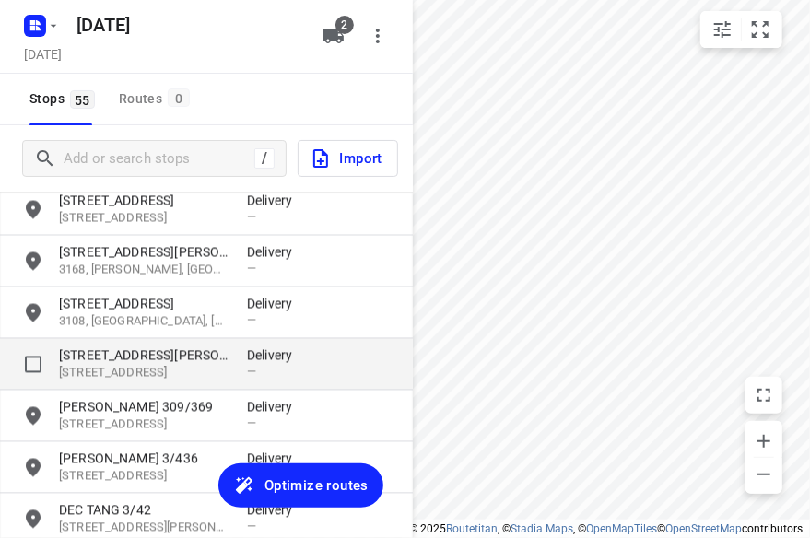
click at [148, 363] on p "[STREET_ADDRESS][PERSON_NAME]" at bounding box center [143, 355] width 169 height 18
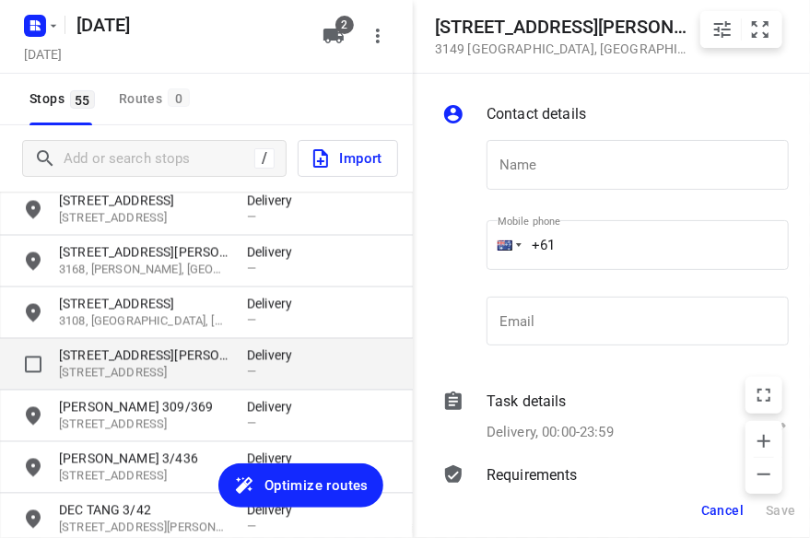
type input "H"
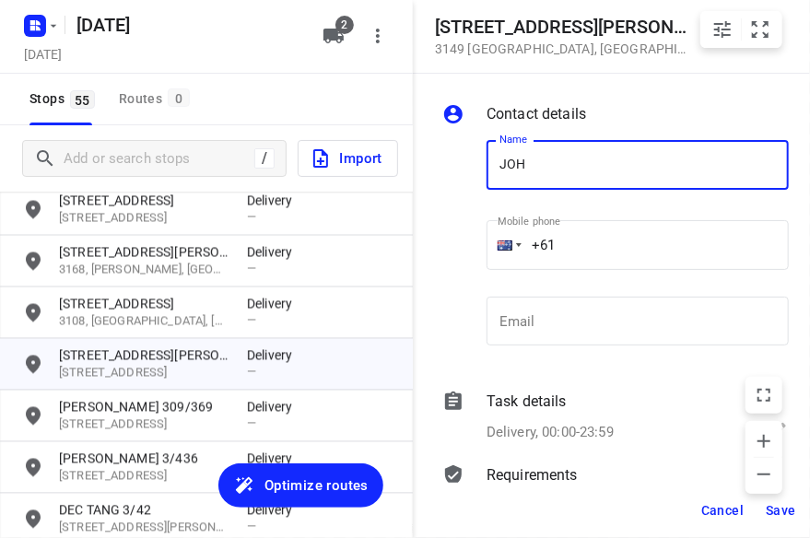
type input "[PERSON_NAME] 1/56"
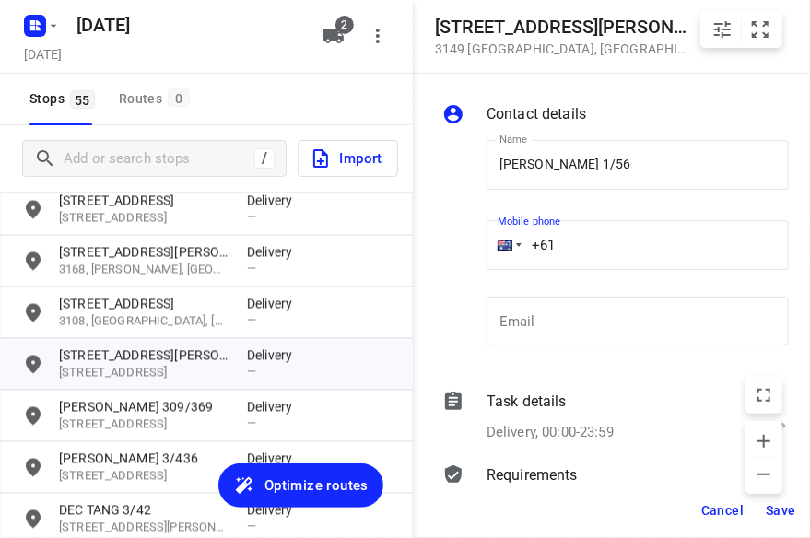
drag, startPoint x: 578, startPoint y: 243, endPoint x: 433, endPoint y: 253, distance: 145.9
click at [442, 253] on div "Name [PERSON_NAME] 1/56 Name Mobile phone +61 ​ Email Email" at bounding box center [615, 246] width 354 height 243
paste input "433708869"
type input "[PHONE_NUMBER]"
click at [781, 516] on span "Save" at bounding box center [780, 510] width 30 height 15
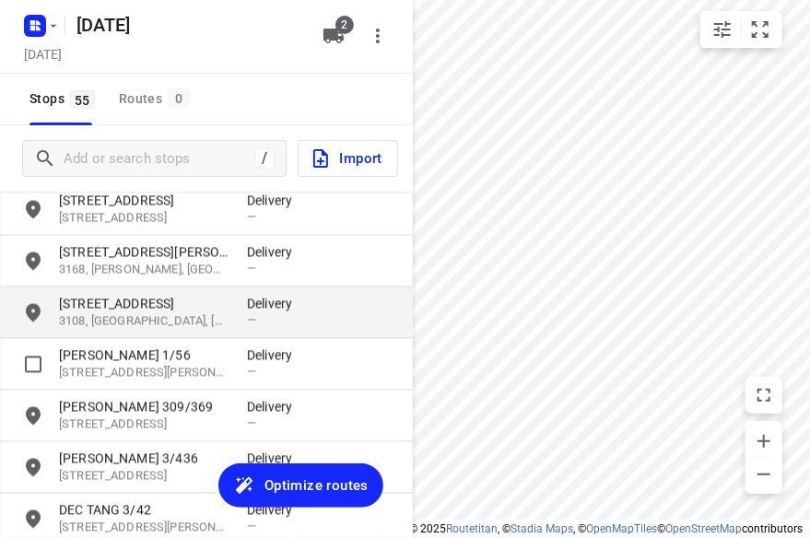
click at [160, 320] on p "3108, [GEOGRAPHIC_DATA], [GEOGRAPHIC_DATA]" at bounding box center [143, 322] width 169 height 18
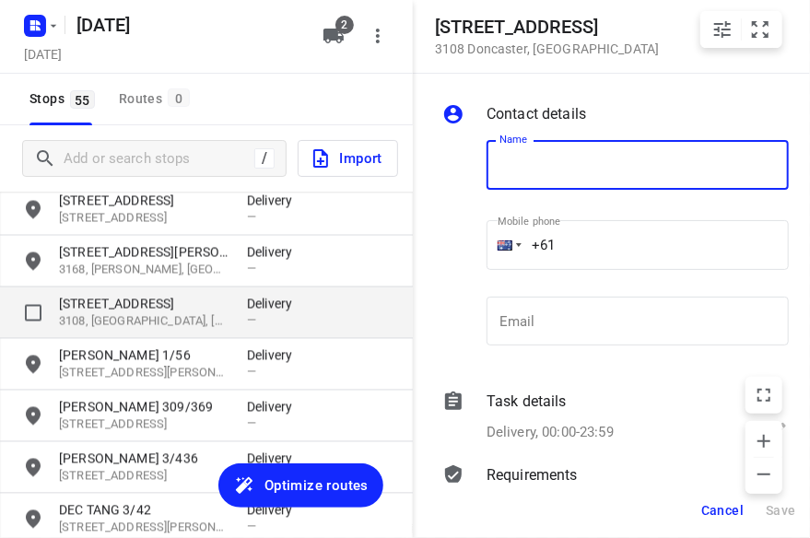
type input "H"
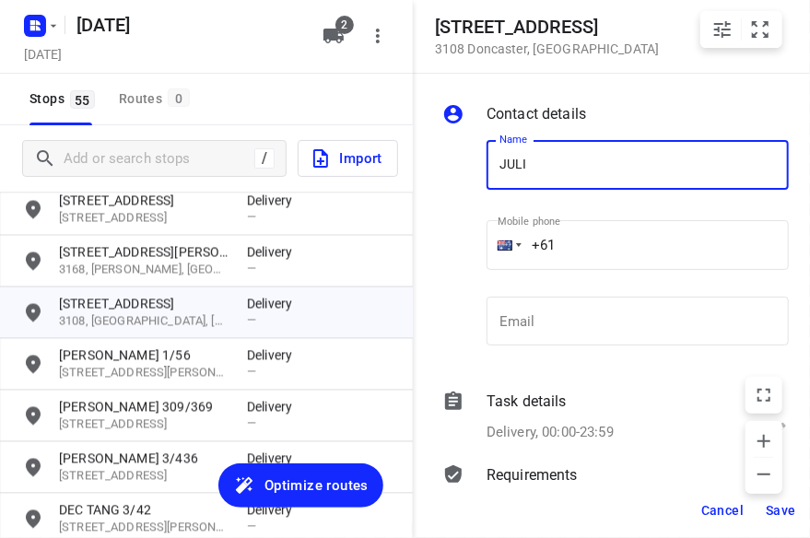
type input "[PERSON_NAME]"
drag, startPoint x: 646, startPoint y: 251, endPoint x: 450, endPoint y: 257, distance: 196.3
click at [450, 257] on div "Name [PERSON_NAME] Name Mobile phone +61 ​ Email Email" at bounding box center [615, 246] width 354 height 243
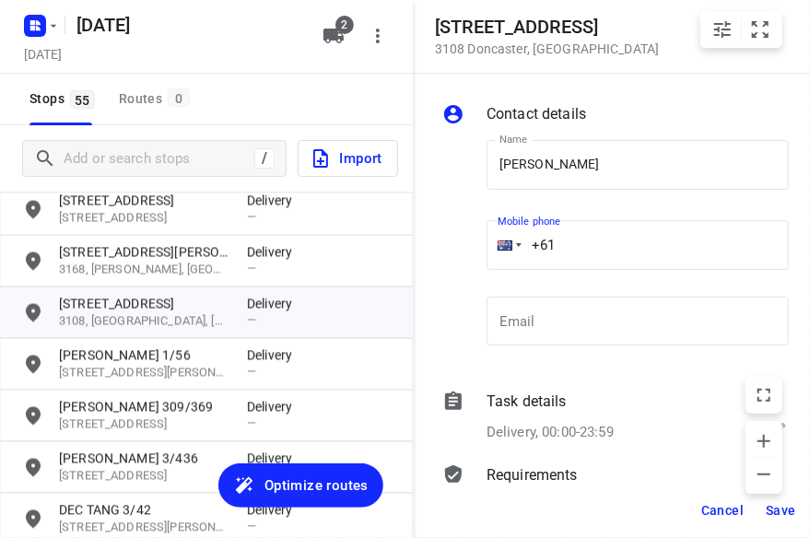
paste input "451074668"
type input "[PHONE_NUMBER]"
click at [770, 512] on span "Save" at bounding box center [780, 510] width 30 height 15
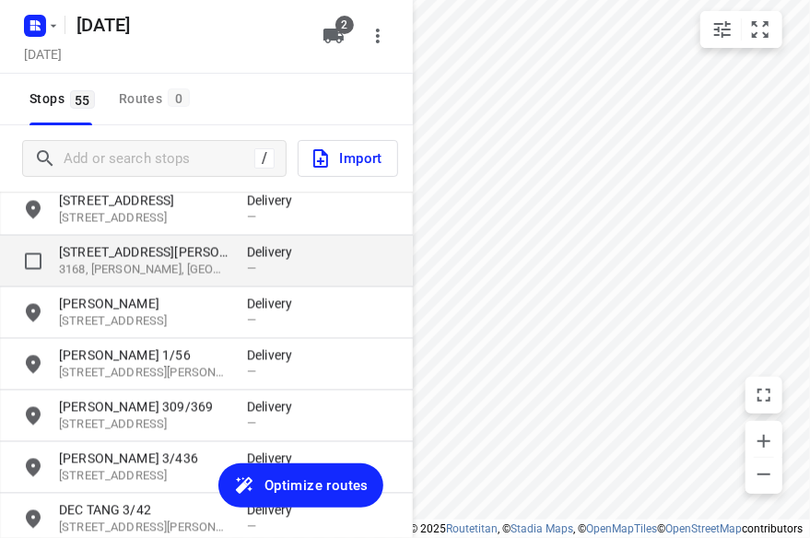
click at [127, 251] on p "[STREET_ADDRESS][PERSON_NAME]" at bounding box center [143, 252] width 169 height 18
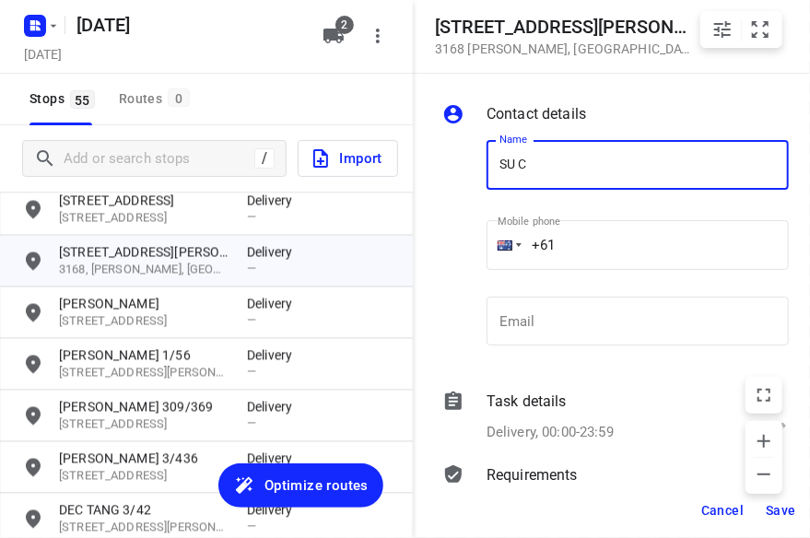
type input "SU CHOO"
drag, startPoint x: 575, startPoint y: 247, endPoint x: 469, endPoint y: 246, distance: 105.9
click at [472, 246] on div "Name SU CHOO Name Mobile phone +61 ​ Email Email" at bounding box center [615, 246] width 354 height 243
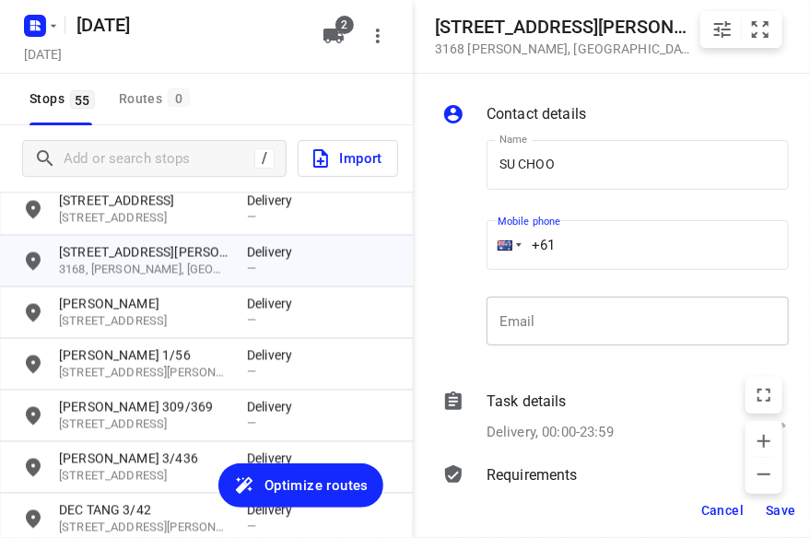
paste input "412464420"
type input "[PHONE_NUMBER]"
click at [766, 511] on span "Save" at bounding box center [780, 510] width 30 height 15
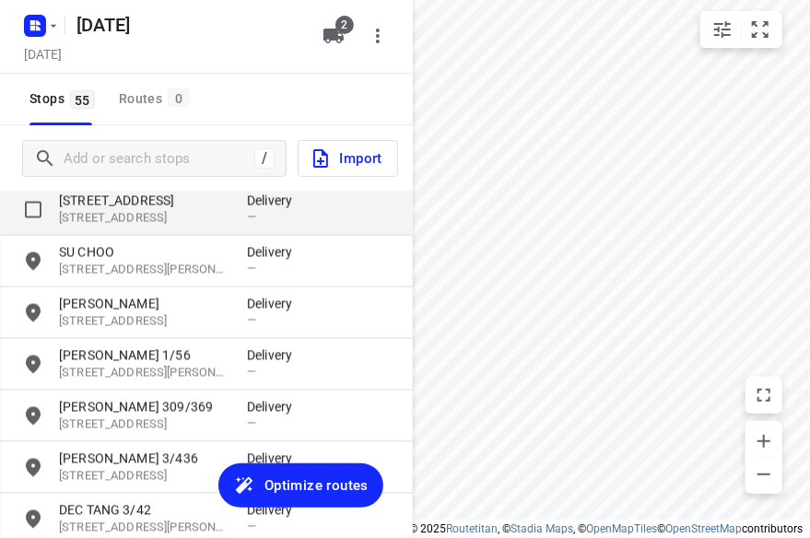
click at [146, 221] on p "[STREET_ADDRESS]" at bounding box center [143, 219] width 169 height 18
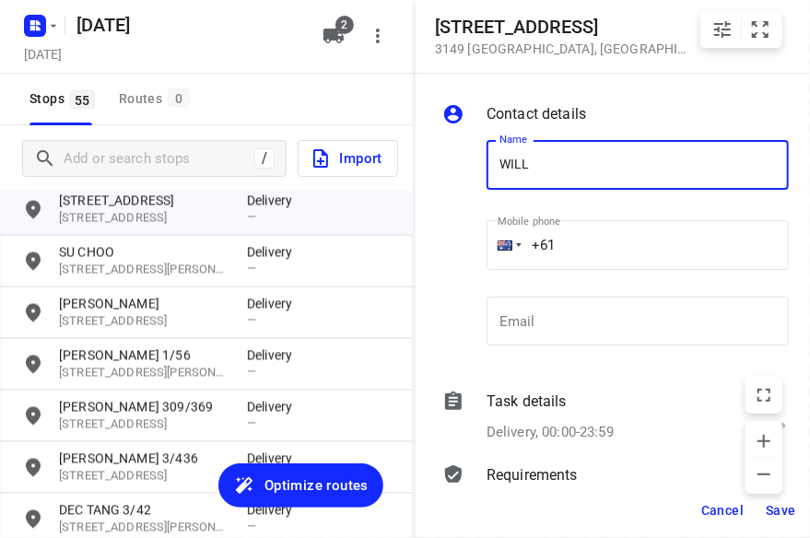
type input "[PERSON_NAME]"
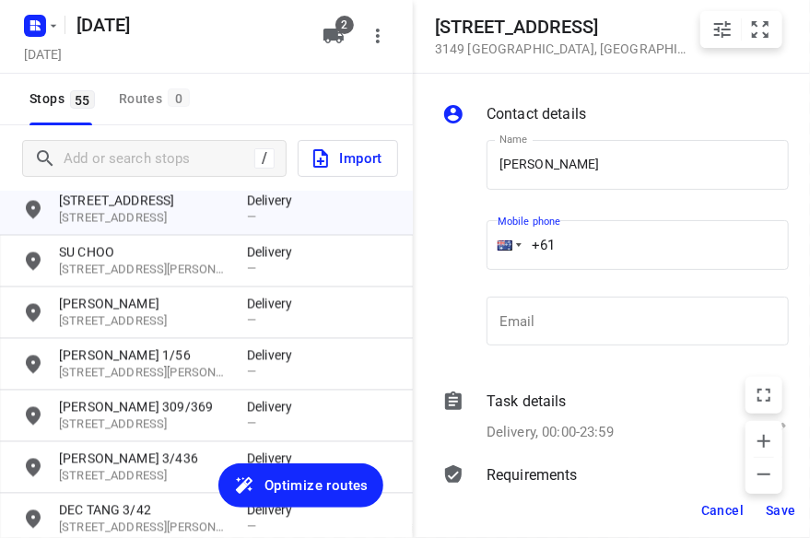
drag, startPoint x: 587, startPoint y: 235, endPoint x: 451, endPoint y: 245, distance: 135.8
click at [451, 244] on div "Name [PERSON_NAME] Name Mobile phone +61 ​ Email Email" at bounding box center [615, 246] width 354 height 243
paste input "433038828"
type input "[PHONE_NUMBER]"
click at [783, 514] on span "Save" at bounding box center [780, 510] width 30 height 15
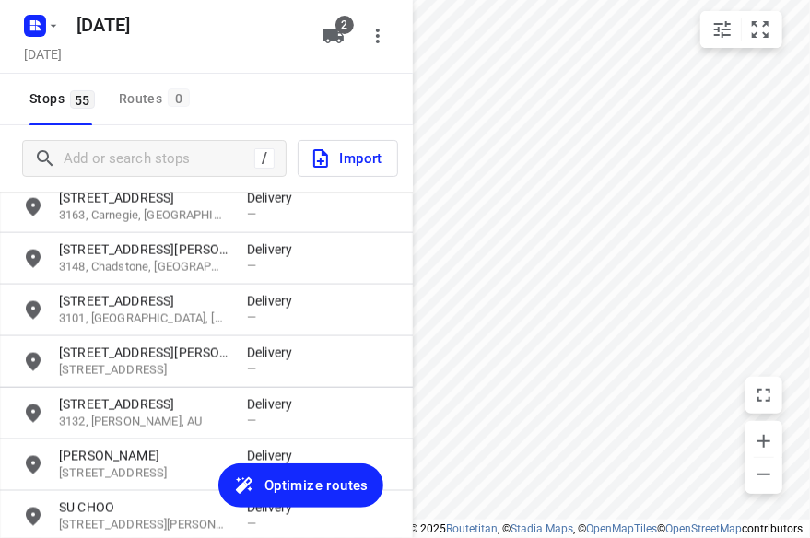
scroll to position [953, 0]
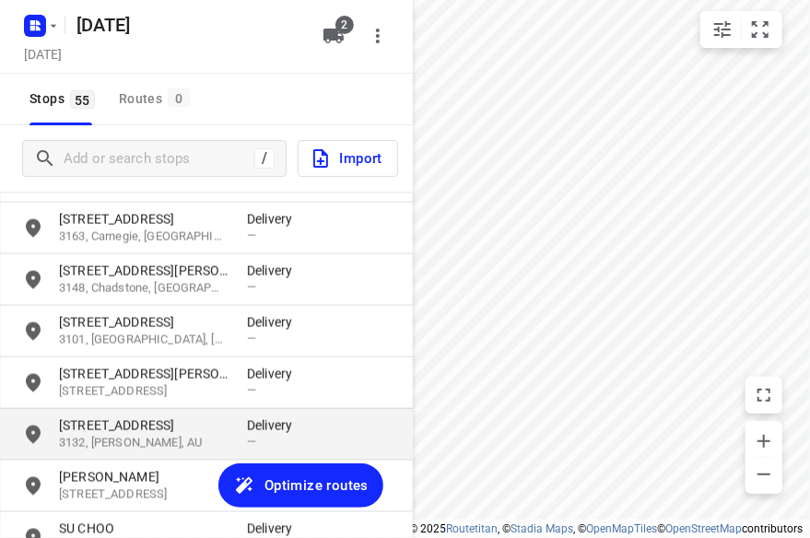
drag, startPoint x: 109, startPoint y: 371, endPoint x: 111, endPoint y: 408, distance: 36.9
click at [109, 371] on div "[STREET_ADDRESS][PERSON_NAME][PERSON_NAME] Delivery — [STREET_ADDRESS][GEOGRAPH…" at bounding box center [206, 382] width 413 height 381
click at [109, 426] on p "[STREET_ADDRESS]" at bounding box center [143, 425] width 169 height 18
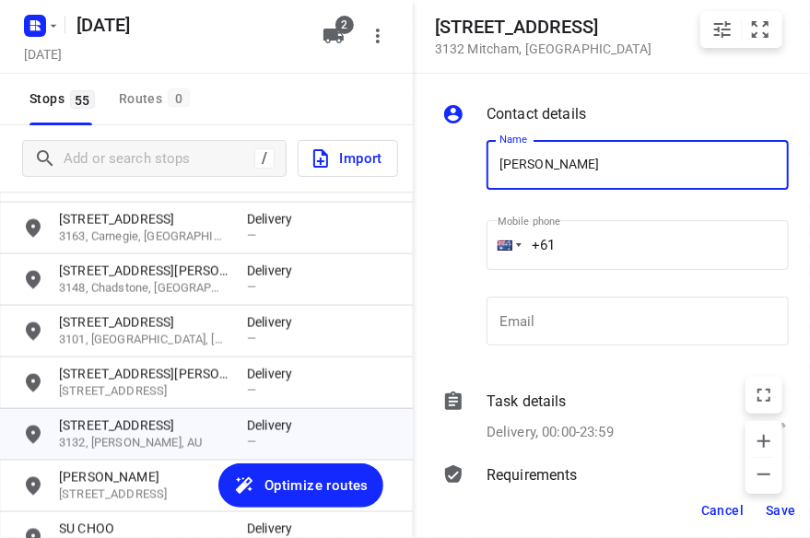
type input "[PERSON_NAME] 3/28"
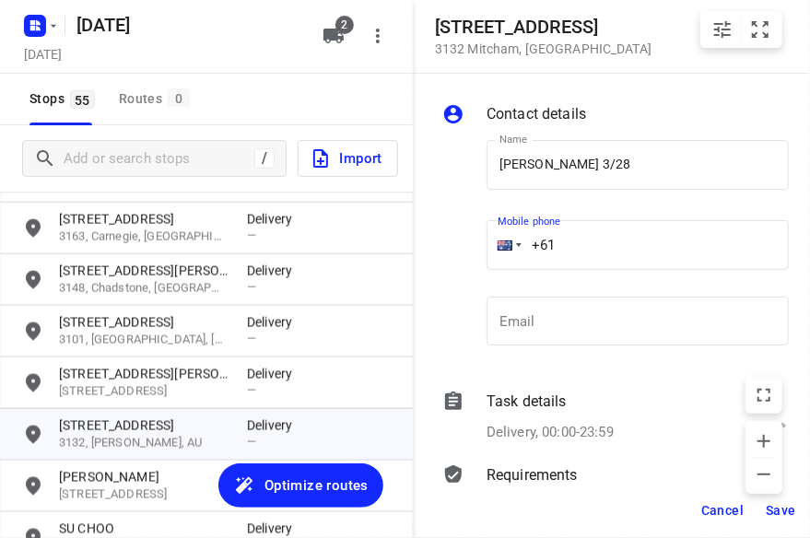
click at [575, 239] on input "+61" at bounding box center [637, 245] width 302 height 50
drag, startPoint x: 511, startPoint y: 249, endPoint x: 446, endPoint y: 253, distance: 65.6
click at [446, 253] on div "Name [PERSON_NAME] 3/28 Name Mobile phone +61 ​ Email Email" at bounding box center [615, 246] width 354 height 243
paste input "417723320"
type input "[PHONE_NUMBER]"
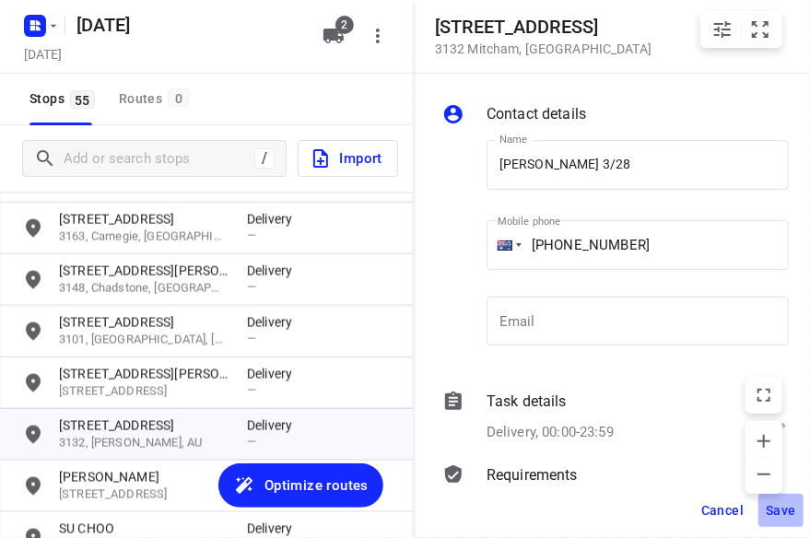
click at [773, 513] on span "Save" at bounding box center [780, 510] width 30 height 15
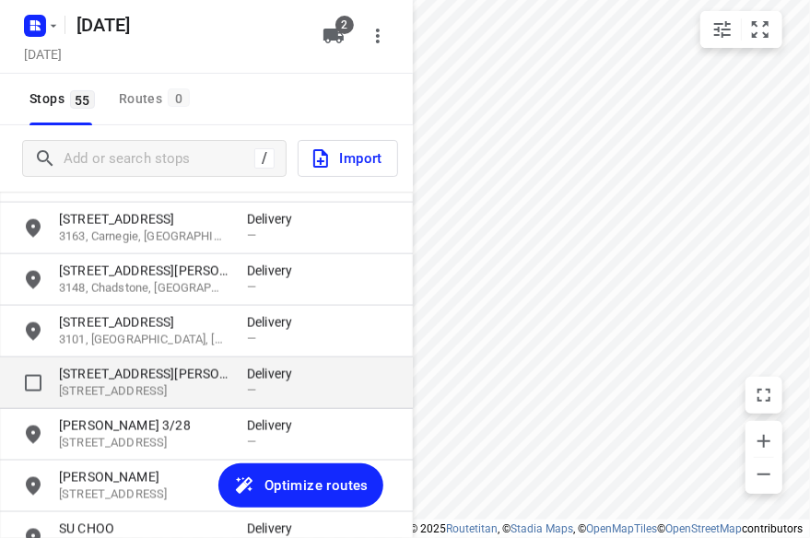
click at [123, 380] on p "[STREET_ADDRESS][PERSON_NAME]" at bounding box center [143, 374] width 169 height 18
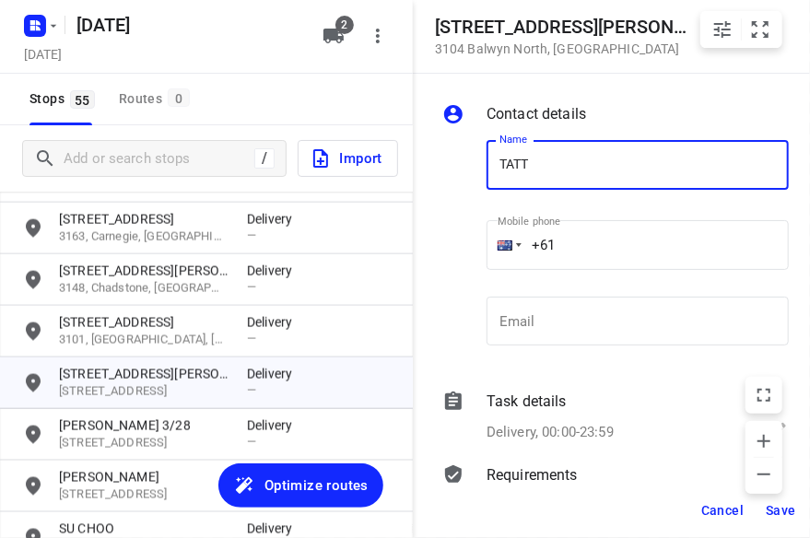
type input "TATT [PERSON_NAME]"
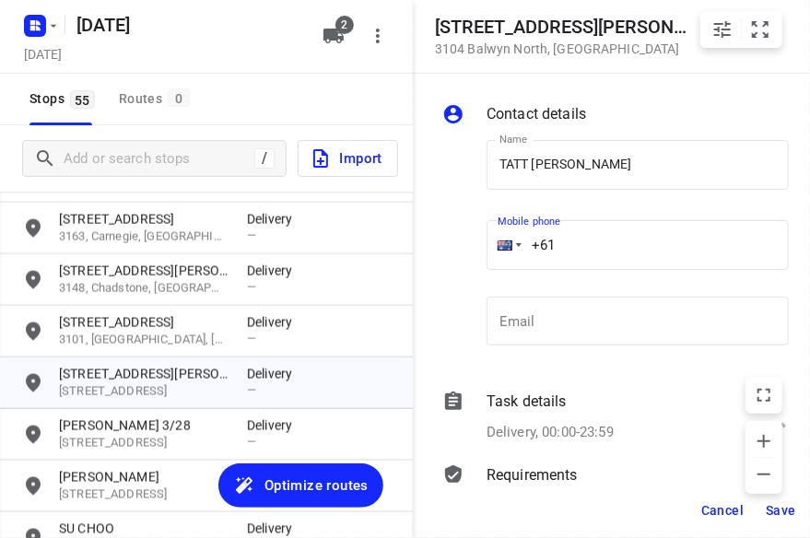
click at [439, 253] on div "Name TATT [PERSON_NAME] SAW Name Mobile phone +61 ​ Email Email" at bounding box center [615, 246] width 354 height 243
paste input "401262845"
type input "[PHONE_NUMBER]"
click at [783, 511] on span "Save" at bounding box center [780, 510] width 30 height 15
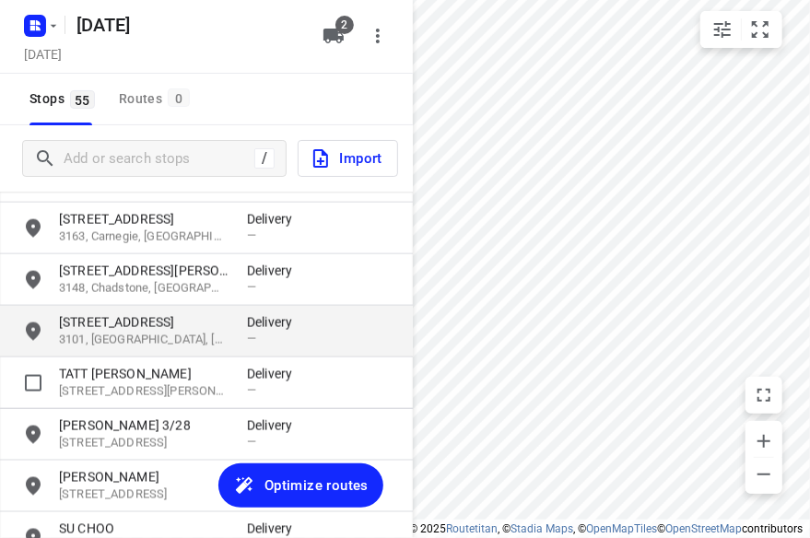
click at [87, 332] on p "3101, [GEOGRAPHIC_DATA], [GEOGRAPHIC_DATA]" at bounding box center [143, 341] width 169 height 18
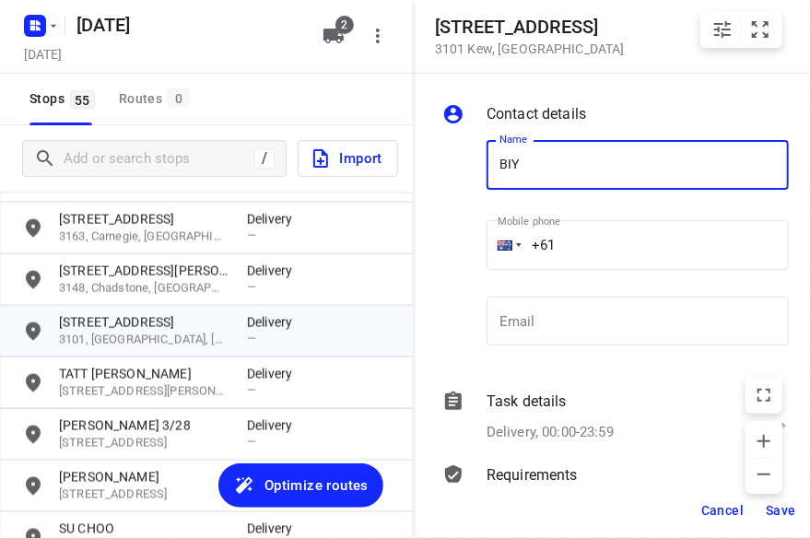
type input "BIYATI"
drag, startPoint x: 591, startPoint y: 239, endPoint x: 435, endPoint y: 240, distance: 156.6
click at [435, 240] on div "Contact details Name [PERSON_NAME] Name Mobile phone +61 ​ Email Email Task det…" at bounding box center [619, 278] width 413 height 409
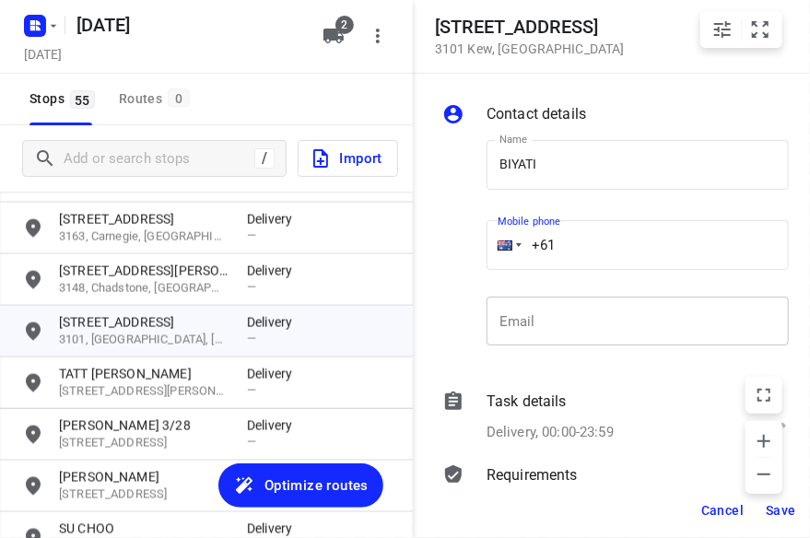
paste input "431022845"
type input "[PHONE_NUMBER]"
click at [780, 508] on span "Save" at bounding box center [780, 510] width 30 height 15
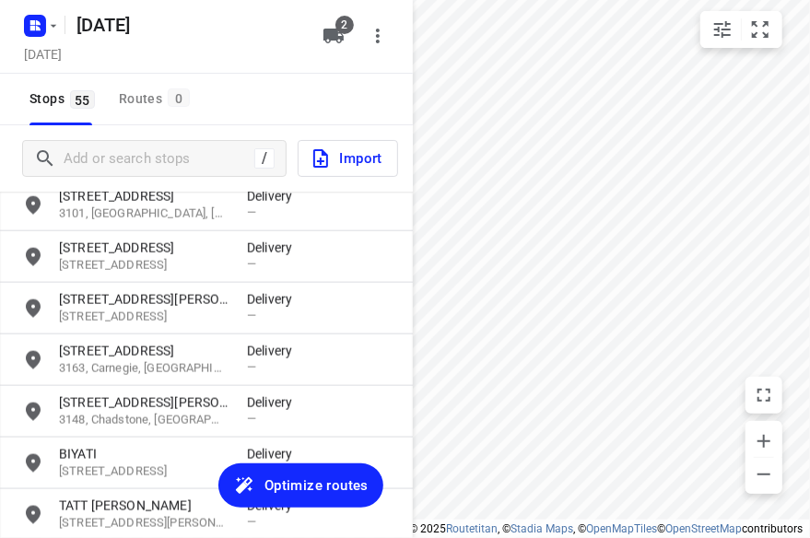
scroll to position [769, 0]
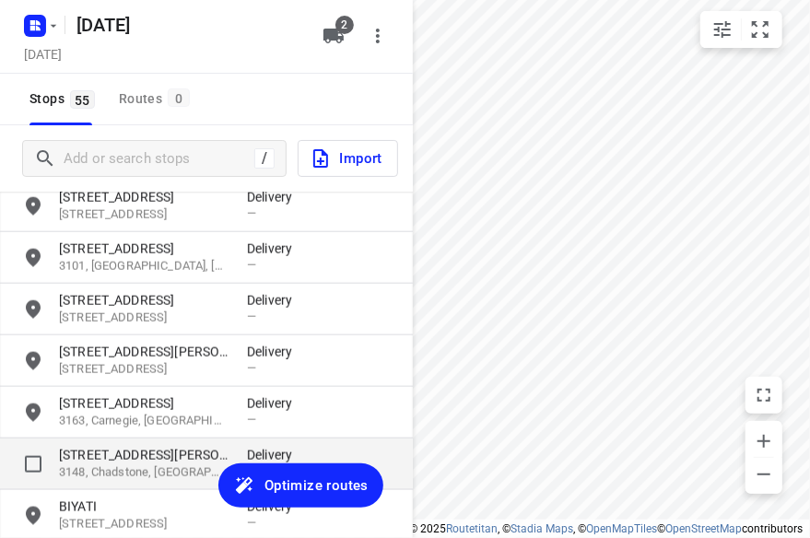
click at [105, 466] on p "3148, Chadstone, [GEOGRAPHIC_DATA]" at bounding box center [143, 473] width 169 height 18
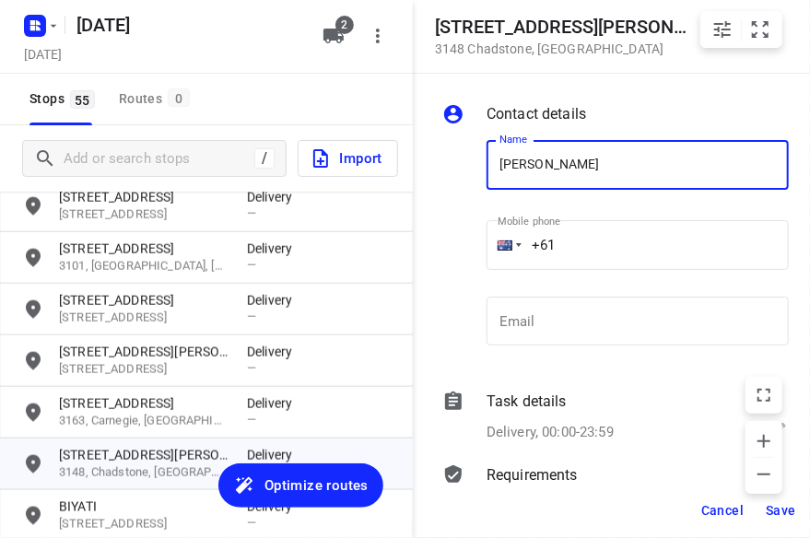
type input "JO CAS"
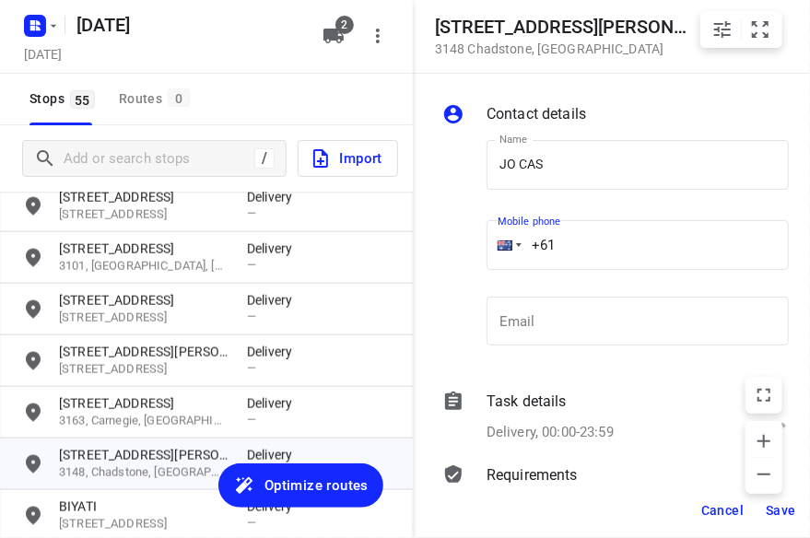
drag, startPoint x: 571, startPoint y: 244, endPoint x: 442, endPoint y: 244, distance: 129.0
click at [443, 244] on div "Name JO CAS Name Mobile phone +61 ​ Email Email" at bounding box center [615, 246] width 354 height 243
paste input "497621629"
type input "[PHONE_NUMBER]"
click at [781, 506] on span "Save" at bounding box center [780, 510] width 30 height 15
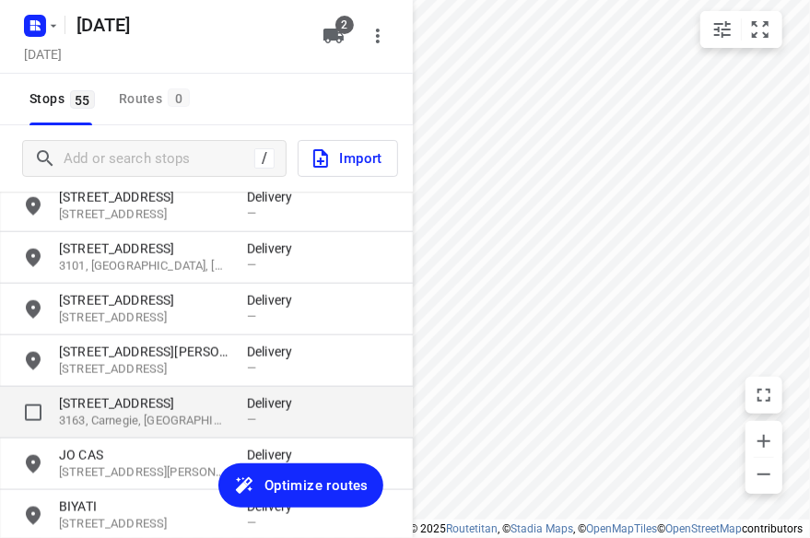
click at [131, 402] on p "[STREET_ADDRESS]" at bounding box center [143, 403] width 169 height 18
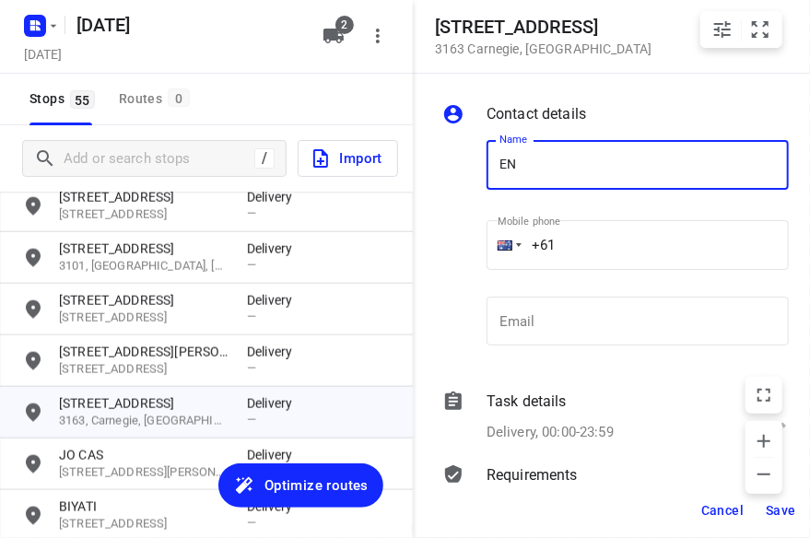
drag, startPoint x: 552, startPoint y: 158, endPoint x: 432, endPoint y: 158, distance: 119.8
click at [432, 158] on div "Contact details Name EN Name Mobile phone +61 ​ Email Email Task details Delive…" at bounding box center [619, 278] width 413 height 409
type input "[PERSON_NAME] 2/16"
drag, startPoint x: 619, startPoint y: 233, endPoint x: 454, endPoint y: 248, distance: 165.5
click at [457, 248] on div "Name [PERSON_NAME] 2/16 Name Mobile phone +61 ​ Email Email" at bounding box center [615, 246] width 354 height 243
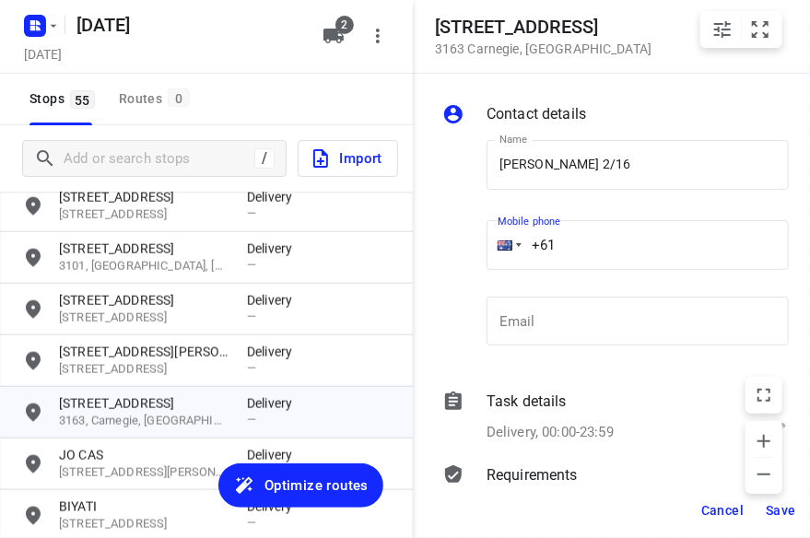
paste input "430809577"
type input "[PHONE_NUMBER]"
click at [779, 504] on span "Save" at bounding box center [780, 510] width 30 height 15
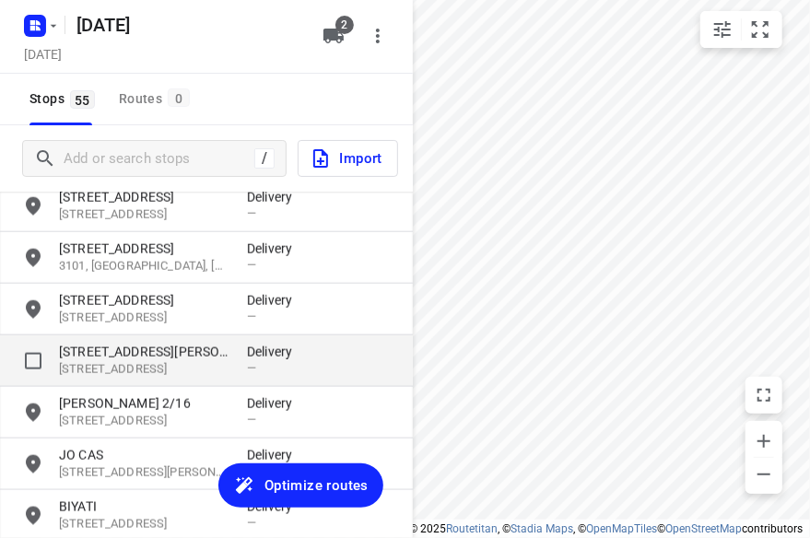
click at [208, 344] on p "[STREET_ADDRESS][PERSON_NAME]" at bounding box center [143, 352] width 169 height 18
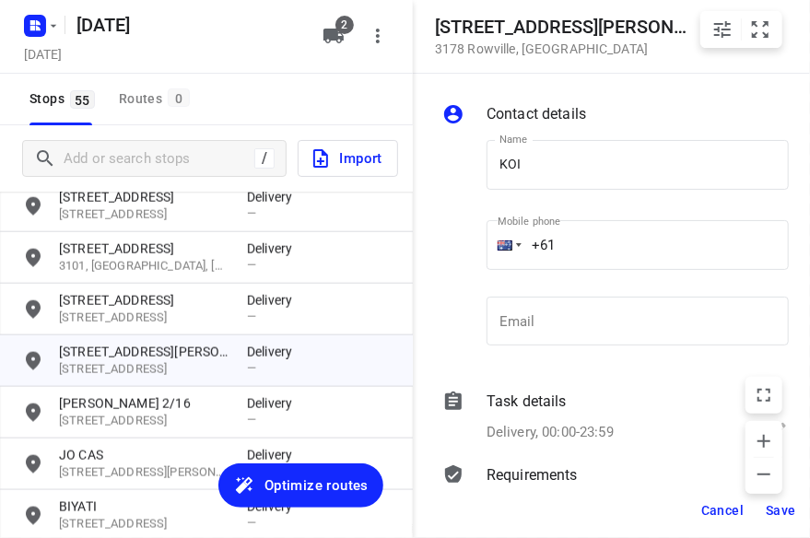
click at [570, 212] on div "Mobile phone +61 ​" at bounding box center [637, 249] width 302 height 74
click at [632, 218] on div "Mobile phone +61 ​" at bounding box center [637, 249] width 302 height 74
click at [573, 157] on input "KOI" at bounding box center [637, 165] width 302 height 50
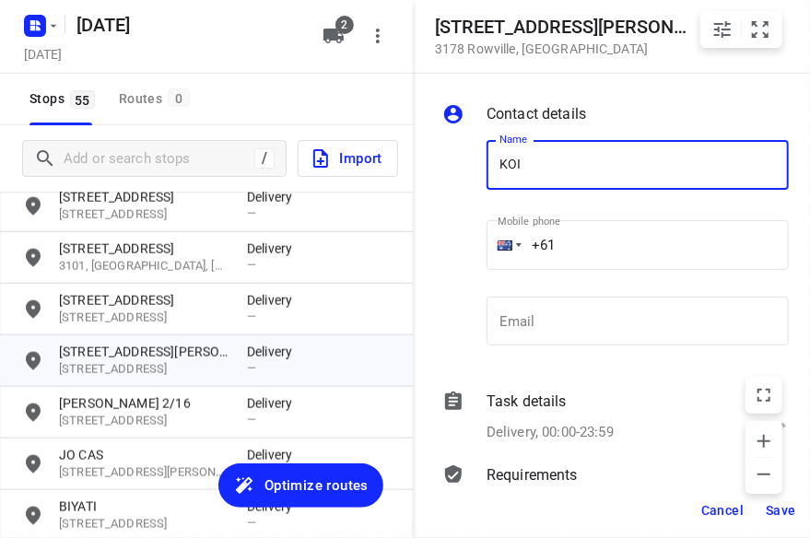
type input "[PERSON_NAME] 4/15"
click at [585, 250] on input "+61" at bounding box center [637, 245] width 302 height 50
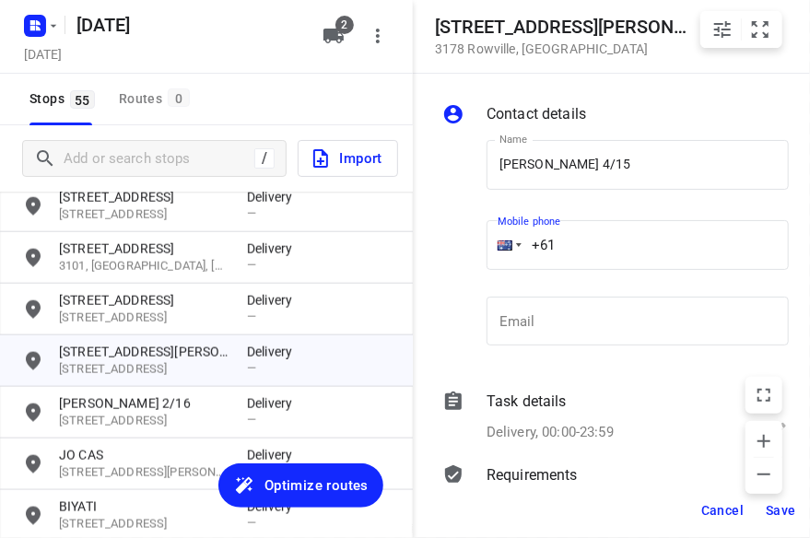
paste input "449039836"
type input "[PHONE_NUMBER]"
click at [774, 504] on span "Save" at bounding box center [780, 510] width 30 height 15
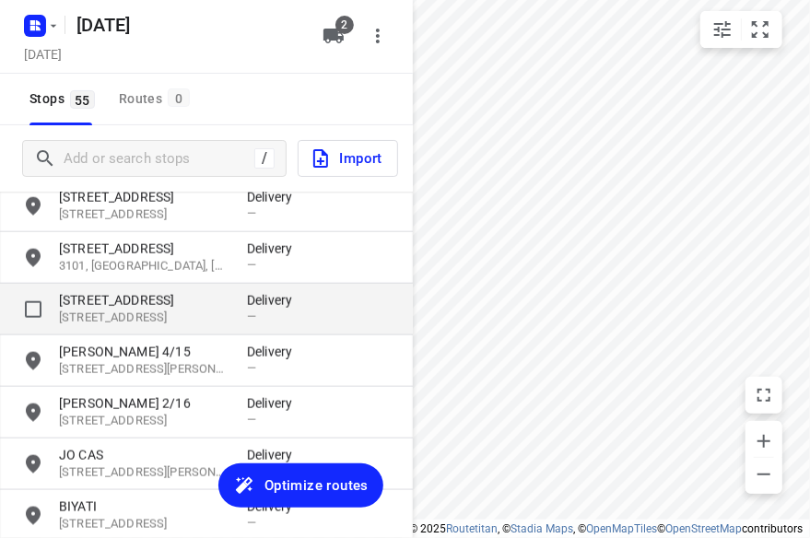
click at [128, 310] on p "[STREET_ADDRESS]" at bounding box center [143, 319] width 169 height 18
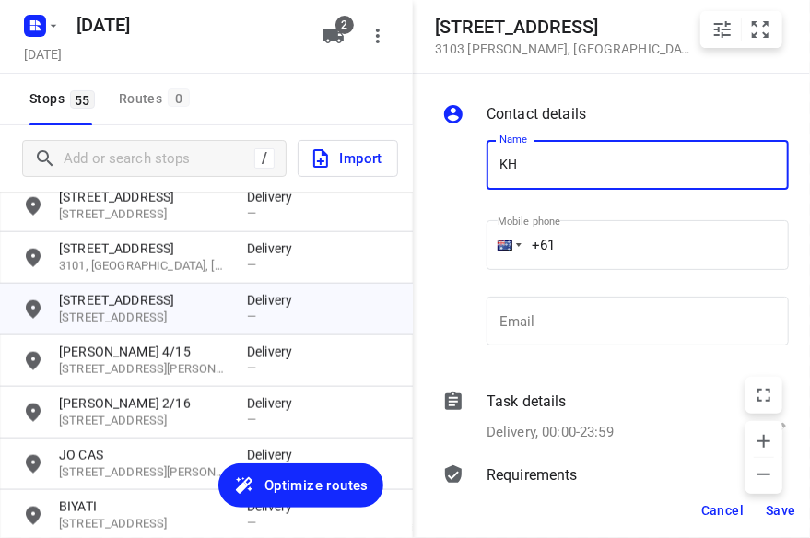
type input "[PERSON_NAME]"
click at [579, 239] on input "+61" at bounding box center [637, 245] width 302 height 50
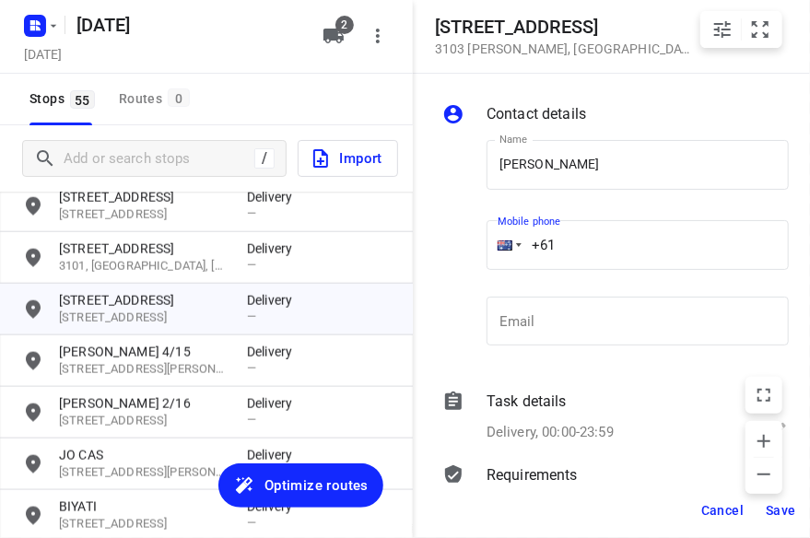
paste input "0404830055"
click at [567, 257] on input "[PHONE_NUMBER]" at bounding box center [637, 245] width 302 height 50
type input "[PHONE_NUMBER]"
click at [787, 508] on span "Save" at bounding box center [780, 510] width 30 height 15
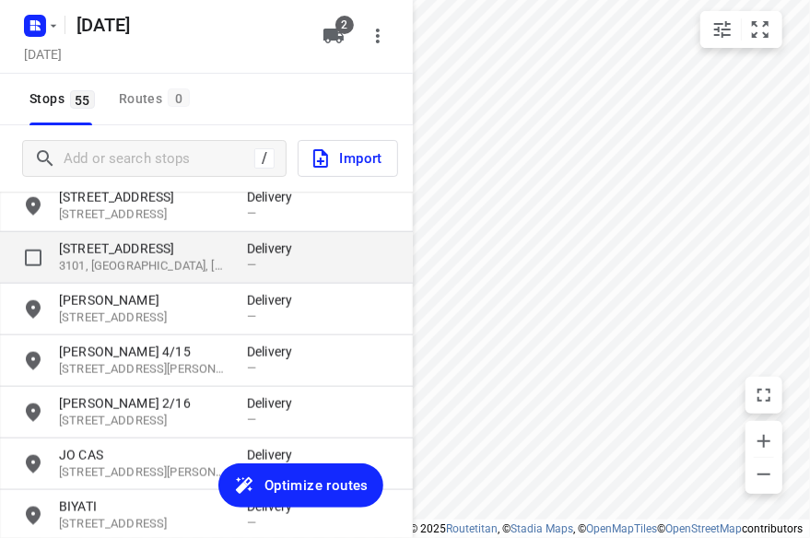
click at [151, 253] on p "[STREET_ADDRESS]" at bounding box center [143, 248] width 169 height 18
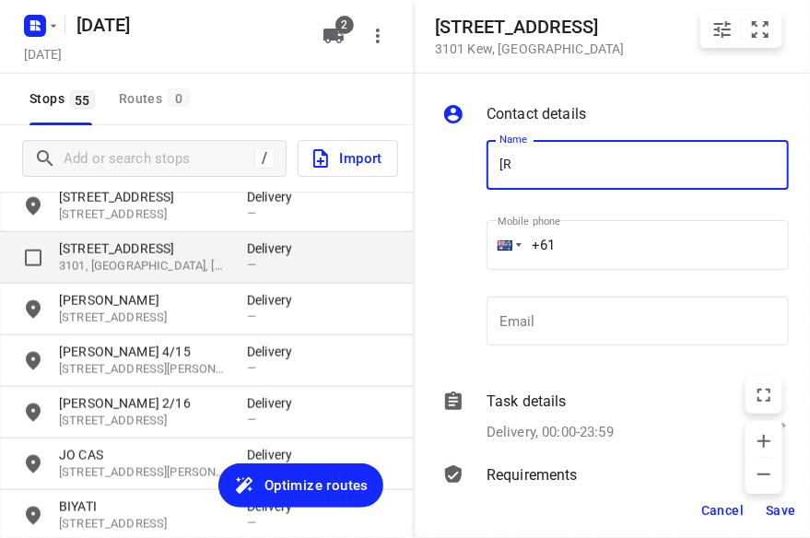
type input "["
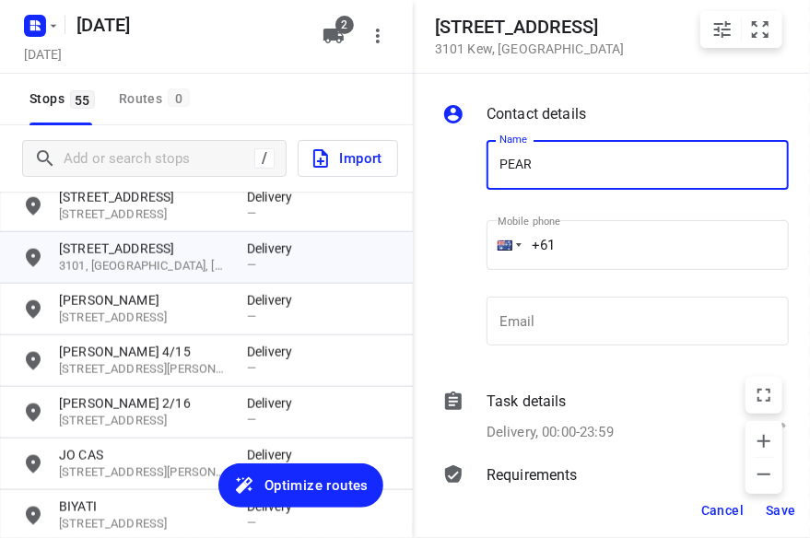
type input "[PERSON_NAME] 302/369"
click at [581, 252] on input "+61" at bounding box center [637, 245] width 302 height 50
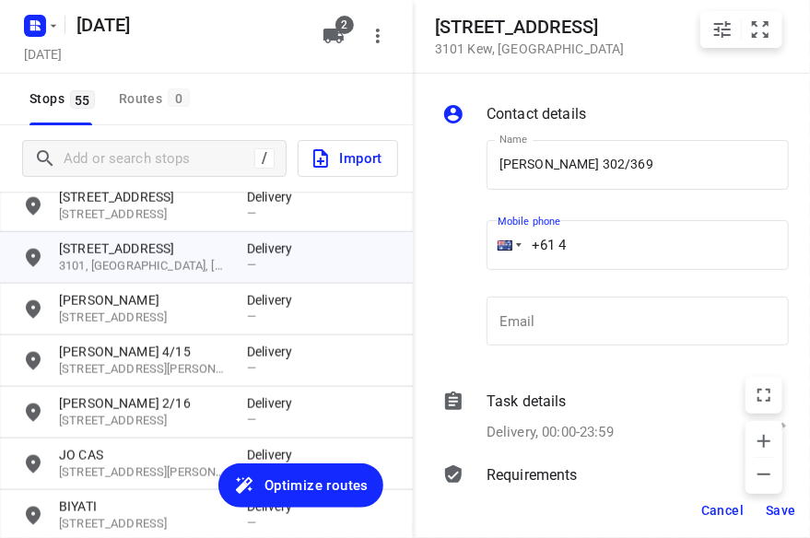
paste input "00738882"
type input "[PHONE_NUMBER]"
click at [774, 508] on span "Save" at bounding box center [780, 510] width 30 height 15
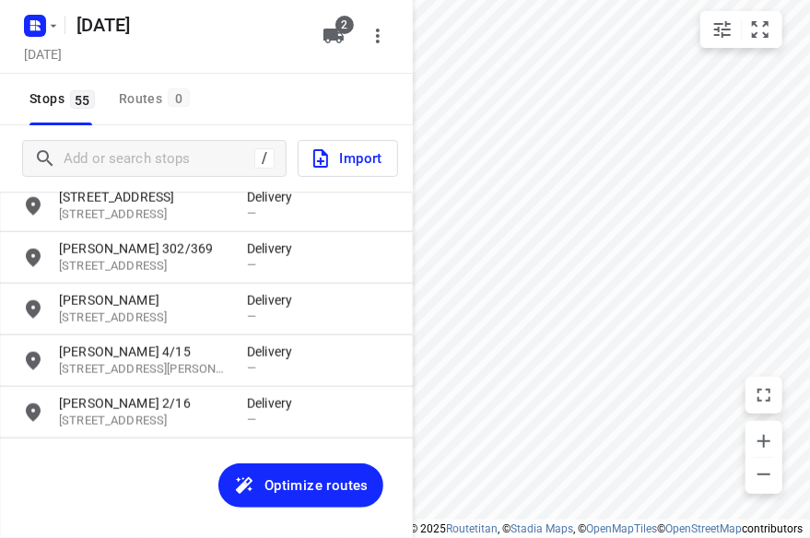
scroll to position [493, 0]
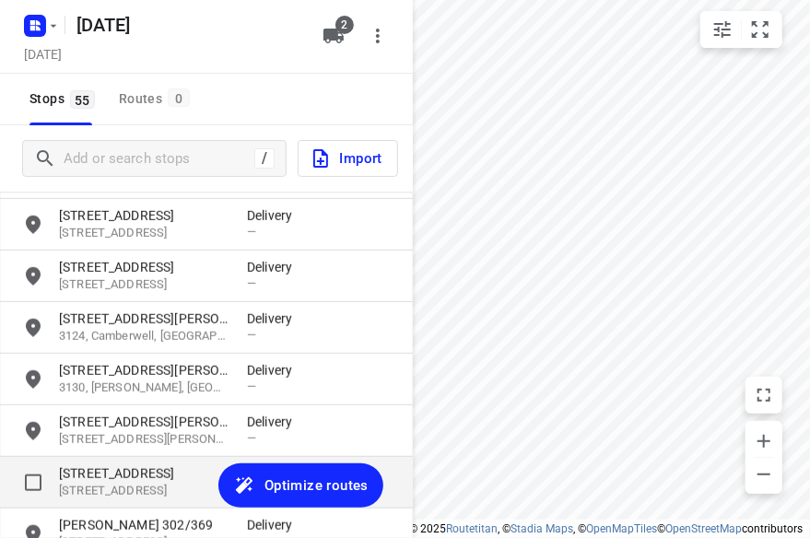
click at [93, 476] on p "[STREET_ADDRESS]" at bounding box center [143, 473] width 169 height 18
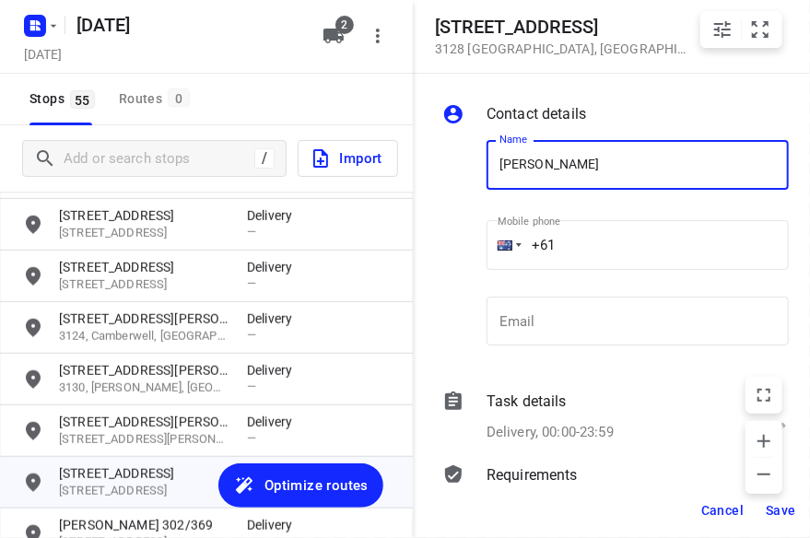
type input "[PERSON_NAME] 2/421"
click at [619, 248] on input "+61" at bounding box center [637, 245] width 302 height 50
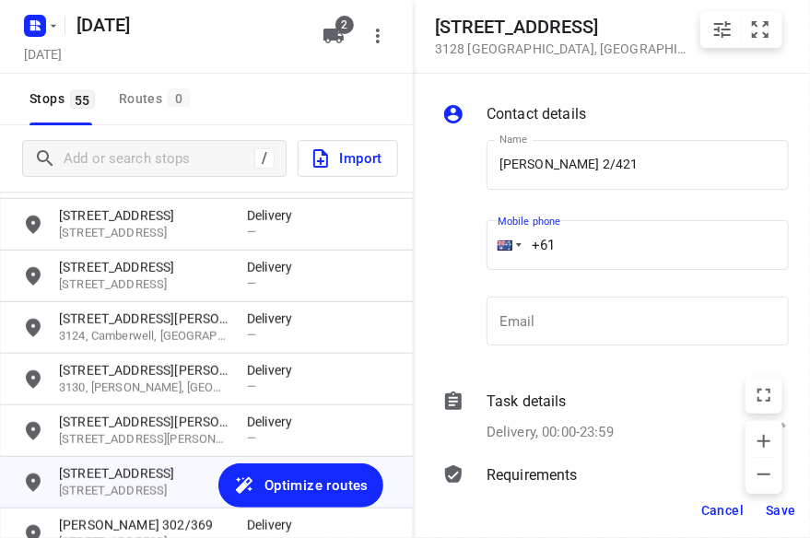
paste input "450581186"
type input "[PHONE_NUMBER]"
click at [784, 507] on span "Save" at bounding box center [780, 510] width 30 height 15
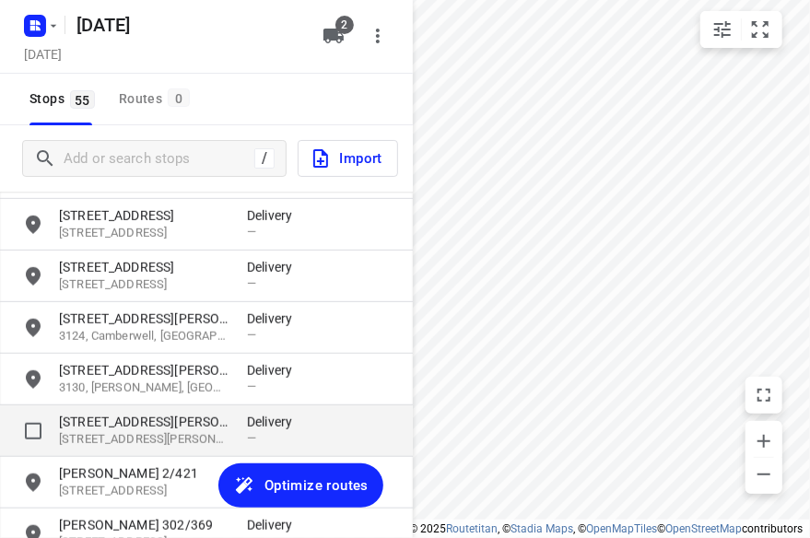
click at [84, 432] on p "[STREET_ADDRESS][PERSON_NAME][PERSON_NAME]" at bounding box center [143, 440] width 169 height 18
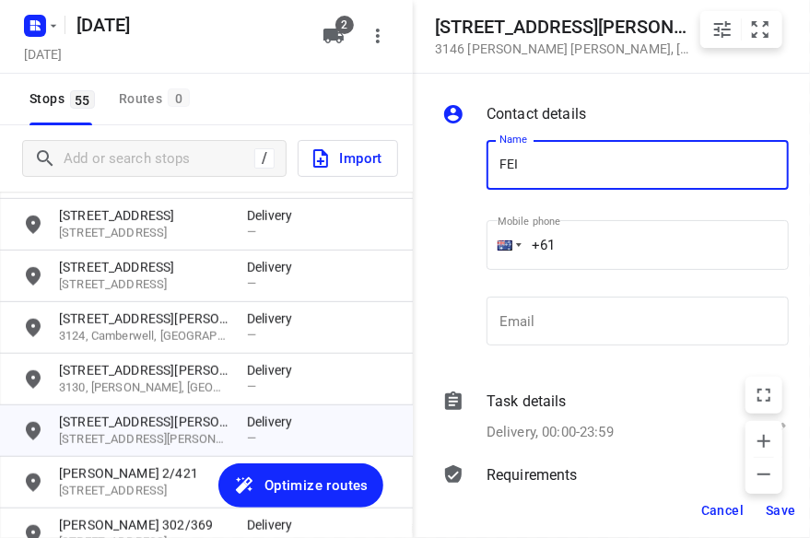
type input "FEIFEI LI 3/8"
click at [593, 248] on input "+61" at bounding box center [637, 245] width 302 height 50
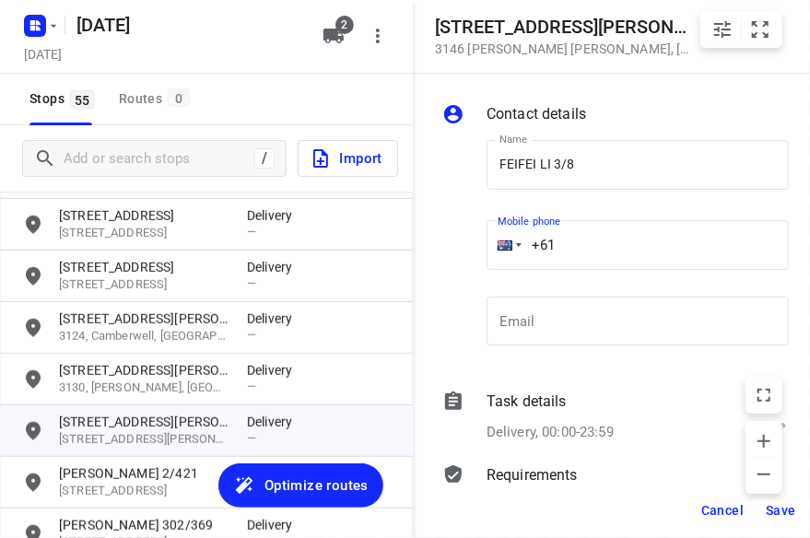
paste input "435888928"
type input "[PHONE_NUMBER]"
click at [768, 510] on span "Save" at bounding box center [780, 510] width 30 height 15
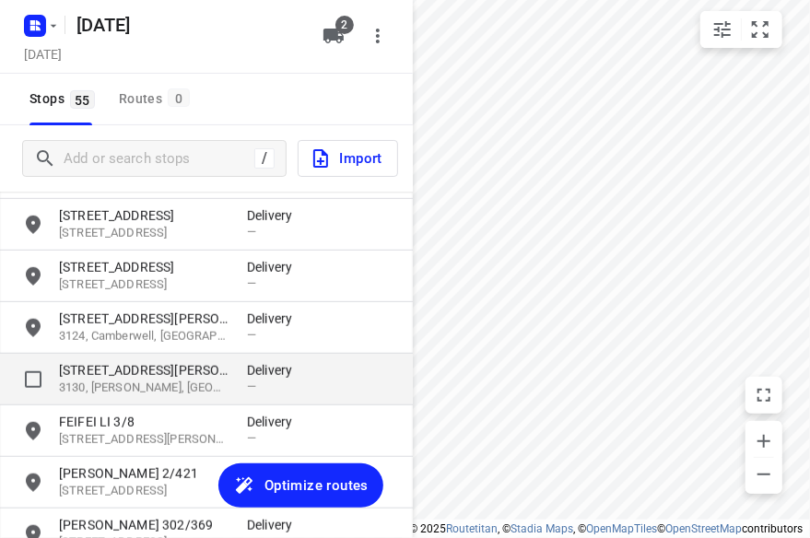
click at [96, 364] on p "[STREET_ADDRESS][PERSON_NAME]" at bounding box center [143, 370] width 169 height 18
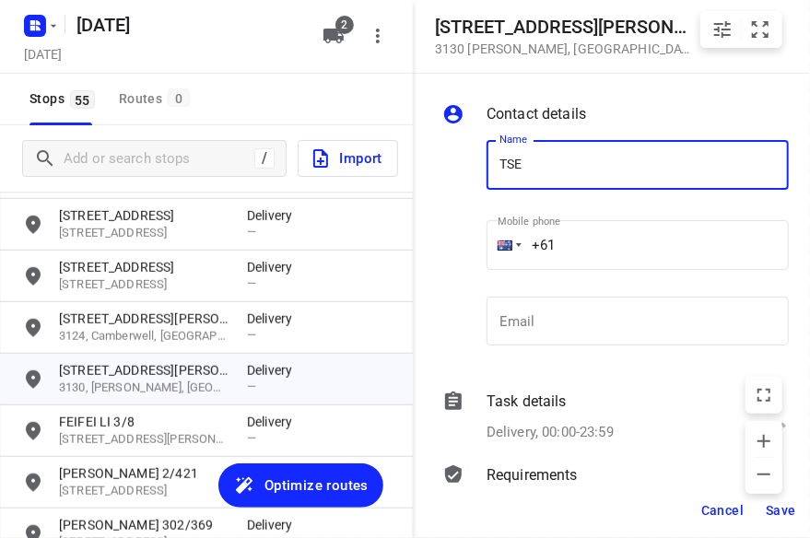
type input "TSEN"
click at [578, 261] on input "+61" at bounding box center [637, 245] width 302 height 50
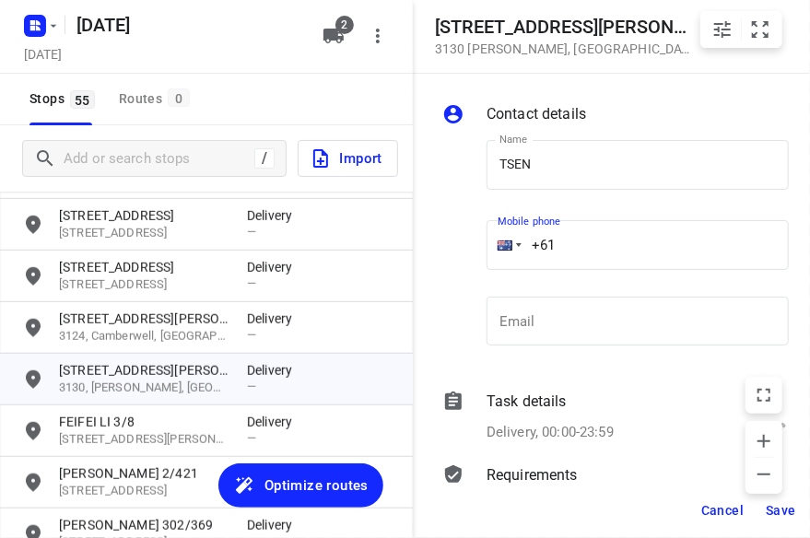
paste
click at [561, 249] on input "[PHONE_NUMBER]" at bounding box center [637, 245] width 302 height 50
click at [567, 243] on input "[PHONE_NUMBER]" at bounding box center [637, 245] width 302 height 50
type input "[PHONE_NUMBER]"
click at [773, 503] on span "Save" at bounding box center [780, 510] width 30 height 15
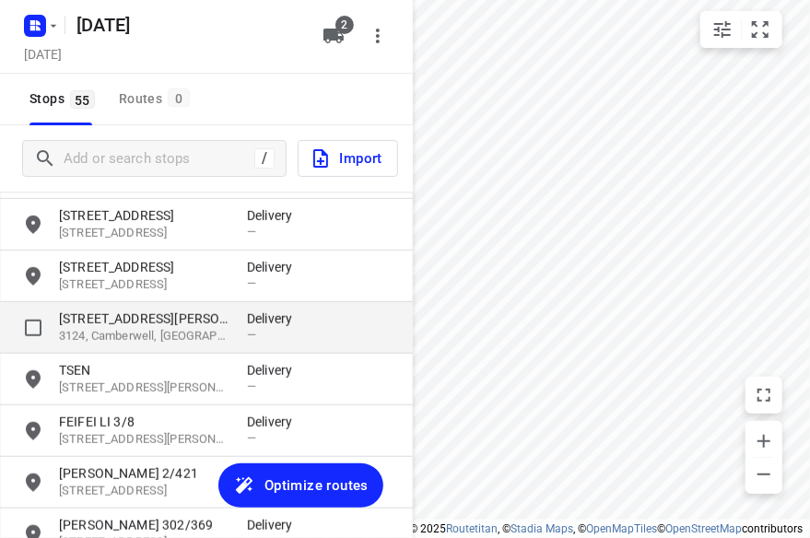
click at [111, 344] on p "3124, Camberwell, [GEOGRAPHIC_DATA]" at bounding box center [143, 337] width 169 height 18
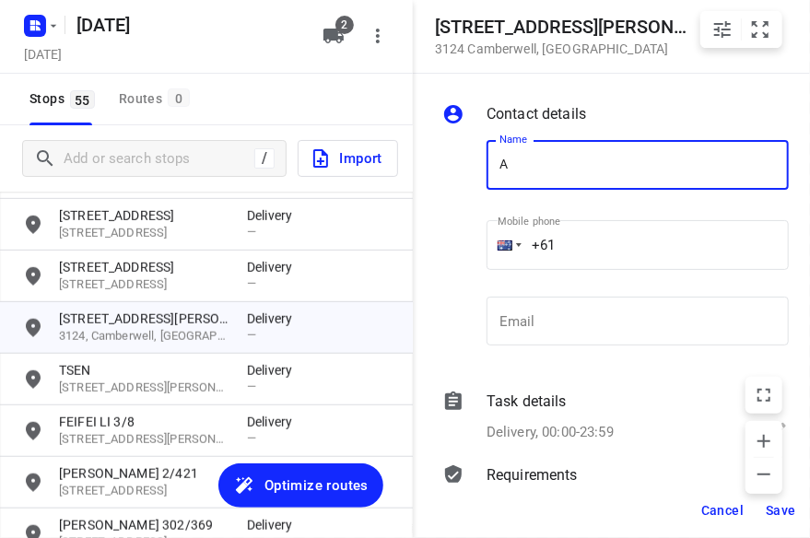
click at [537, 188] on input "A" at bounding box center [637, 165] width 302 height 50
drag, startPoint x: 527, startPoint y: 176, endPoint x: 474, endPoint y: 176, distance: 52.5
click at [474, 176] on div "Name A Name Mobile phone +61 ​ Email Email" at bounding box center [615, 246] width 354 height 243
type input "WA [PERSON_NAME]"
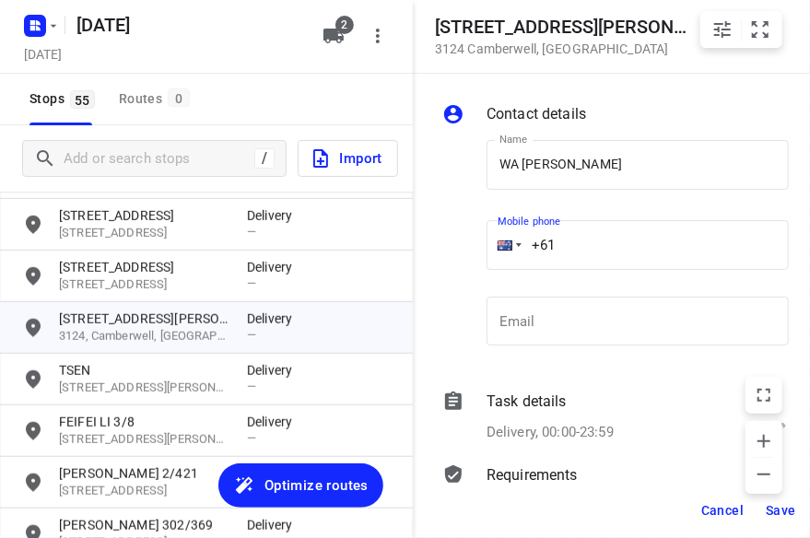
click at [608, 246] on input "+61" at bounding box center [637, 245] width 302 height 50
type input "[PHONE_NUMBER]"
click at [776, 511] on span "Save" at bounding box center [780, 510] width 30 height 15
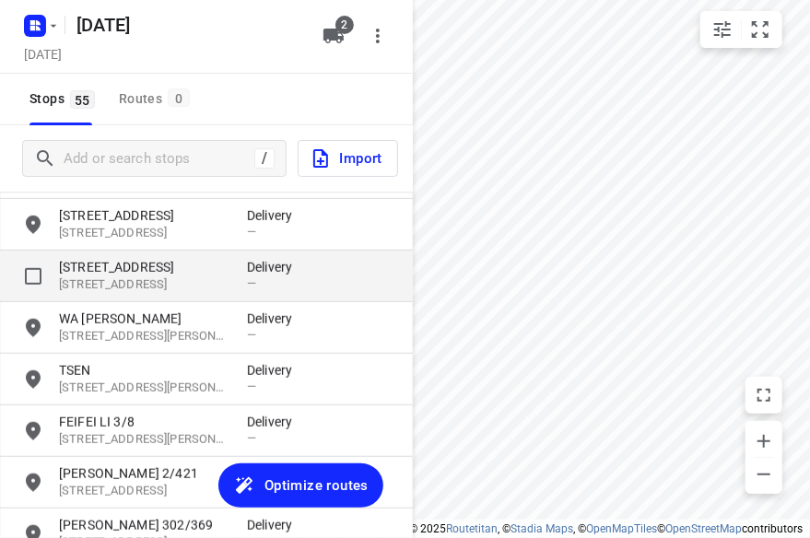
click at [100, 286] on p "[STREET_ADDRESS]" at bounding box center [143, 285] width 169 height 18
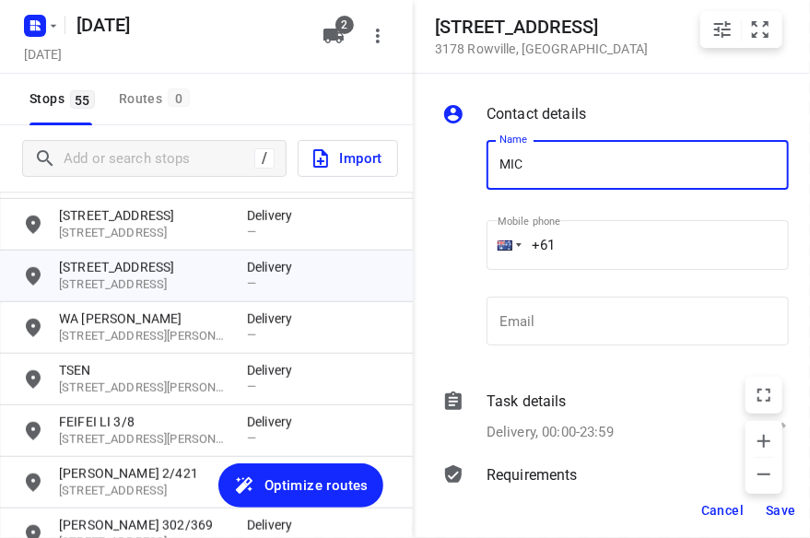
type input "[PERSON_NAME] 2/3"
click at [599, 239] on input "+61" at bounding box center [637, 245] width 302 height 50
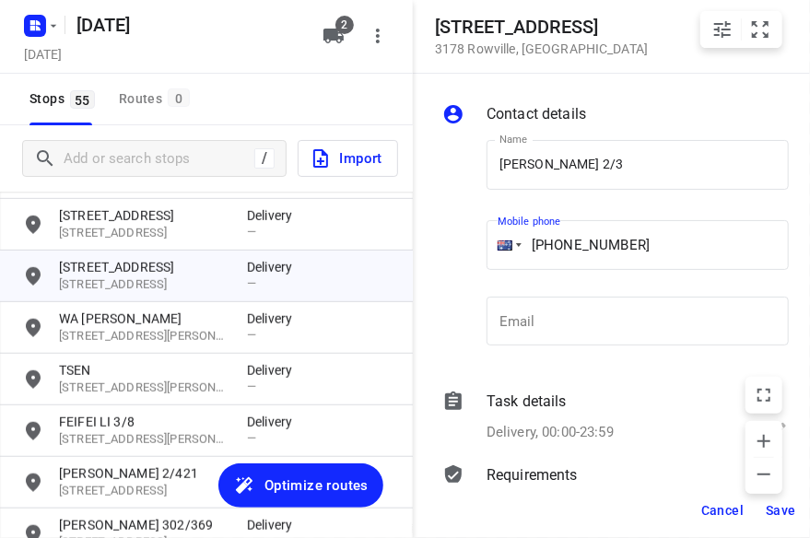
type input "[PHONE_NUMBER]"
click at [777, 512] on span "Save" at bounding box center [780, 510] width 30 height 15
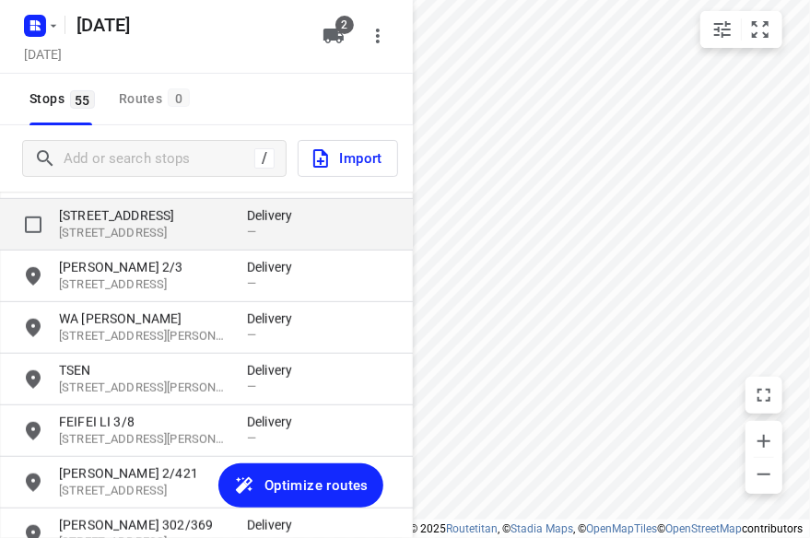
click at [147, 224] on p "[STREET_ADDRESS]" at bounding box center [143, 215] width 169 height 18
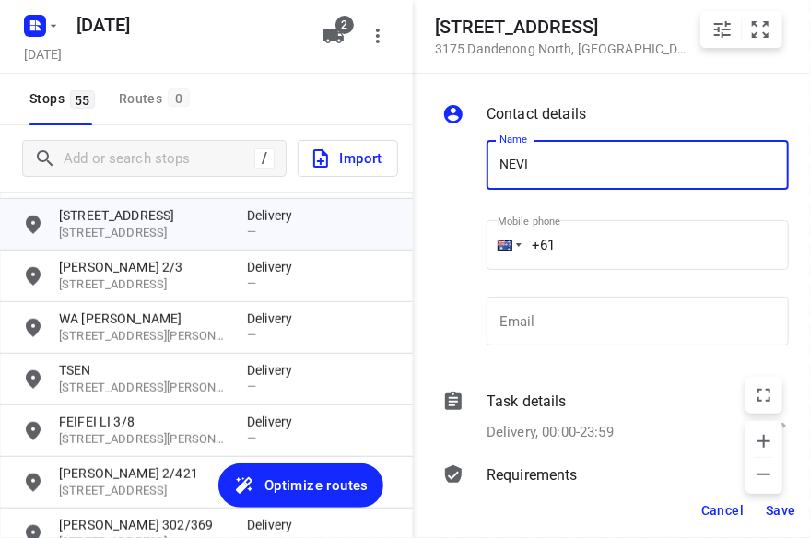
type input "[PERSON_NAME]"
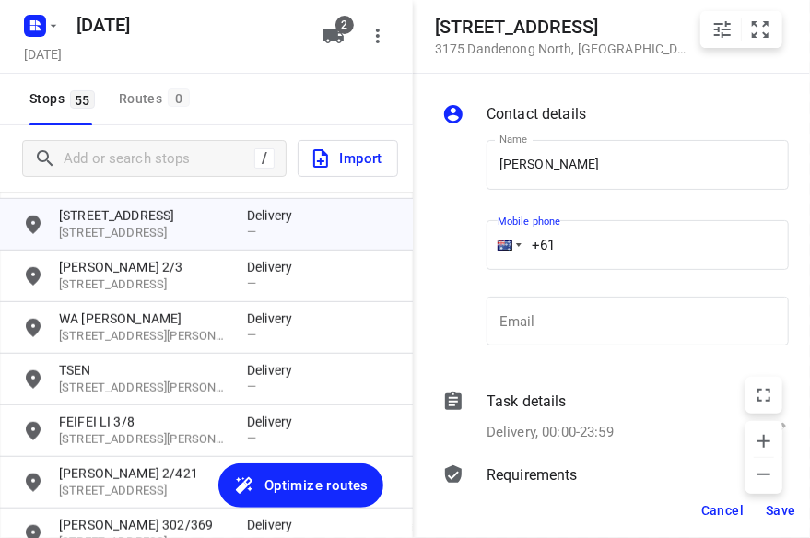
click at [578, 251] on input "+61" at bounding box center [637, 245] width 302 height 50
type input "[PHONE_NUMBER]"
click at [789, 506] on span "Save" at bounding box center [780, 510] width 30 height 15
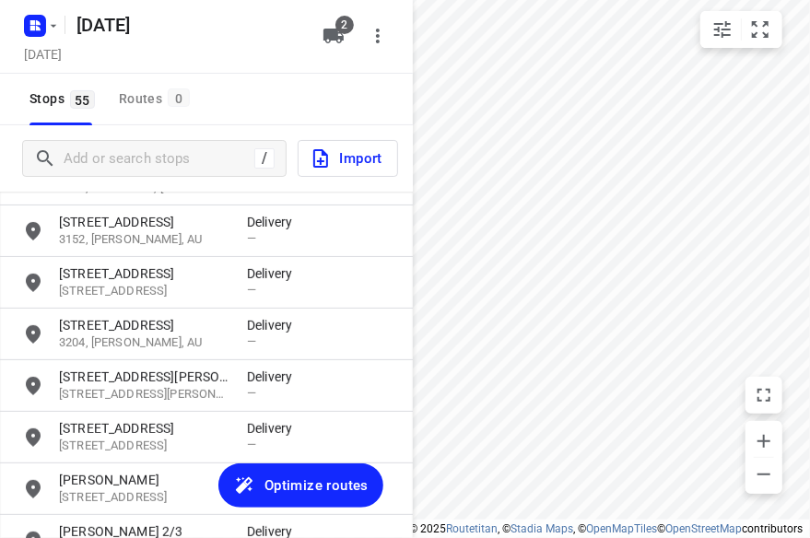
scroll to position [124, 0]
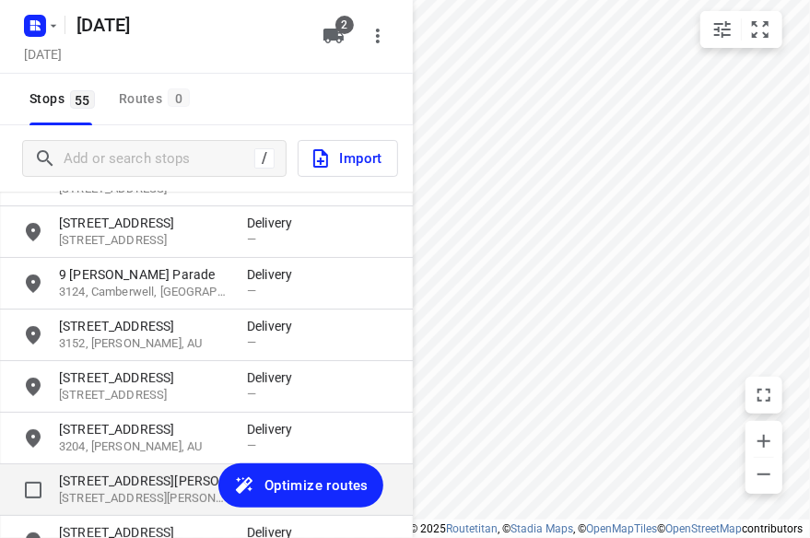
click at [134, 485] on p "[STREET_ADDRESS][PERSON_NAME]" at bounding box center [143, 481] width 169 height 18
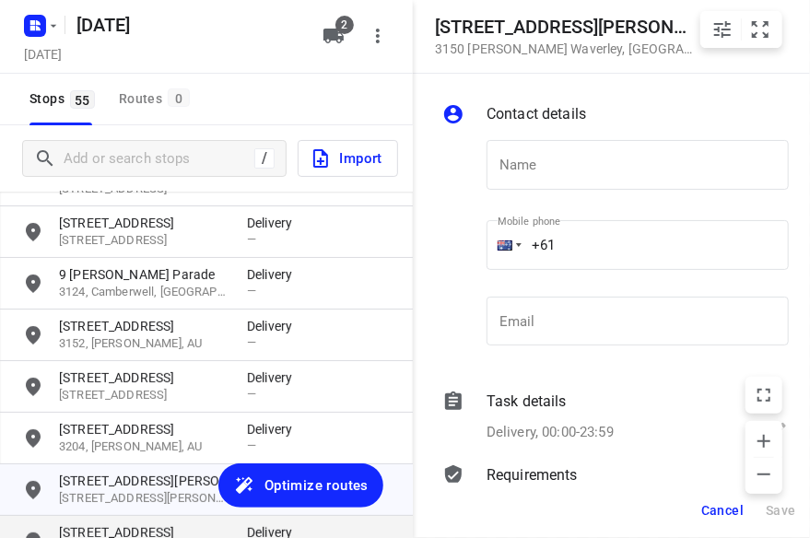
click at [125, 524] on div "i © 2025 Routetitan , © Stadia Maps , © OpenMapTiles © OpenStreetMap contributo…" at bounding box center [405, 269] width 810 height 538
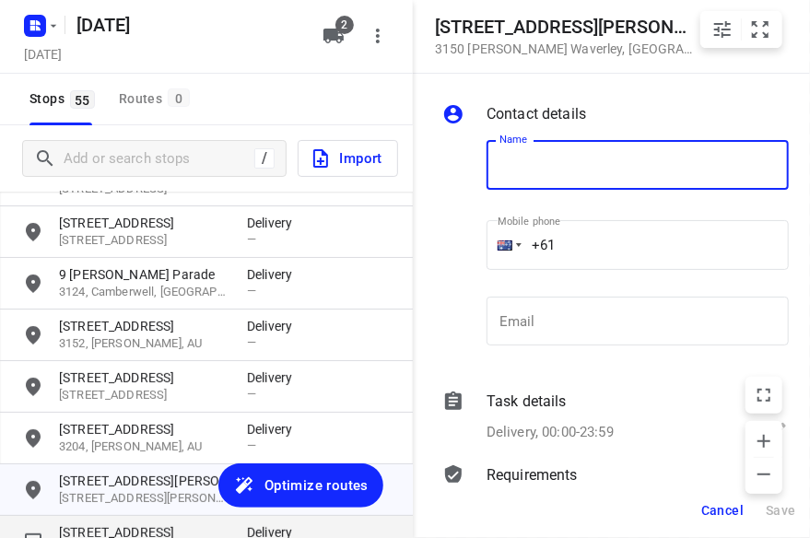
click at [127, 521] on div "[STREET_ADDRESS] Delivery —" at bounding box center [206, 542] width 413 height 52
click at [130, 517] on div "[STREET_ADDRESS] Delivery —" at bounding box center [206, 542] width 413 height 52
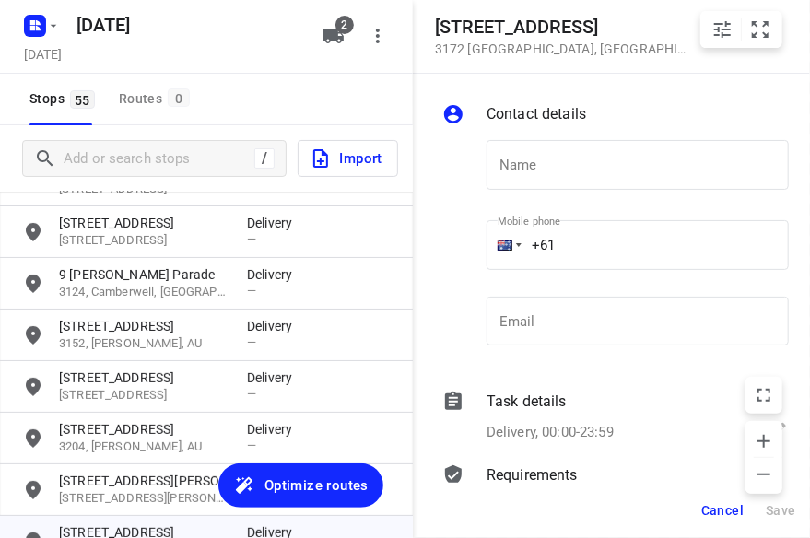
click at [518, 223] on label "Mobile phone" at bounding box center [528, 221] width 63 height 10
click at [536, 163] on input "text" at bounding box center [637, 165] width 302 height 50
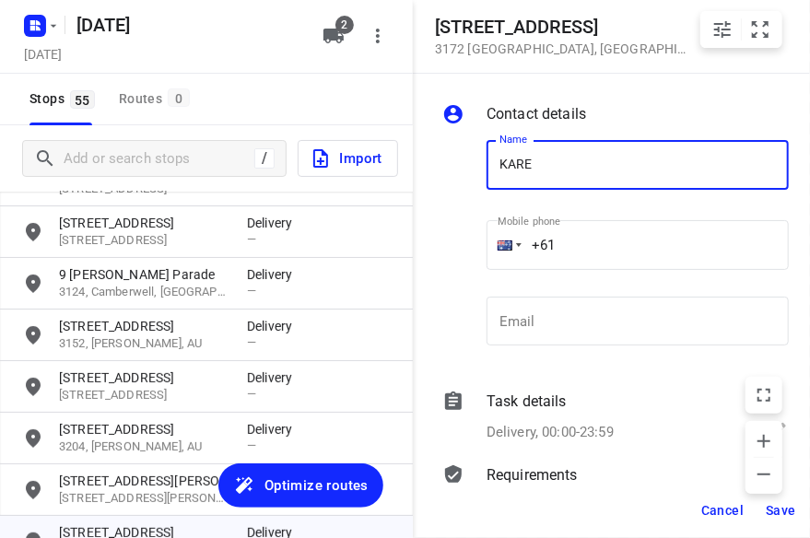
type input "[PERSON_NAME]"
click at [599, 241] on input "+61" at bounding box center [637, 245] width 302 height 50
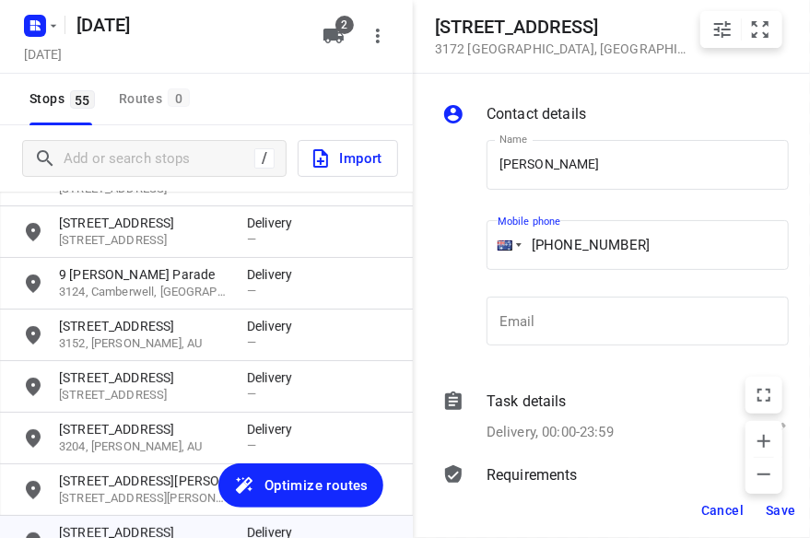
click at [601, 221] on div "Mobile phone [PHONE_NUMBER] ​" at bounding box center [637, 249] width 302 height 74
click at [540, 263] on input "[PHONE_NUMBER]" at bounding box center [637, 245] width 302 height 50
click at [586, 251] on input "[PHONE_NUMBER]" at bounding box center [637, 245] width 302 height 50
click at [573, 251] on input "[PHONE_NUMBER]" at bounding box center [637, 245] width 302 height 50
click at [566, 248] on input "[PHONE_NUMBER]" at bounding box center [637, 245] width 302 height 50
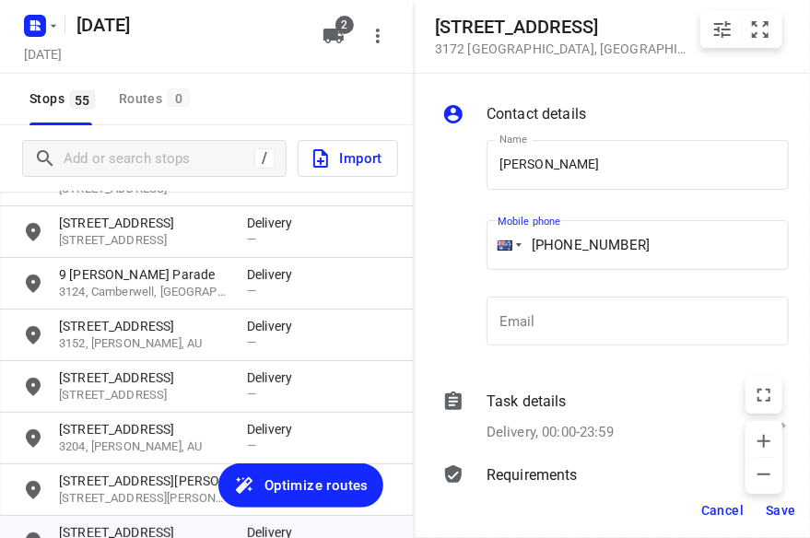
type input "[PHONE_NUMBER]"
click at [765, 506] on button "Save" at bounding box center [780, 510] width 45 height 33
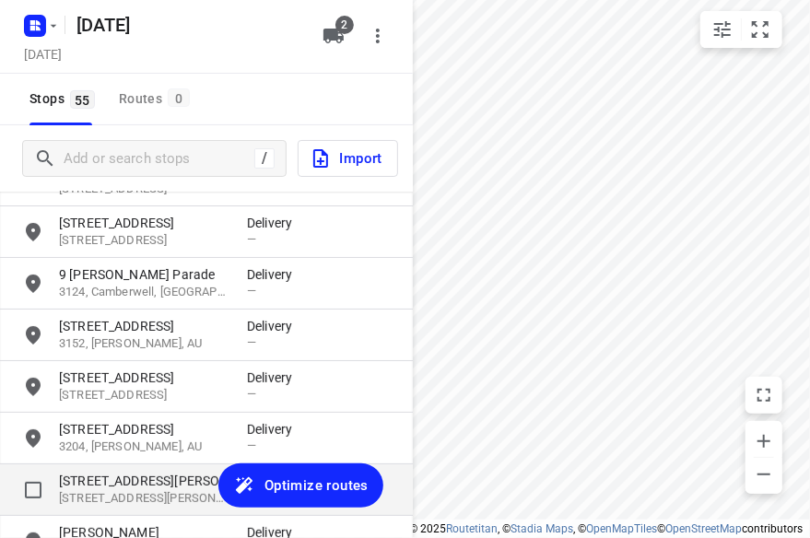
click at [108, 487] on p "[STREET_ADDRESS][PERSON_NAME]" at bounding box center [143, 481] width 169 height 18
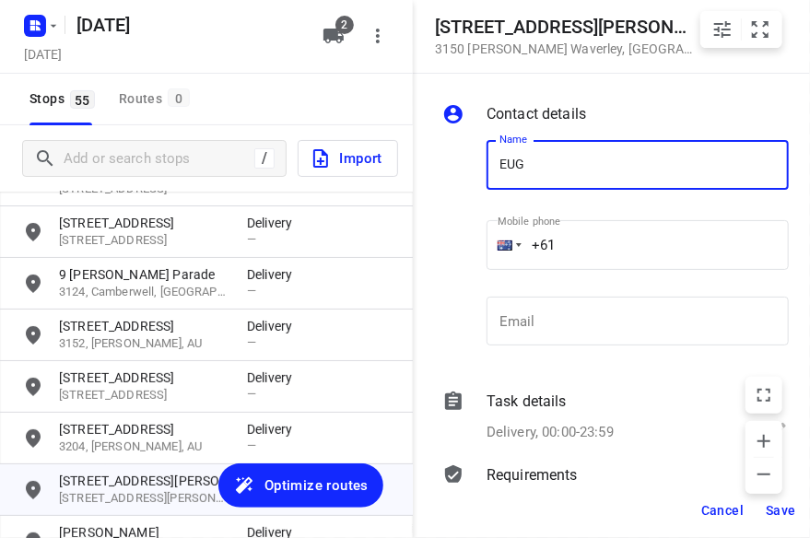
type input "[PERSON_NAME]"
click at [564, 245] on input "+61" at bounding box center [637, 245] width 302 height 50
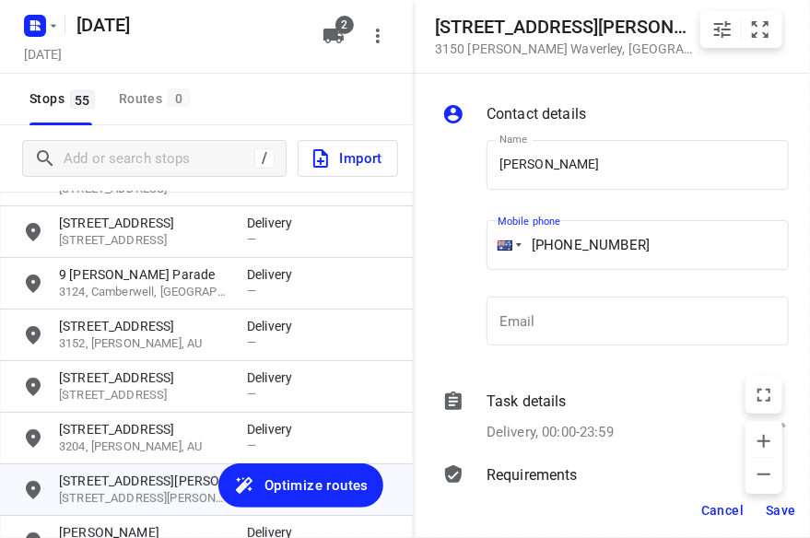
type input "[PHONE_NUMBER]"
click at [783, 513] on span "Save" at bounding box center [780, 510] width 30 height 15
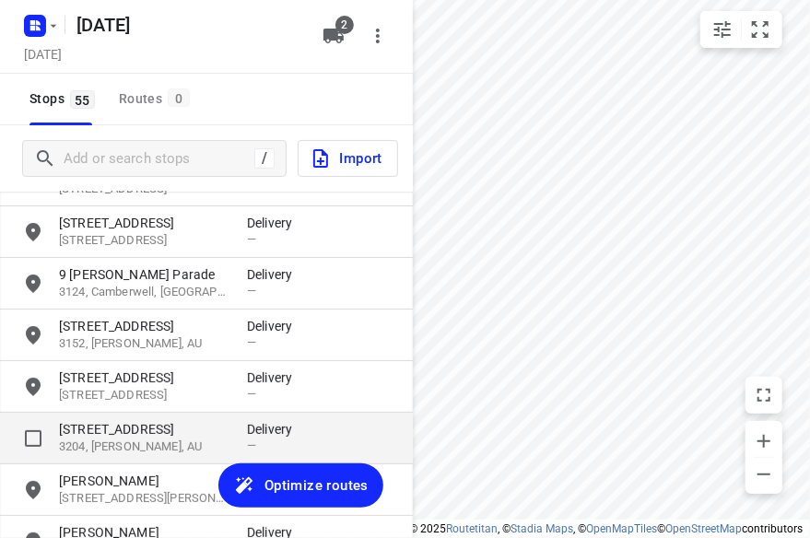
click at [99, 427] on p "[STREET_ADDRESS]" at bounding box center [143, 429] width 169 height 18
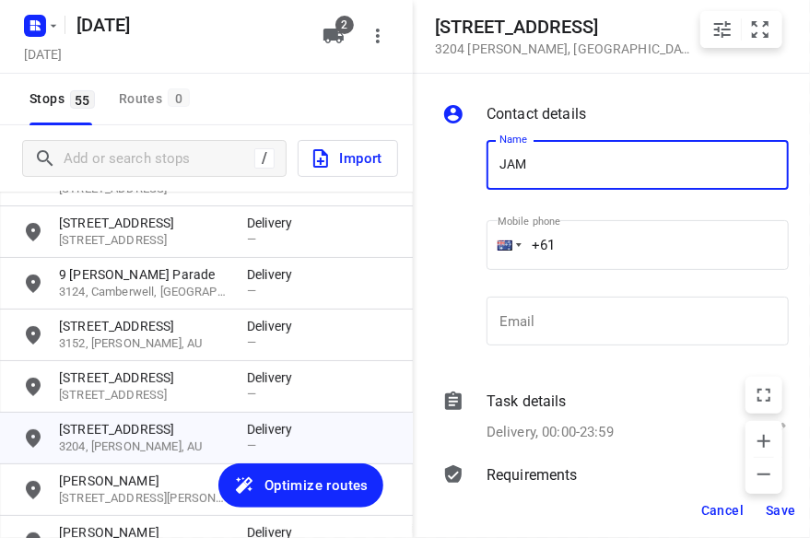
type input "[PERSON_NAME]"
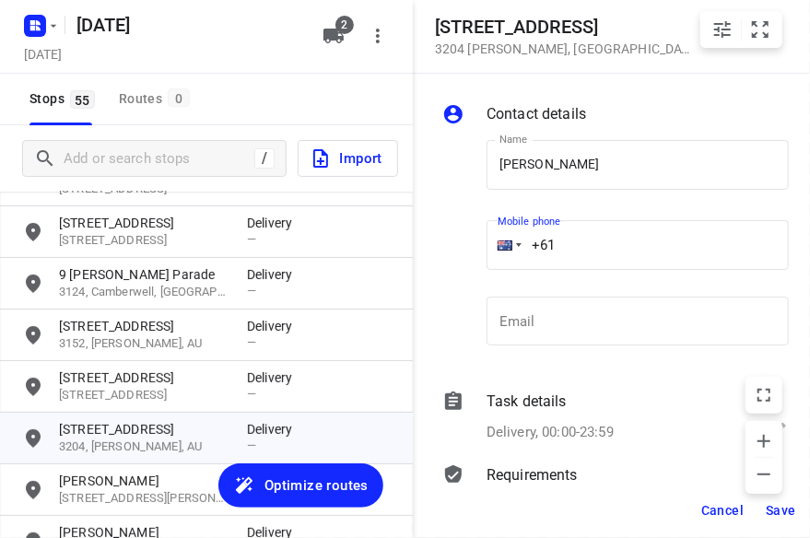
click at [597, 231] on input "+61" at bounding box center [637, 245] width 302 height 50
type input "[PHONE_NUMBER]"
click at [621, 174] on input "[PERSON_NAME]" at bounding box center [637, 165] width 302 height 50
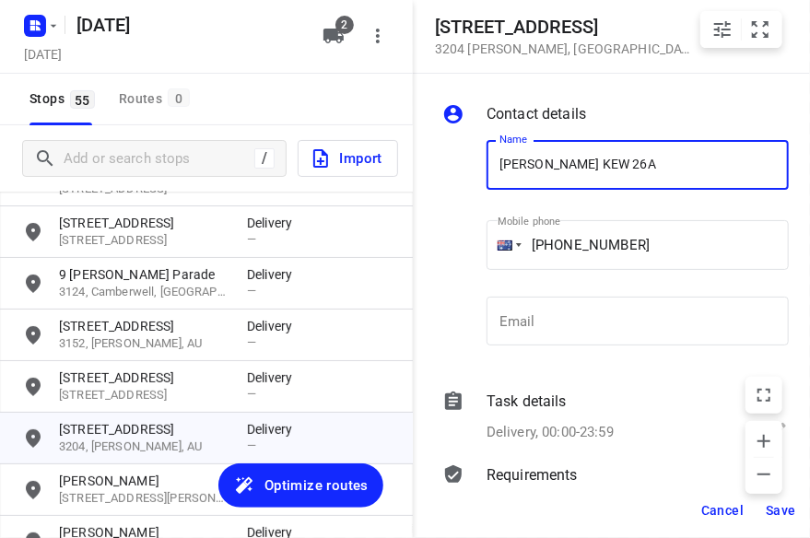
type input "[PERSON_NAME] KEW 26A"
click at [790, 504] on span "Save" at bounding box center [780, 510] width 30 height 15
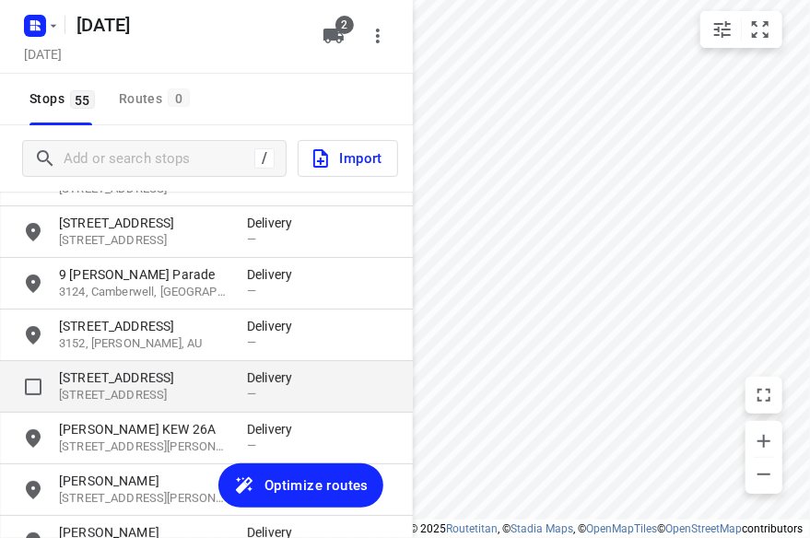
click at [102, 368] on div "[STREET_ADDRESS] Delivery —" at bounding box center [206, 387] width 413 height 52
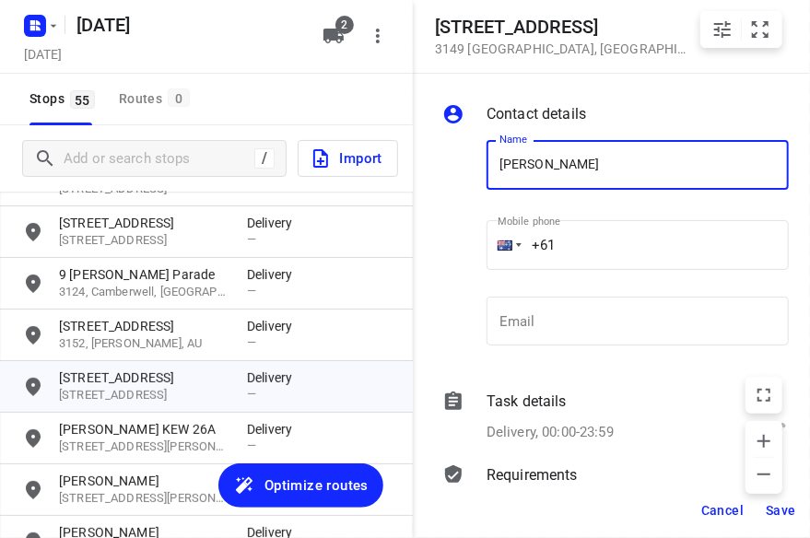
type input "[PERSON_NAME]"
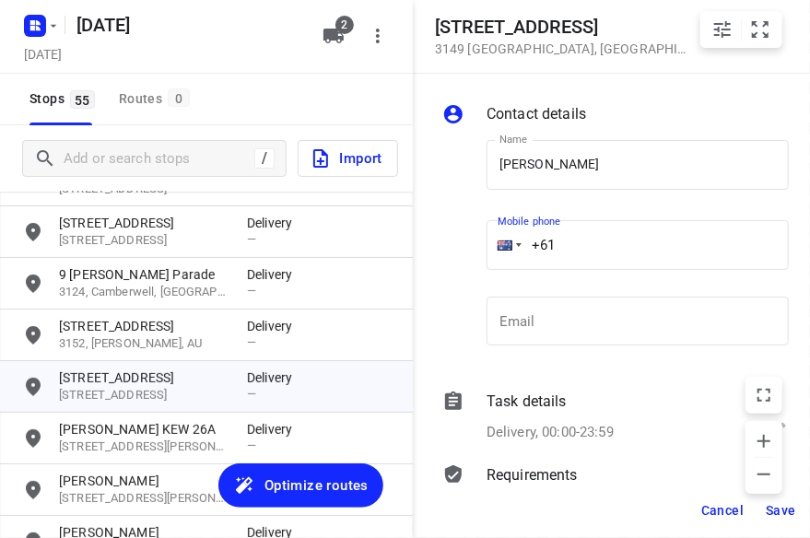
click at [577, 252] on input "+61" at bounding box center [637, 245] width 302 height 50
type input "[PHONE_NUMBER]"
click at [781, 512] on span "Save" at bounding box center [780, 510] width 30 height 15
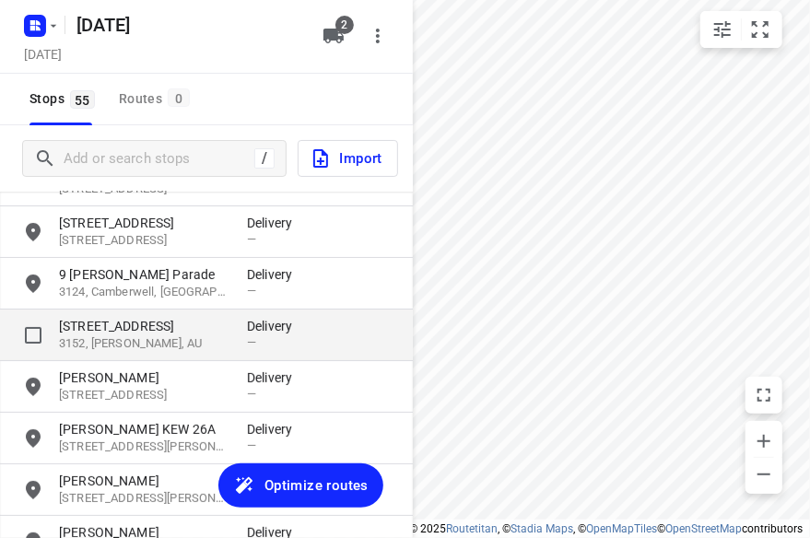
click at [127, 330] on p "[STREET_ADDRESS]" at bounding box center [143, 326] width 169 height 18
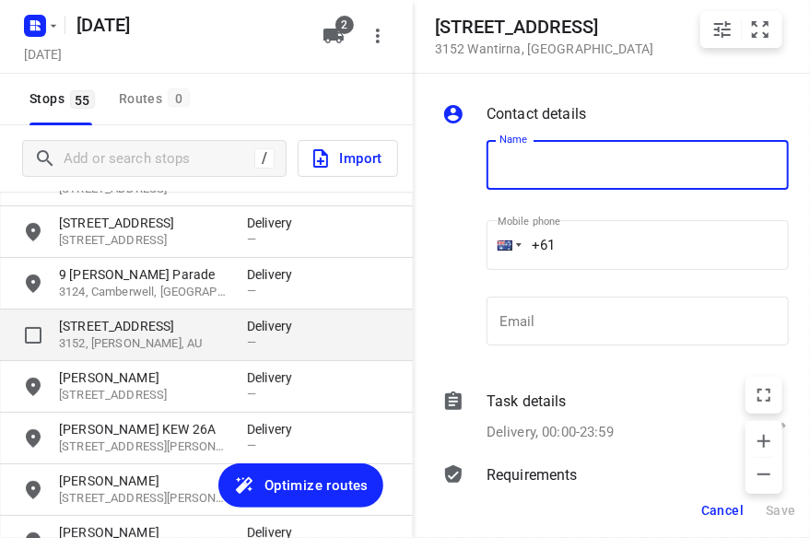
type input "W"
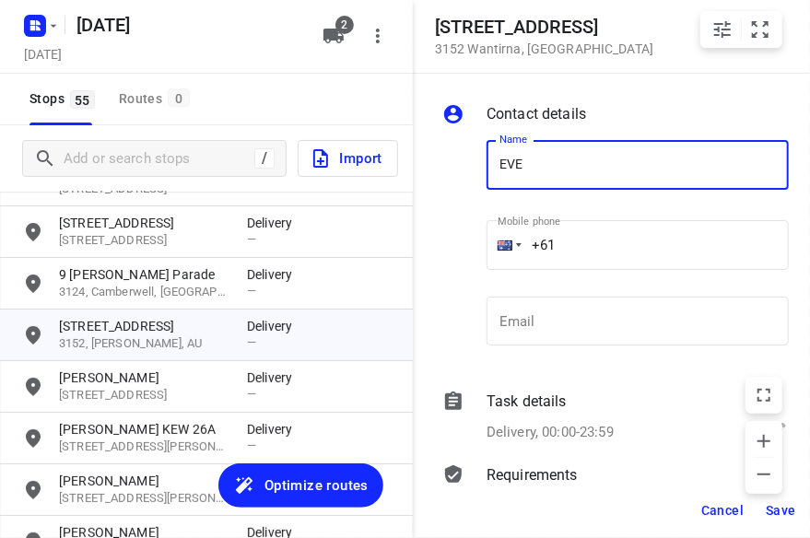
type input "[PERSON_NAME]"
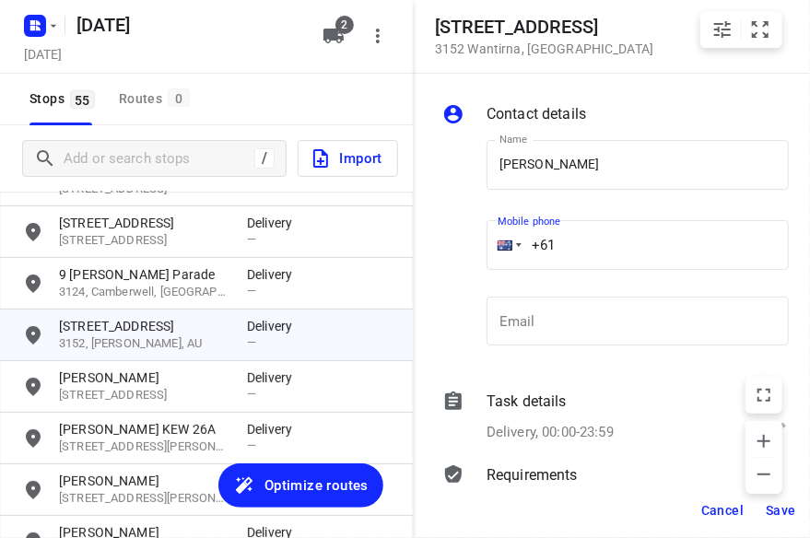
click at [589, 239] on input "+61" at bounding box center [637, 245] width 302 height 50
click at [575, 246] on input "[PHONE_NUMBER]" at bounding box center [637, 245] width 302 height 50
click at [599, 259] on input "[PHONE_NUMBER]" at bounding box center [637, 245] width 302 height 50
drag, startPoint x: 628, startPoint y: 247, endPoint x: 559, endPoint y: 246, distance: 69.1
click at [559, 246] on input "[PHONE_NUMBER]" at bounding box center [637, 245] width 302 height 50
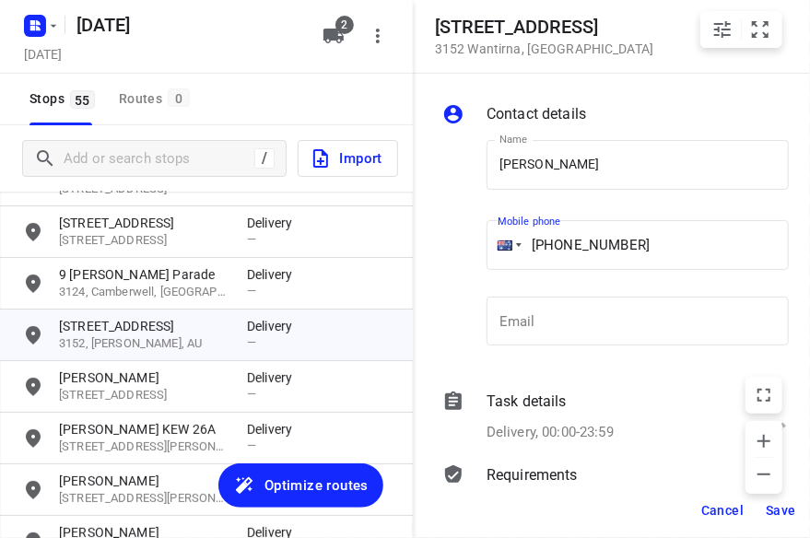
drag, startPoint x: 538, startPoint y: 244, endPoint x: 567, endPoint y: 243, distance: 28.6
click at [541, 246] on input "[PHONE_NUMBER]" at bounding box center [637, 245] width 302 height 50
click at [567, 242] on input "[PHONE_NUMBER]" at bounding box center [637, 245] width 302 height 50
click at [564, 242] on input "[PHONE_NUMBER]" at bounding box center [637, 245] width 302 height 50
click at [561, 242] on input "[PHONE_NUMBER]" at bounding box center [637, 245] width 302 height 50
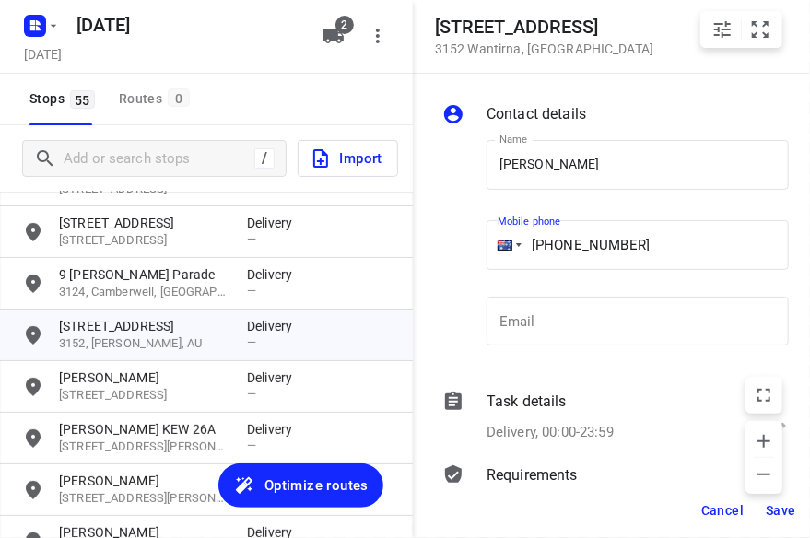
type input "[PHONE_NUMBER]"
click at [767, 510] on span "Save" at bounding box center [780, 510] width 30 height 15
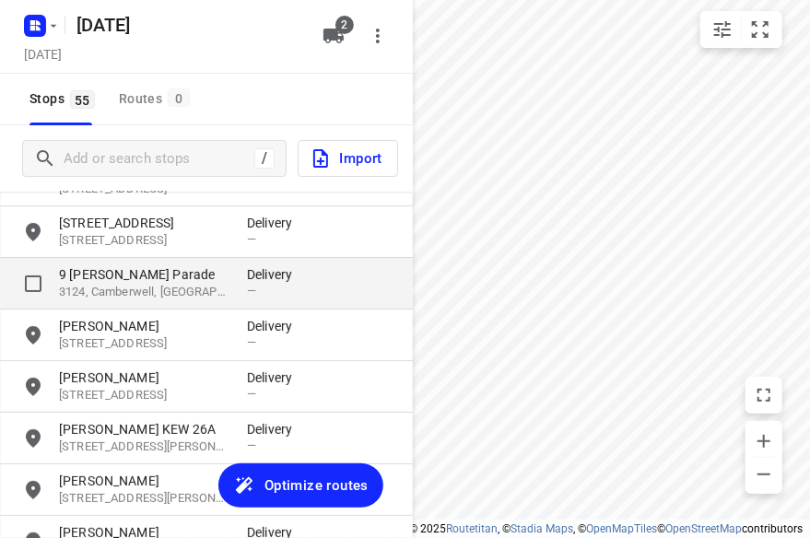
click at [150, 293] on p "3124, Camberwell, [GEOGRAPHIC_DATA]" at bounding box center [143, 293] width 169 height 18
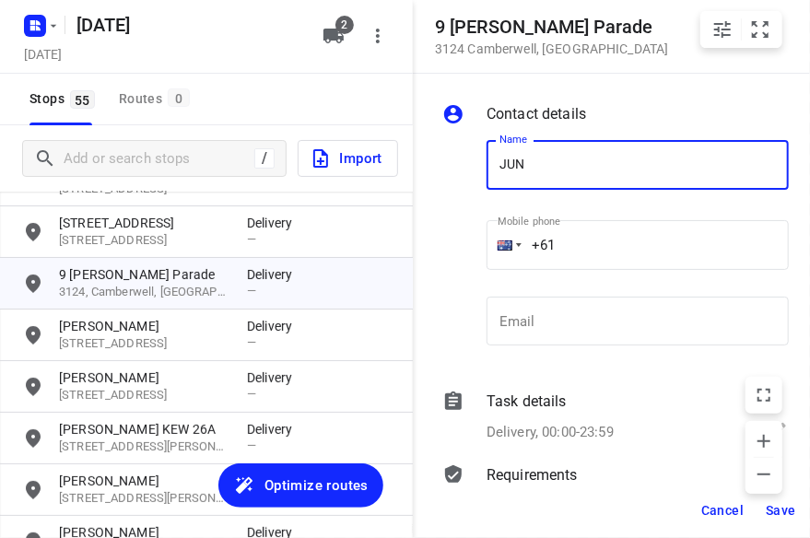
type input "[PERSON_NAME]"
click at [592, 239] on input "+61" at bounding box center [637, 245] width 302 height 50
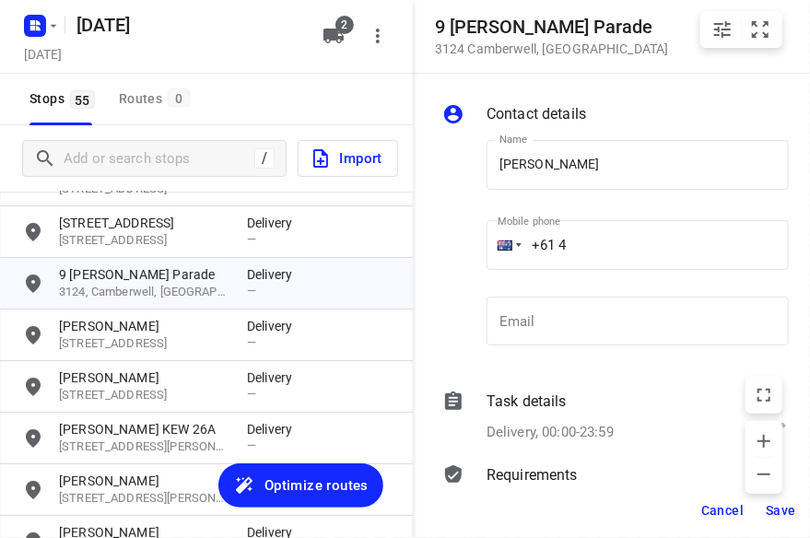
click at [610, 214] on div "Mobile phone +61 4 ​" at bounding box center [637, 249] width 302 height 74
type input "[PHONE_NUMBER]"
click at [768, 509] on span "Save" at bounding box center [780, 510] width 30 height 15
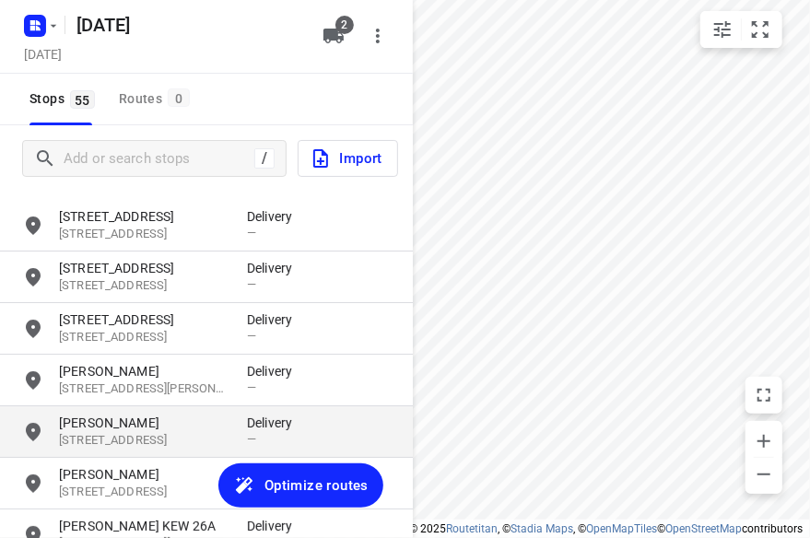
scroll to position [0, 0]
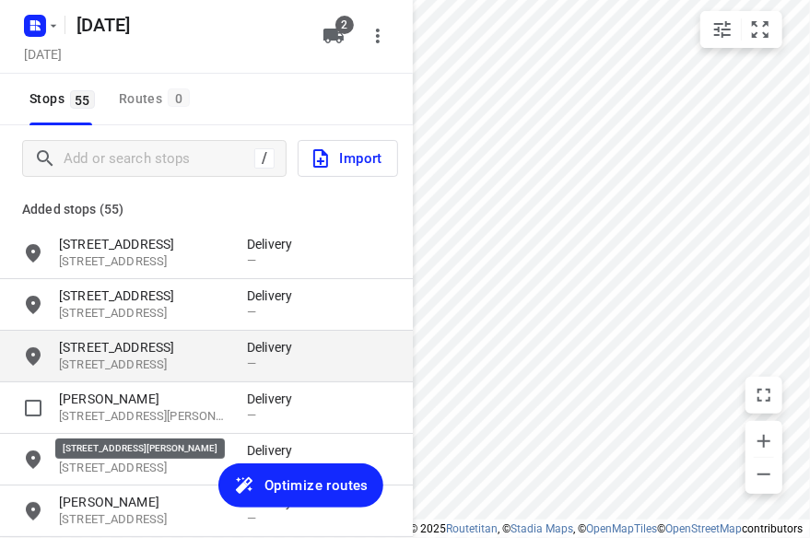
click at [134, 352] on p "[STREET_ADDRESS]" at bounding box center [143, 347] width 169 height 18
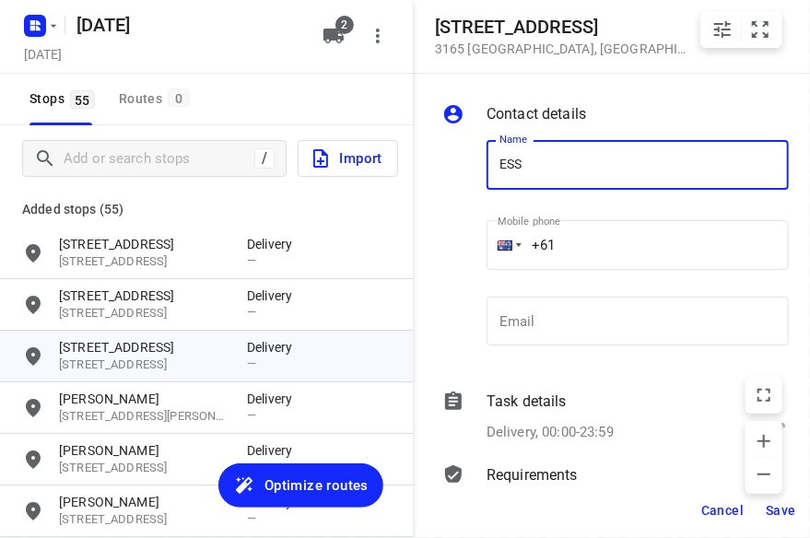
type input "[PERSON_NAME]"
click at [567, 246] on input "+61" at bounding box center [637, 245] width 302 height 50
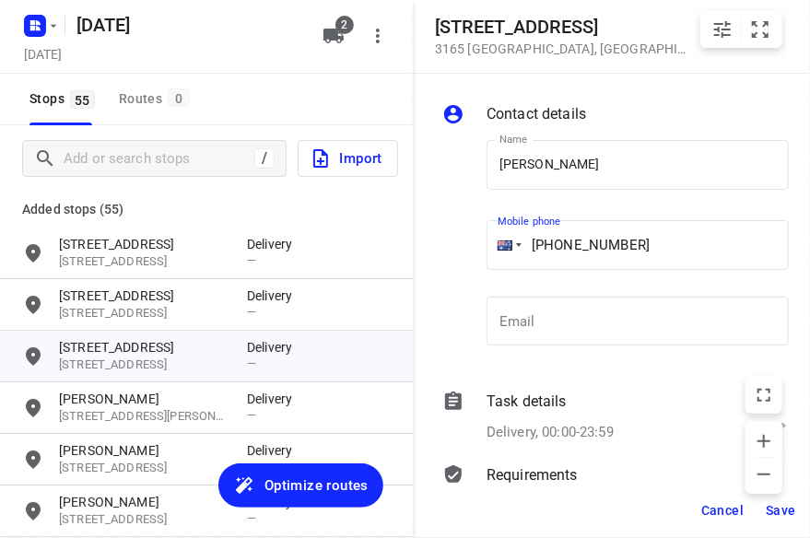
type input "[PHONE_NUMBER]"
click at [788, 512] on span "Save" at bounding box center [780, 510] width 30 height 15
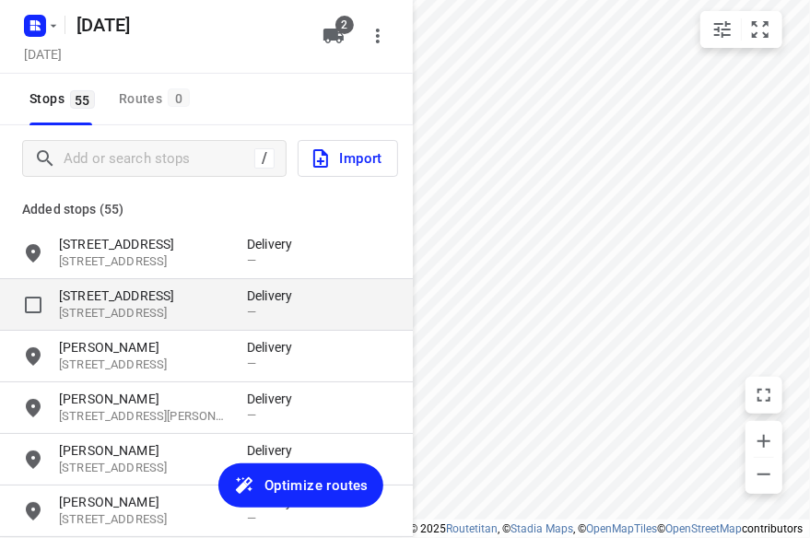
drag, startPoint x: 103, startPoint y: 279, endPoint x: 98, endPoint y: 287, distance: 10.0
click at [96, 294] on p "[STREET_ADDRESS]" at bounding box center [143, 295] width 169 height 18
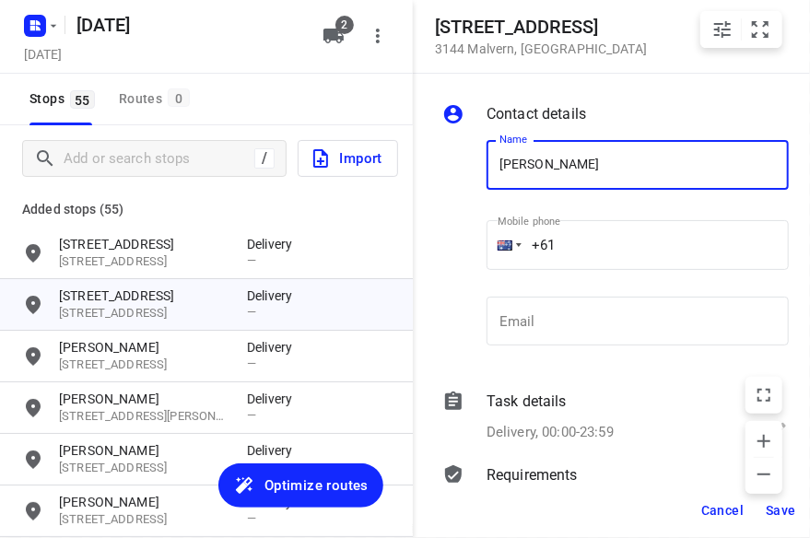
type input "[PERSON_NAME]"
click at [582, 244] on input "+61" at bounding box center [637, 245] width 302 height 50
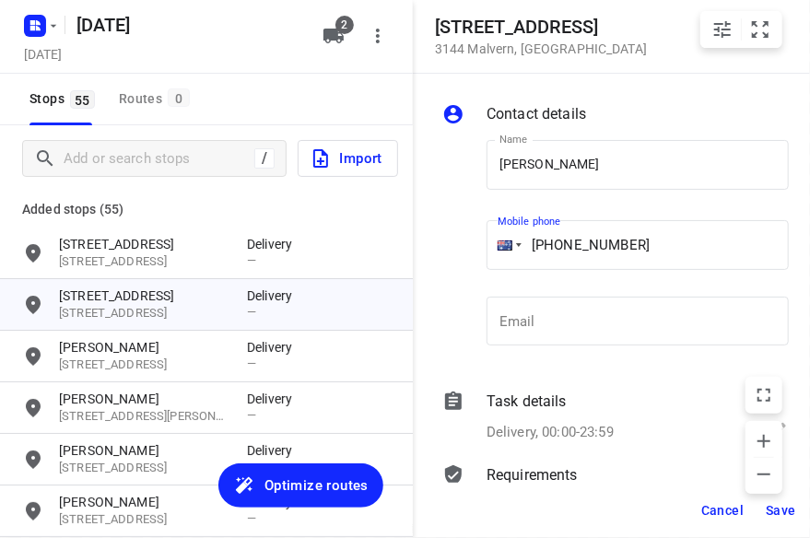
type input "[PHONE_NUMBER]"
click at [785, 508] on span "Save" at bounding box center [780, 510] width 30 height 15
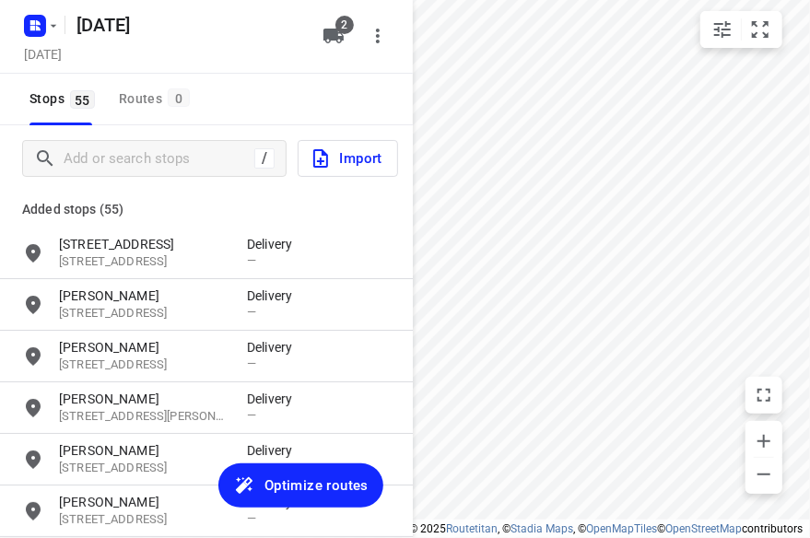
click at [149, 212] on p "Added stops (55)" at bounding box center [206, 209] width 368 height 22
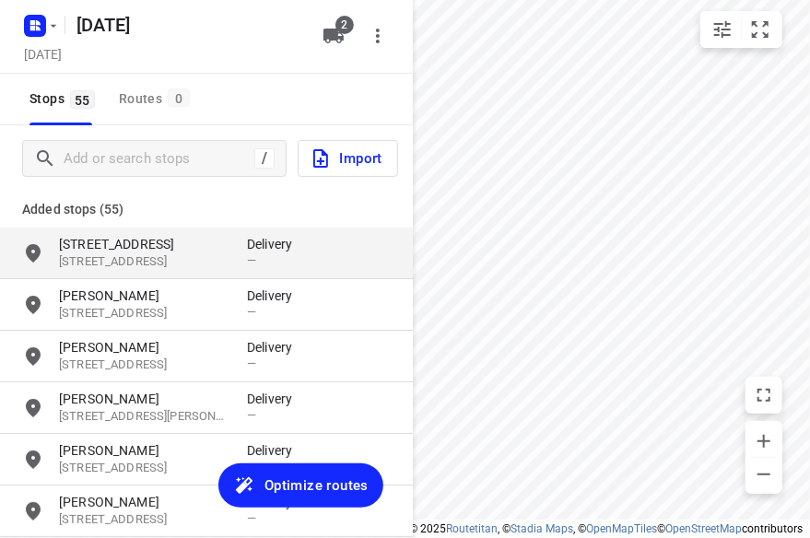
click at [146, 246] on p "[STREET_ADDRESS]" at bounding box center [143, 244] width 169 height 18
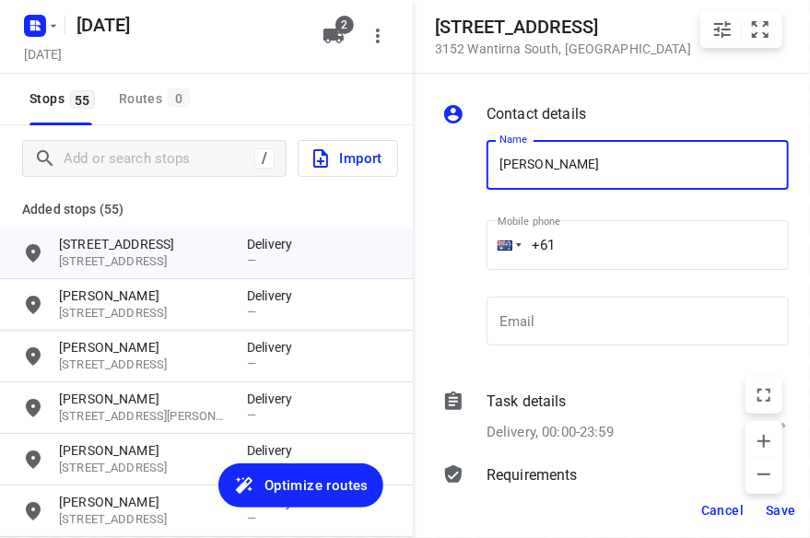
type input "[PERSON_NAME]"
click at [597, 251] on input "+61" at bounding box center [637, 245] width 302 height 50
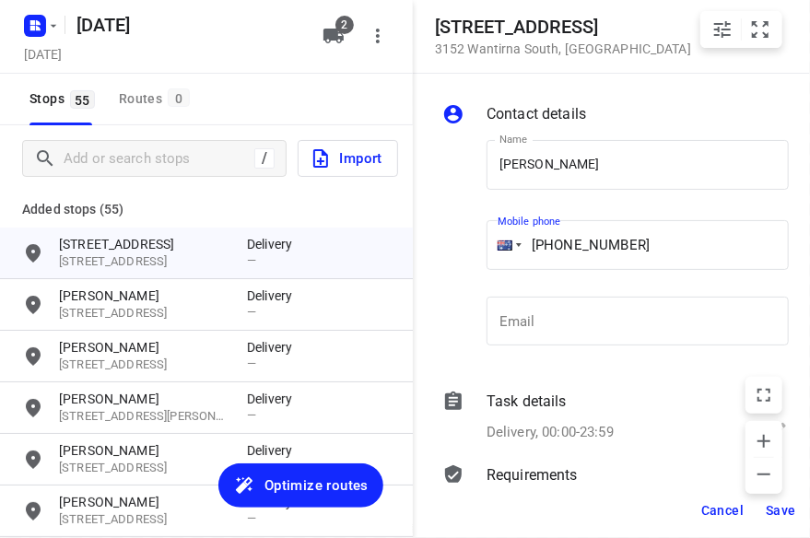
type input "[PHONE_NUMBER]"
click at [775, 511] on span "Save" at bounding box center [780, 510] width 30 height 15
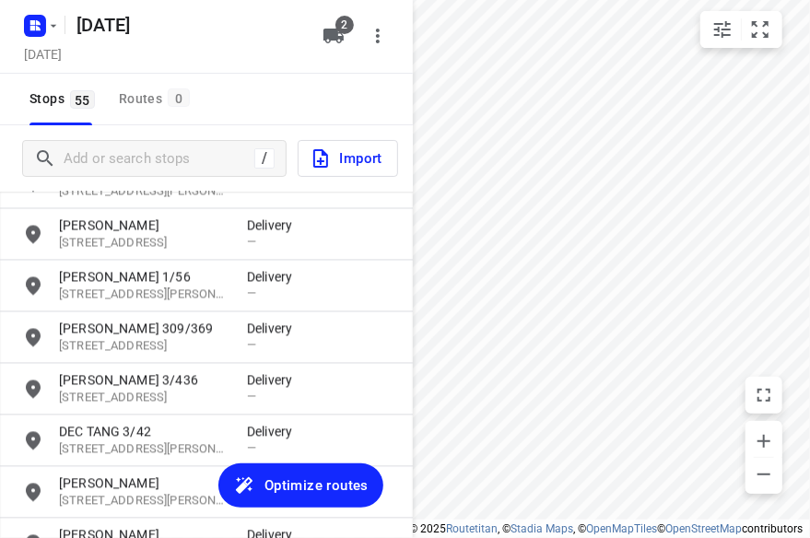
scroll to position [1382, 0]
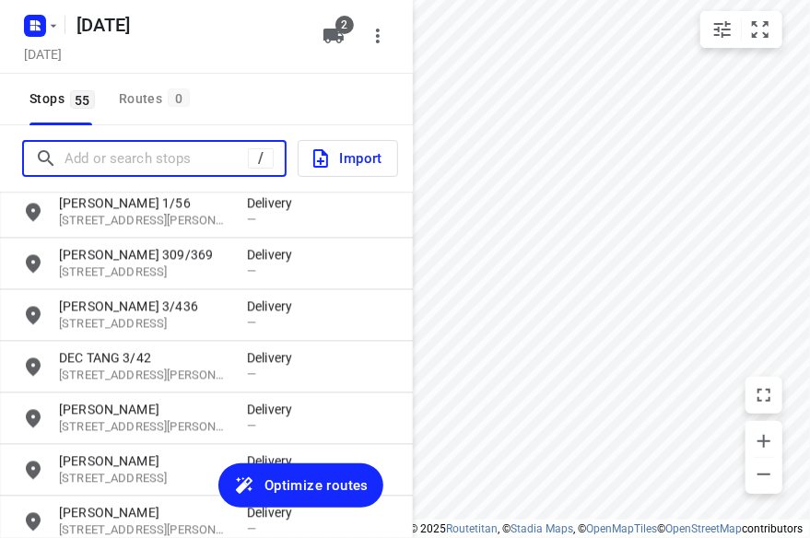
click at [198, 166] on input "Add or search stops" at bounding box center [155, 159] width 183 height 29
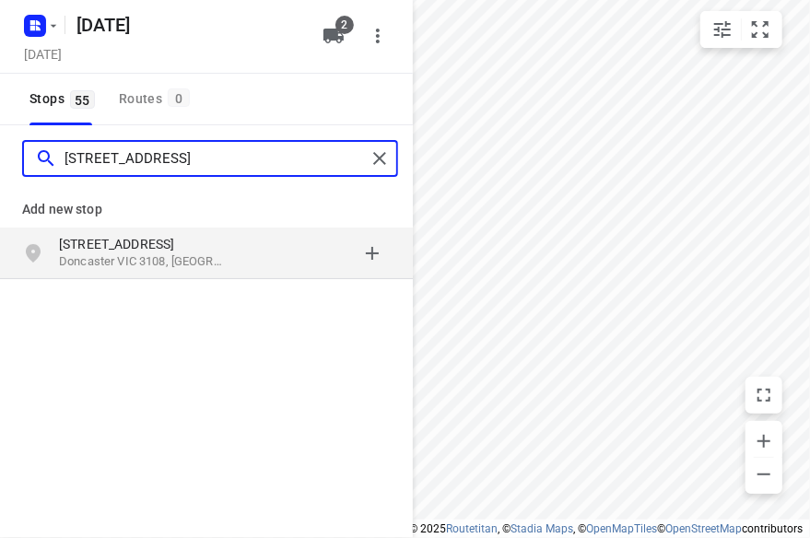
type input "[STREET_ADDRESS]"
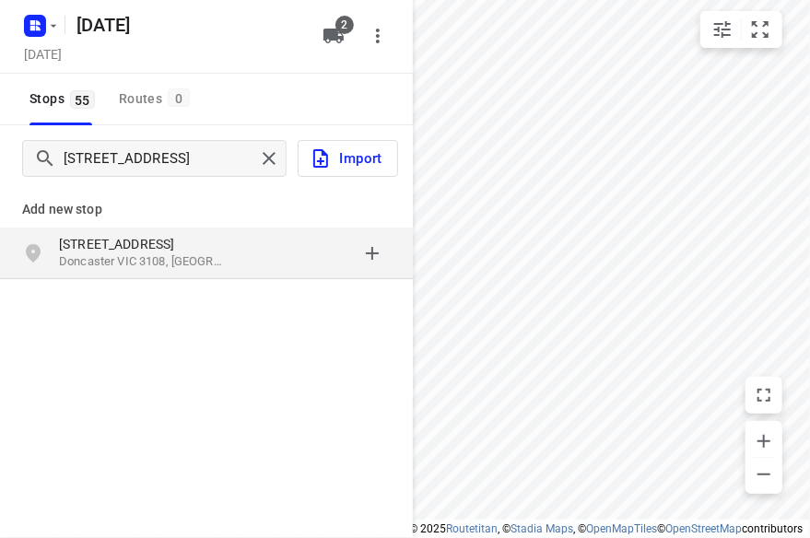
click at [146, 229] on div "[STREET_ADDRESS]" at bounding box center [206, 254] width 413 height 52
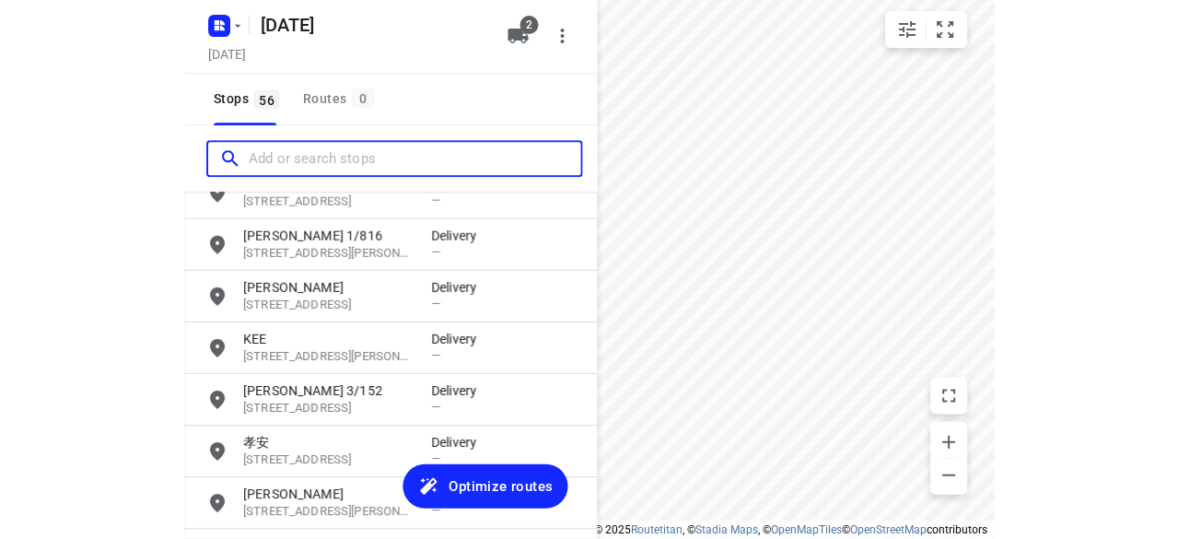
scroll to position [2663, 0]
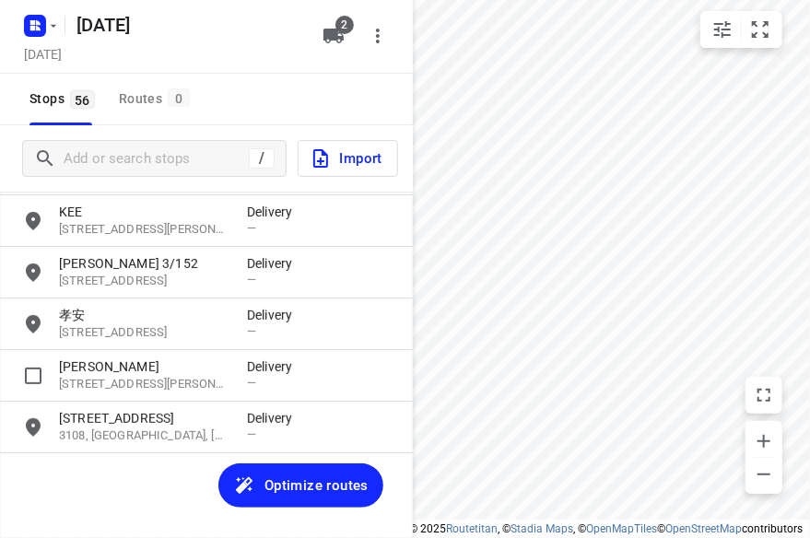
drag, startPoint x: 168, startPoint y: 370, endPoint x: 144, endPoint y: 460, distance: 92.5
click at [167, 373] on p "[PERSON_NAME]" at bounding box center [143, 366] width 169 height 18
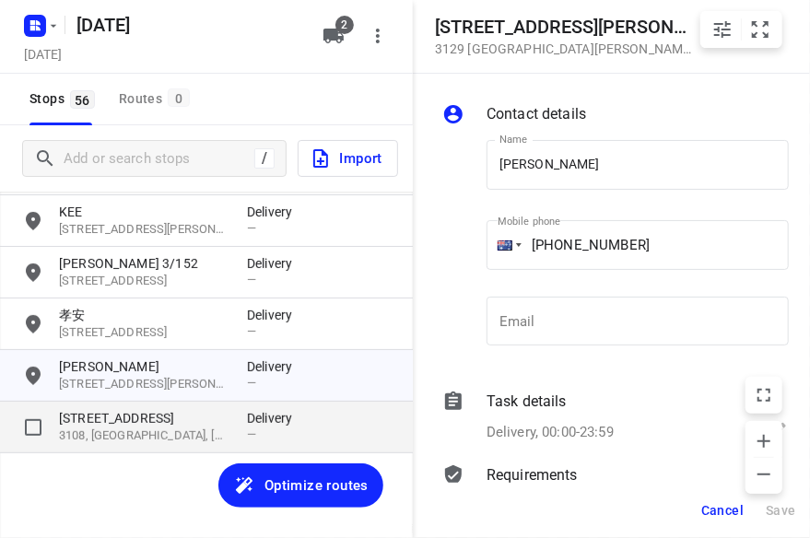
click at [145, 430] on p "3108, [GEOGRAPHIC_DATA], [GEOGRAPHIC_DATA]" at bounding box center [143, 436] width 169 height 18
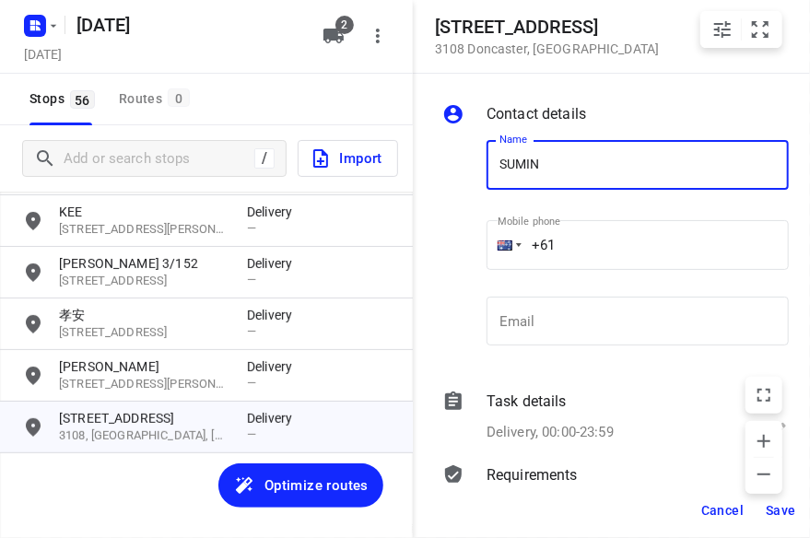
type input "[PERSON_NAME]"
click at [625, 240] on input "+61" at bounding box center [637, 245] width 302 height 50
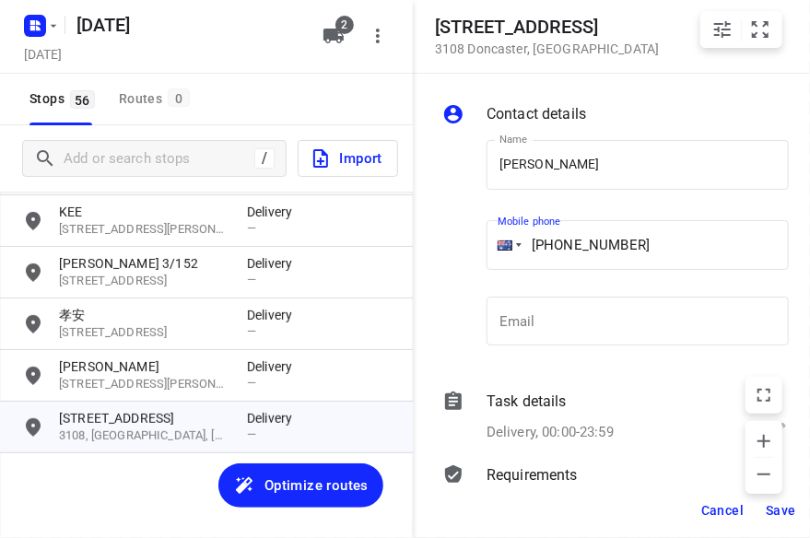
type input "[PHONE_NUMBER]"
click at [772, 506] on span "Save" at bounding box center [780, 510] width 30 height 15
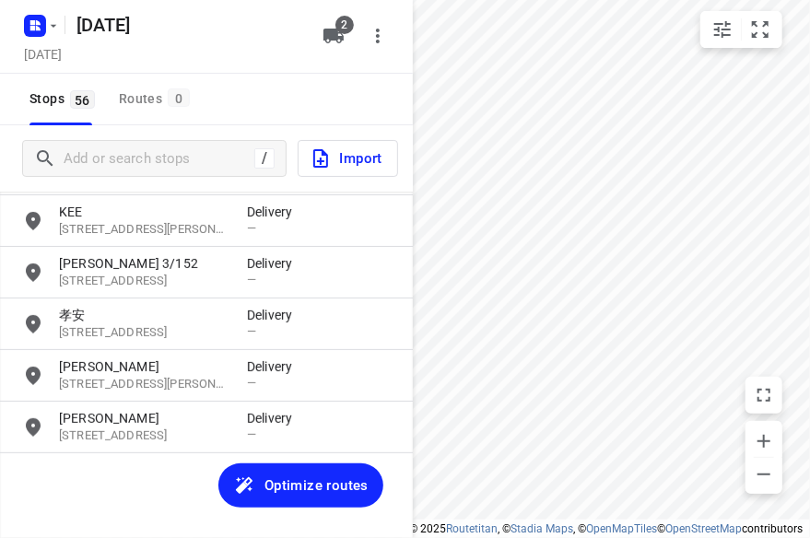
click at [381, 476] on div "[PERSON_NAME] [STREET_ADDRESS][PERSON_NAME] Delivery — [PERSON_NAME] KUNG 8/47-…" at bounding box center [206, 382] width 413 height 381
click at [375, 482] on button "Optimize routes" at bounding box center [300, 485] width 165 height 44
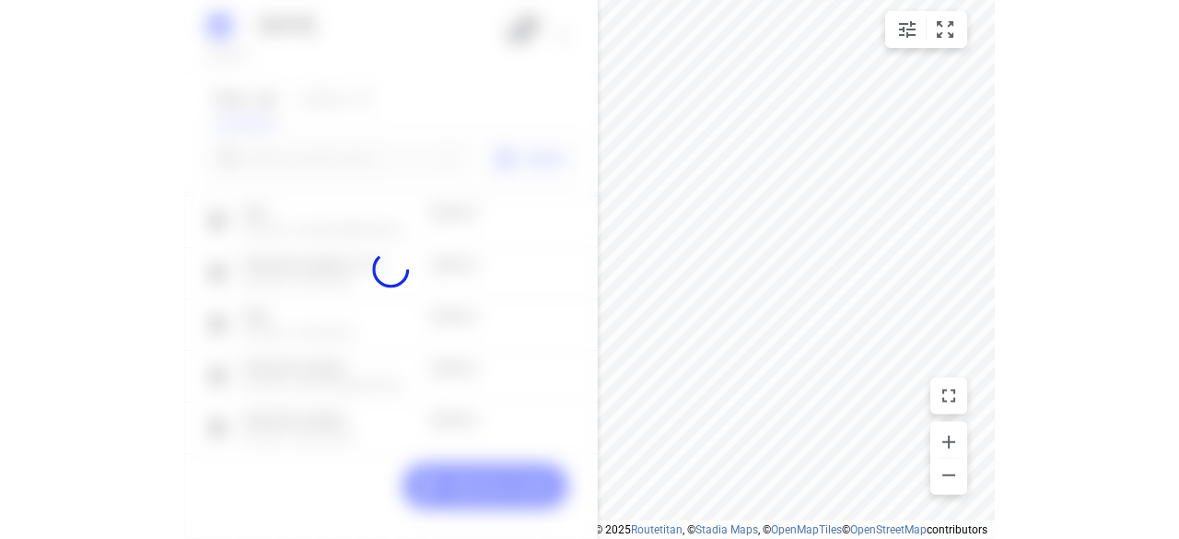
scroll to position [2662, 0]
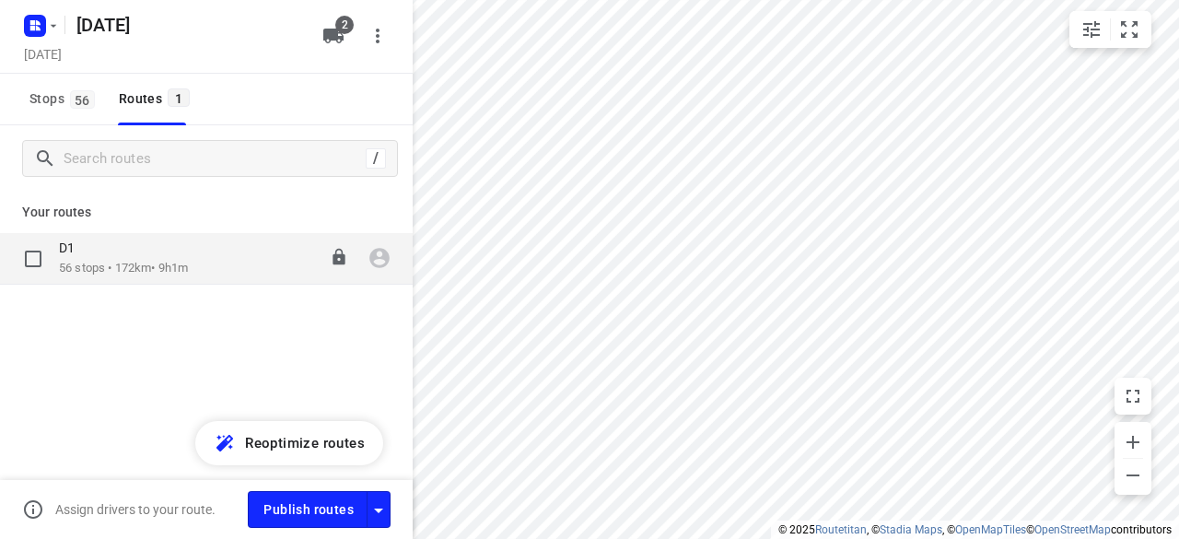
click at [188, 275] on p "56 stops • 172km • 9h1m" at bounding box center [123, 269] width 129 height 18
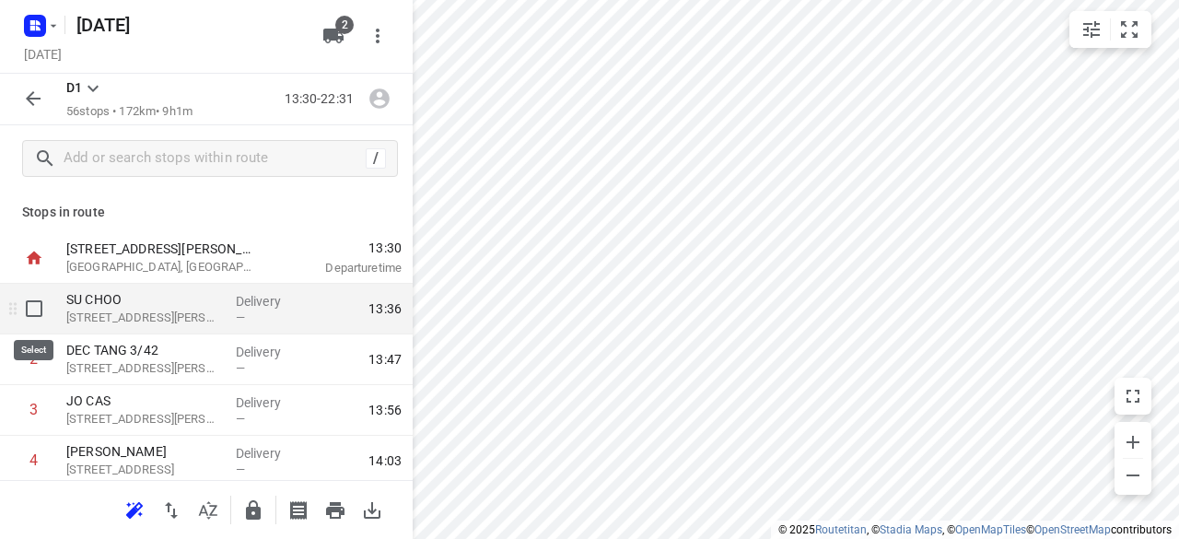
click at [44, 316] on input "checkbox" at bounding box center [34, 308] width 37 height 37
checkbox input "true"
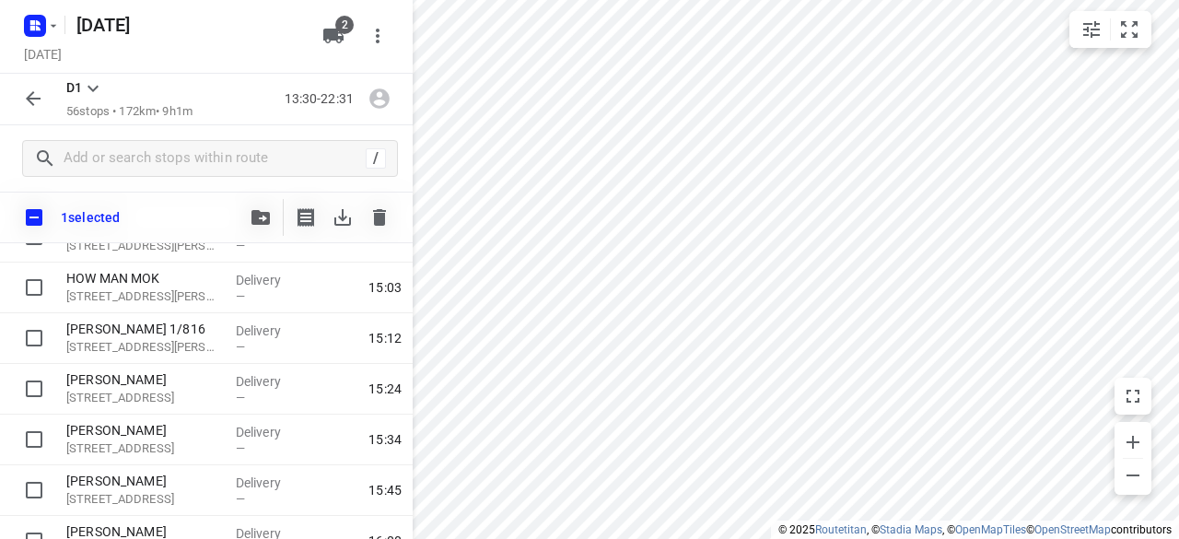
scroll to position [737, 0]
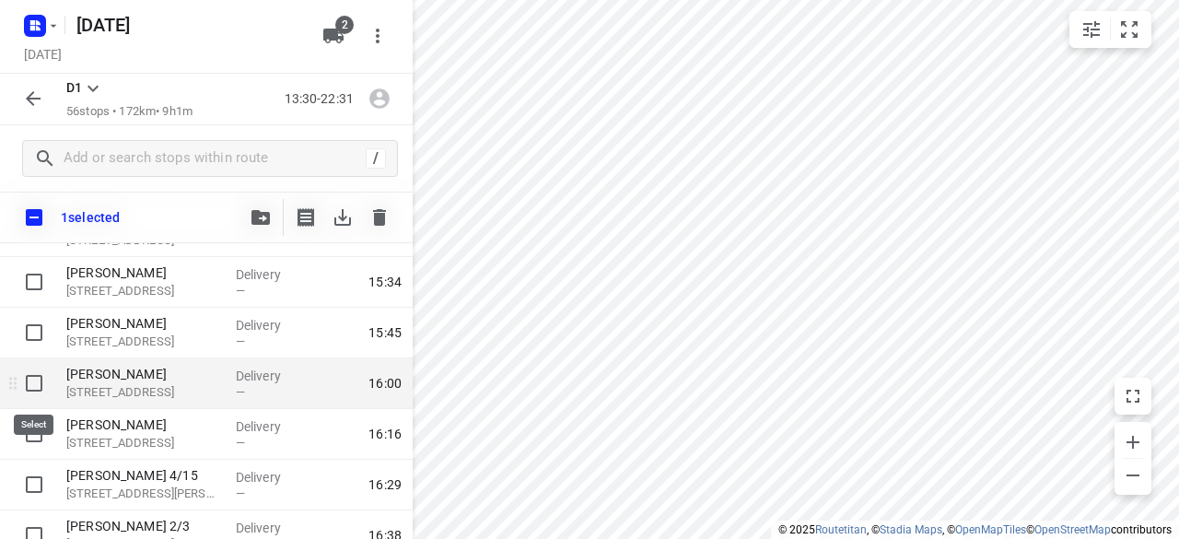
click at [34, 376] on input "checkbox" at bounding box center [34, 383] width 37 height 37
checkbox input "true"
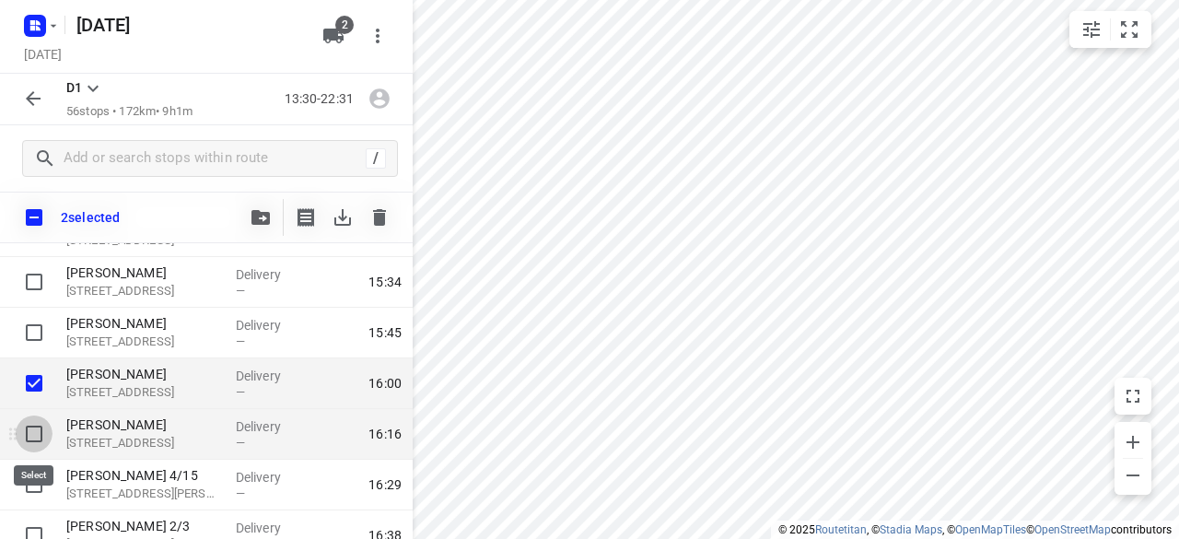
click at [35, 438] on input "checkbox" at bounding box center [34, 433] width 37 height 37
checkbox input "true"
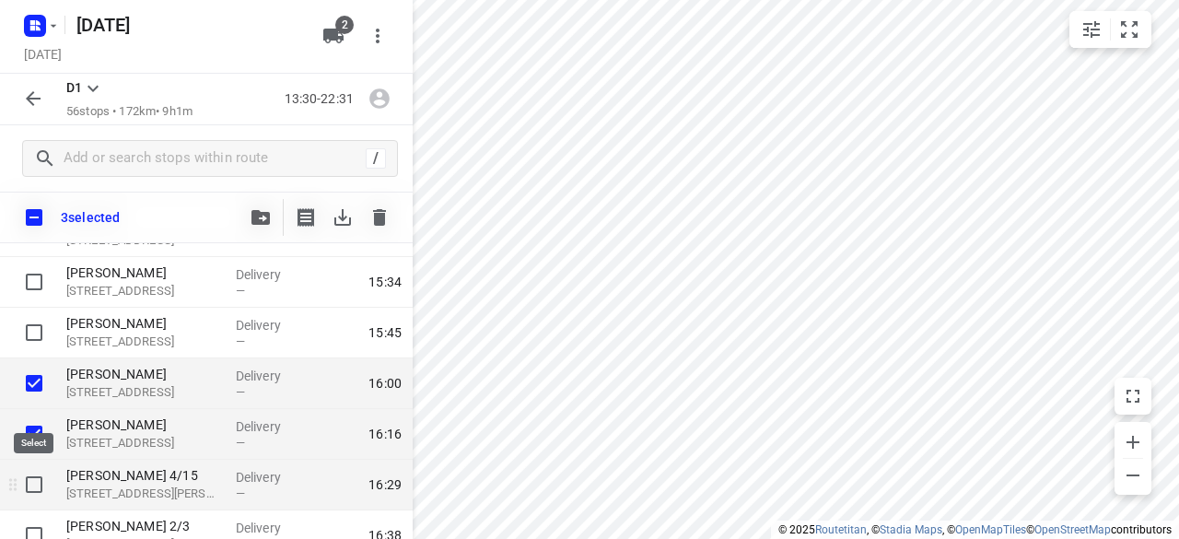
click at [27, 481] on input "checkbox" at bounding box center [34, 484] width 37 height 37
checkbox input "true"
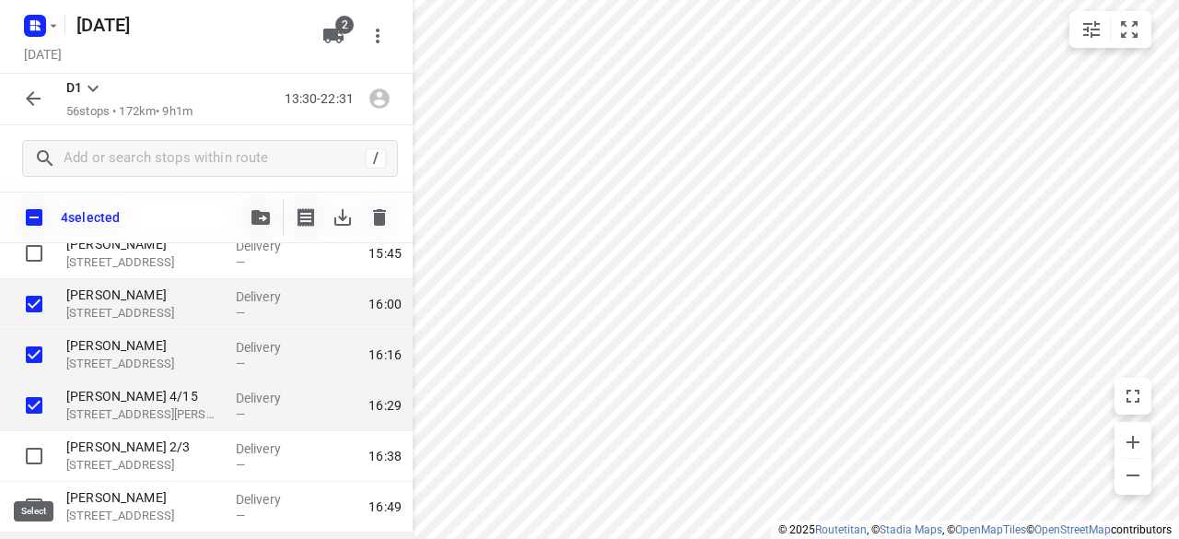
scroll to position [921, 0]
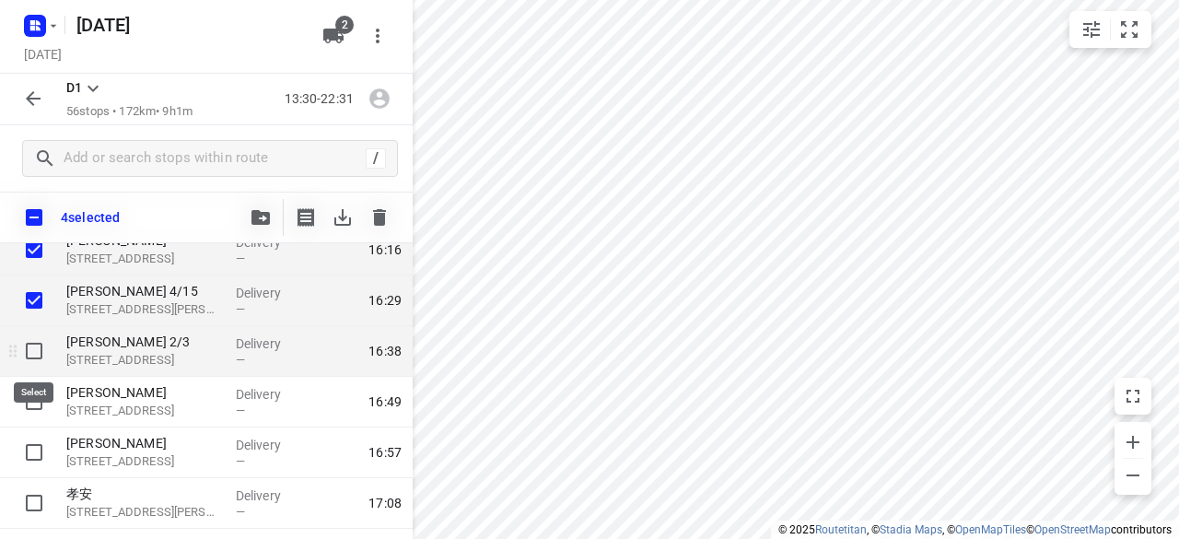
click at [39, 342] on input "checkbox" at bounding box center [34, 351] width 37 height 37
checkbox input "true"
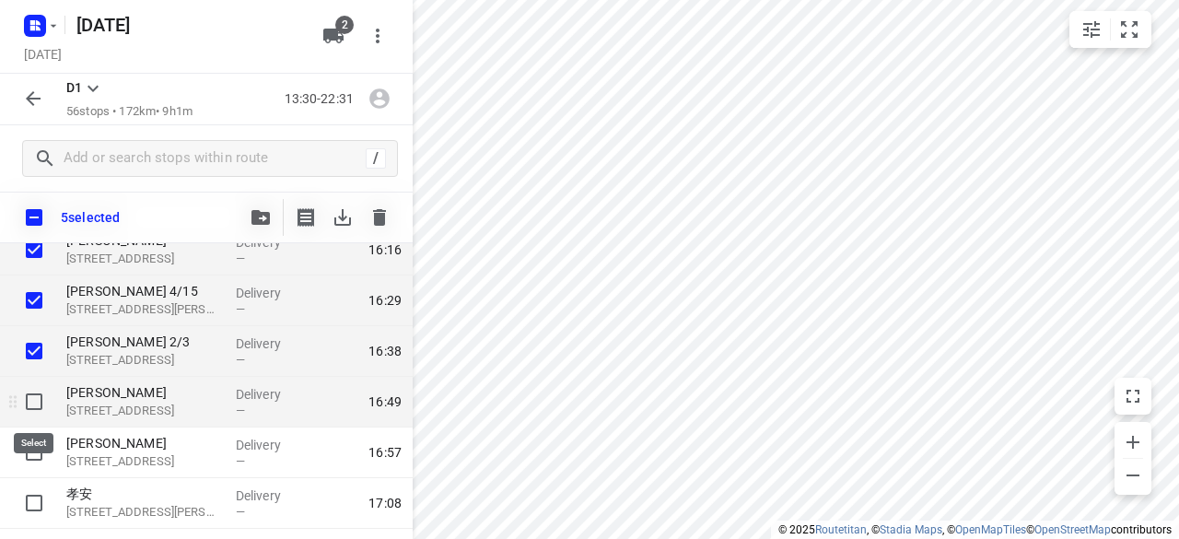
click at [31, 387] on input "checkbox" at bounding box center [34, 401] width 37 height 37
checkbox input "true"
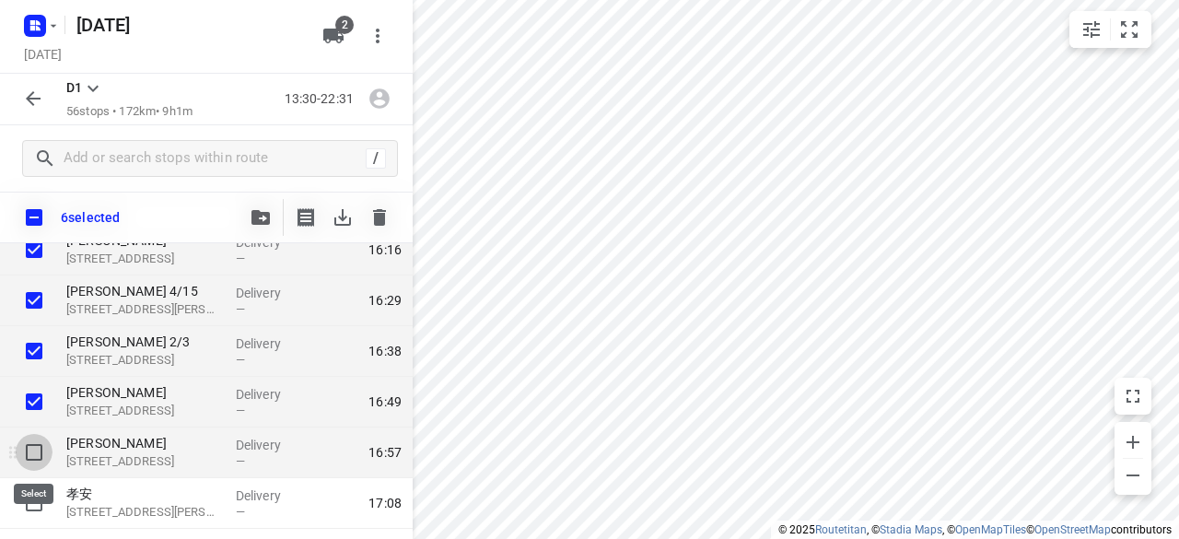
click at [37, 450] on input "checkbox" at bounding box center [34, 452] width 37 height 37
checkbox input "true"
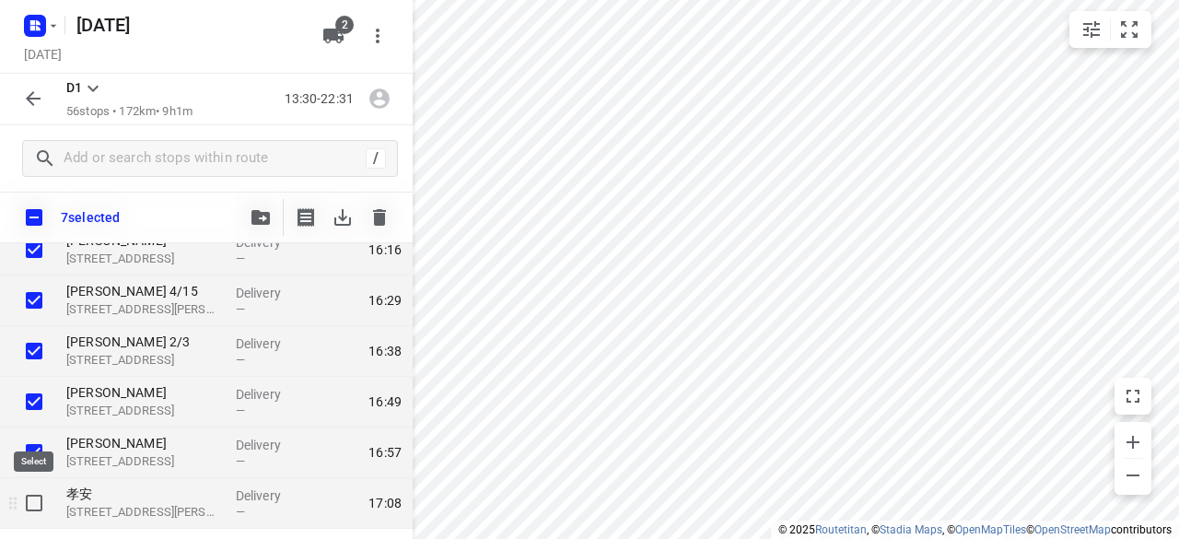
click at [29, 498] on input "checkbox" at bounding box center [34, 503] width 37 height 37
checkbox input "true"
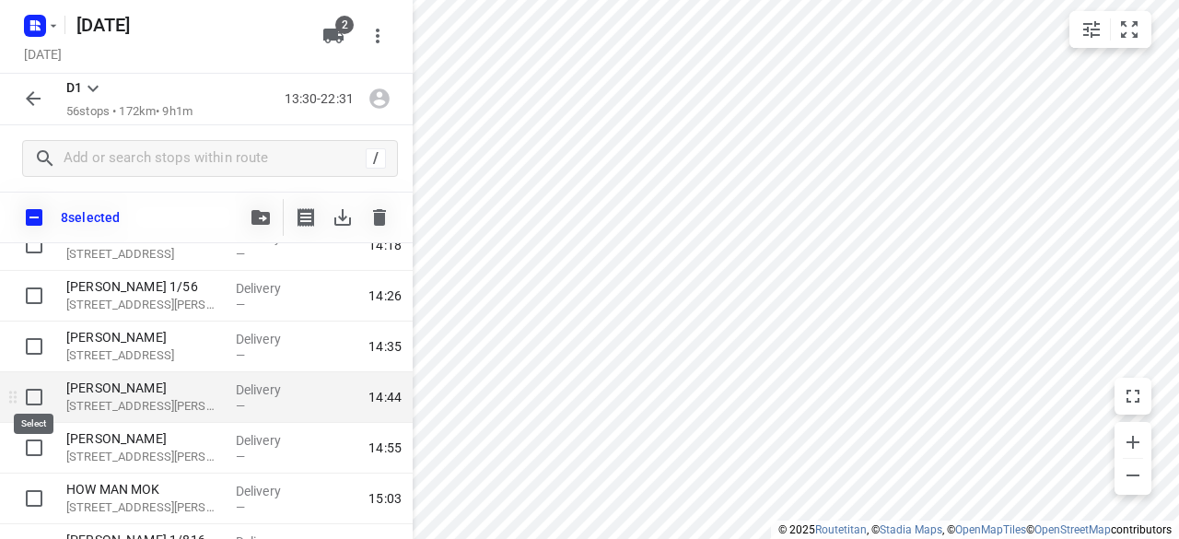
scroll to position [461, 0]
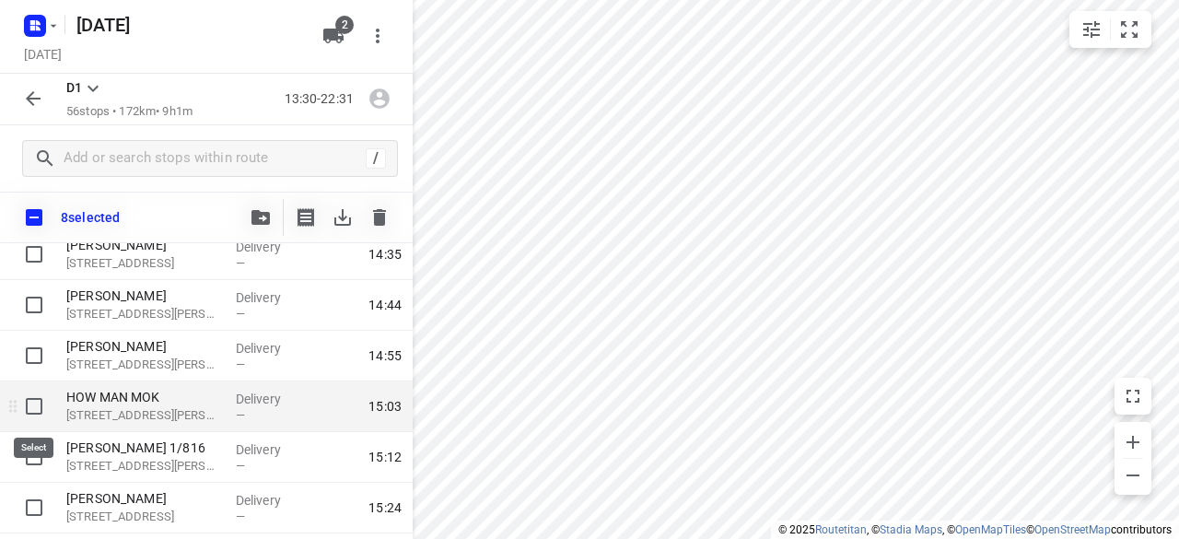
click at [41, 406] on input "checkbox" at bounding box center [34, 406] width 37 height 37
checkbox input "true"
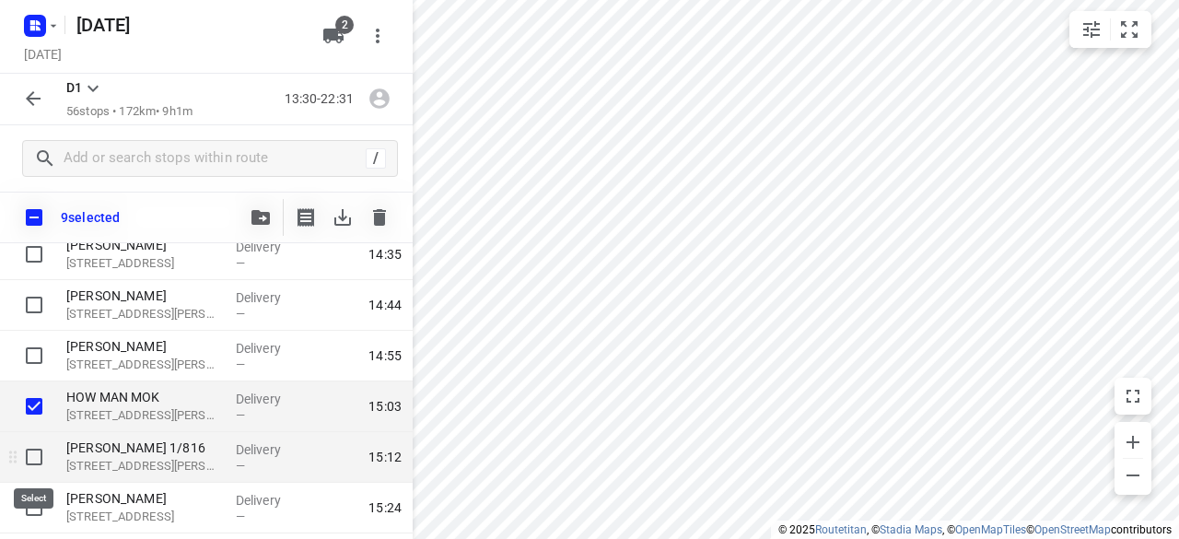
click at [35, 450] on input "checkbox" at bounding box center [34, 456] width 37 height 37
checkbox input "true"
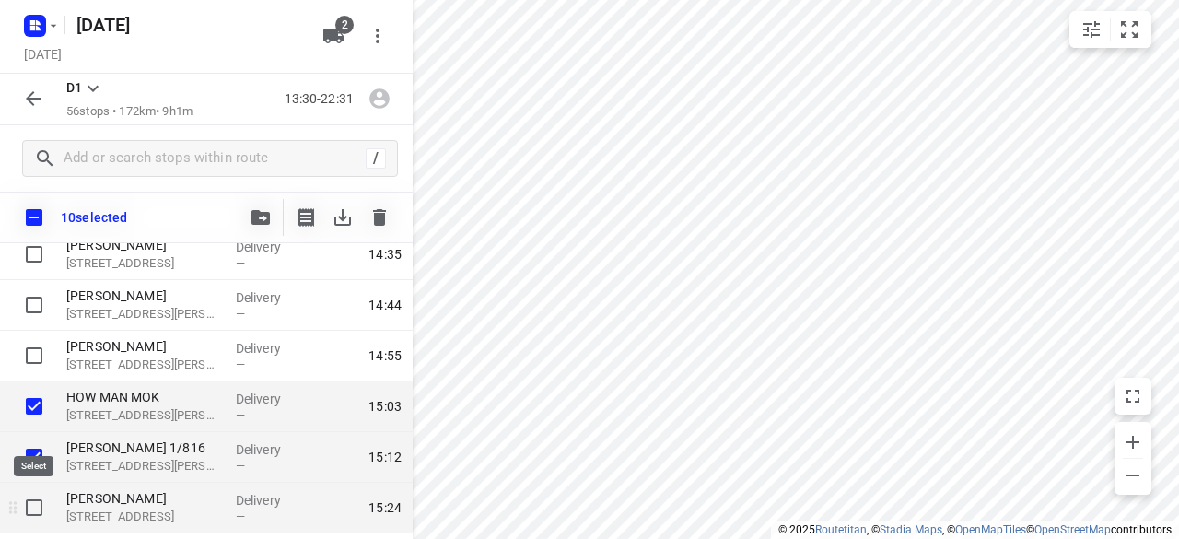
click at [39, 502] on input "checkbox" at bounding box center [34, 507] width 37 height 37
checkbox input "true"
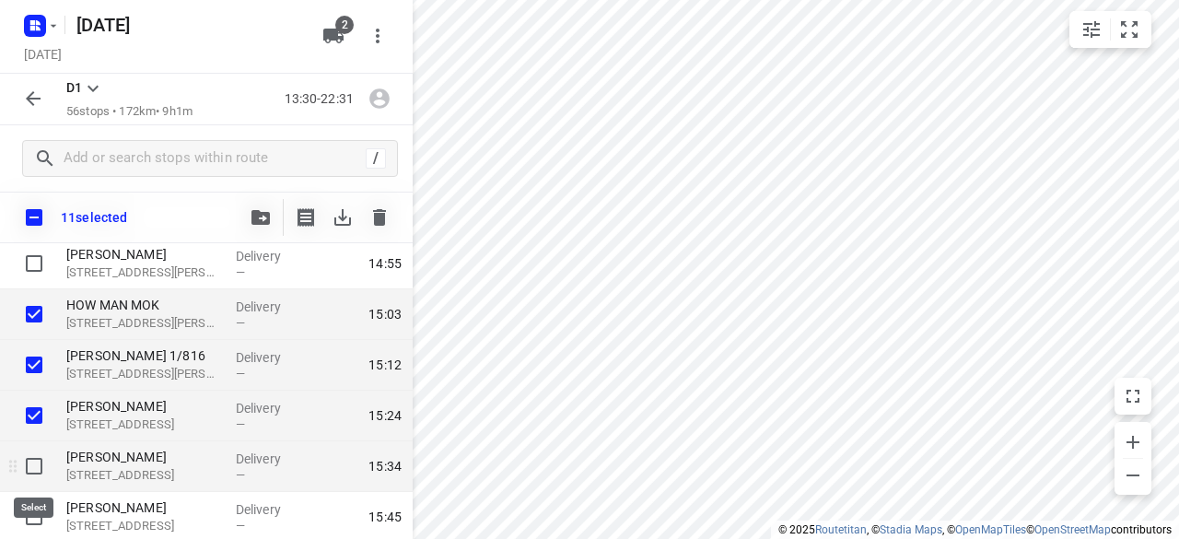
click at [37, 463] on input "checkbox" at bounding box center [34, 466] width 37 height 37
checkbox input "true"
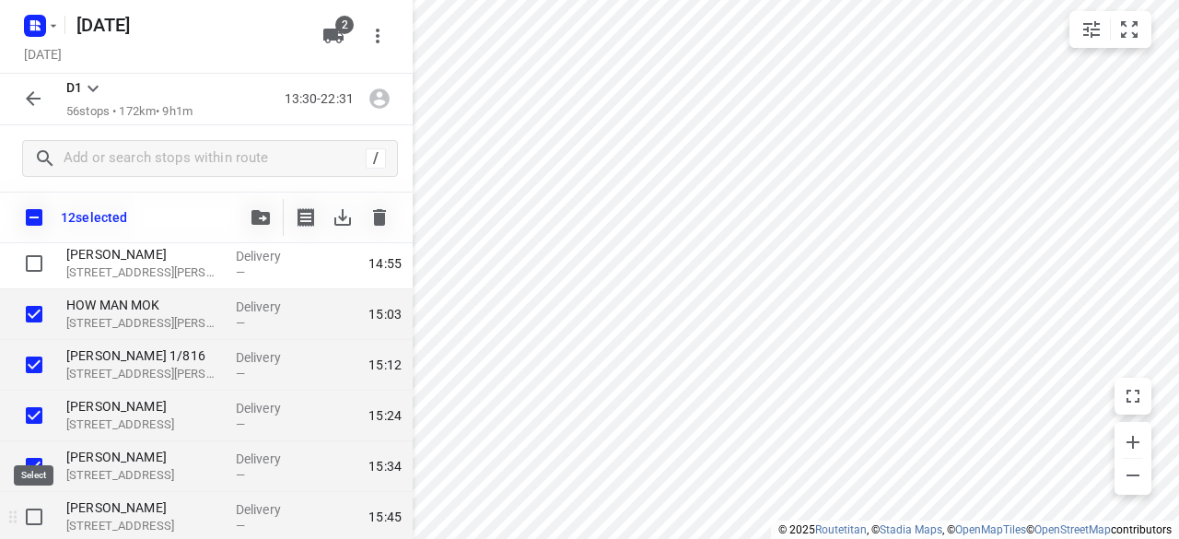
click at [33, 508] on input "checkbox" at bounding box center [34, 516] width 37 height 37
checkbox input "true"
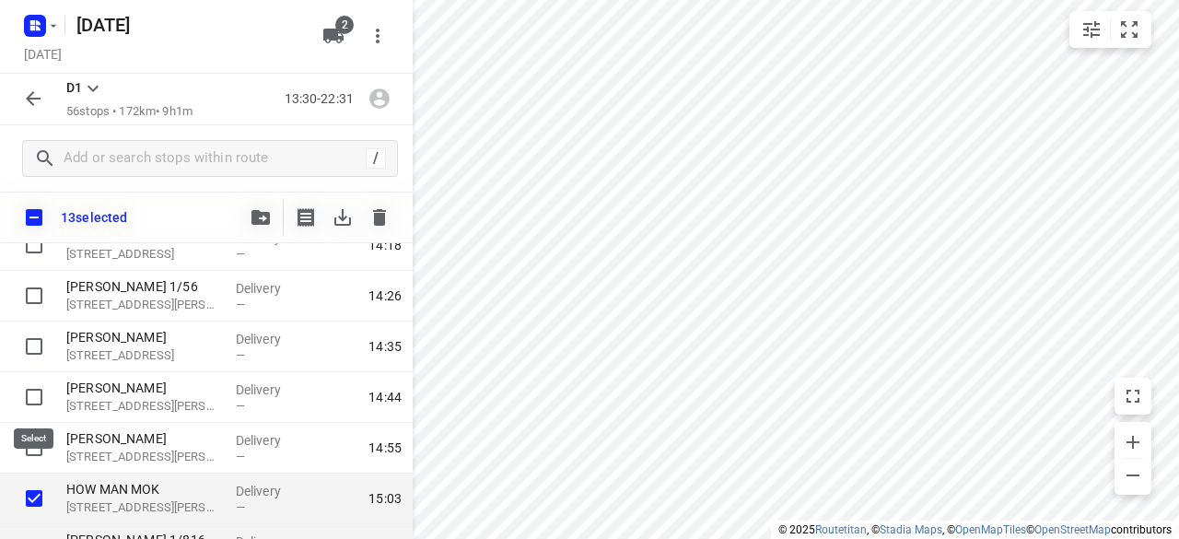
scroll to position [368, 0]
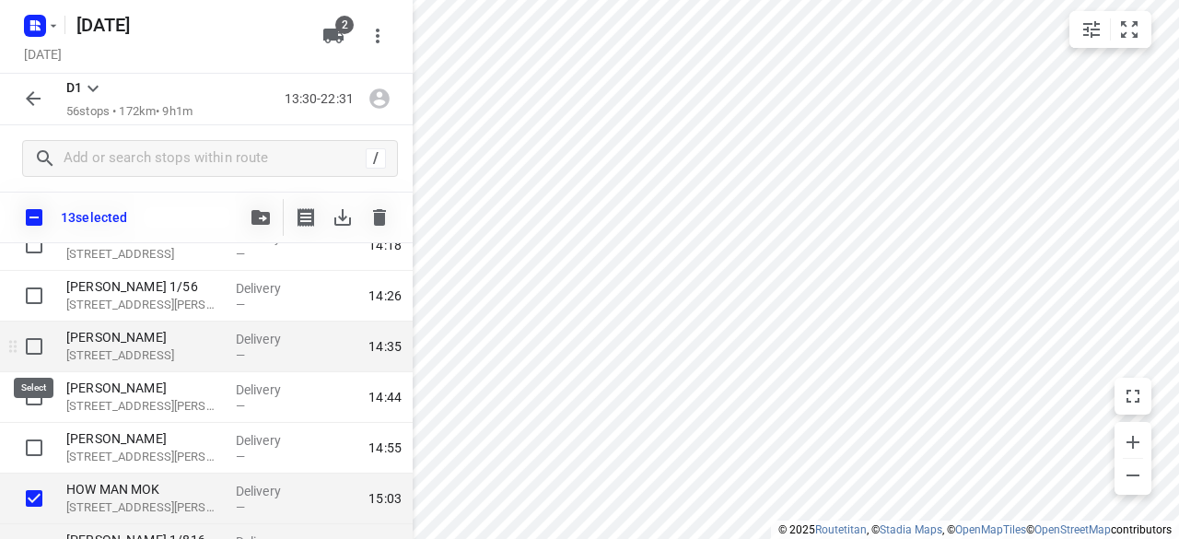
click at [39, 340] on input "checkbox" at bounding box center [34, 346] width 37 height 37
checkbox input "true"
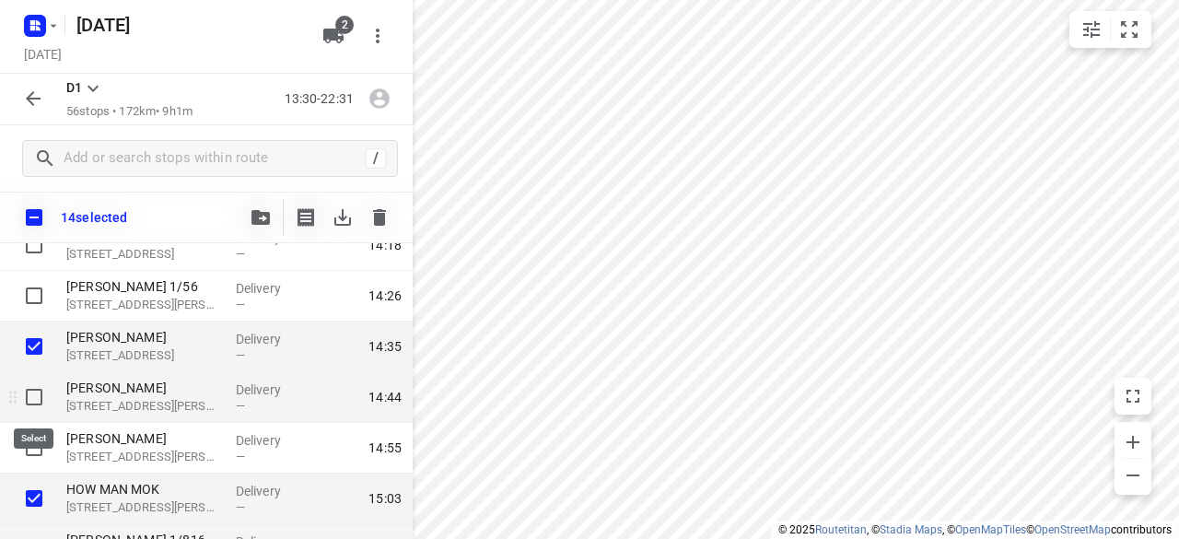
click at [40, 391] on input "checkbox" at bounding box center [34, 397] width 37 height 37
checkbox input "true"
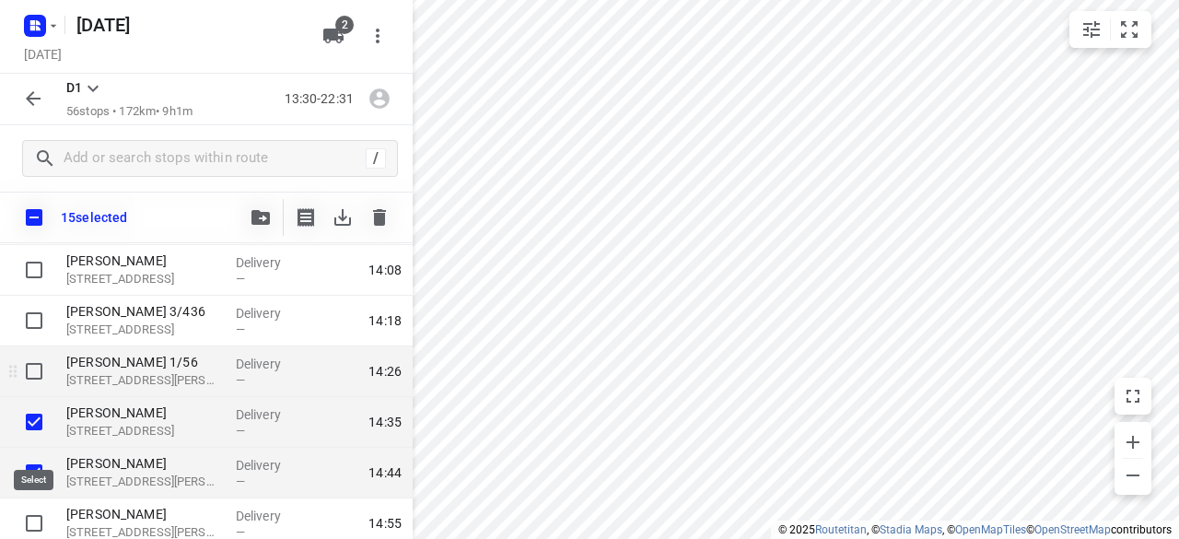
scroll to position [276, 0]
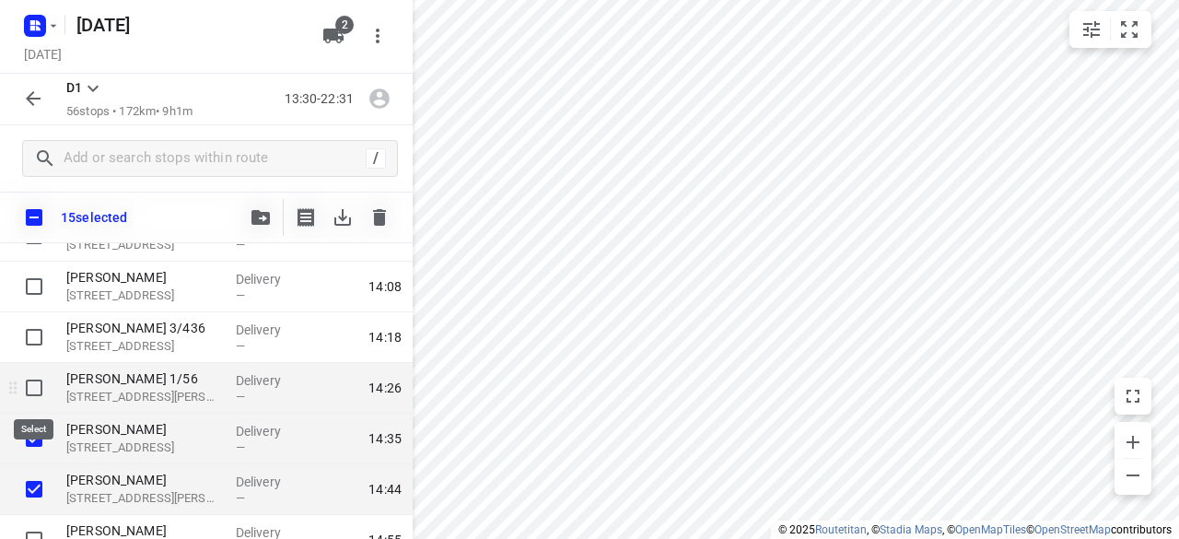
click at [39, 380] on input "checkbox" at bounding box center [34, 387] width 37 height 37
click at [34, 386] on input "checkbox" at bounding box center [34, 387] width 37 height 37
checkbox input "false"
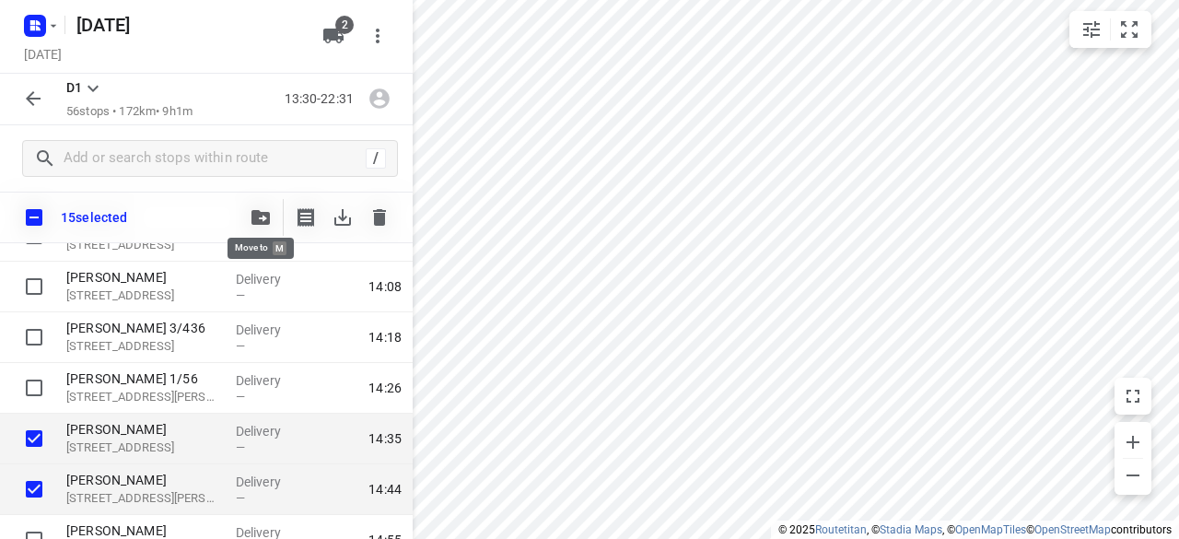
click at [270, 216] on span "button" at bounding box center [261, 217] width 22 height 15
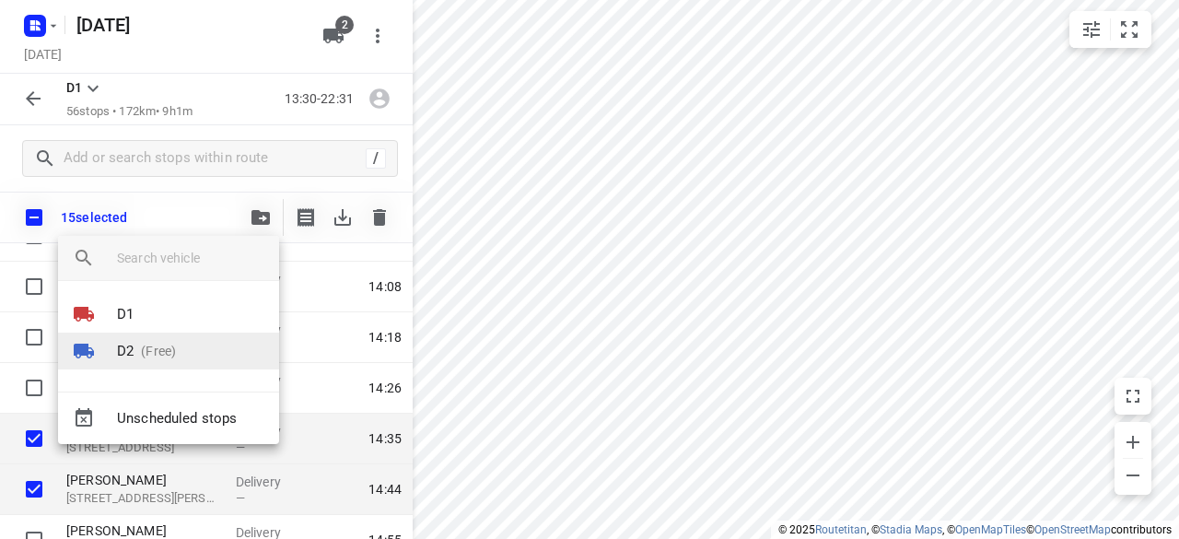
click at [181, 347] on li "D2 (Free)" at bounding box center [168, 351] width 221 height 37
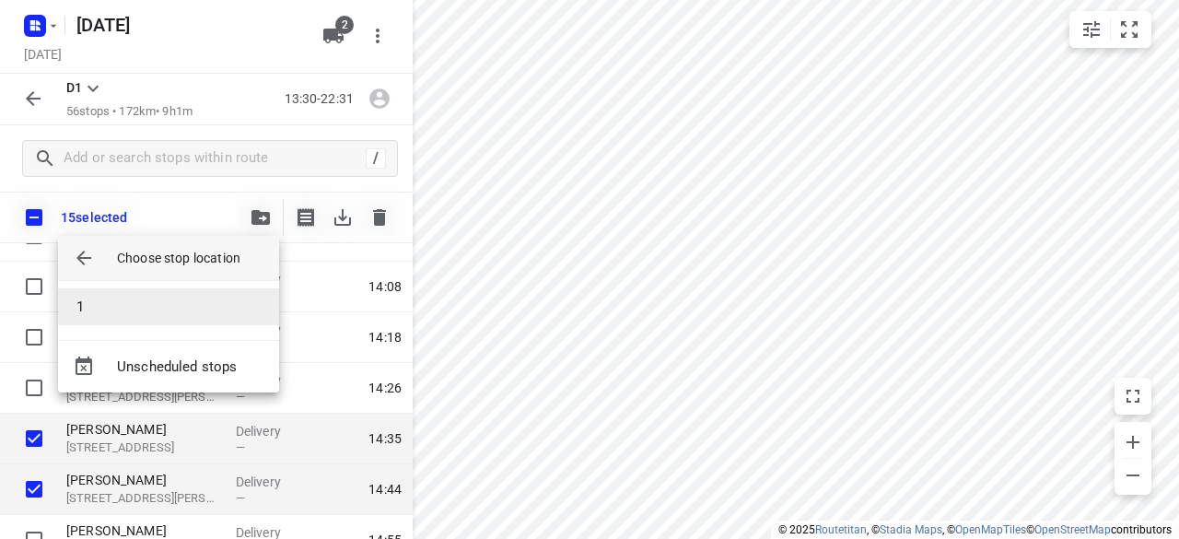
click at [128, 294] on li "1" at bounding box center [168, 306] width 221 height 37
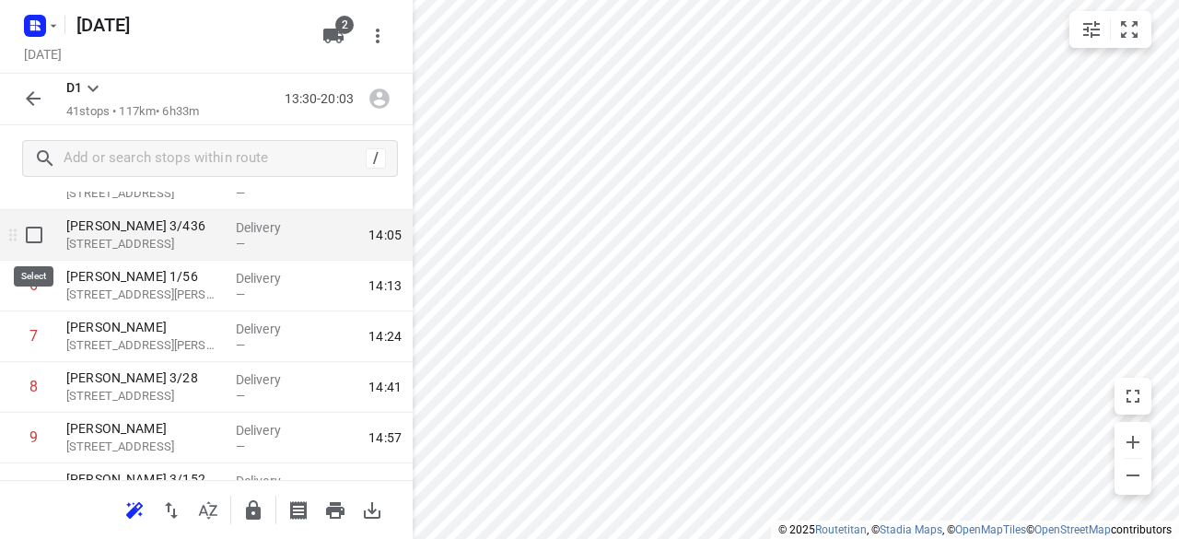
click at [31, 231] on input "checkbox" at bounding box center [34, 234] width 37 height 37
checkbox input "true"
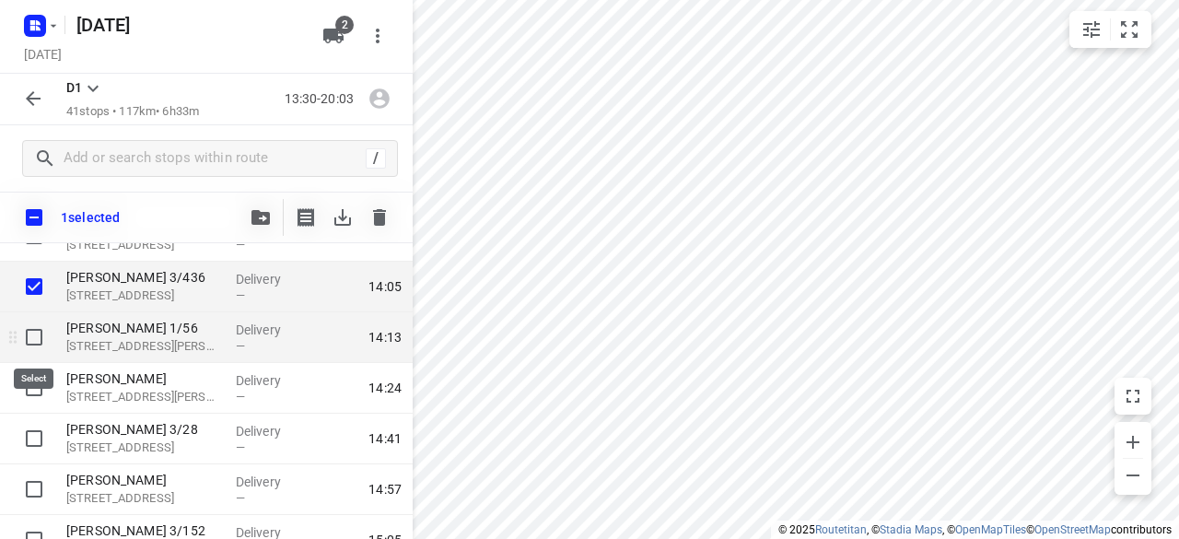
click at [39, 320] on input "checkbox" at bounding box center [34, 337] width 37 height 37
checkbox input "true"
click at [258, 217] on icon "button" at bounding box center [260, 217] width 18 height 15
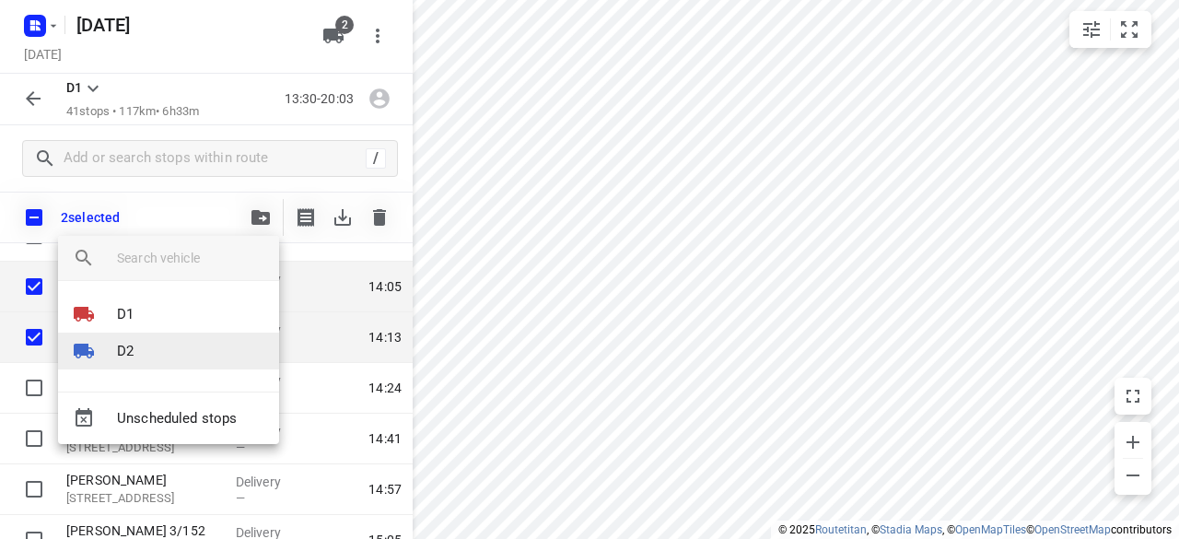
click at [192, 345] on li "D2" at bounding box center [168, 351] width 221 height 37
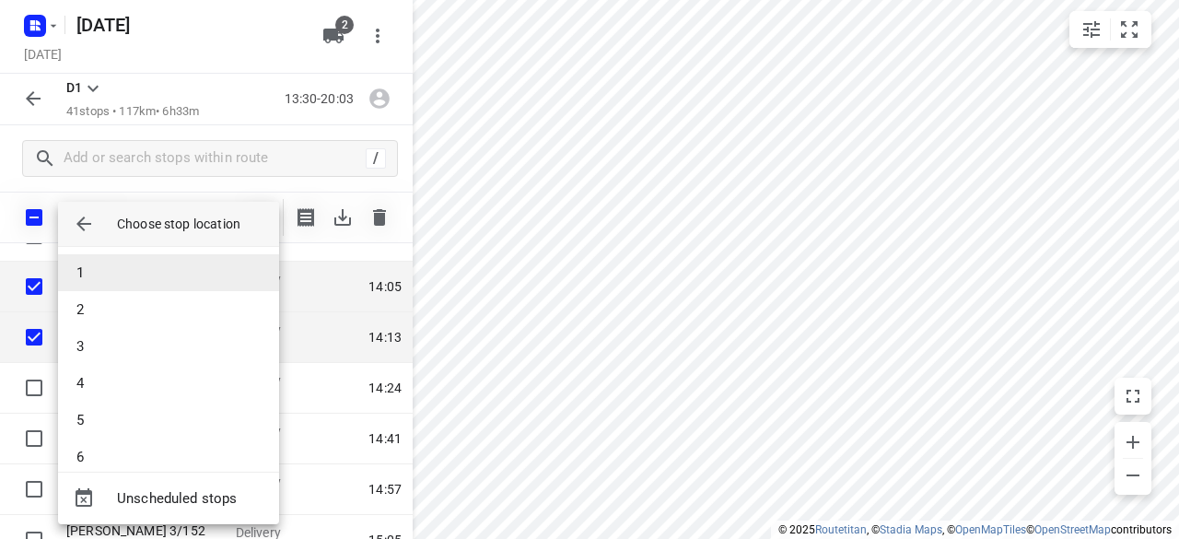
click at [126, 283] on li "1" at bounding box center [168, 272] width 221 height 37
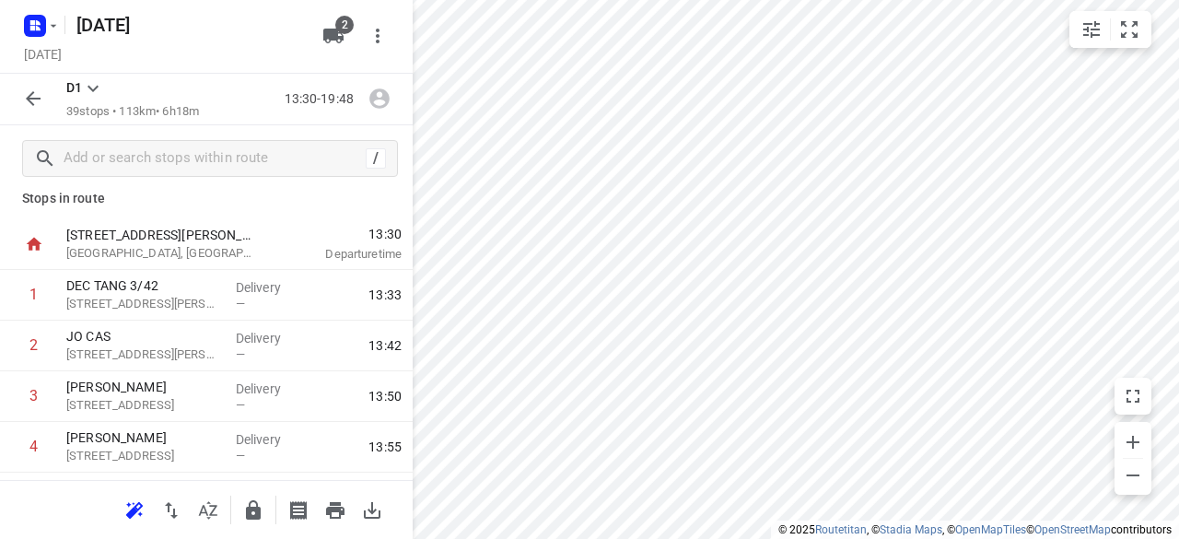
scroll to position [0, 0]
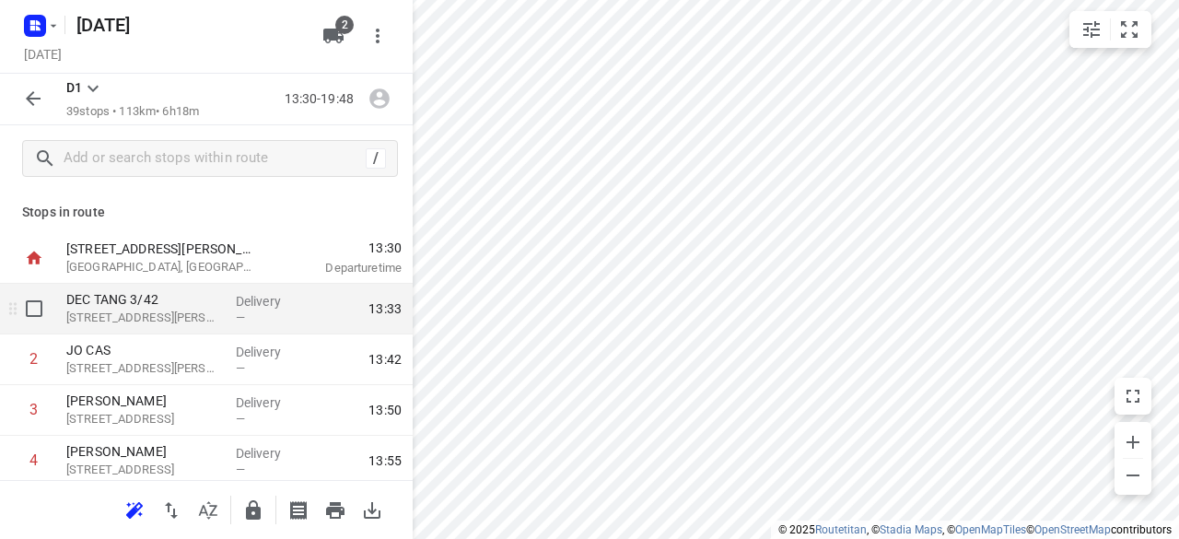
click at [368, 301] on span "13:33" at bounding box center [384, 308] width 33 height 18
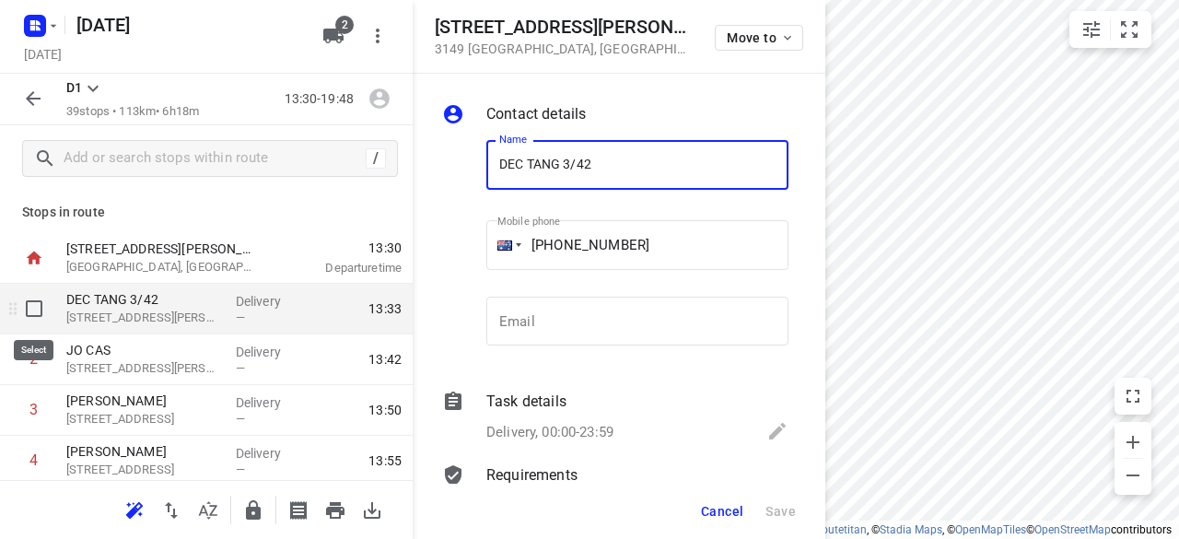
click at [30, 312] on input "checkbox" at bounding box center [34, 308] width 37 height 37
checkbox input "true"
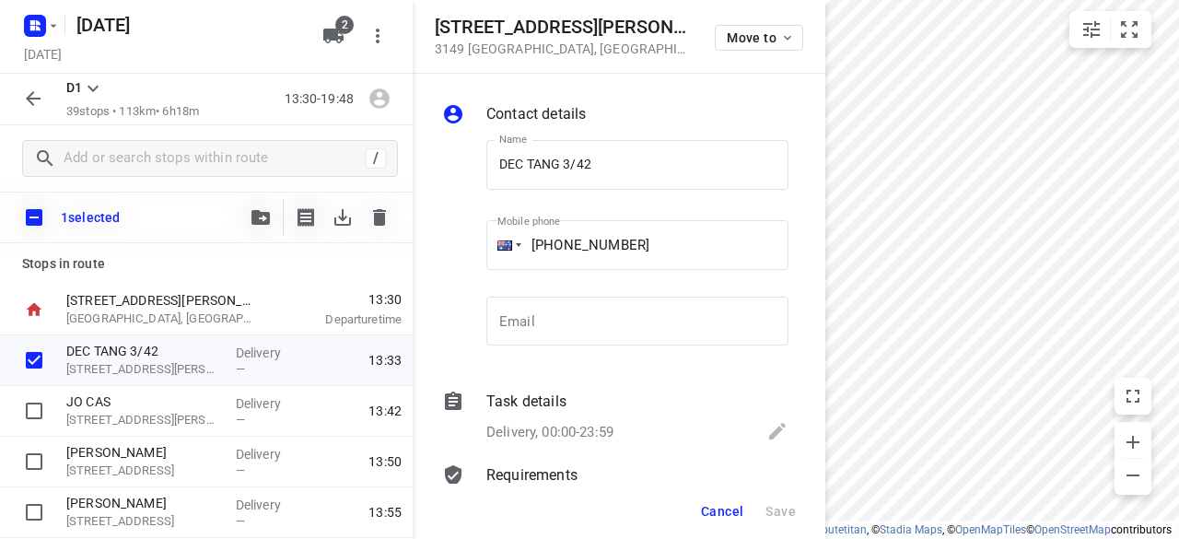
click at [262, 222] on icon "button" at bounding box center [260, 217] width 18 height 15
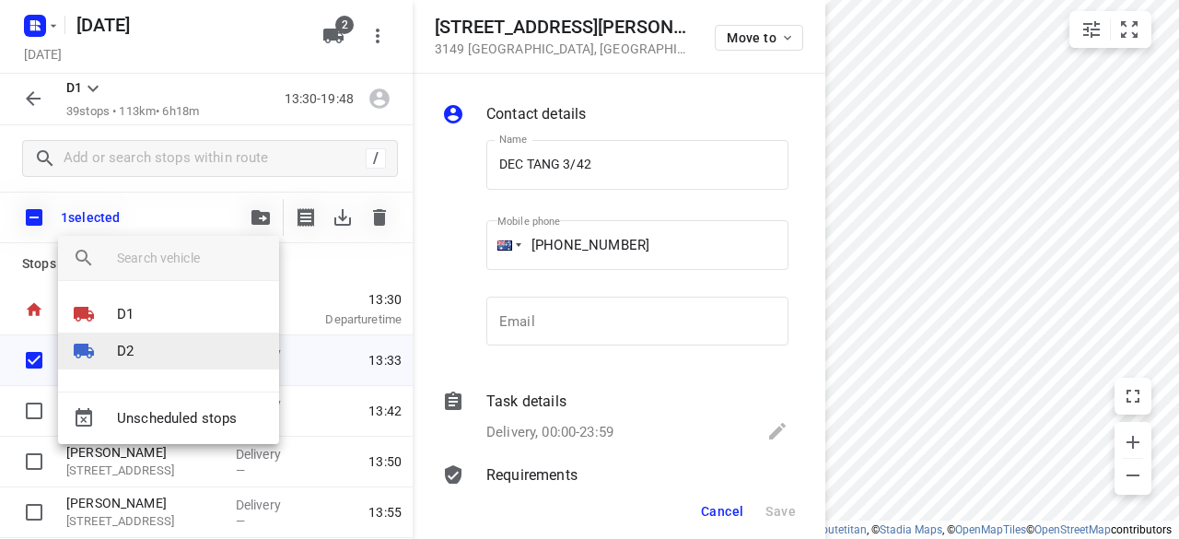
click at [146, 345] on li "D2" at bounding box center [168, 351] width 221 height 37
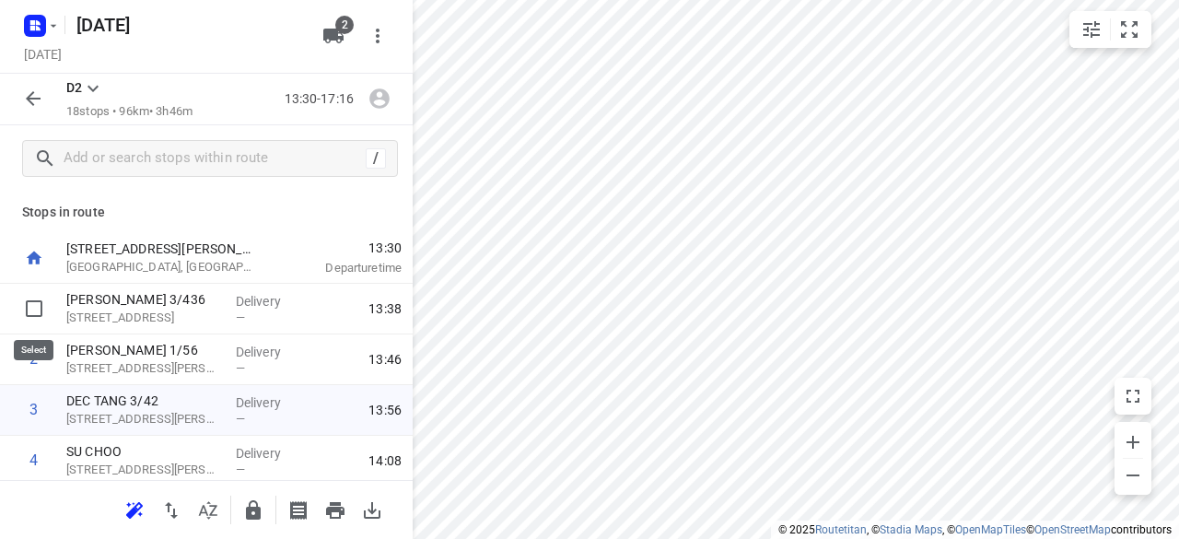
click at [35, 310] on input "checkbox" at bounding box center [34, 308] width 37 height 37
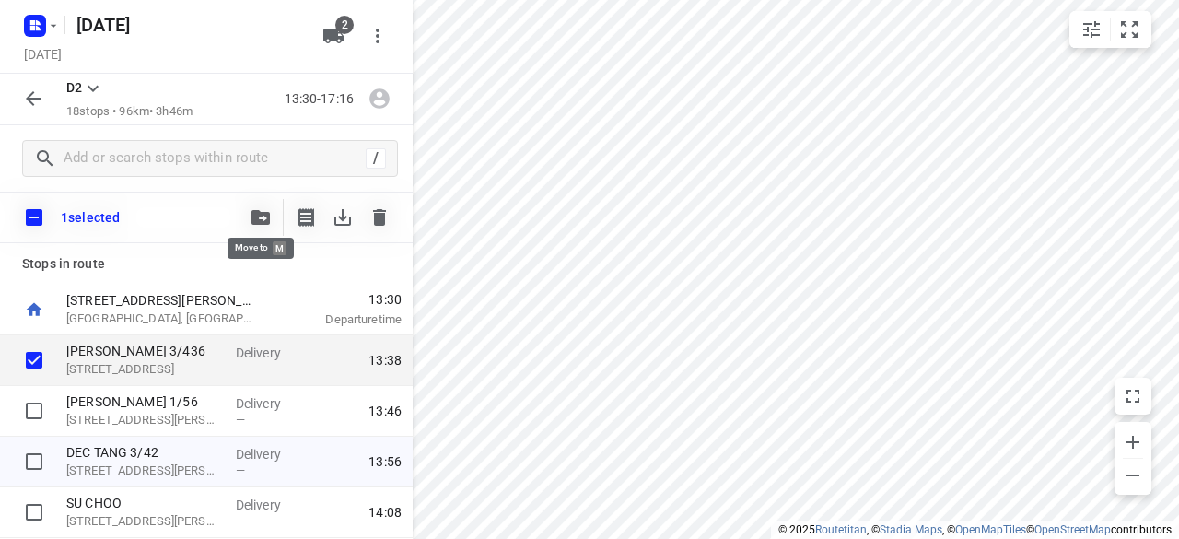
click at [250, 216] on span "button" at bounding box center [261, 217] width 22 height 15
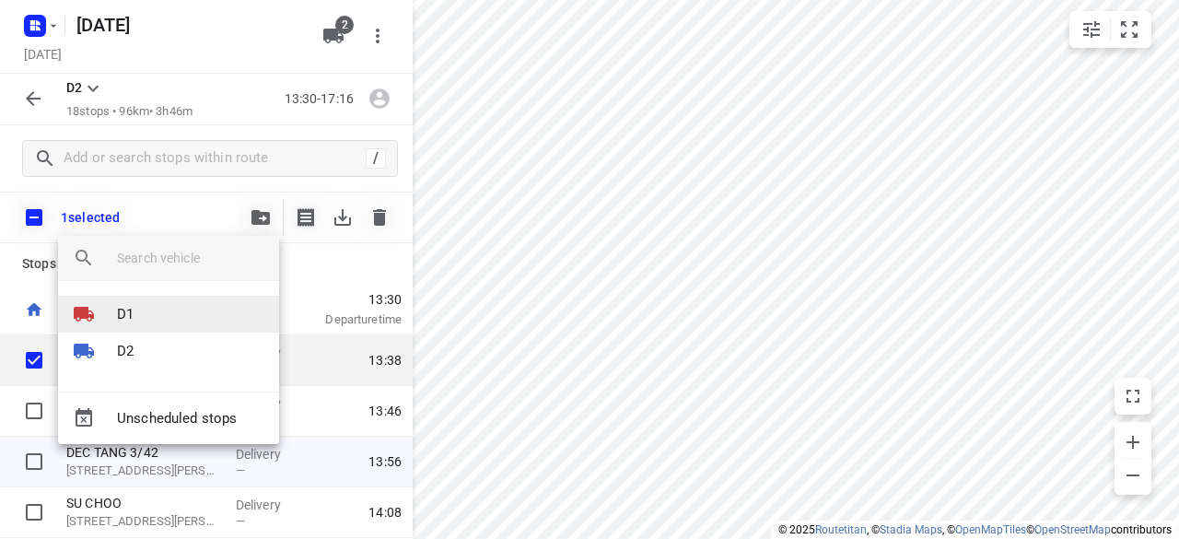
click at [129, 310] on p "D1" at bounding box center [125, 314] width 17 height 21
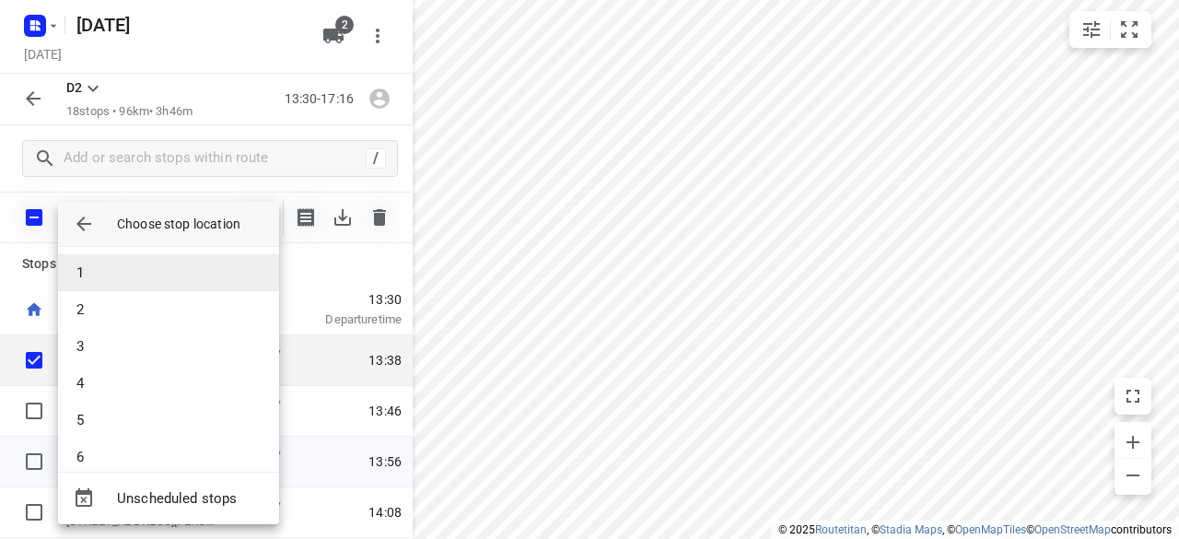
click at [83, 279] on li "1" at bounding box center [168, 272] width 221 height 37
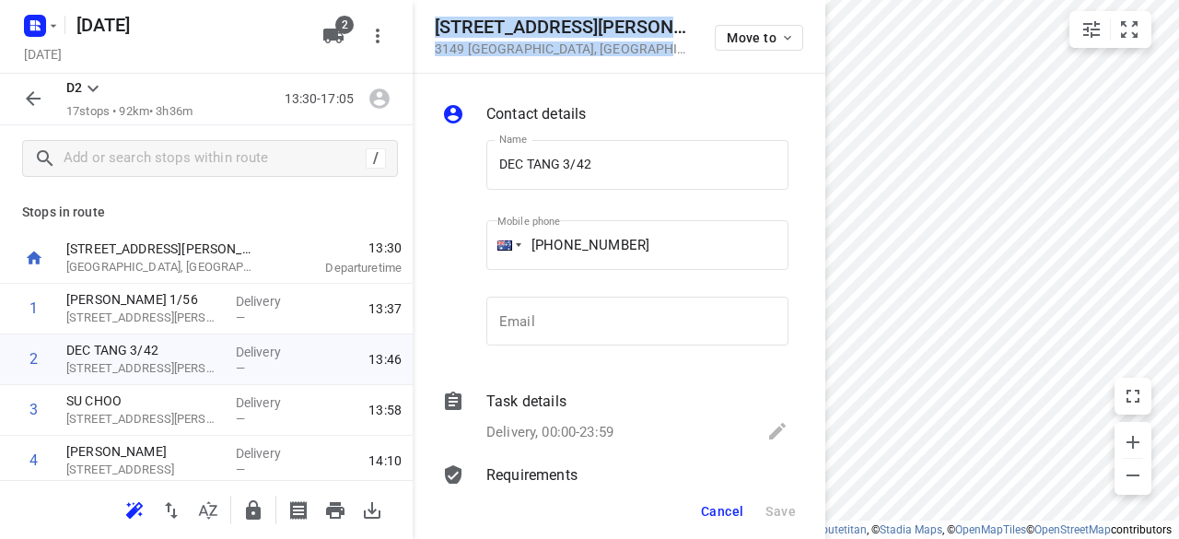
drag, startPoint x: 618, startPoint y: 53, endPoint x: 433, endPoint y: 21, distance: 187.8
click at [433, 21] on div "[STREET_ADDRESS][PERSON_NAME] Move to" at bounding box center [619, 37] width 413 height 74
copy div "[STREET_ADDRESS][PERSON_NAME]"
click at [327, 41] on icon "button" at bounding box center [333, 36] width 22 height 22
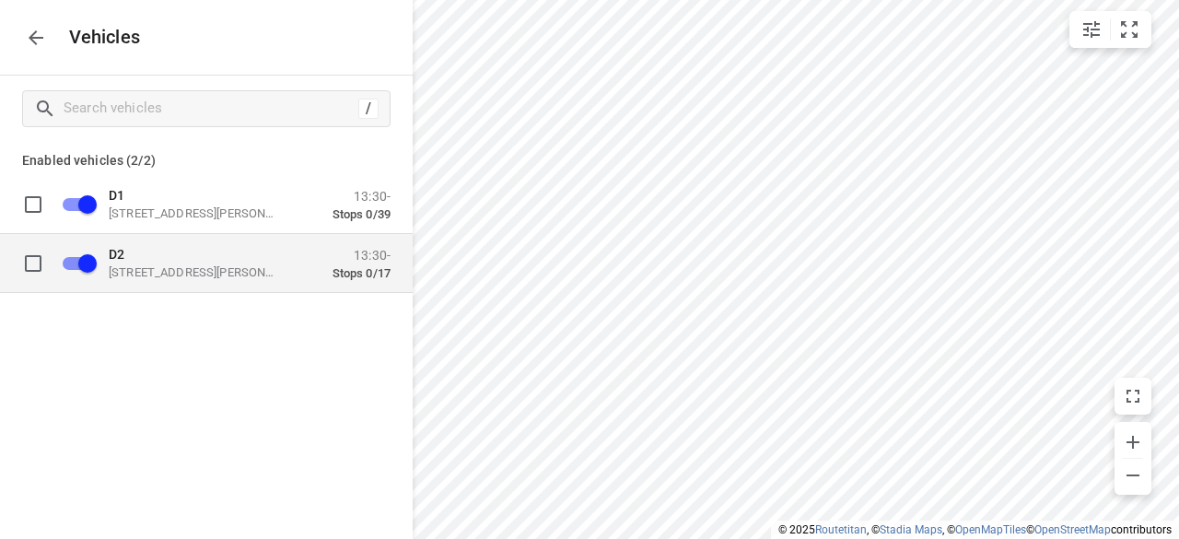
click at [169, 270] on p "[STREET_ADDRESS][PERSON_NAME]" at bounding box center [201, 271] width 184 height 15
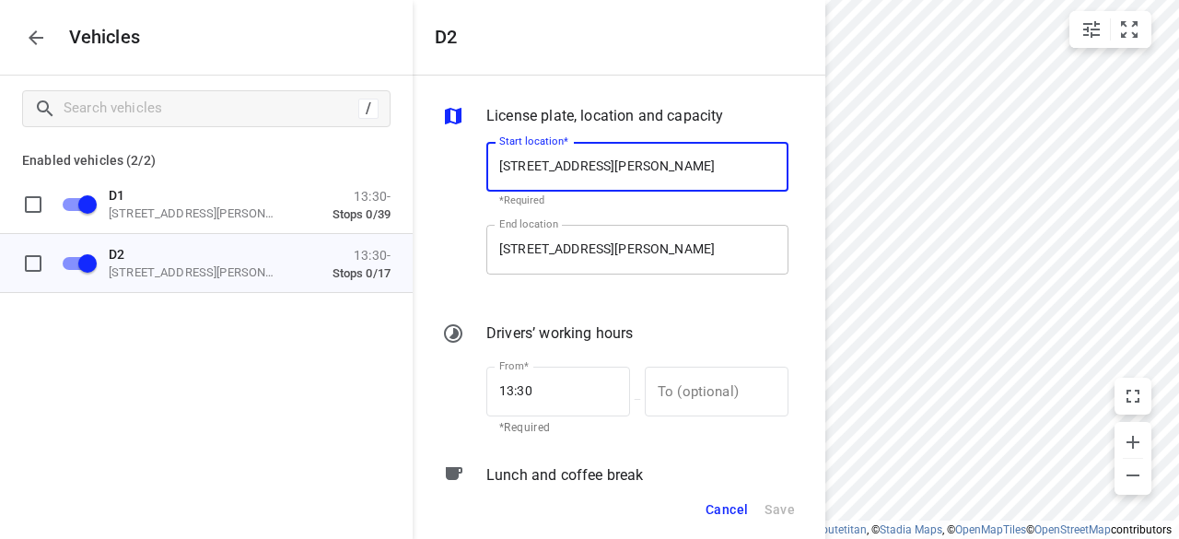
click at [569, 239] on input "[STREET_ADDRESS][PERSON_NAME]" at bounding box center [637, 250] width 302 height 50
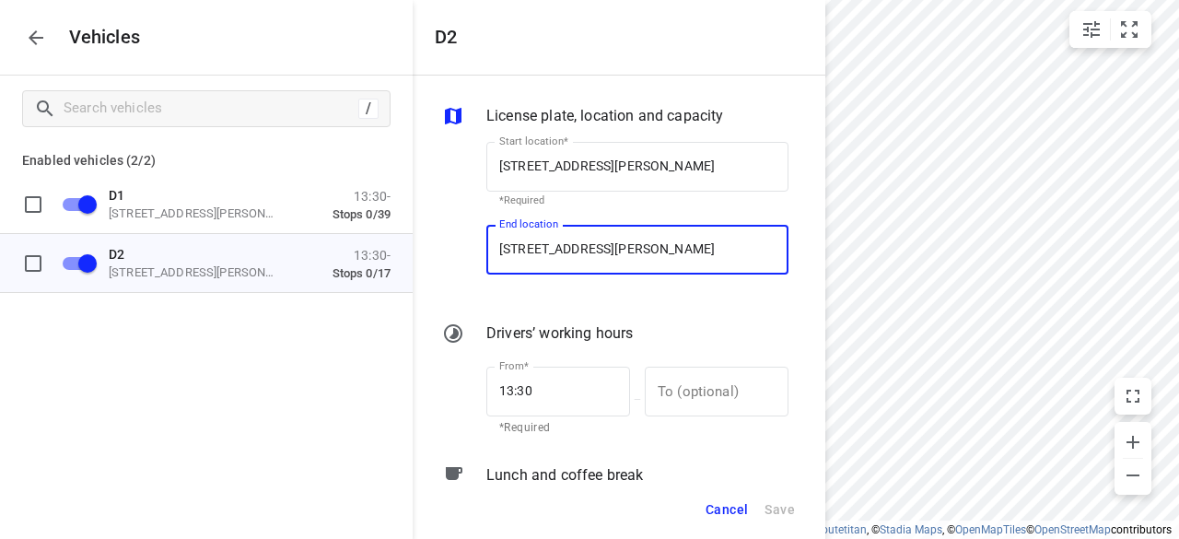
scroll to position [0, 15]
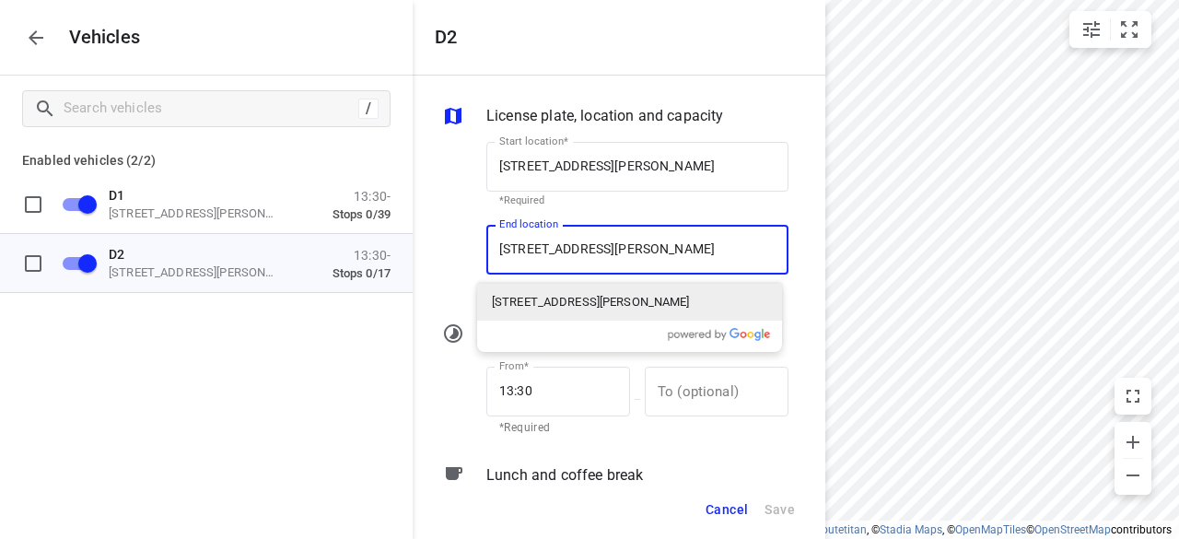
click at [558, 310] on p "[STREET_ADDRESS][PERSON_NAME]" at bounding box center [591, 302] width 198 height 18
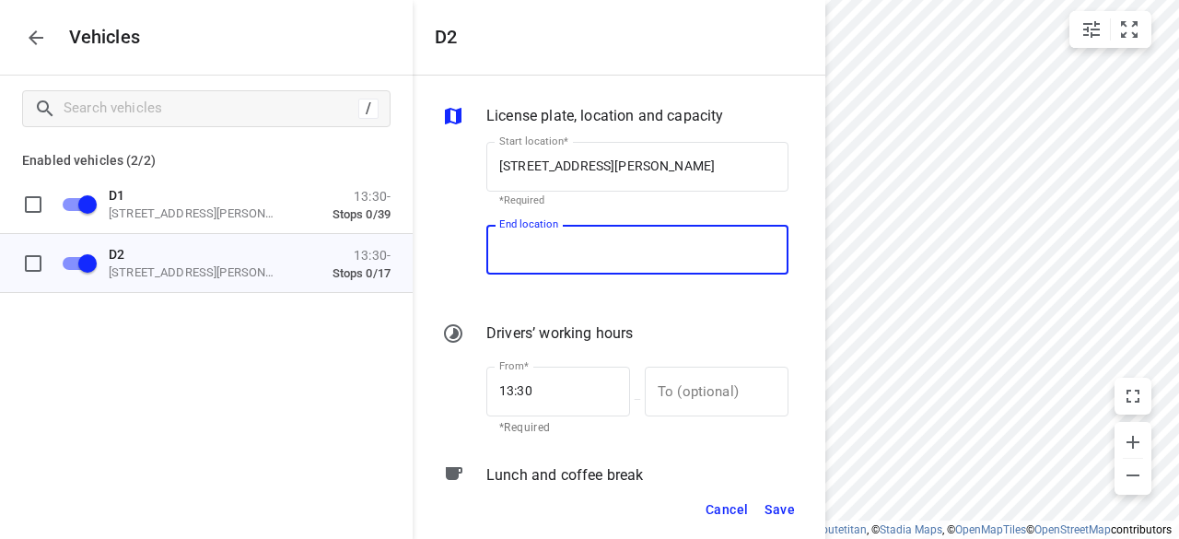
scroll to position [0, 0]
click at [767, 508] on span "Save" at bounding box center [780, 509] width 30 height 23
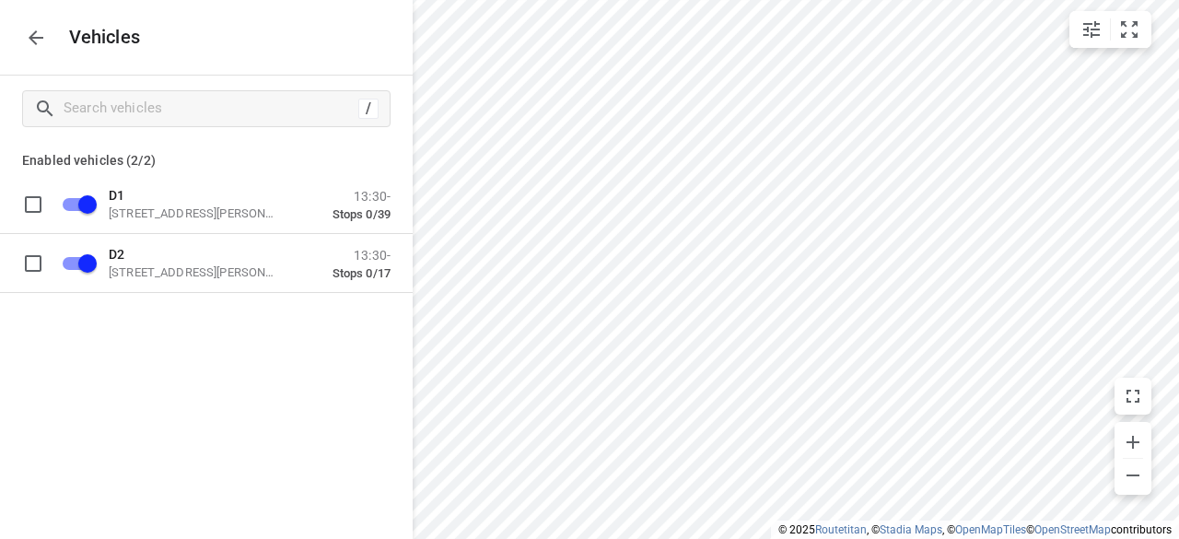
click at [48, 43] on button "button" at bounding box center [36, 37] width 37 height 37
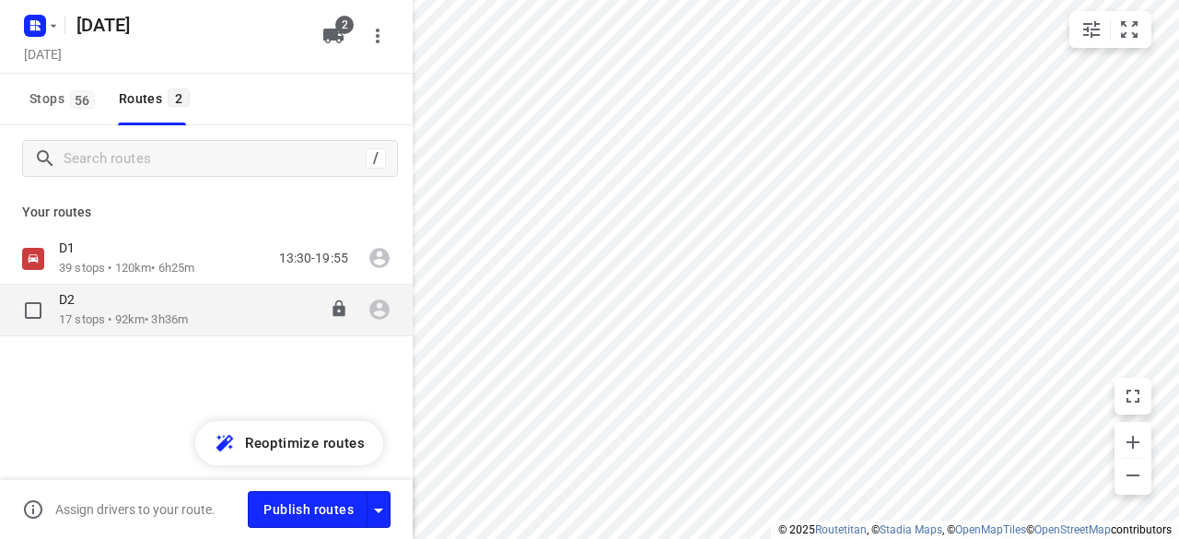
click at [123, 300] on div "D2" at bounding box center [123, 301] width 129 height 20
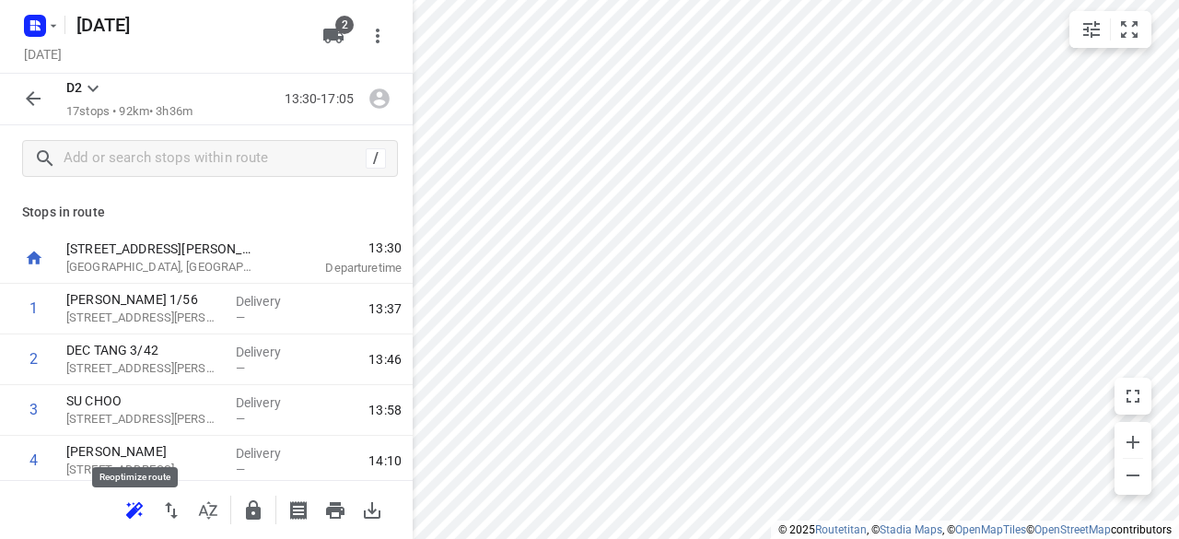
click at [123, 511] on button "button" at bounding box center [134, 510] width 37 height 37
click at [34, 100] on icon "button" at bounding box center [33, 99] width 22 height 22
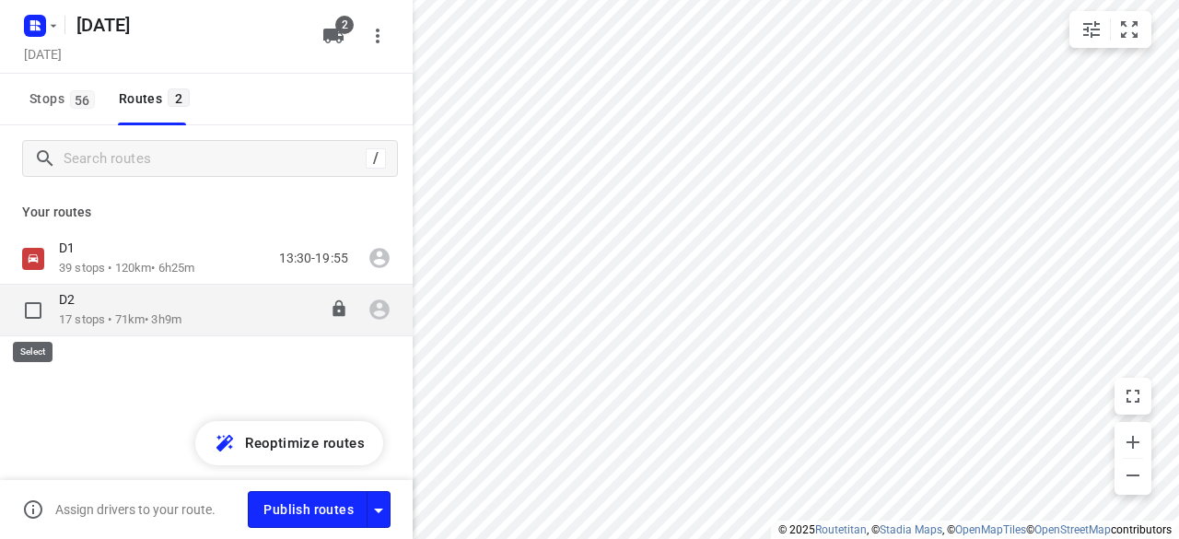
click at [31, 316] on input "checkbox" at bounding box center [33, 310] width 37 height 37
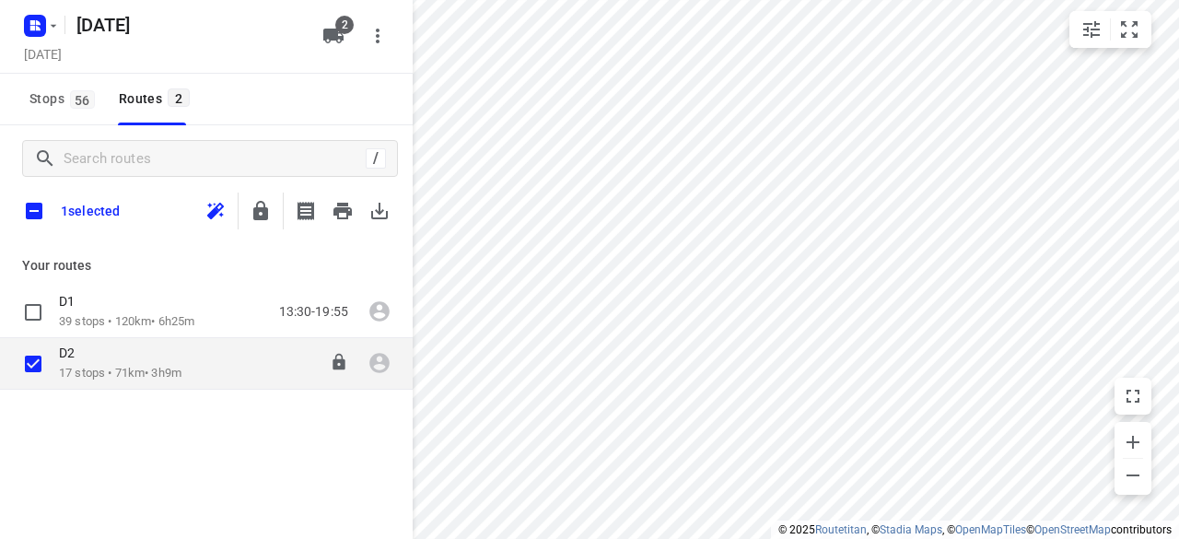
click at [111, 374] on p "17 stops • 71km • 3h9m" at bounding box center [120, 374] width 123 height 18
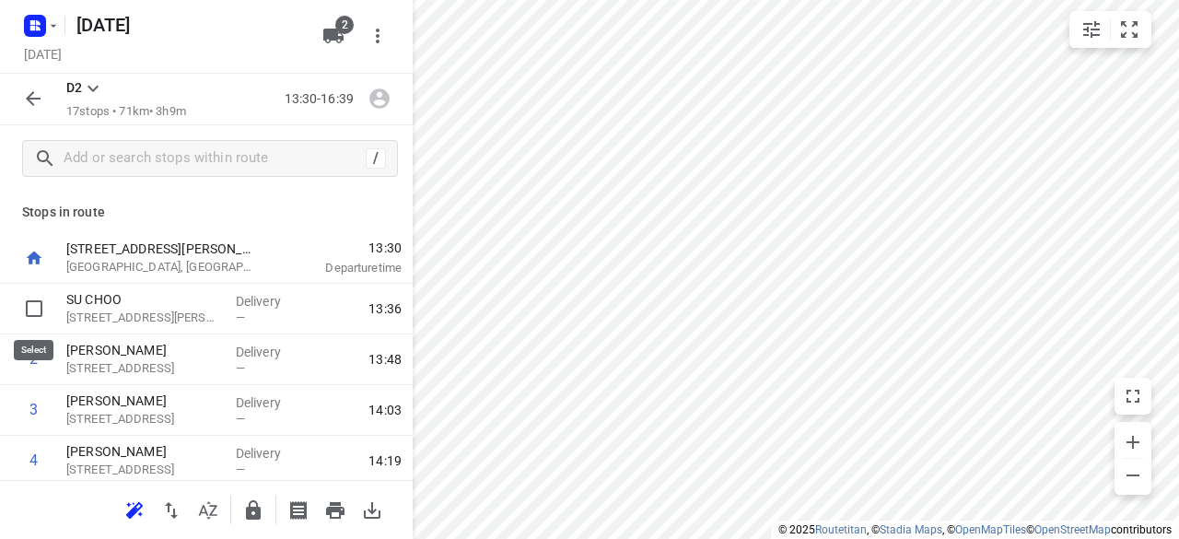
click at [47, 311] on input "checkbox" at bounding box center [34, 308] width 37 height 37
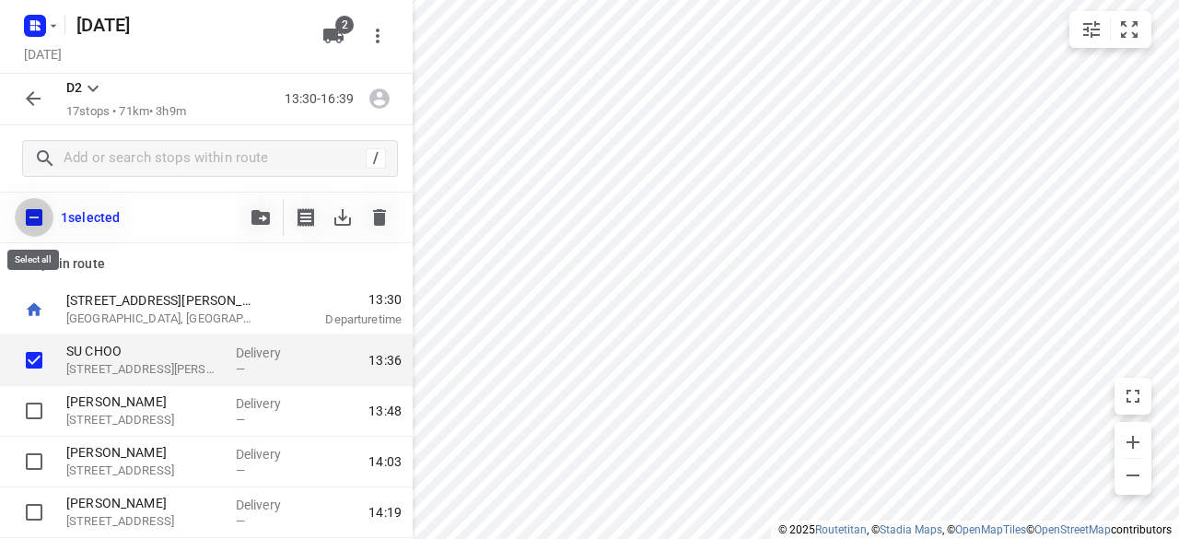
click at [24, 224] on input "checkbox" at bounding box center [34, 217] width 39 height 39
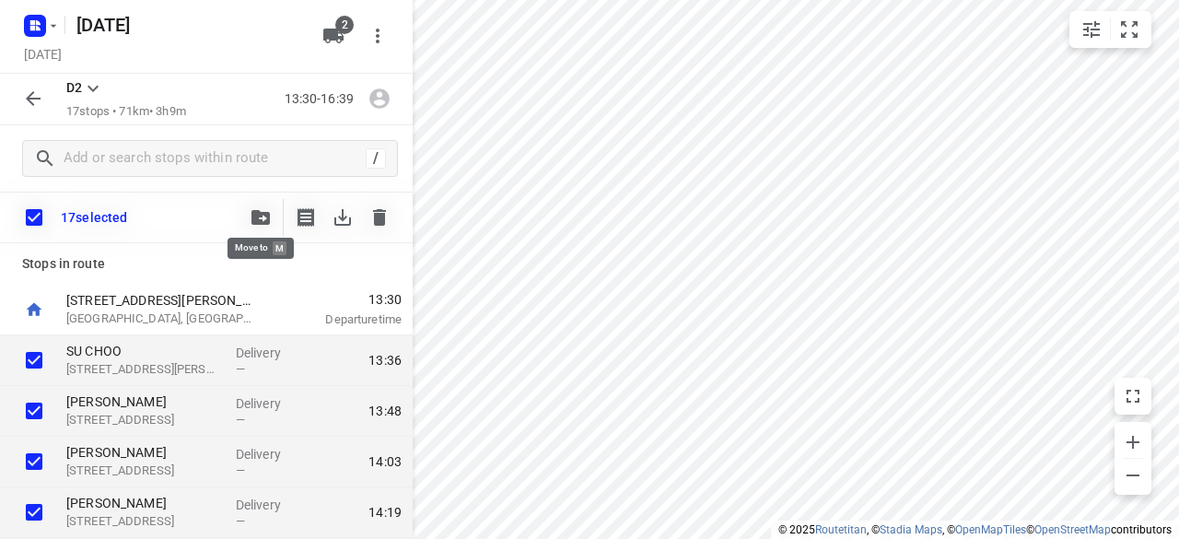
click at [249, 214] on button "button" at bounding box center [260, 217] width 37 height 37
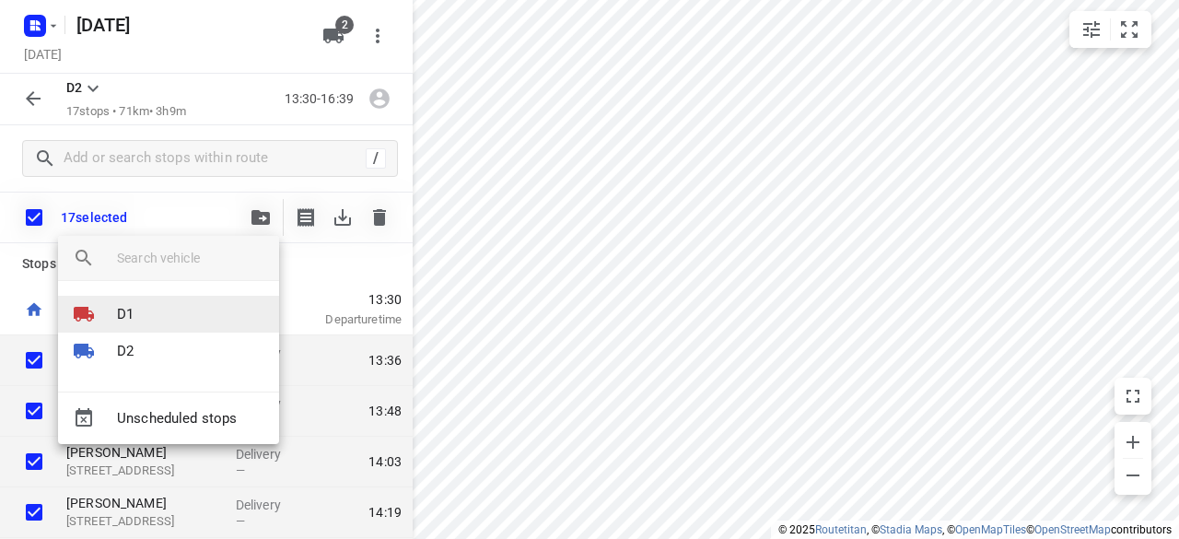
click at [155, 310] on li "D1" at bounding box center [168, 314] width 221 height 37
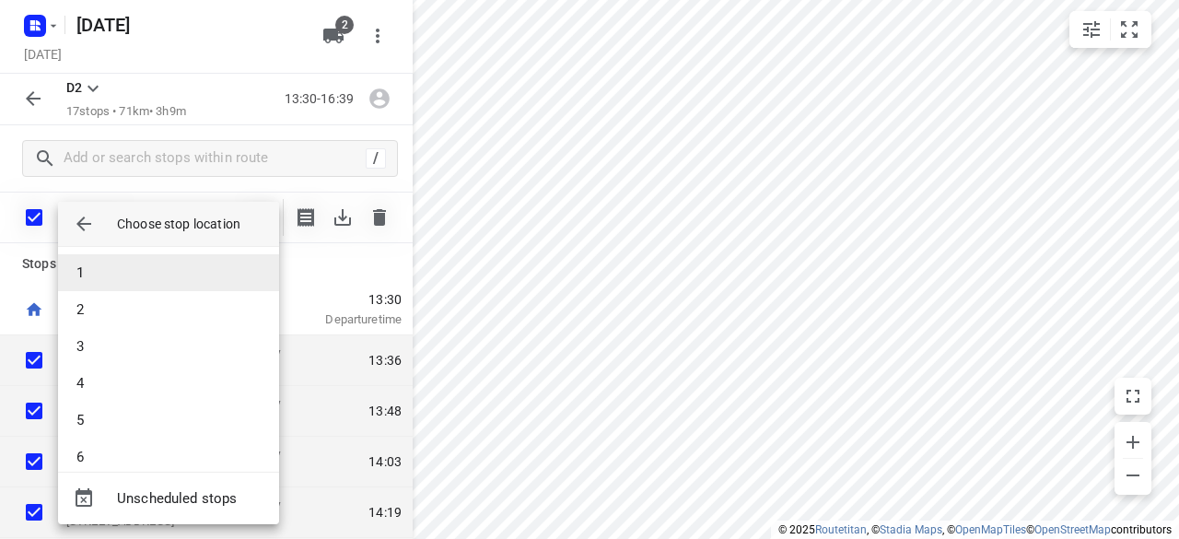
click at [125, 265] on li "1" at bounding box center [168, 272] width 221 height 37
